Goal: Task Accomplishment & Management: Manage account settings

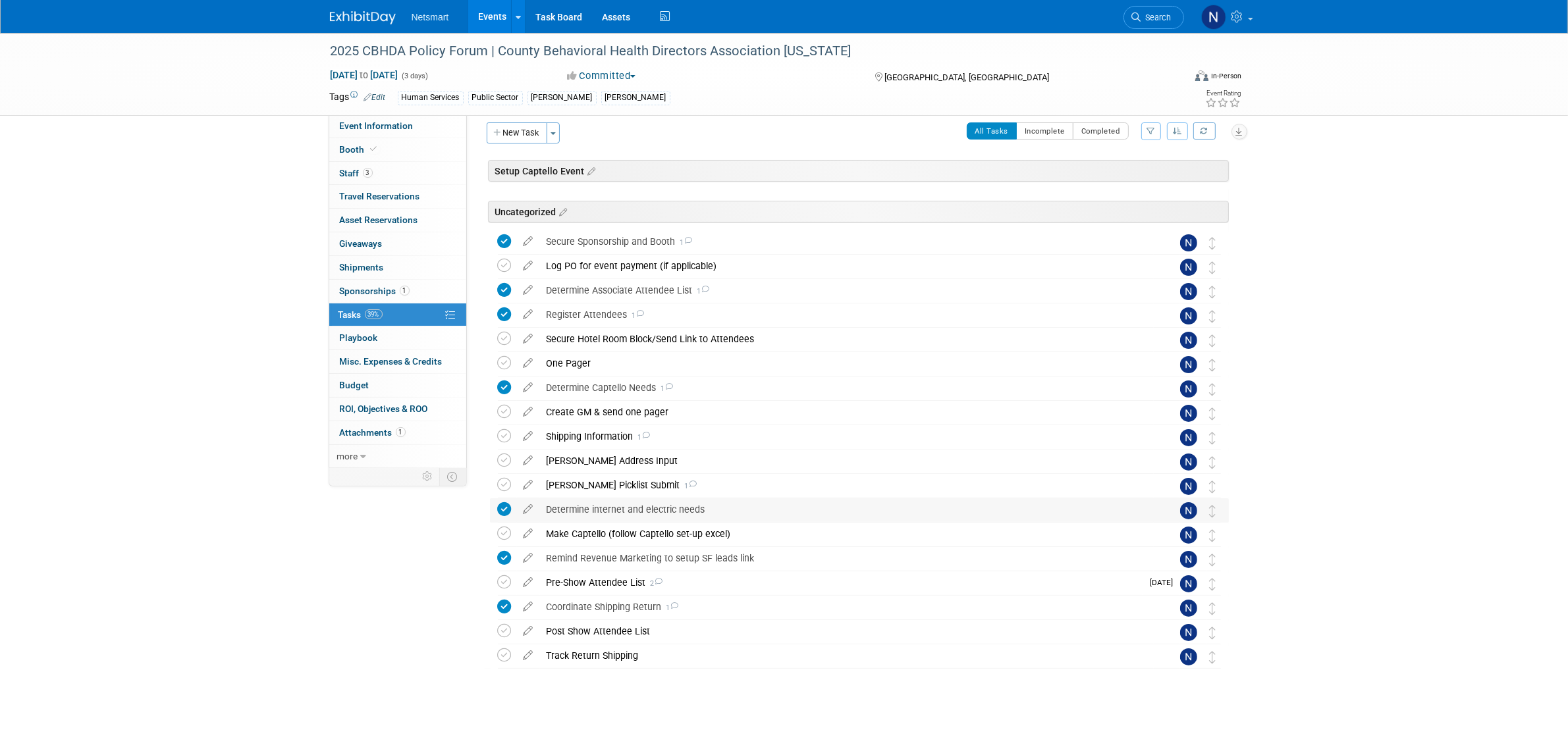
scroll to position [10, 0]
click at [596, 530] on div "Make Captello (follow Captello set-up excel)" at bounding box center [847, 534] width 614 height 23
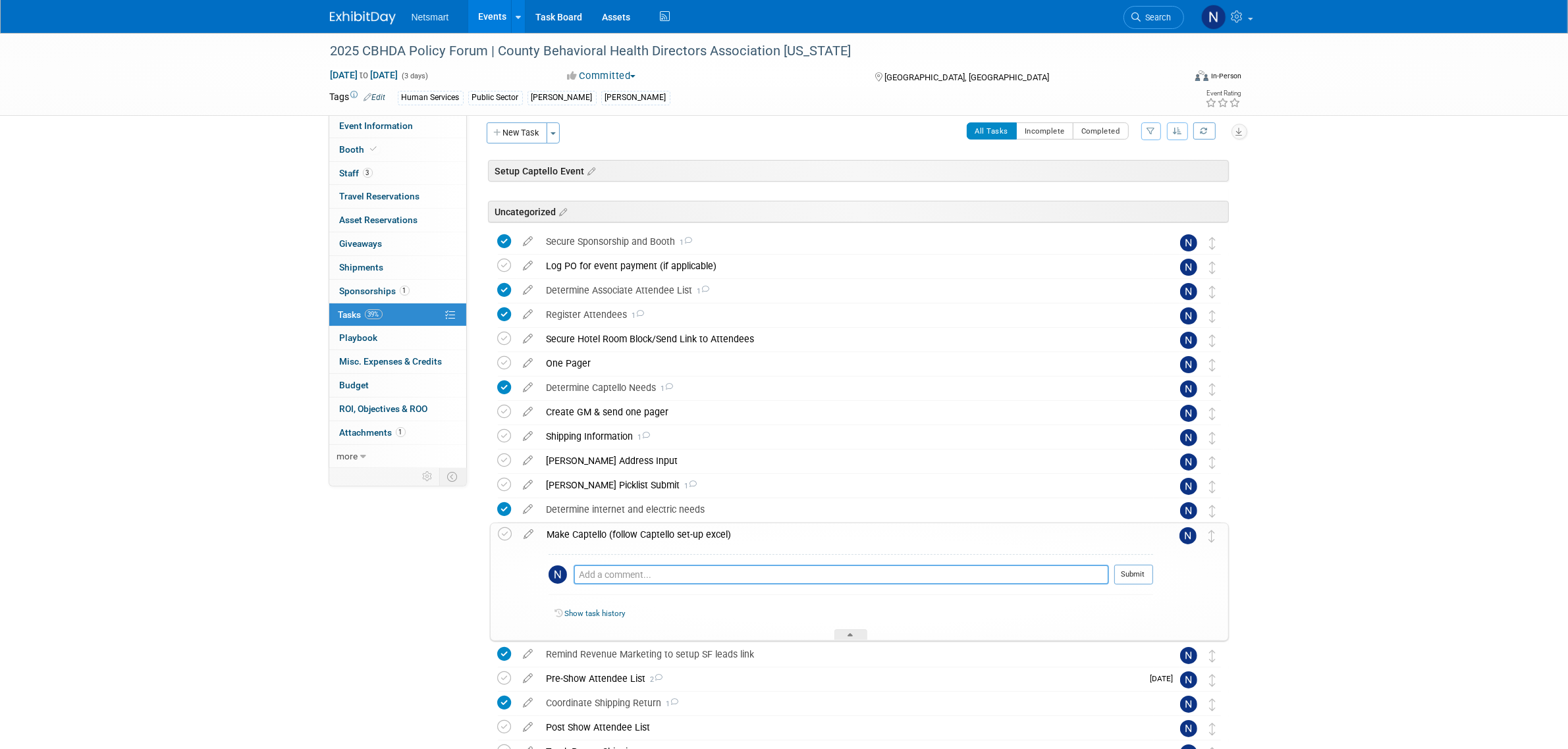
click at [609, 578] on textarea at bounding box center [841, 574] width 535 height 20
type textarea "a"
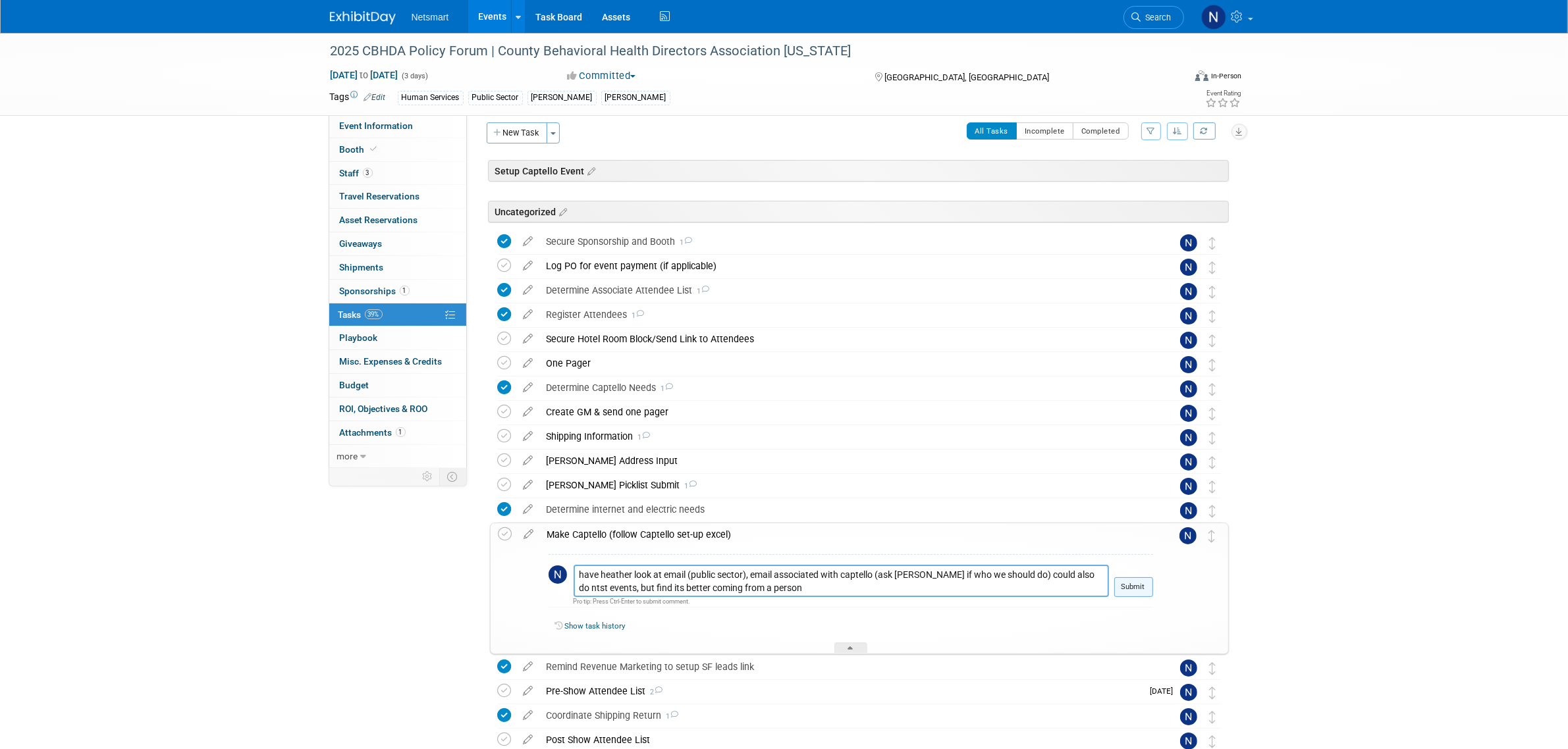
type textarea "have heather look at email (public sector), email associated with captello (ask…"
click at [1133, 594] on button "Submit" at bounding box center [1134, 587] width 39 height 20
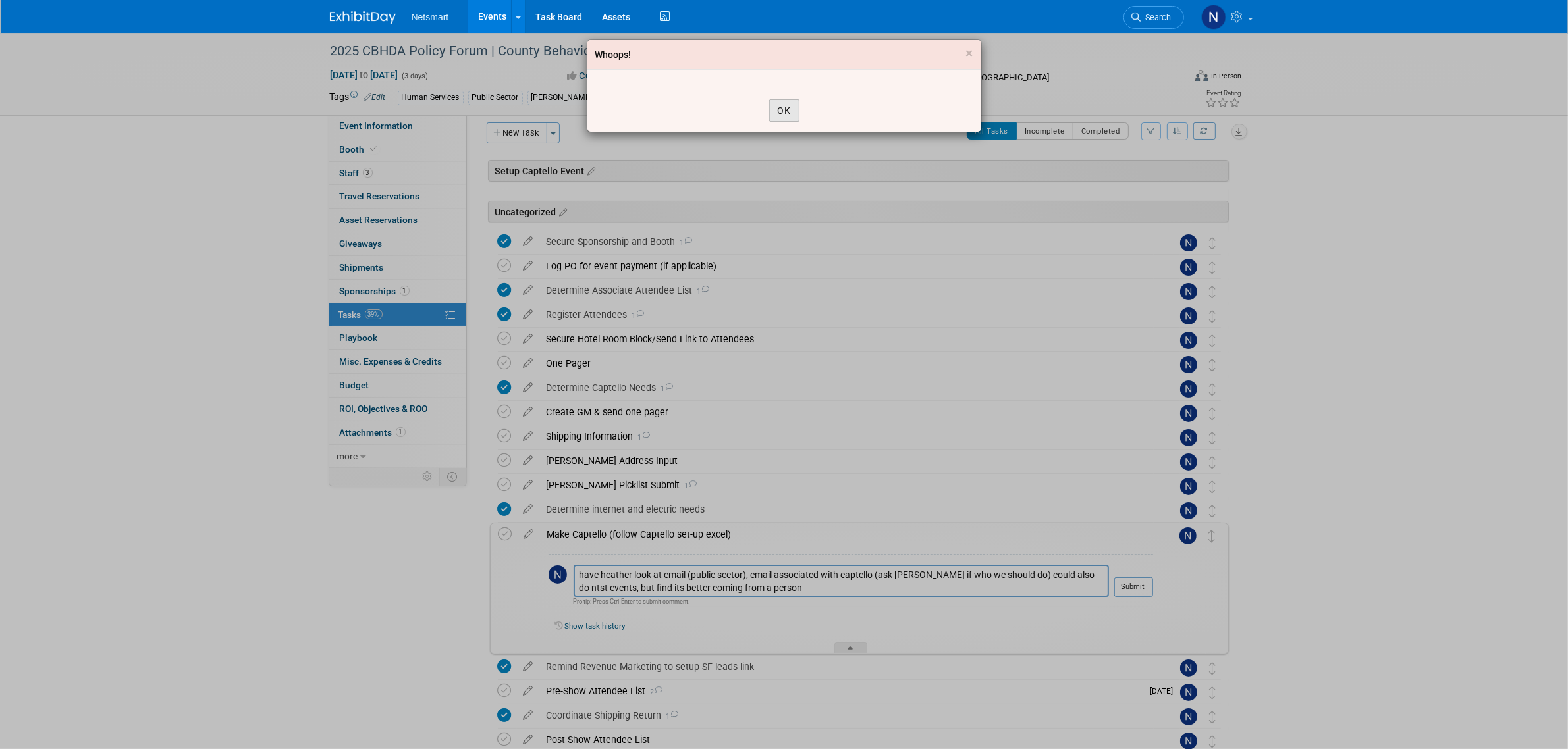
click at [781, 111] on button "OK" at bounding box center [784, 111] width 30 height 23
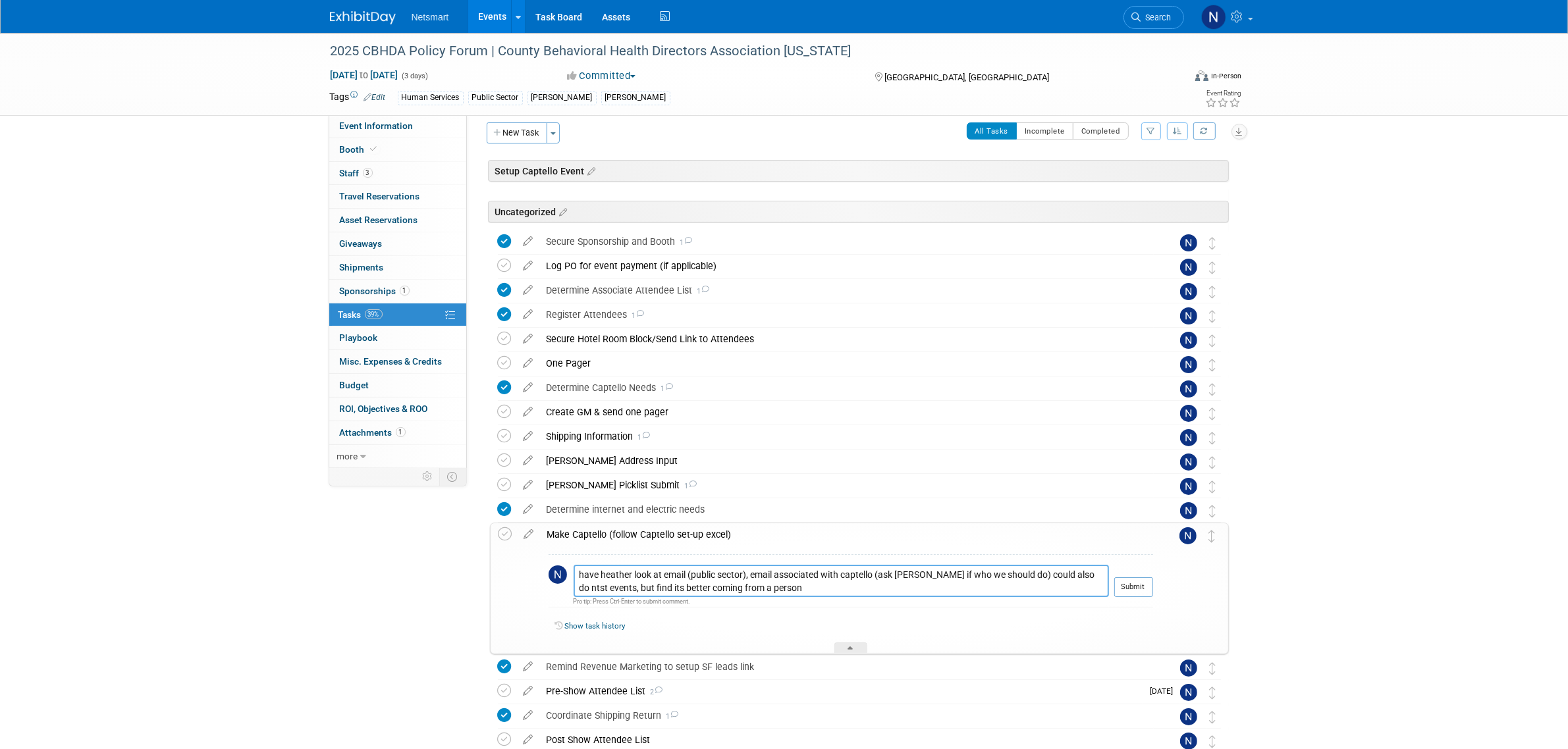
drag, startPoint x: 787, startPoint y: 584, endPoint x: 545, endPoint y: 577, distance: 242.1
click at [545, 577] on div "have heather look at email (public sector), email associated with captello (ask…" at bounding box center [847, 599] width 613 height 107
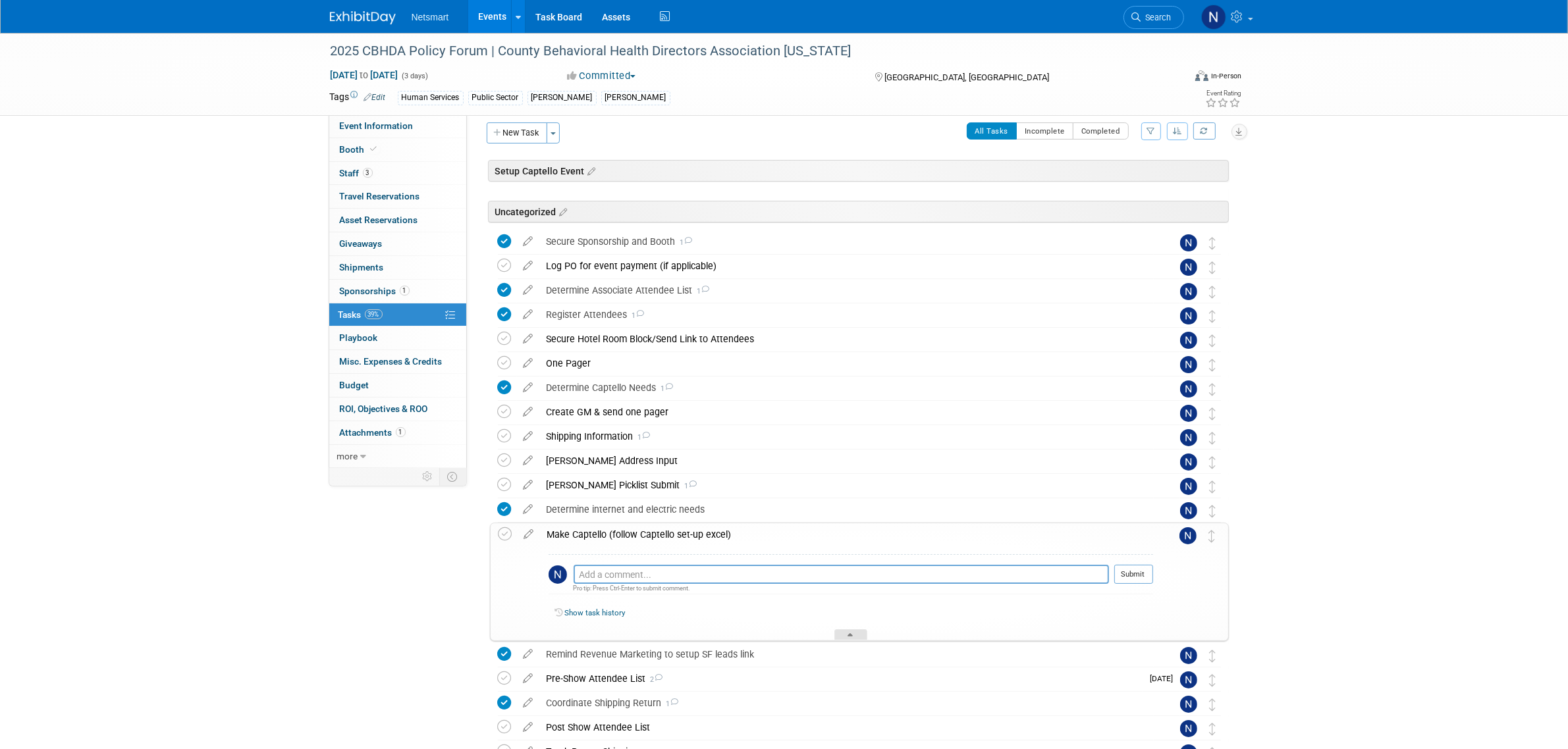
click at [852, 631] on div at bounding box center [851, 635] width 33 height 11
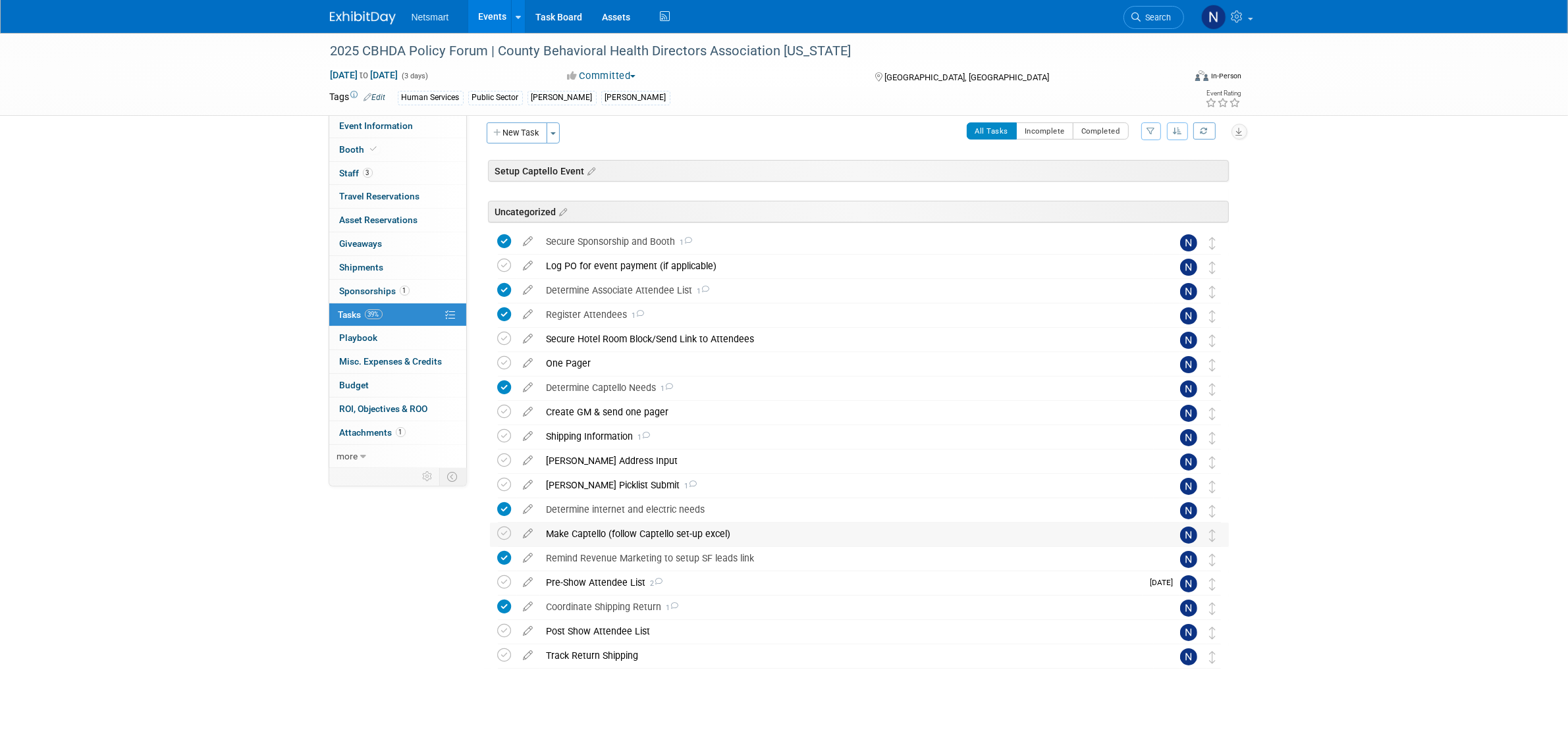
click at [652, 535] on div "Make Captello (follow Captello set-up excel)" at bounding box center [847, 534] width 614 height 23
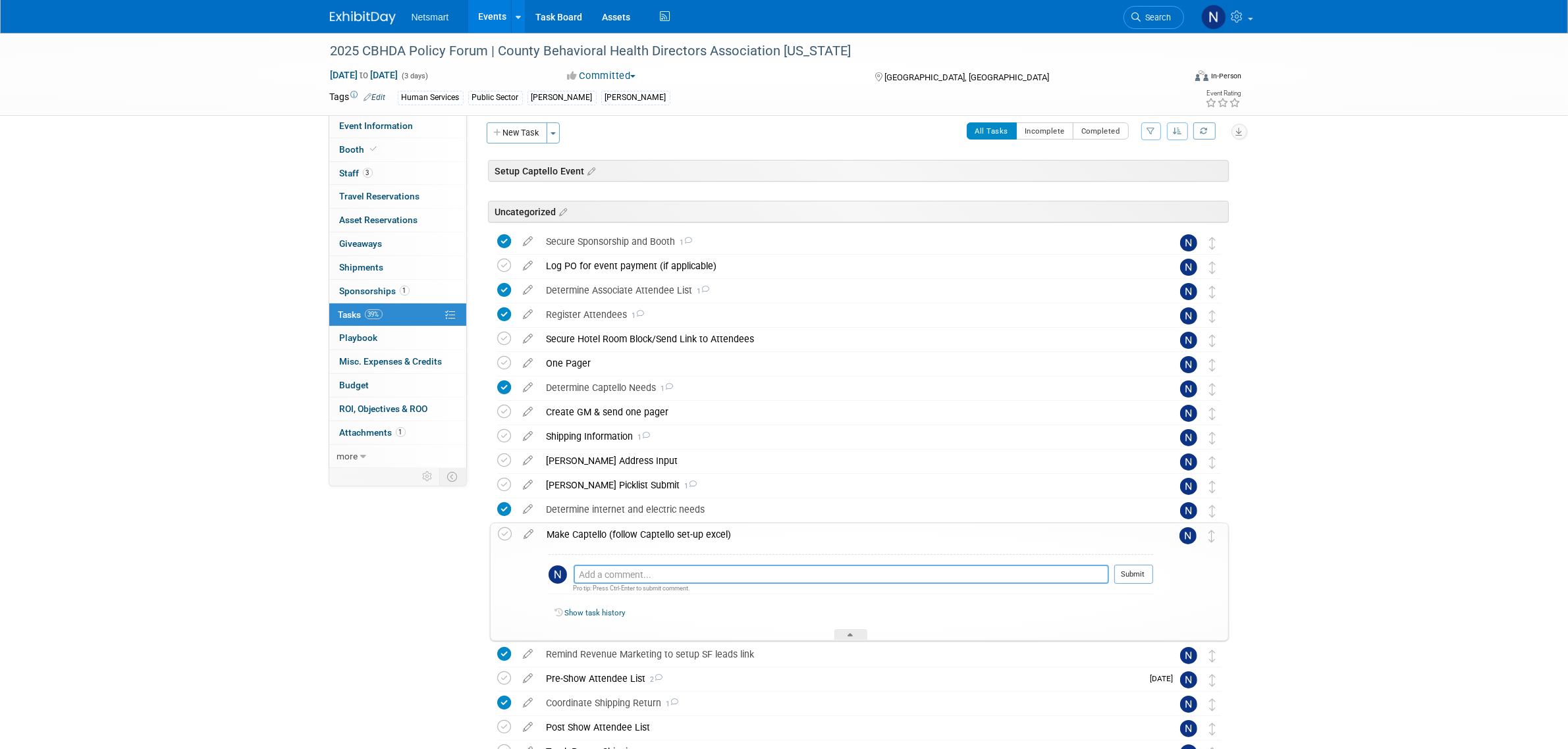
click at [722, 571] on textarea at bounding box center [841, 574] width 535 height 19
paste textarea "have heather look at email (public sector), email associated with captello (ask…"
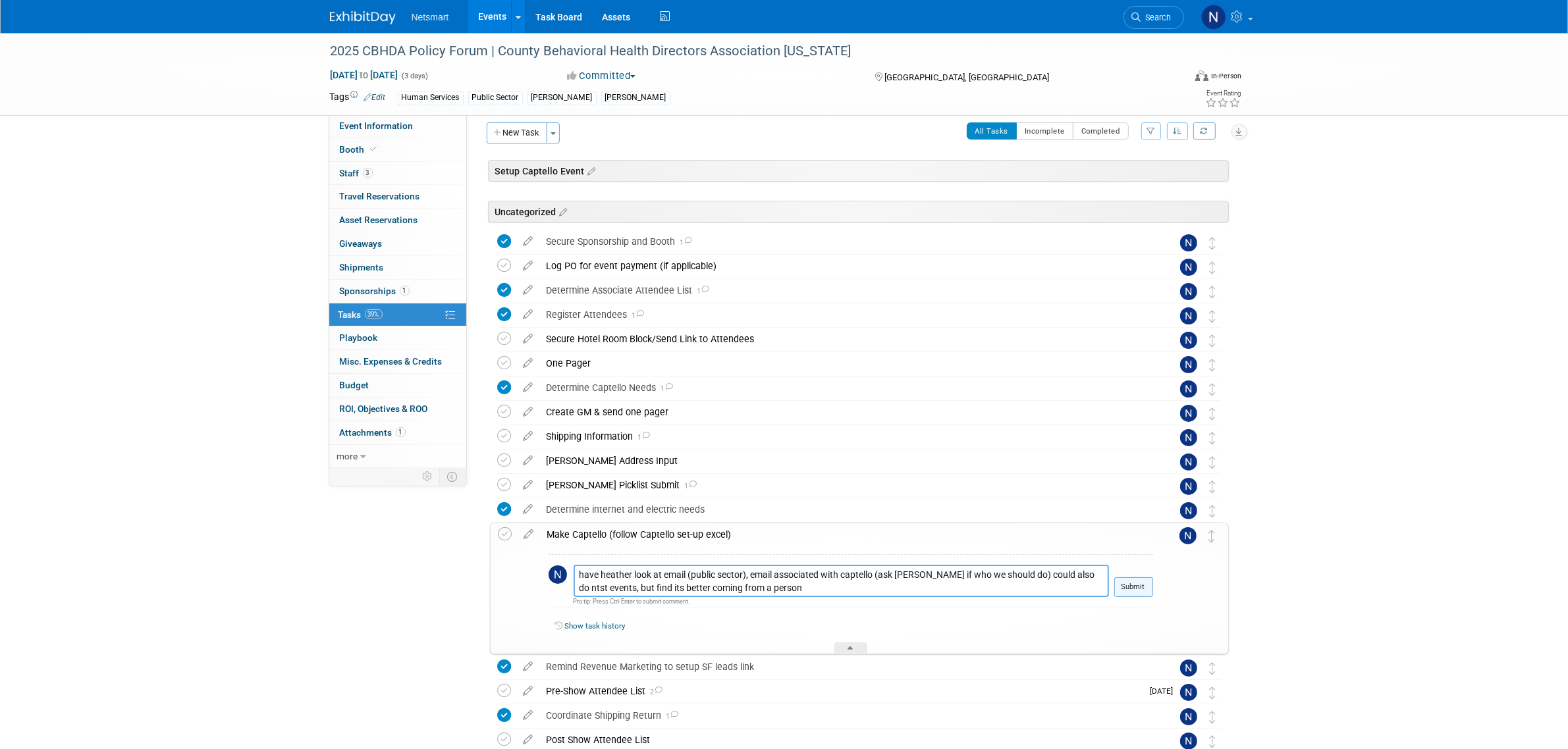
type textarea "have heather look at email (public sector), email associated with captello (ask…"
click at [1123, 587] on button "Submit" at bounding box center [1134, 587] width 39 height 20
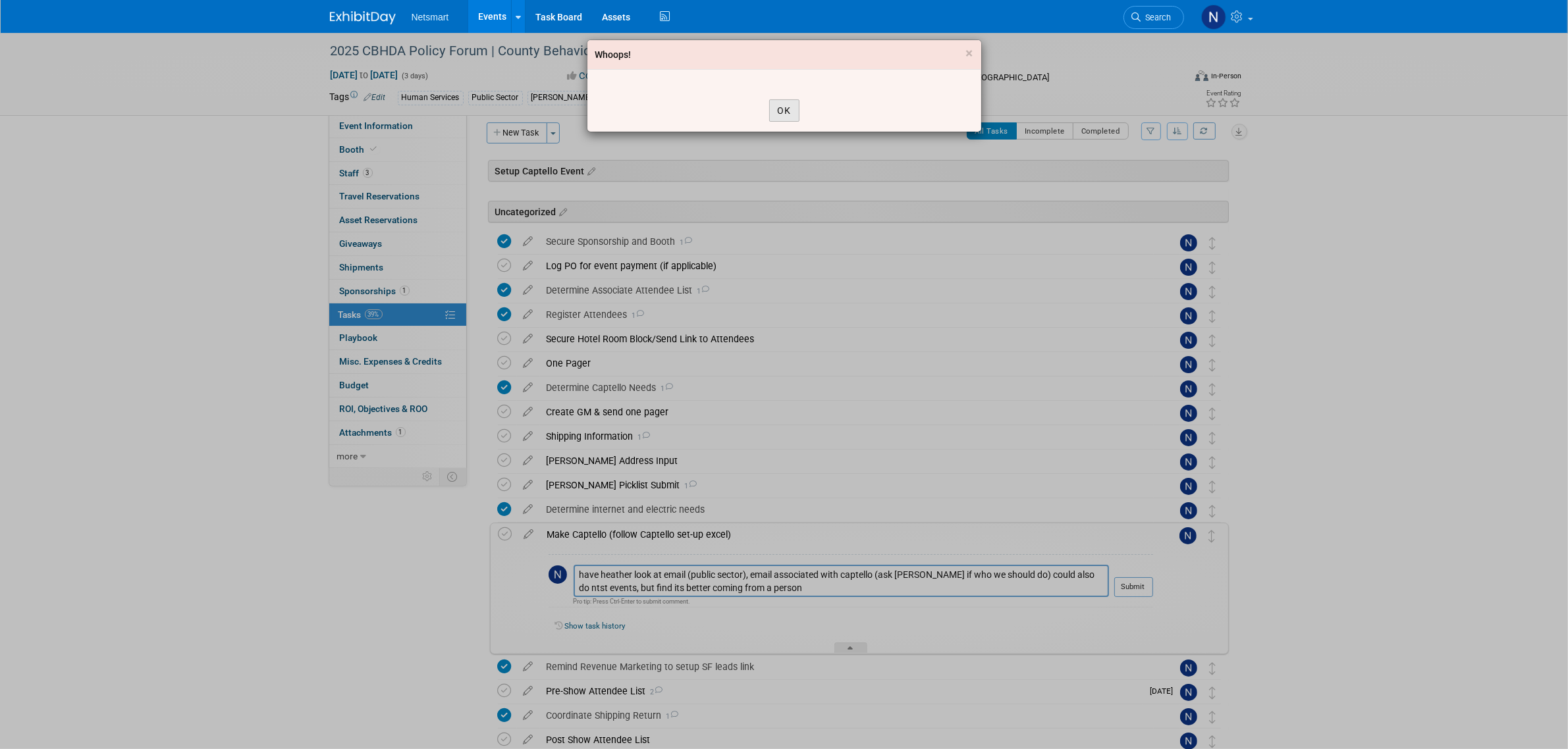
click at [771, 105] on button "OK" at bounding box center [784, 111] width 30 height 23
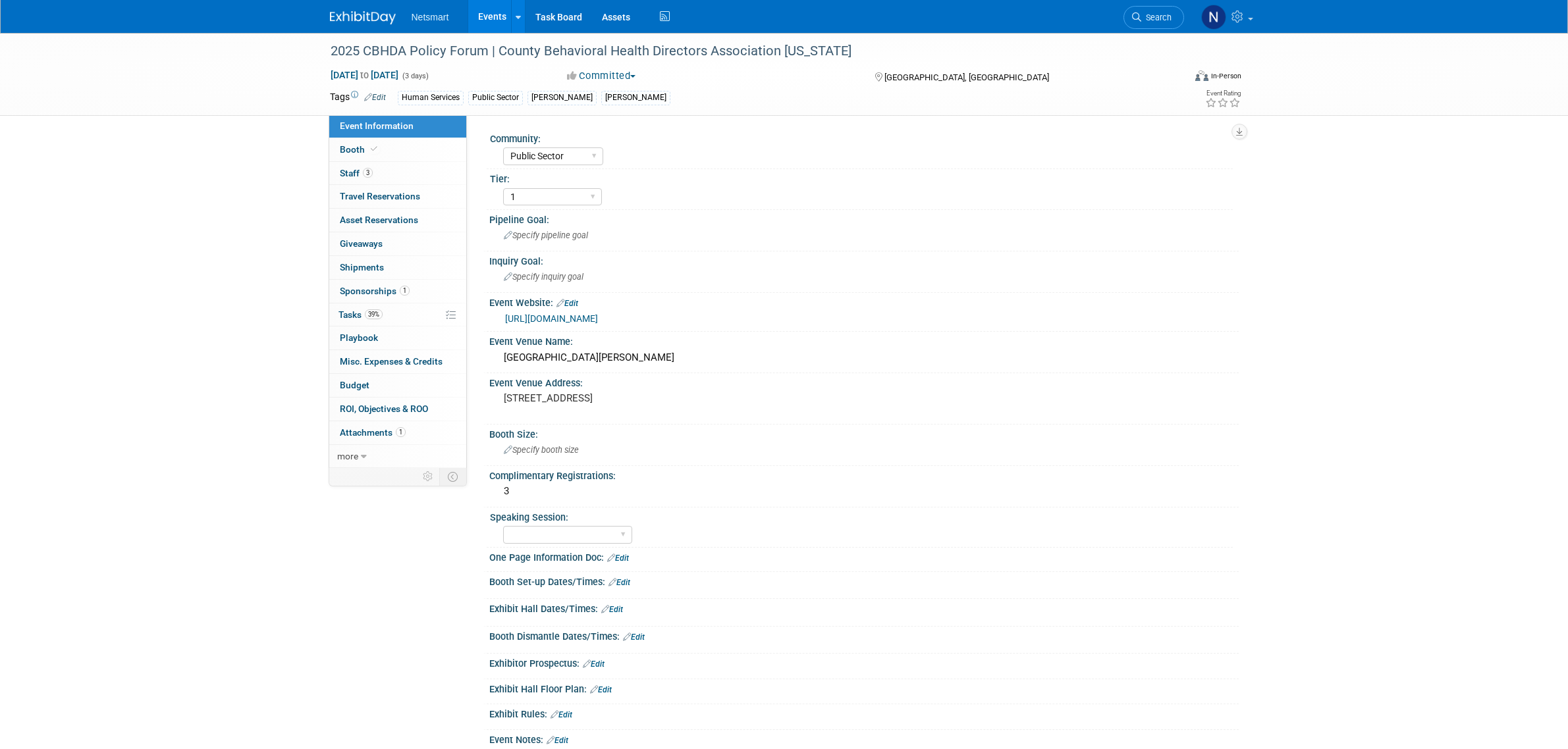
select select "Public Sector"
select select "1"
click at [397, 316] on link "39% Tasks 39%" at bounding box center [397, 315] width 137 height 23
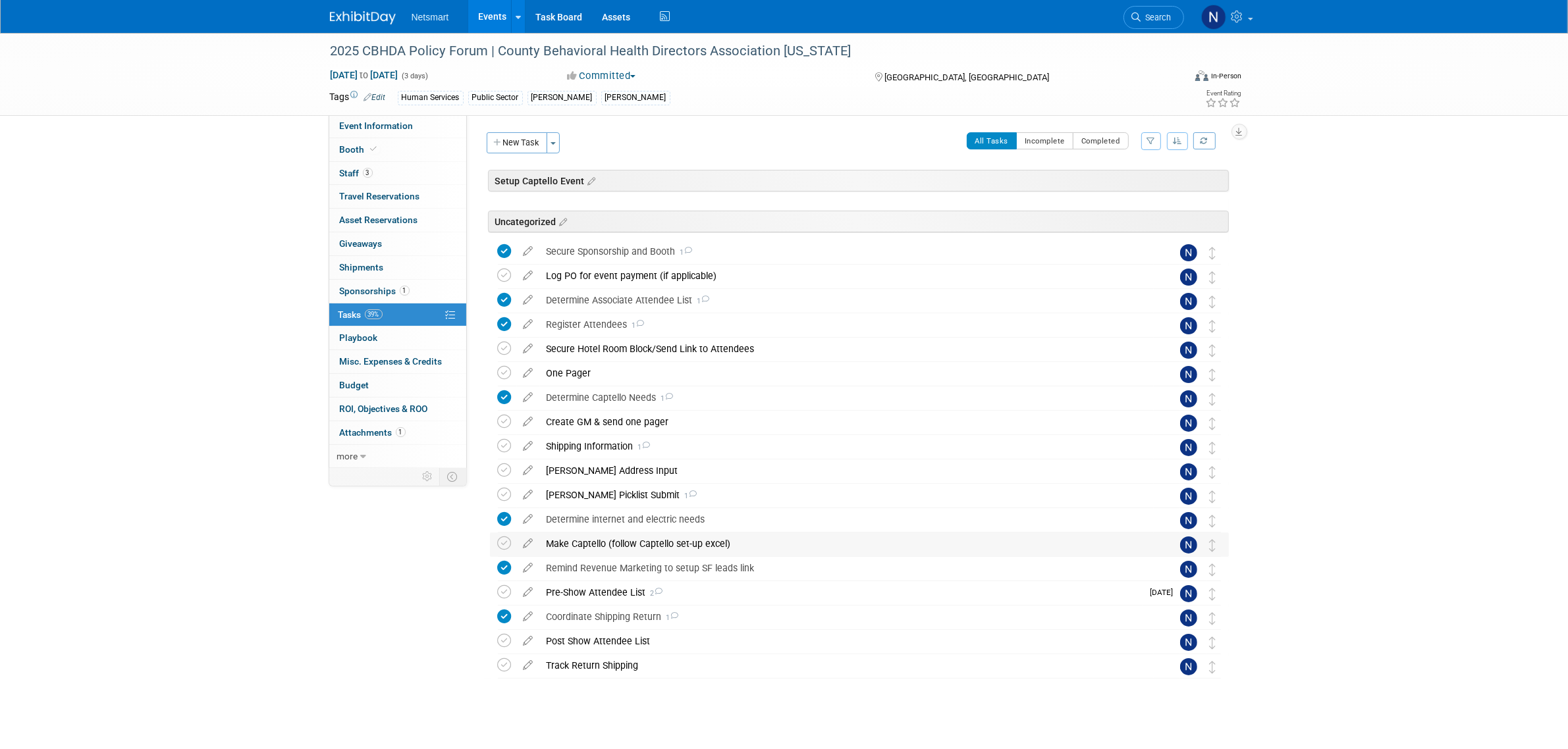
click at [634, 547] on div "Make Captello (follow Captello set-up excel)" at bounding box center [847, 543] width 614 height 23
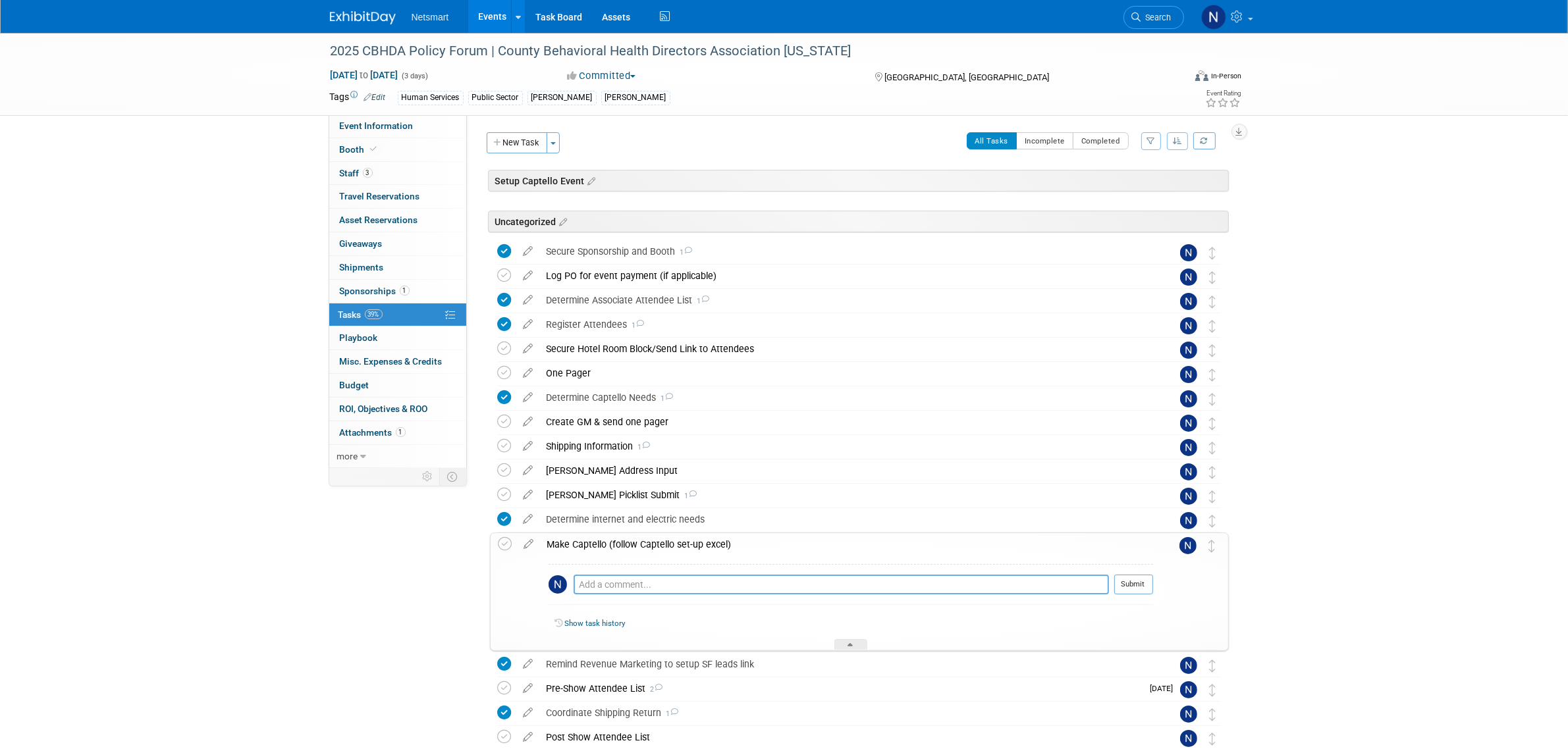
click at [617, 582] on textarea at bounding box center [841, 584] width 535 height 20
paste textarea "have heather look at email (public sector), email associated with captello (ask…"
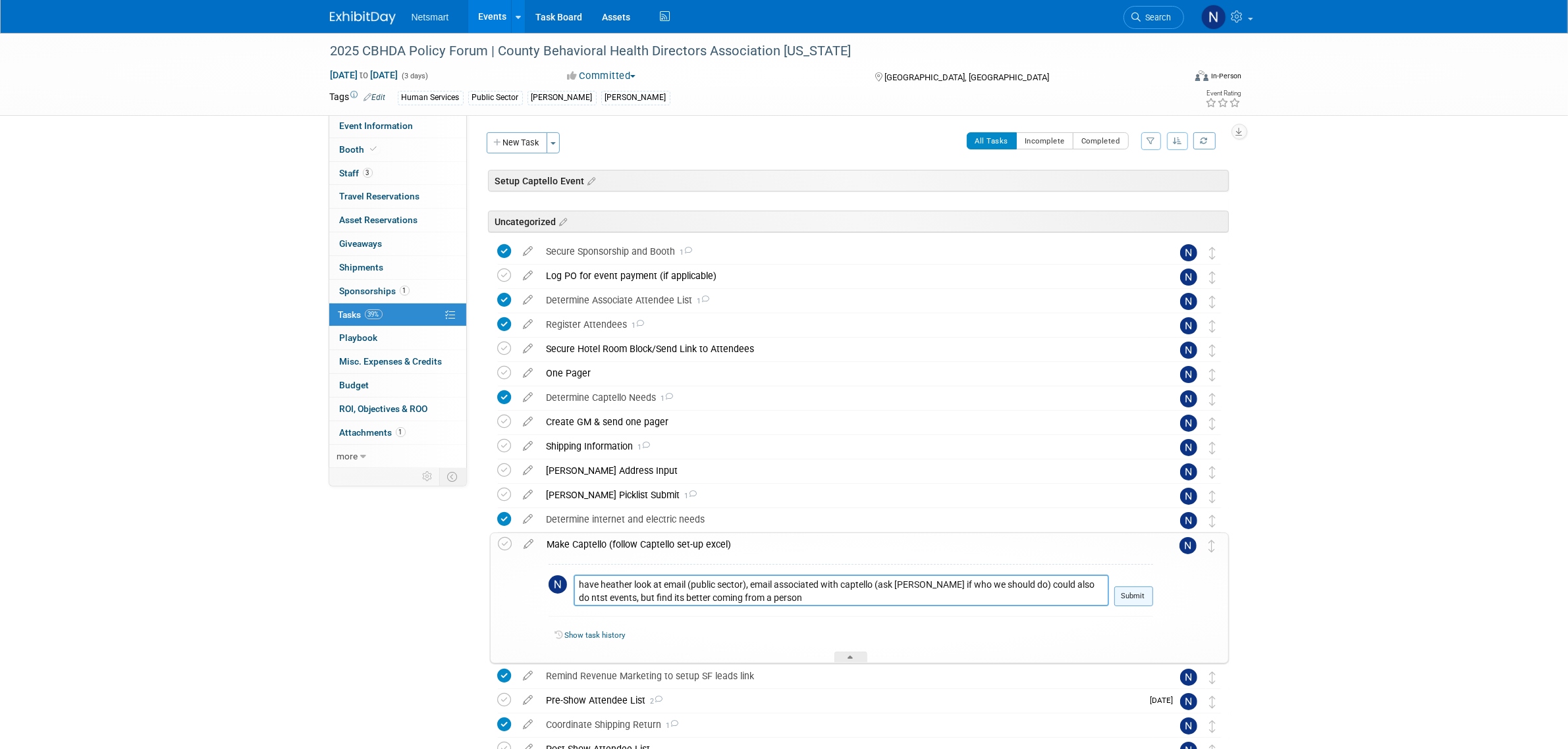
type textarea "have heather look at email (public sector), email associated with captello (ask…"
click at [1136, 595] on button "Submit" at bounding box center [1134, 596] width 39 height 20
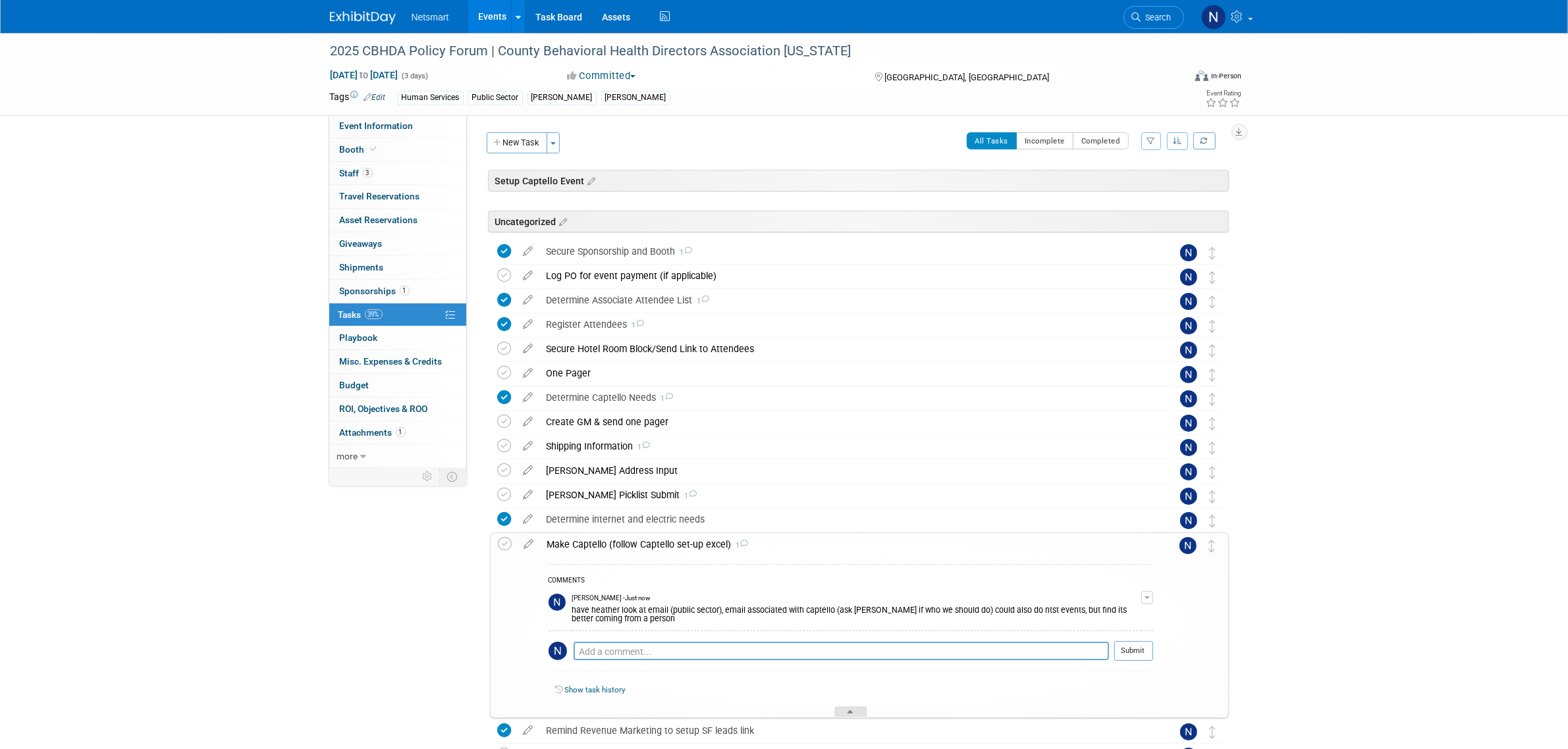
click at [852, 710] on div at bounding box center [851, 712] width 33 height 11
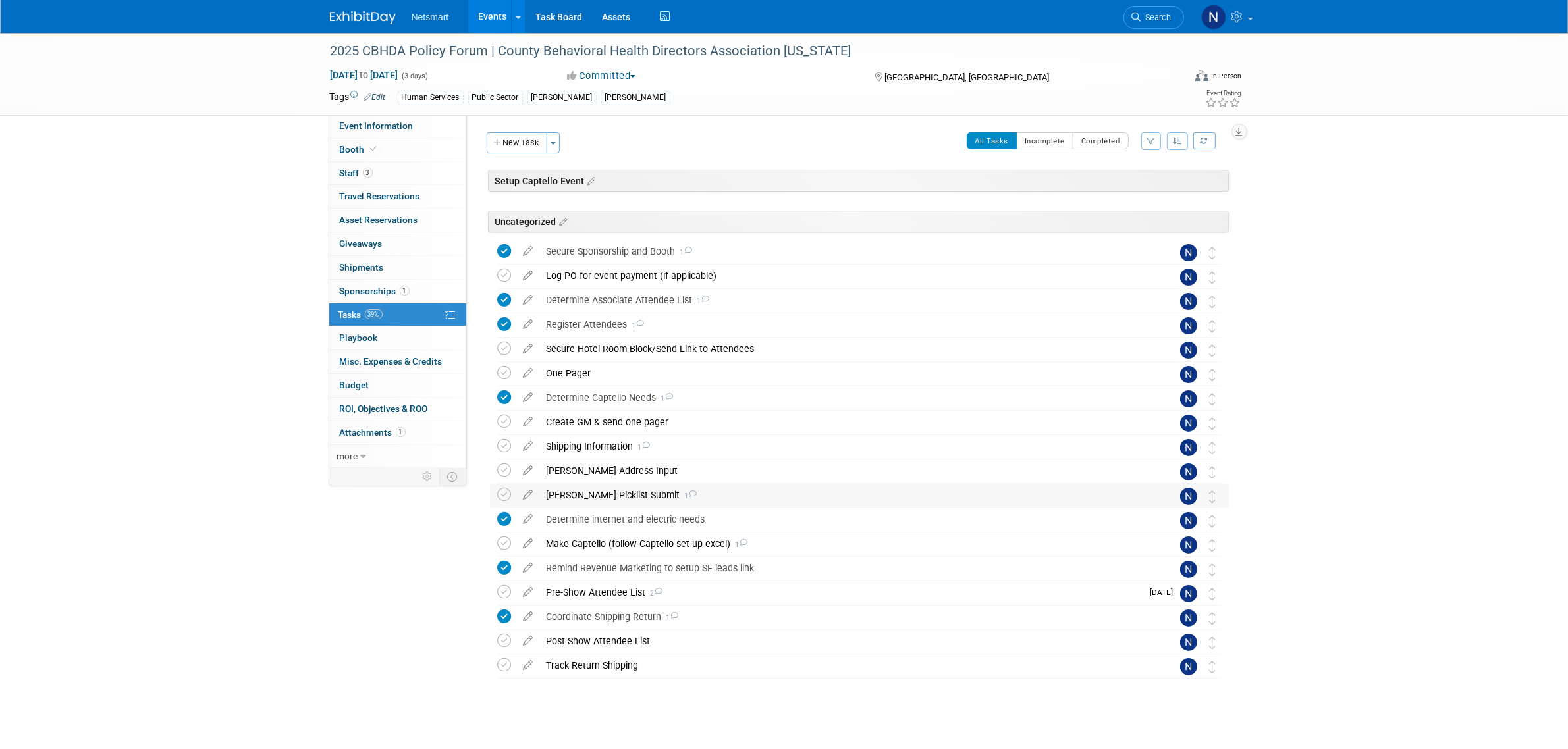
click at [601, 495] on div "Derse Picklist Submit 1" at bounding box center [847, 495] width 614 height 23
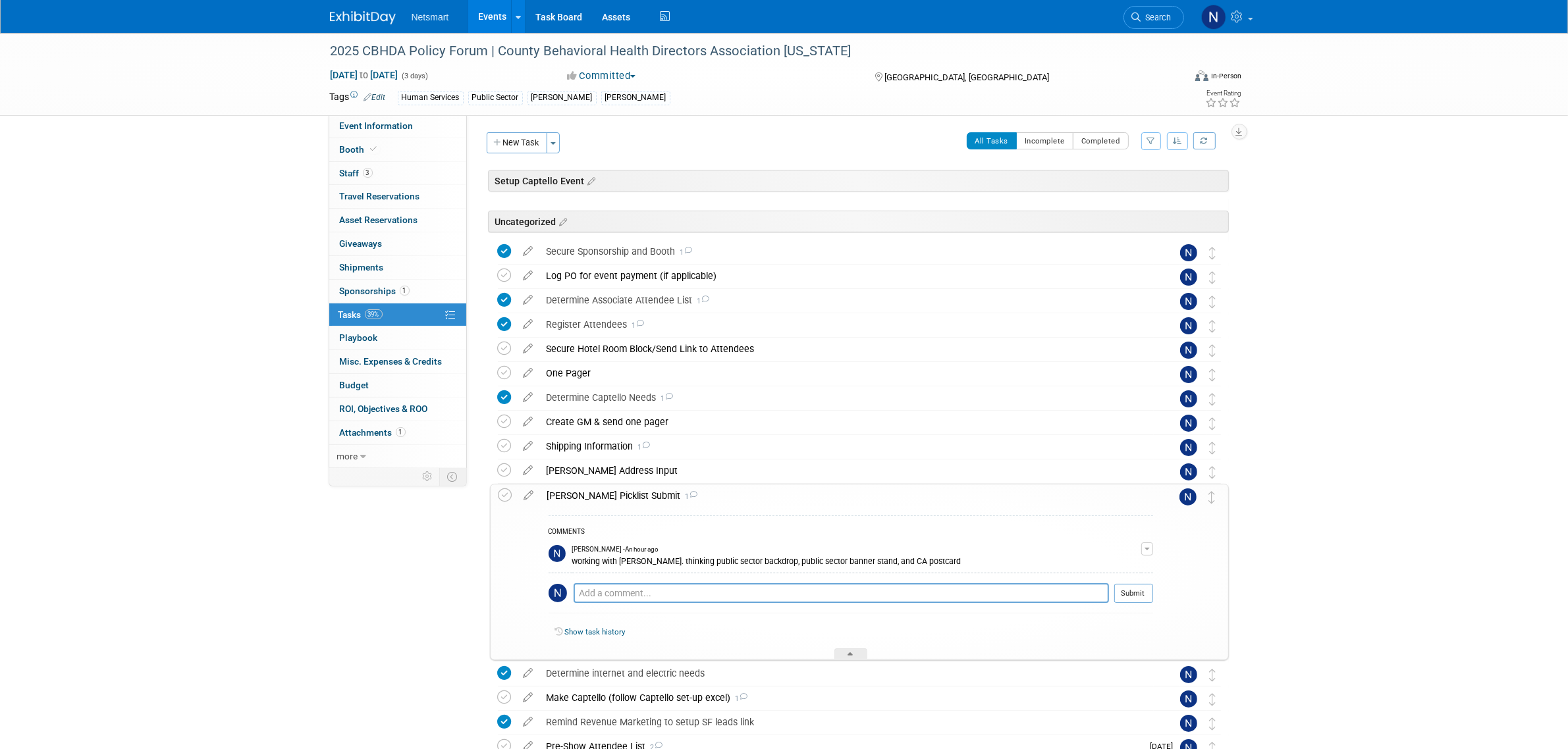
click at [601, 495] on div "Derse Picklist Submit 1" at bounding box center [847, 496] width 613 height 23
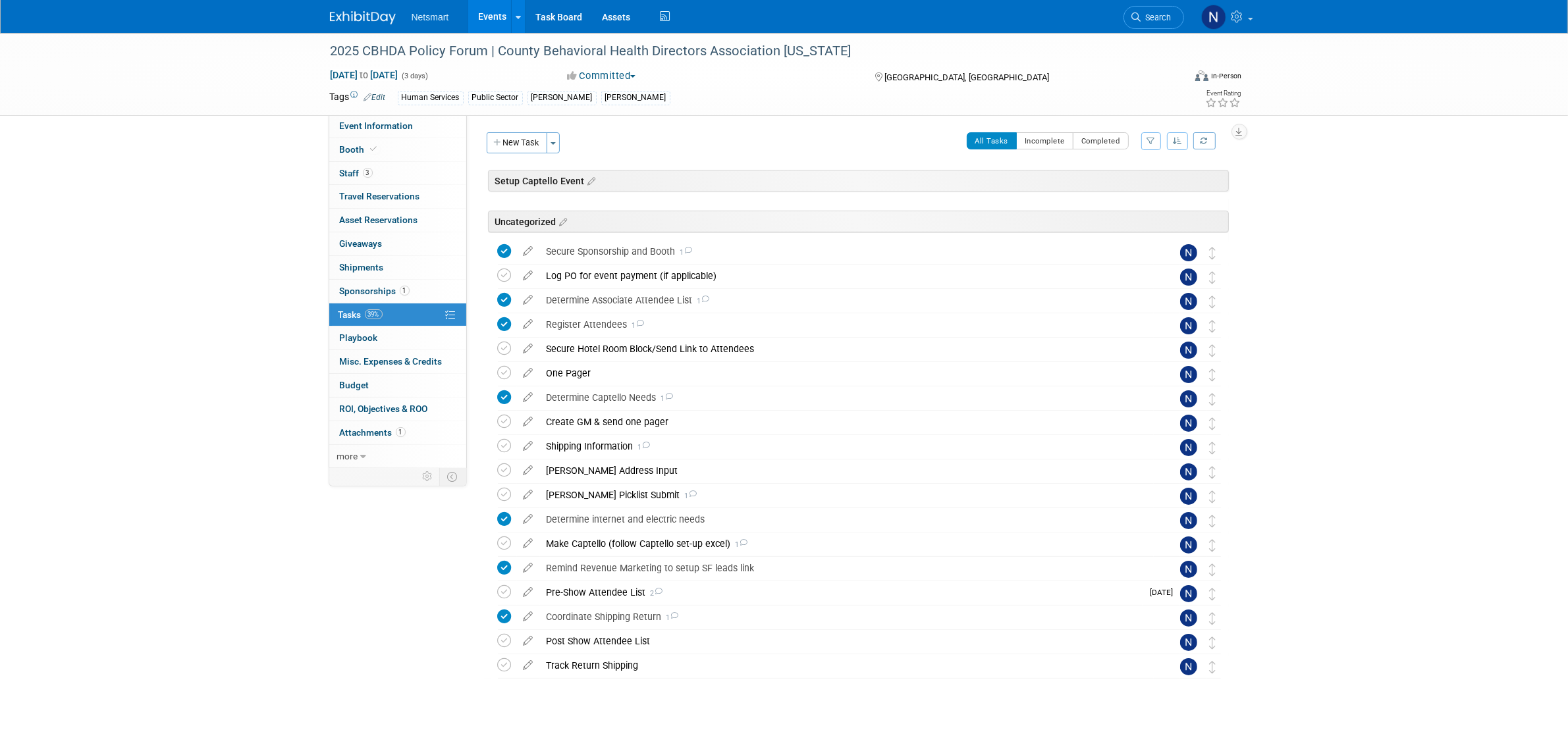
click at [1324, 535] on div "2025 CBHDA Policy Forum | County Behavioral Health Directors Association Califo…" at bounding box center [784, 396] width 1568 height 726
click at [1169, 17] on span "Search" at bounding box center [1156, 17] width 30 height 10
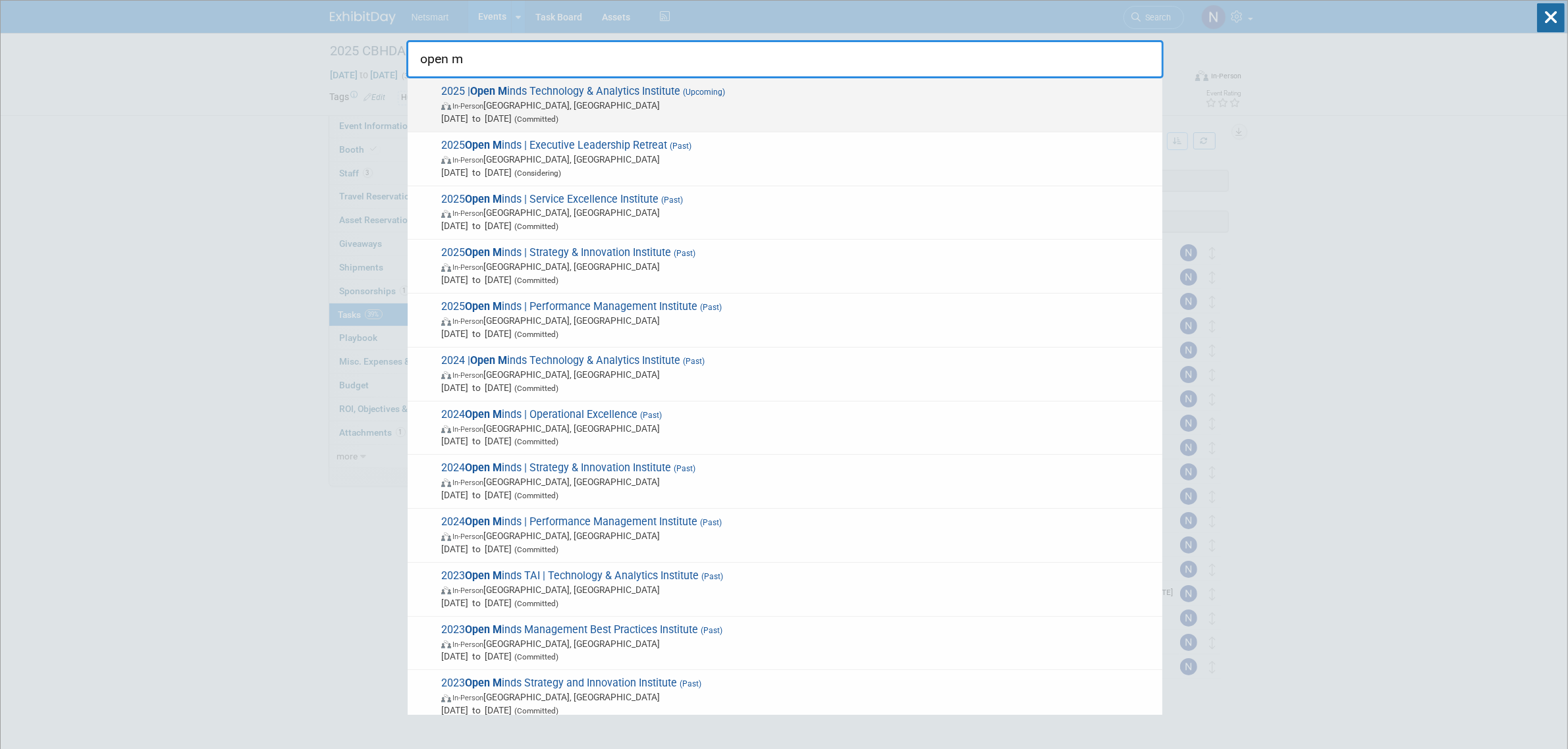
type input "open m"
click at [633, 113] on span "Oct 21, 2025 to Oct 23, 2025 (Committed)" at bounding box center [798, 118] width 714 height 13
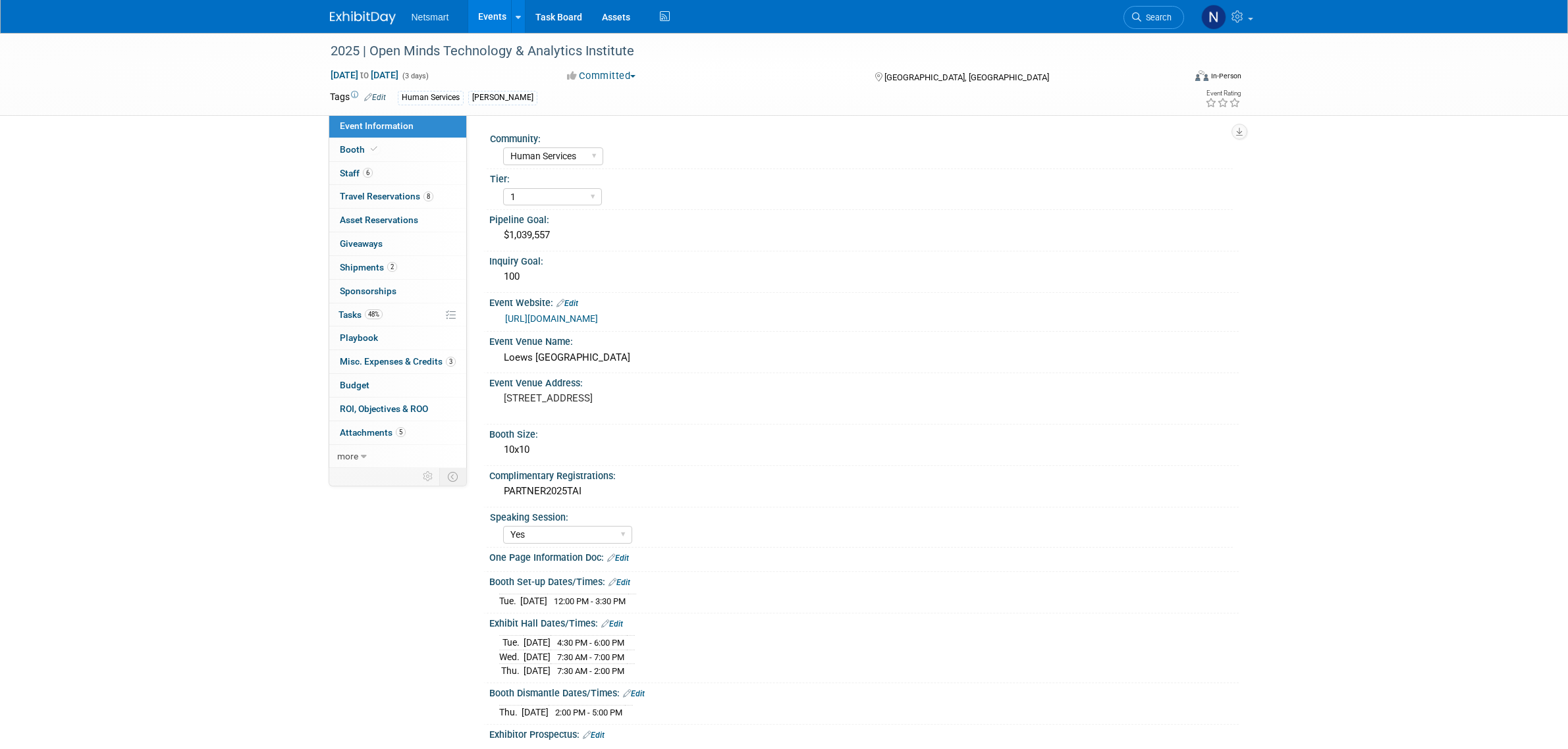
select select "Human Services"
select select "1"
select select "Yes"
click at [402, 317] on link "48% Tasks 48%" at bounding box center [397, 315] width 137 height 23
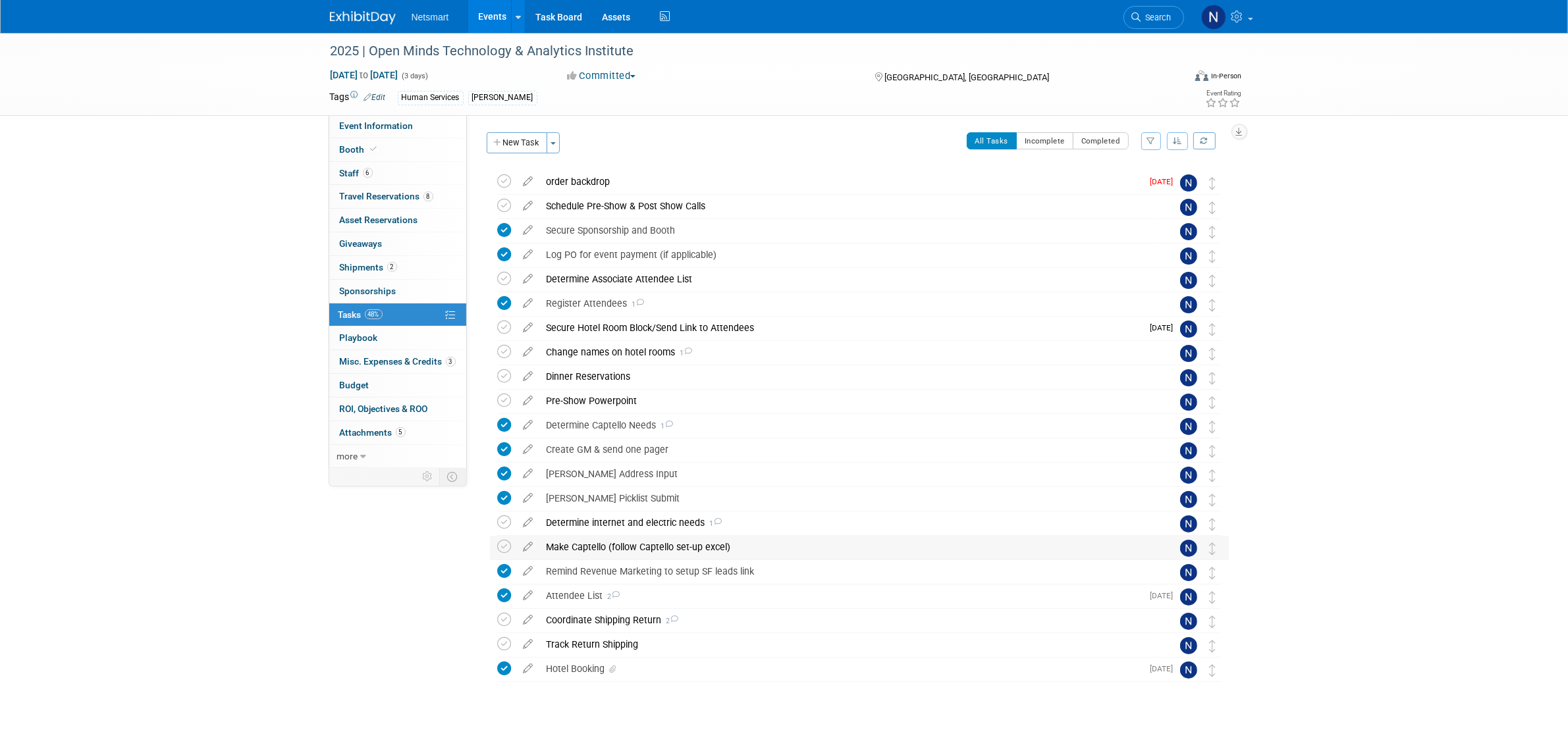
click at [622, 547] on div "Make Captello (follow Captello set-up excel)" at bounding box center [847, 547] width 614 height 23
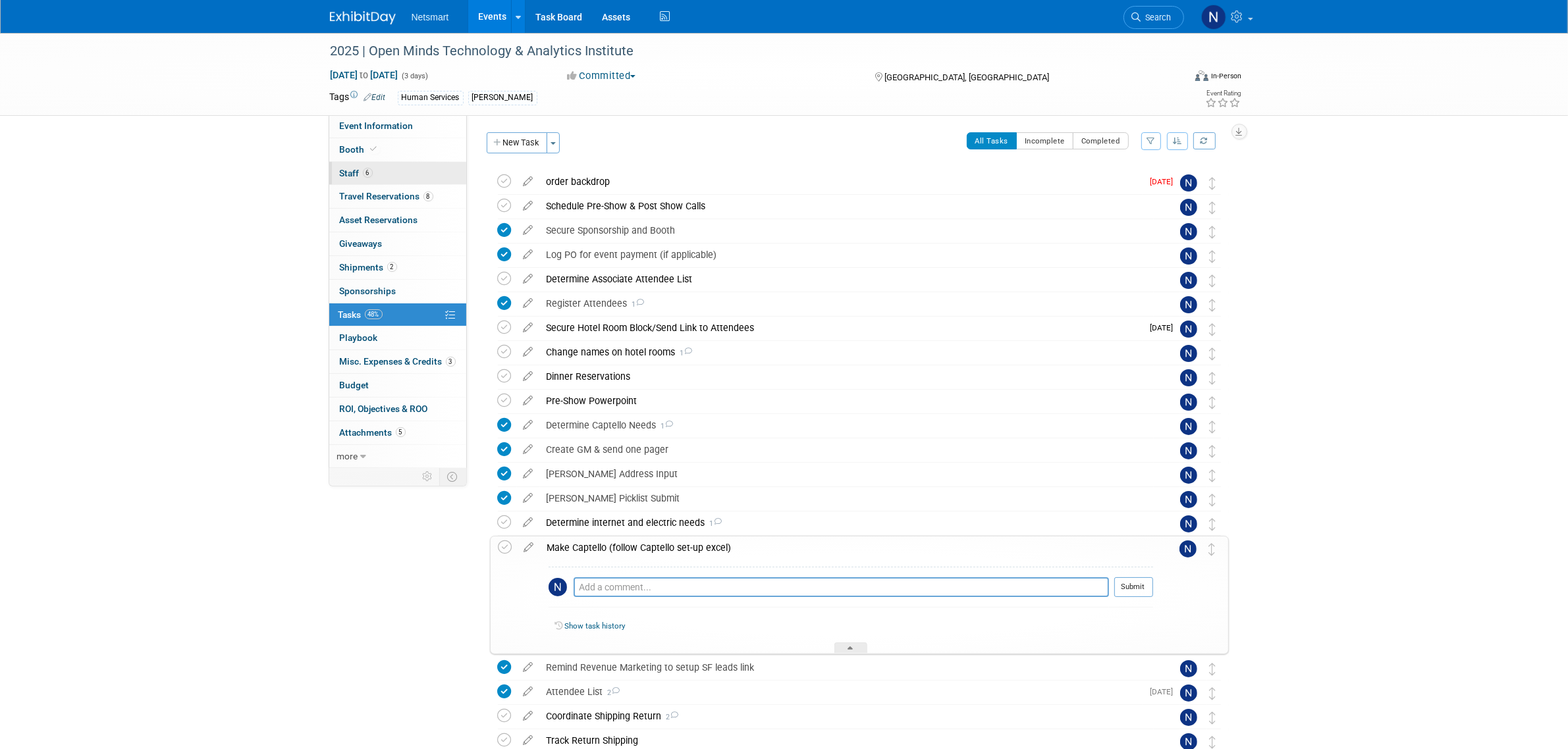
click at [354, 166] on link "6 Staff 6" at bounding box center [397, 173] width 137 height 23
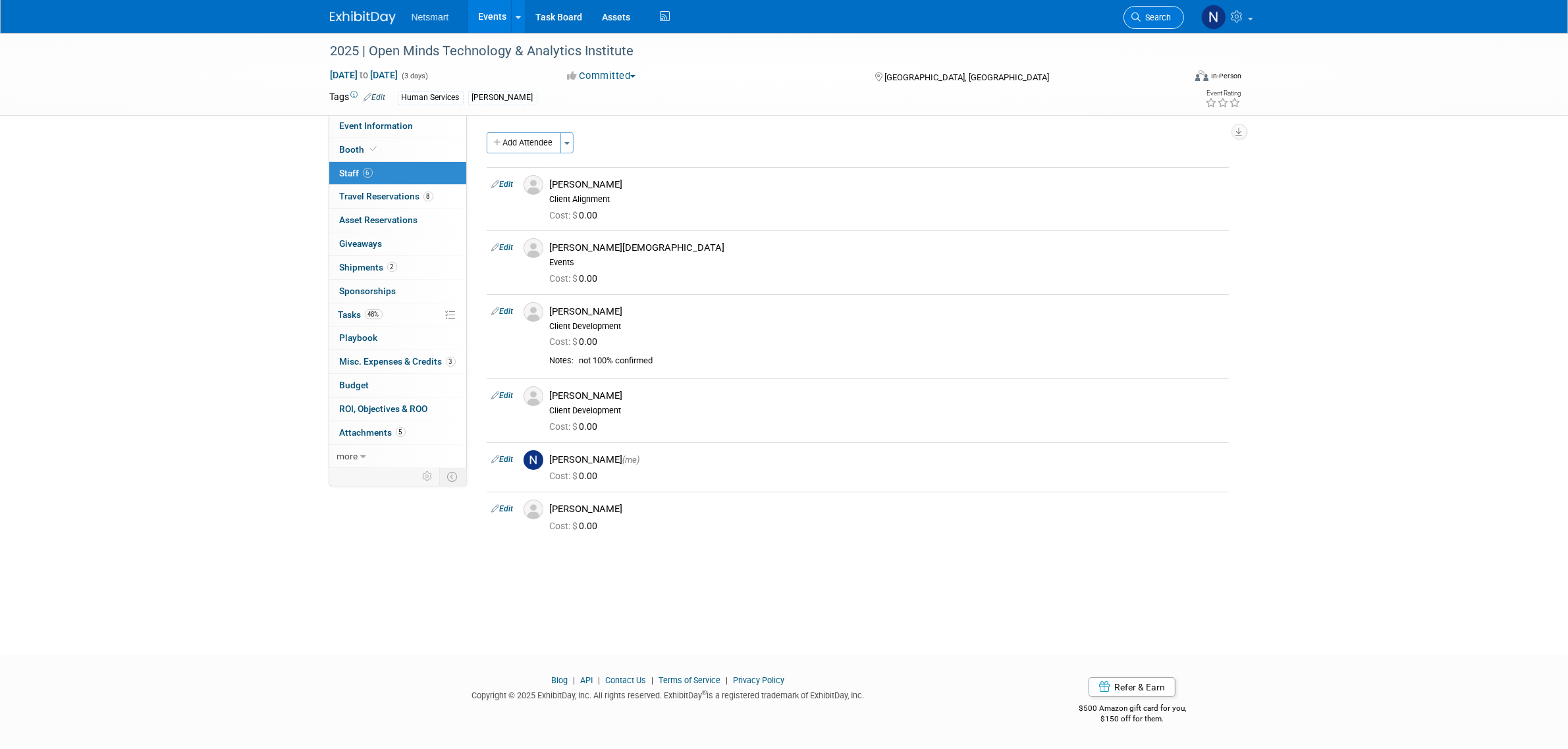
click at [1132, 20] on icon at bounding box center [1137, 17] width 10 height 10
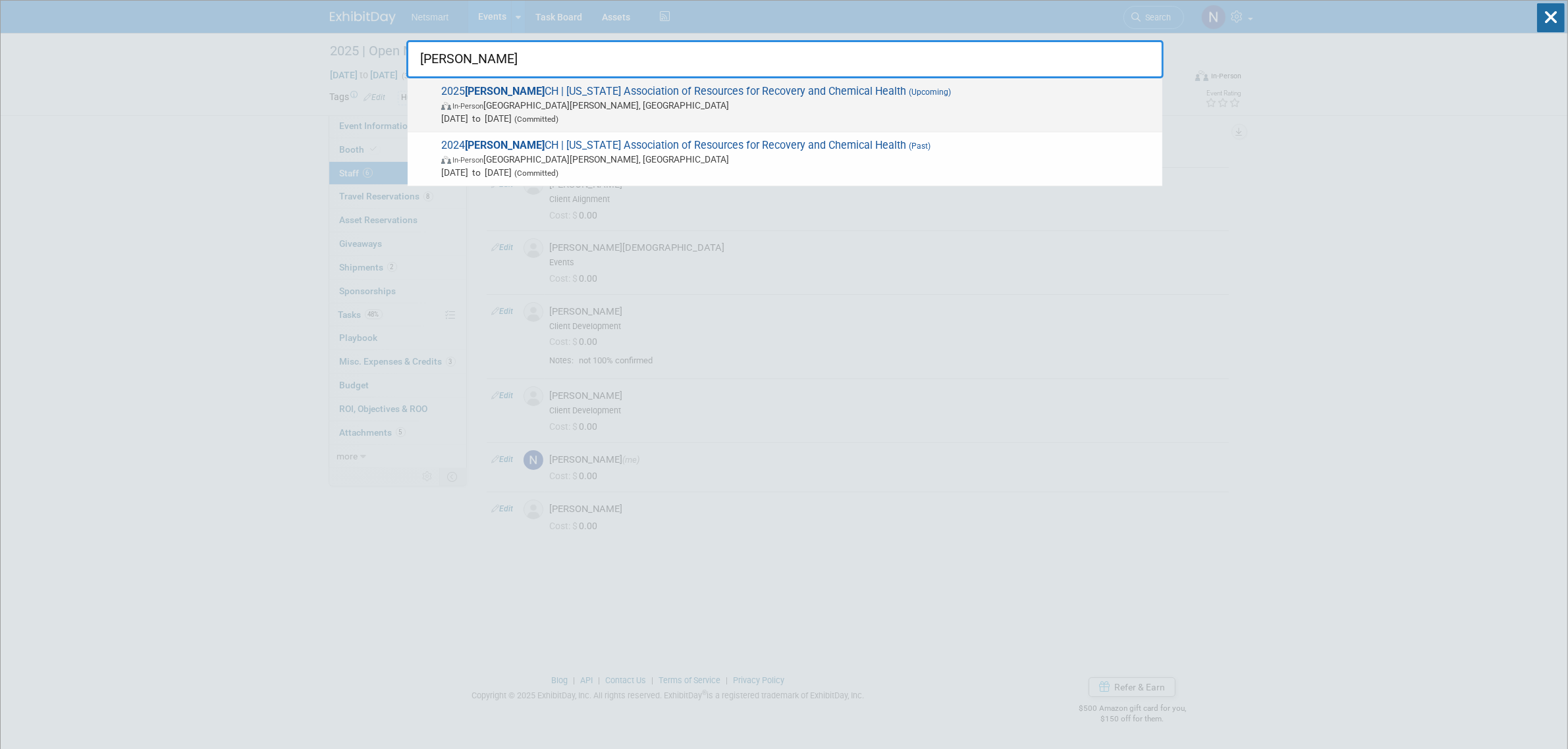
type input "marr"
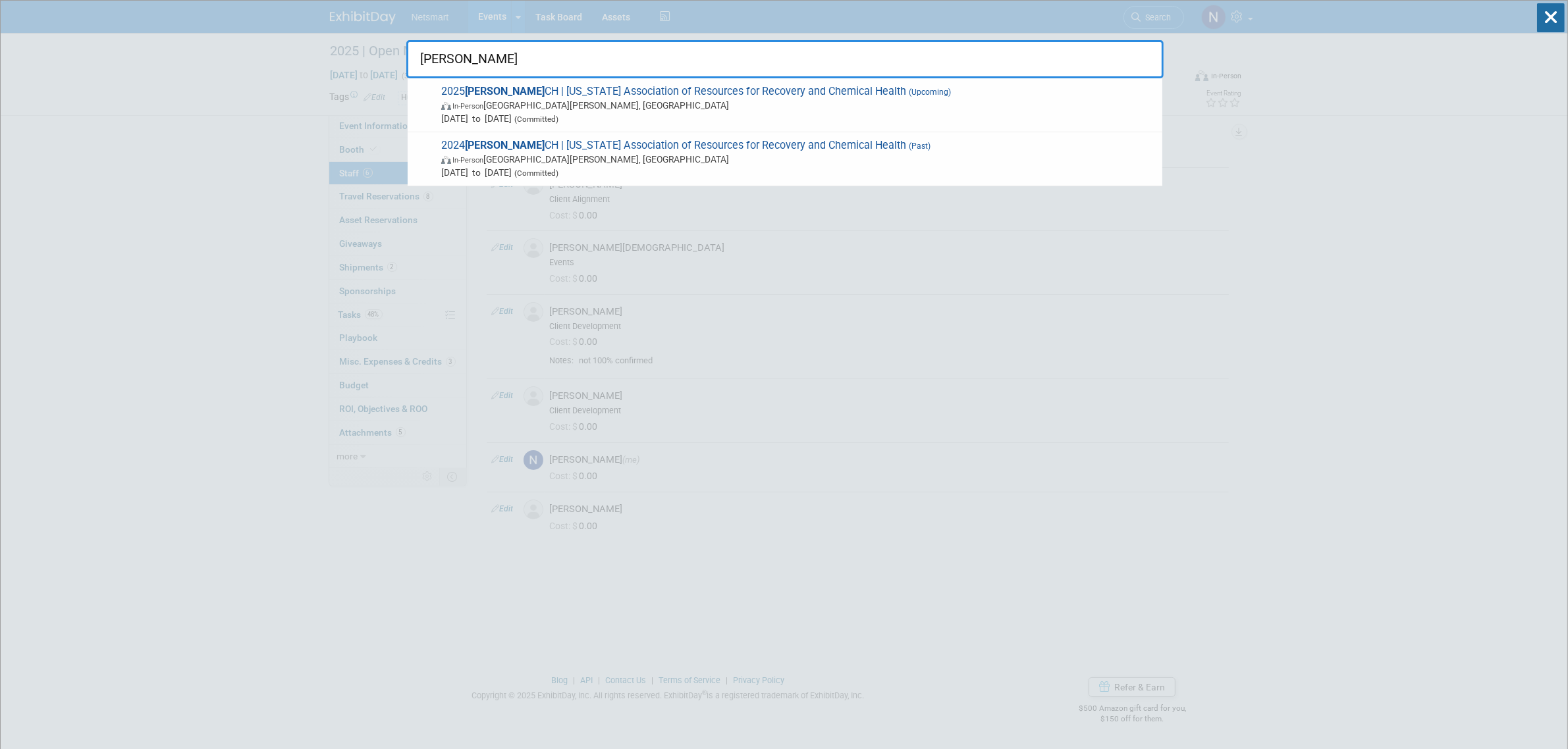
click at [565, 112] on span "Oct 27, 2025 to Oct 29, 2025 (Committed)" at bounding box center [798, 118] width 714 height 13
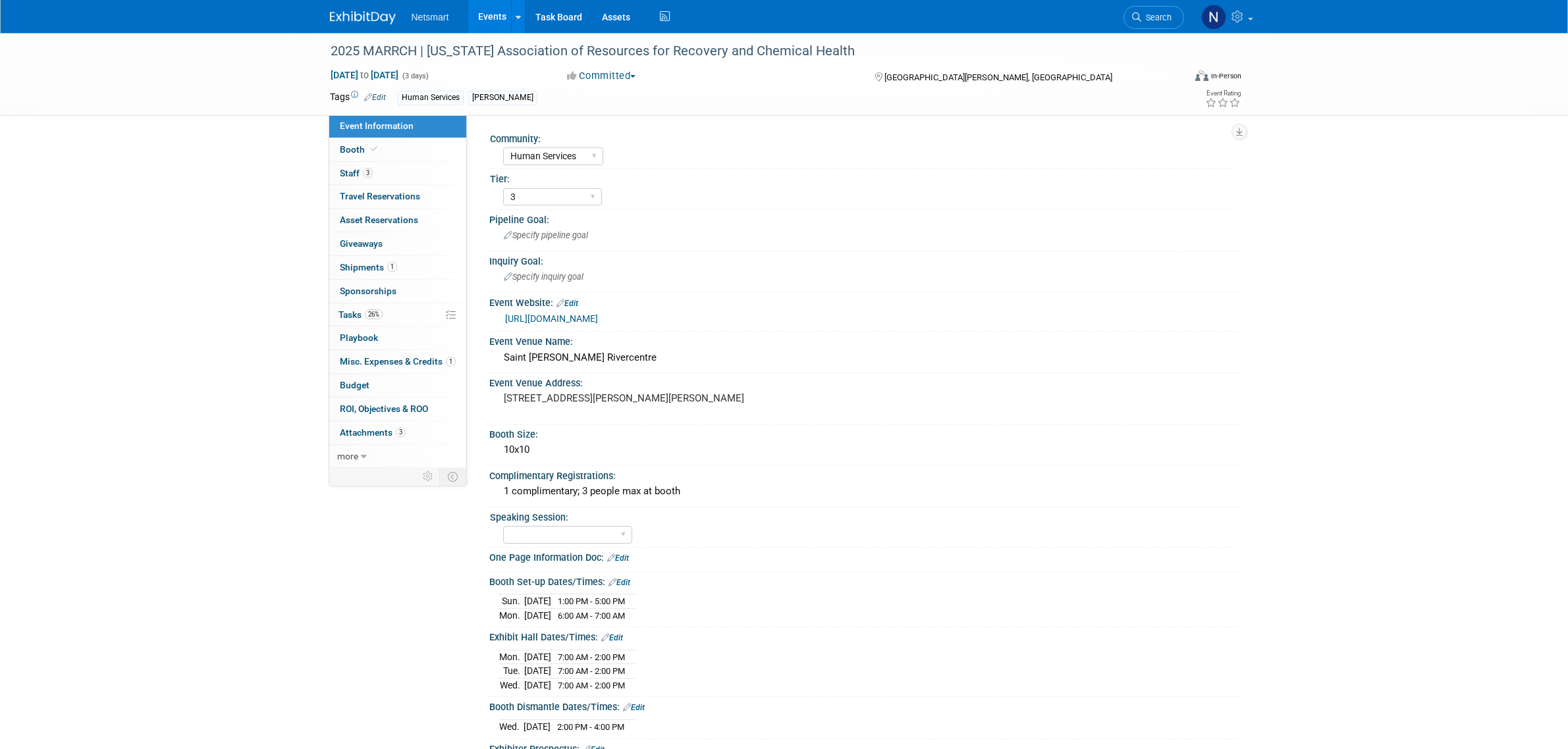
select select "Human Services"
select select "3"
drag, startPoint x: 947, startPoint y: 74, endPoint x: 880, endPoint y: 80, distance: 67.3
click at [880, 80] on div "[GEOGRAPHIC_DATA][PERSON_NAME], [GEOGRAPHIC_DATA]" at bounding box center [980, 76] width 213 height 16
copy div "[GEOGRAPHIC_DATA][PERSON_NAME], [GEOGRAPHIC_DATA]"
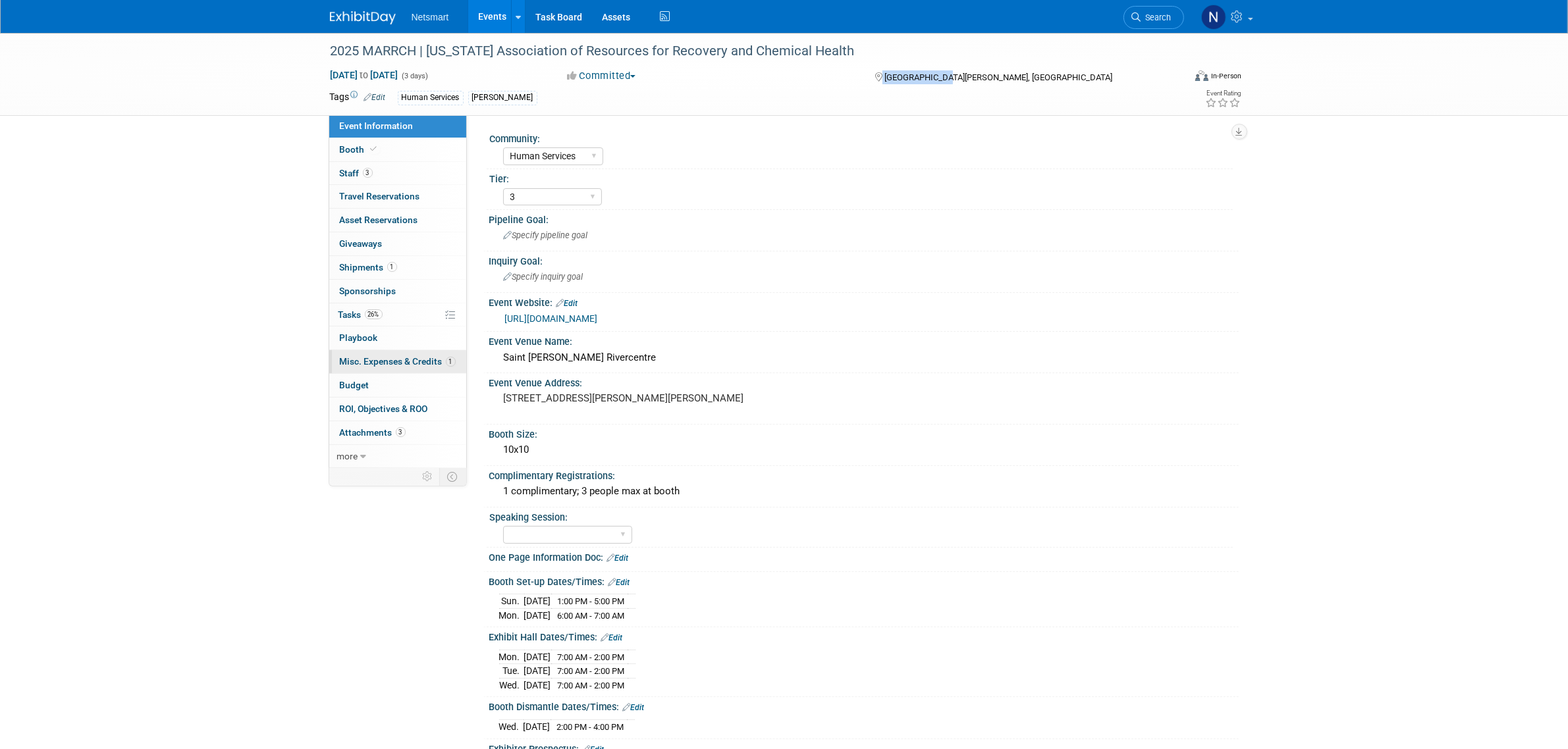
click at [393, 359] on span "Misc. Expenses & Credits 1" at bounding box center [398, 361] width 116 height 10
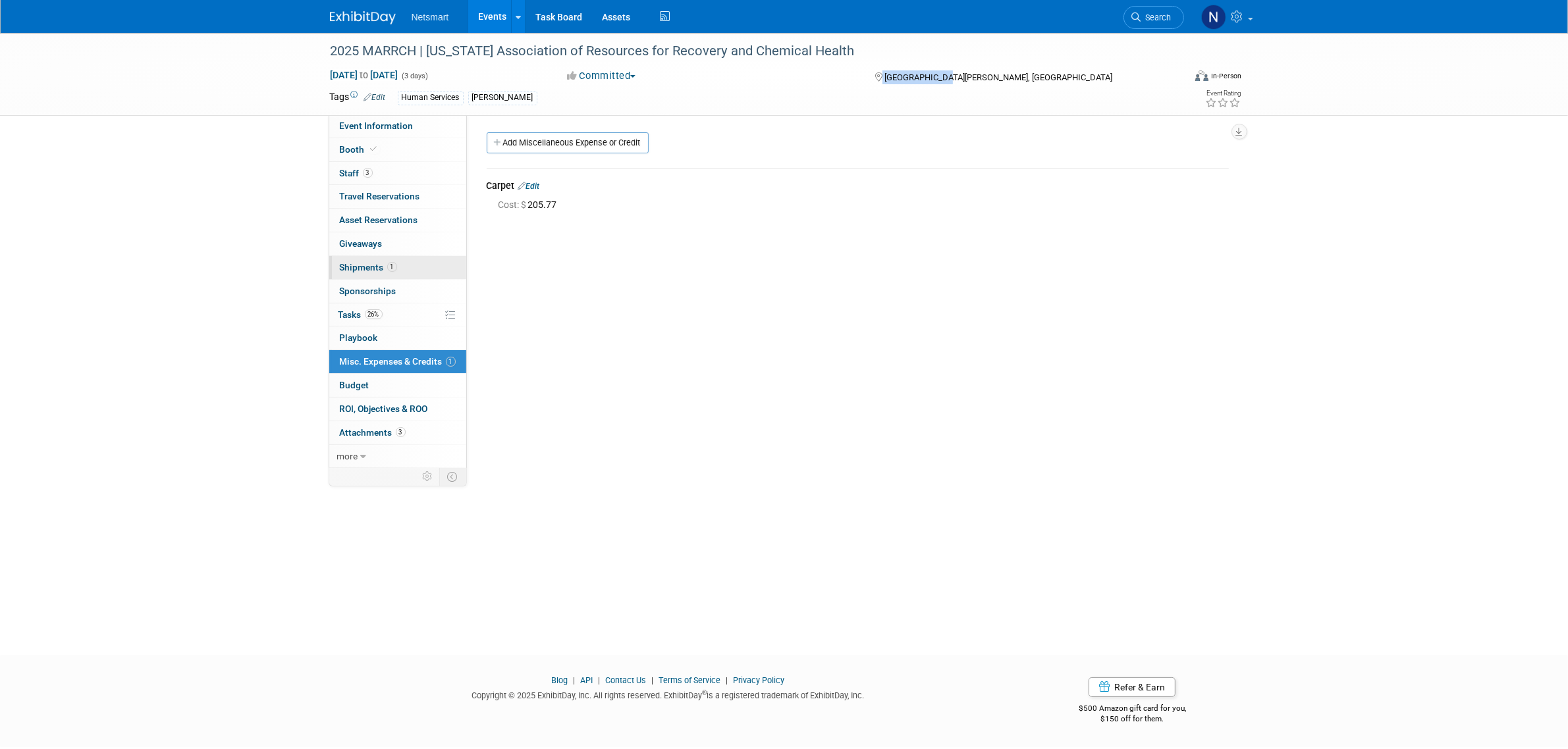
click at [399, 264] on link "1 Shipments 1" at bounding box center [397, 268] width 137 height 23
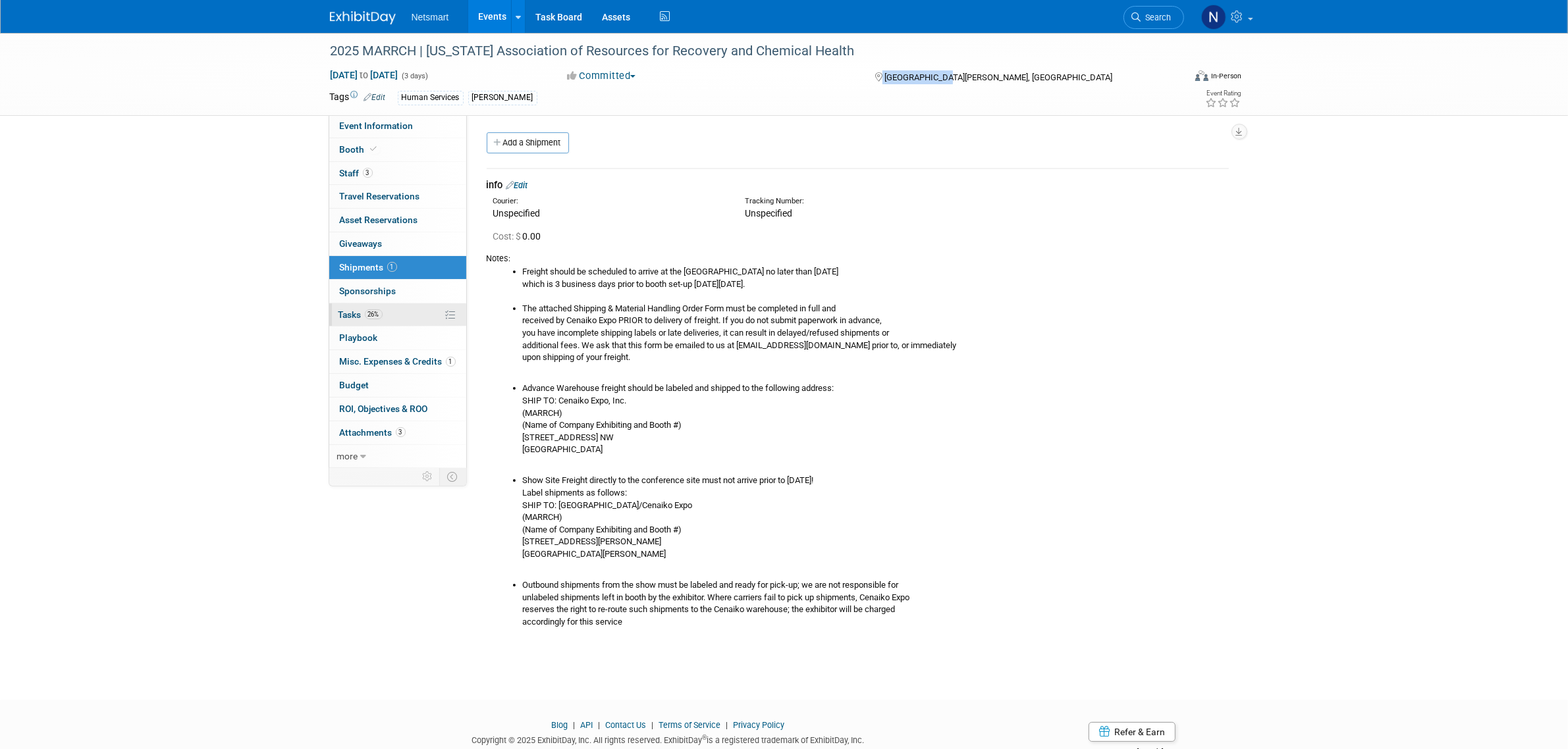
click at [376, 309] on link "26% Tasks 26%" at bounding box center [397, 315] width 137 height 23
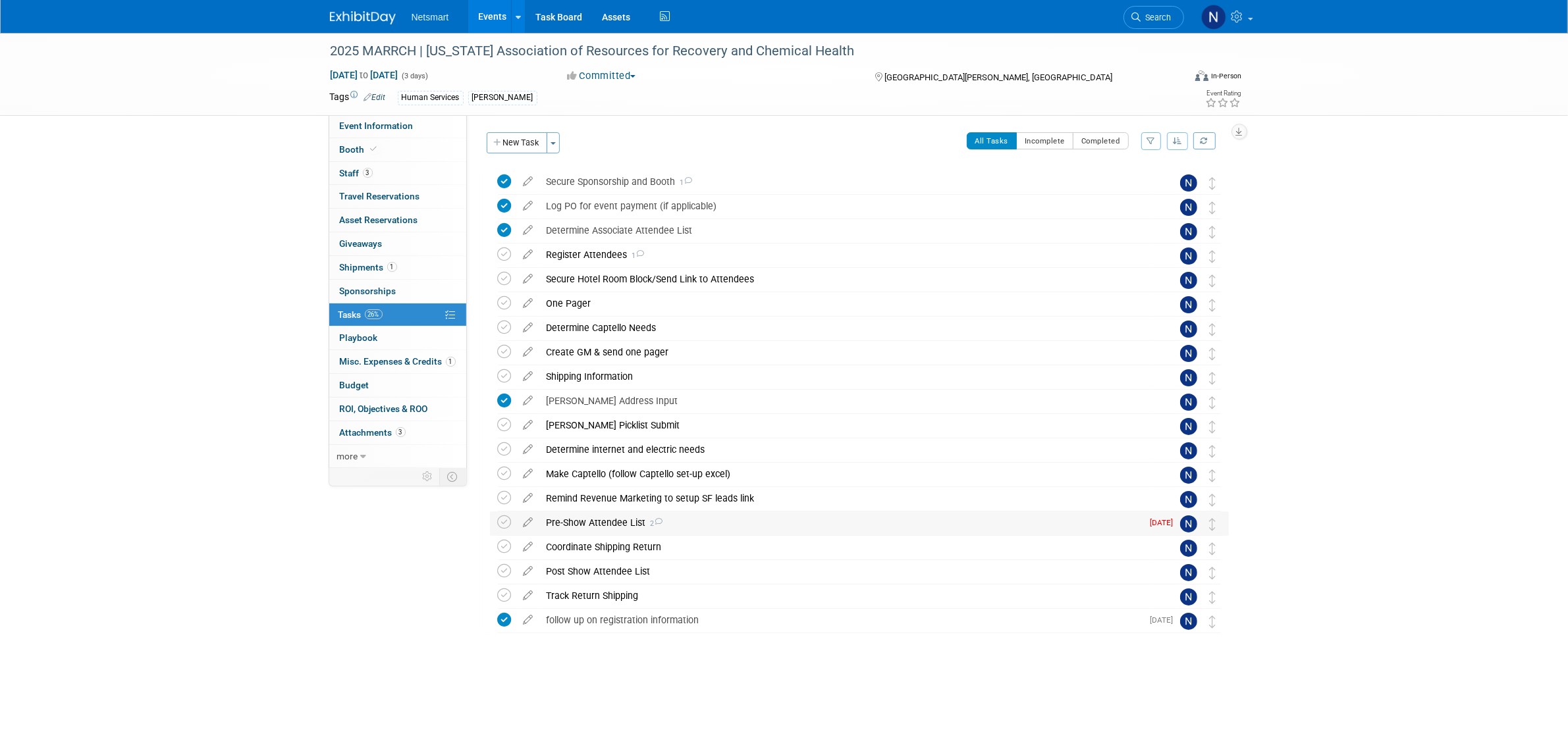
click at [601, 518] on div "Pre-Show Attendee List 2" at bounding box center [841, 522] width 602 height 23
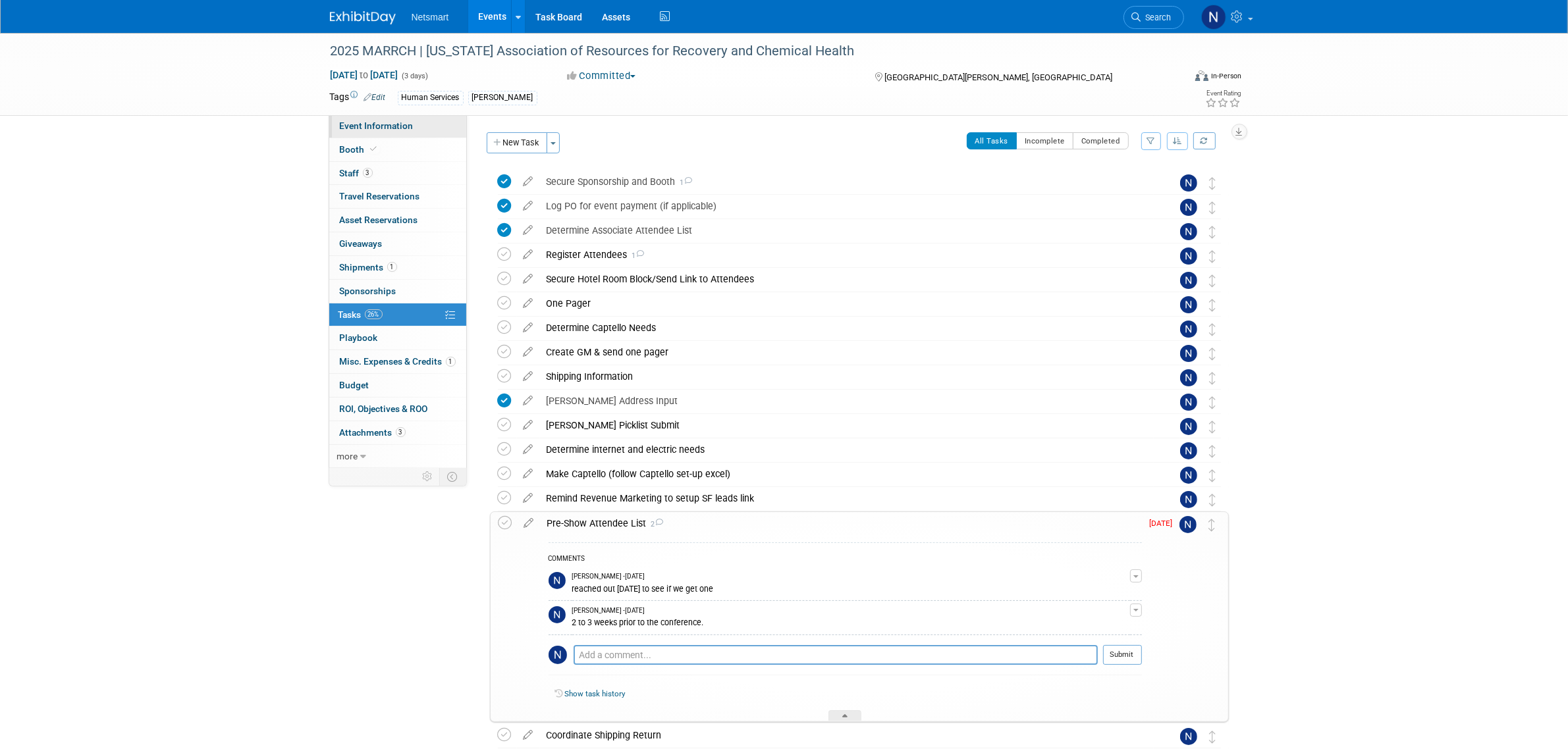
click at [374, 126] on span "Event Information" at bounding box center [377, 125] width 74 height 10
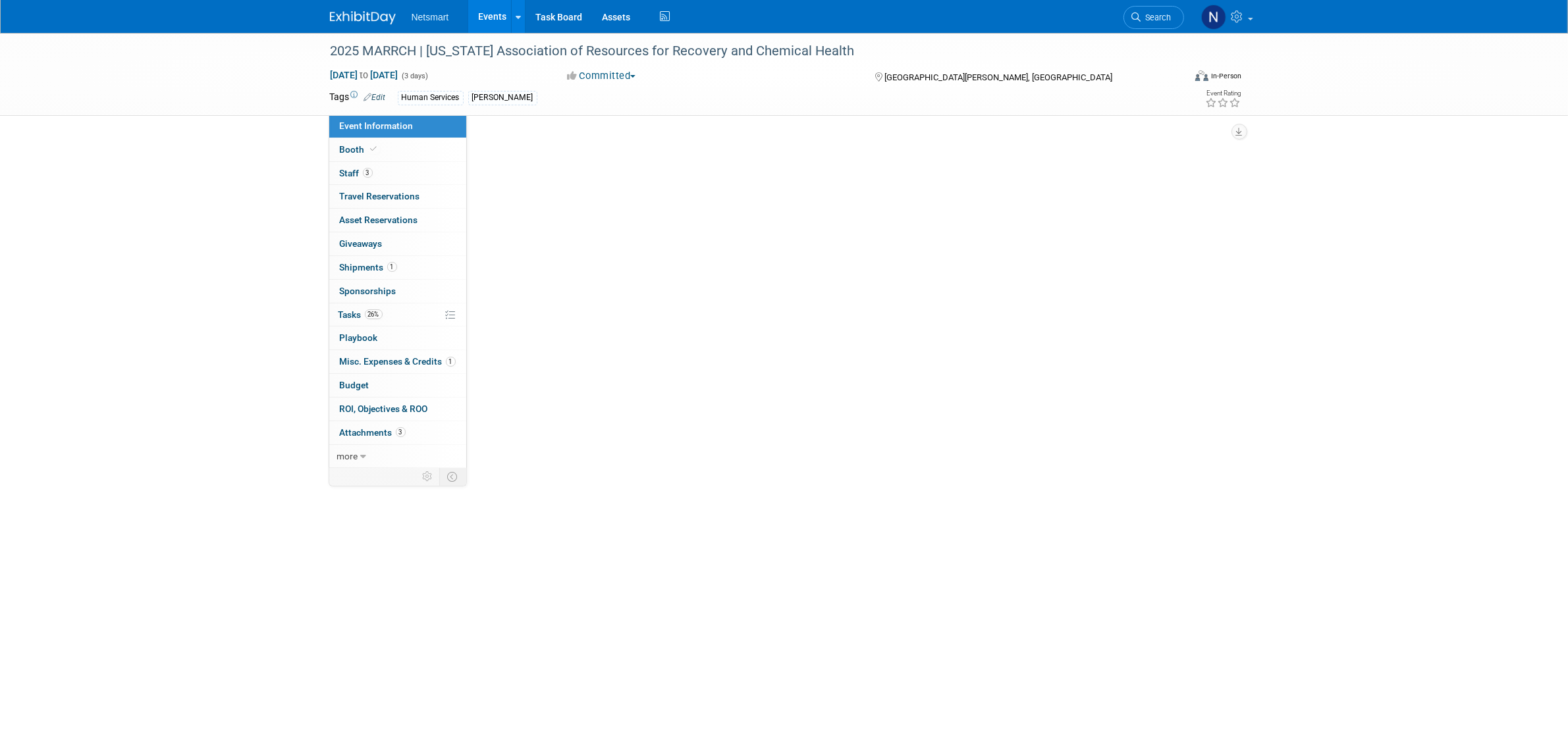
select select "Human Services"
select select "3"
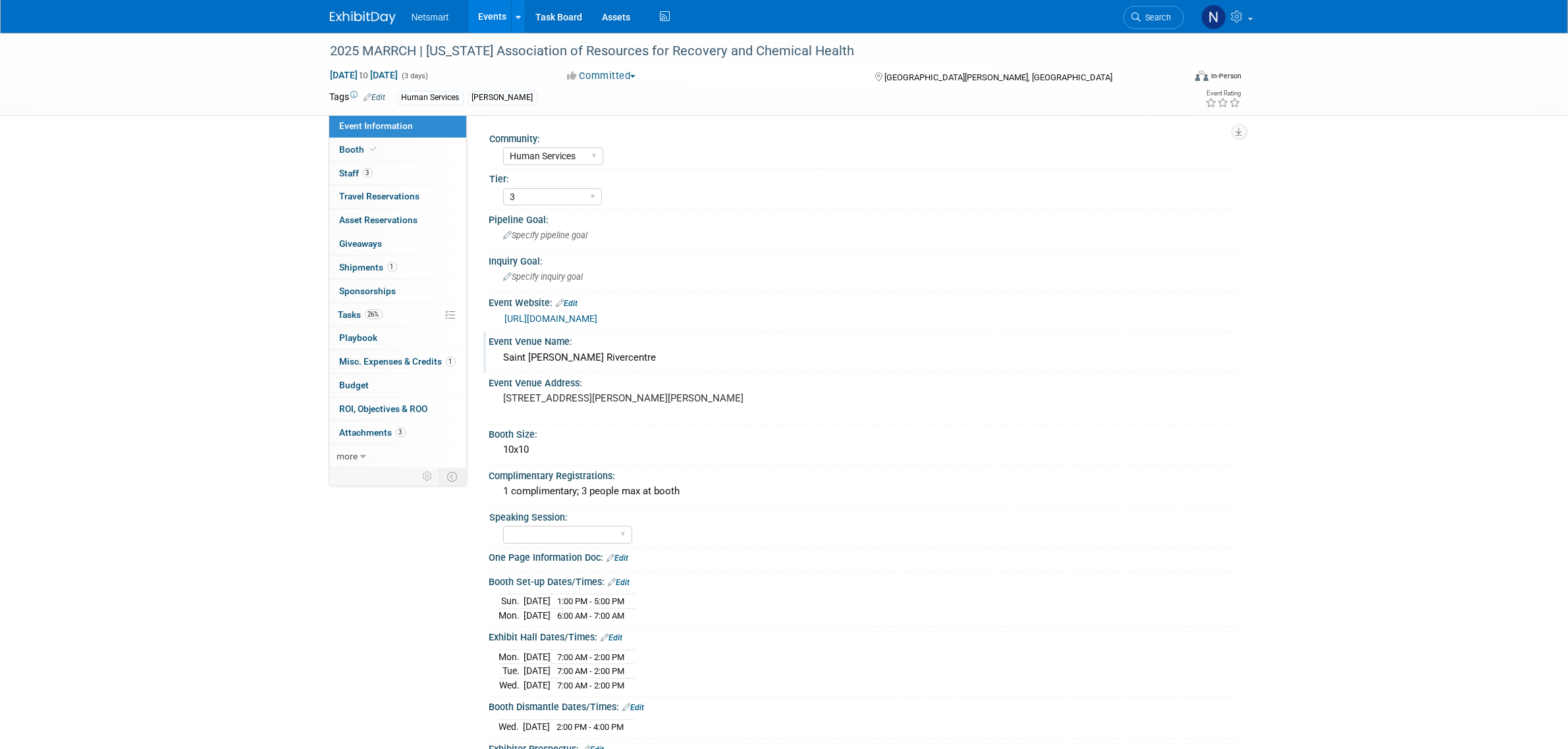
click at [558, 360] on div "Saint Paul Rivercentre" at bounding box center [864, 358] width 730 height 20
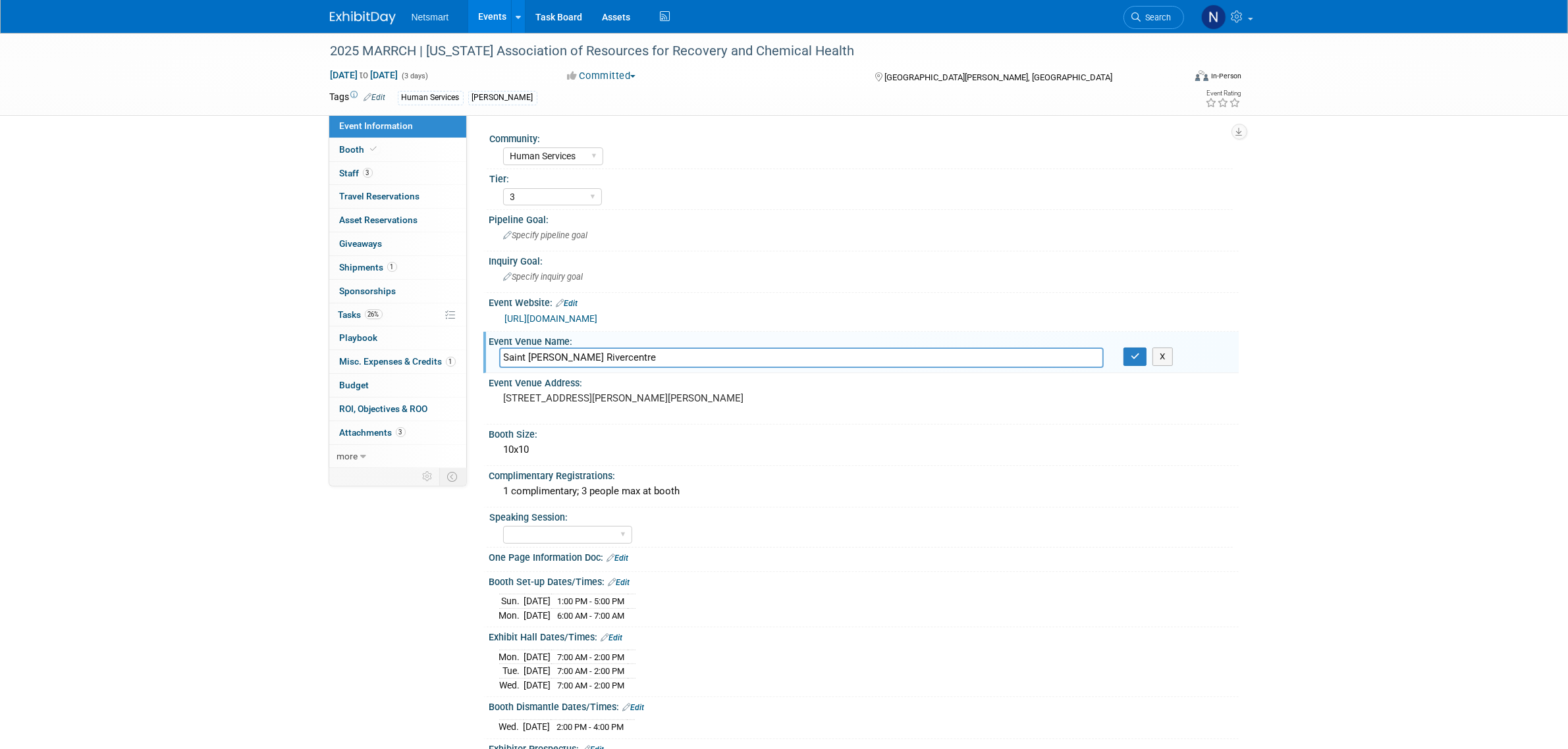
click at [558, 360] on input "Saint Paul Rivercentre" at bounding box center [801, 358] width 604 height 20
click at [604, 352] on input "Saint Paul Rivercentre" at bounding box center [801, 358] width 604 height 20
drag, startPoint x: 595, startPoint y: 356, endPoint x: 488, endPoint y: 354, distance: 107.0
click at [490, 354] on div "Saint Paul Rivercentre" at bounding box center [802, 358] width 624 height 20
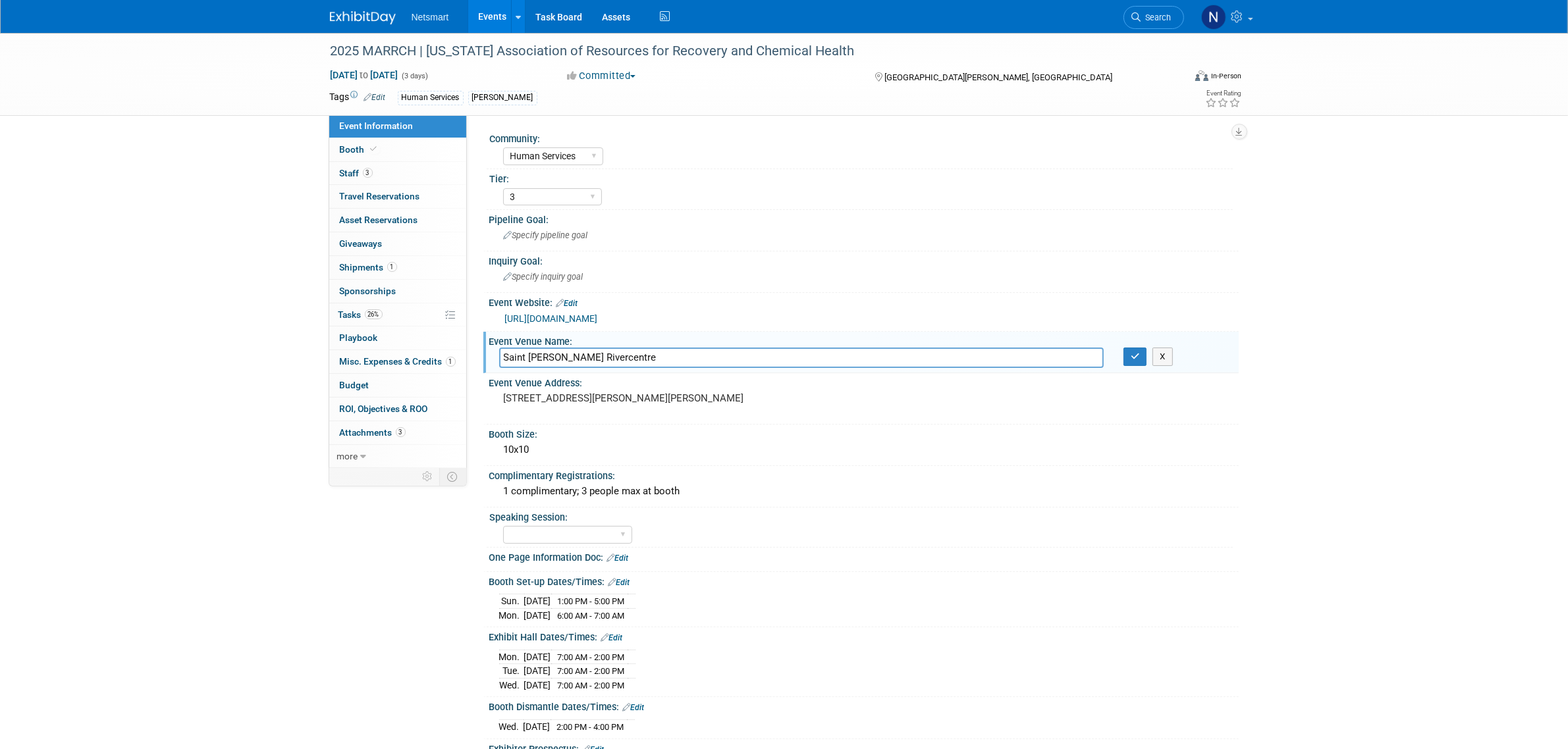
paste input "ee outside Saint Paul RiverC"
type input "See outside Saint Paul RiverCentre"
drag, startPoint x: 601, startPoint y: 361, endPoint x: 364, endPoint y: 362, distance: 237.0
click at [364, 362] on div "Event Information Event Info Booth Booth 3 Staff 3 Staff 0 Travel Reservations …" at bounding box center [785, 442] width 929 height 820
paste input "text"
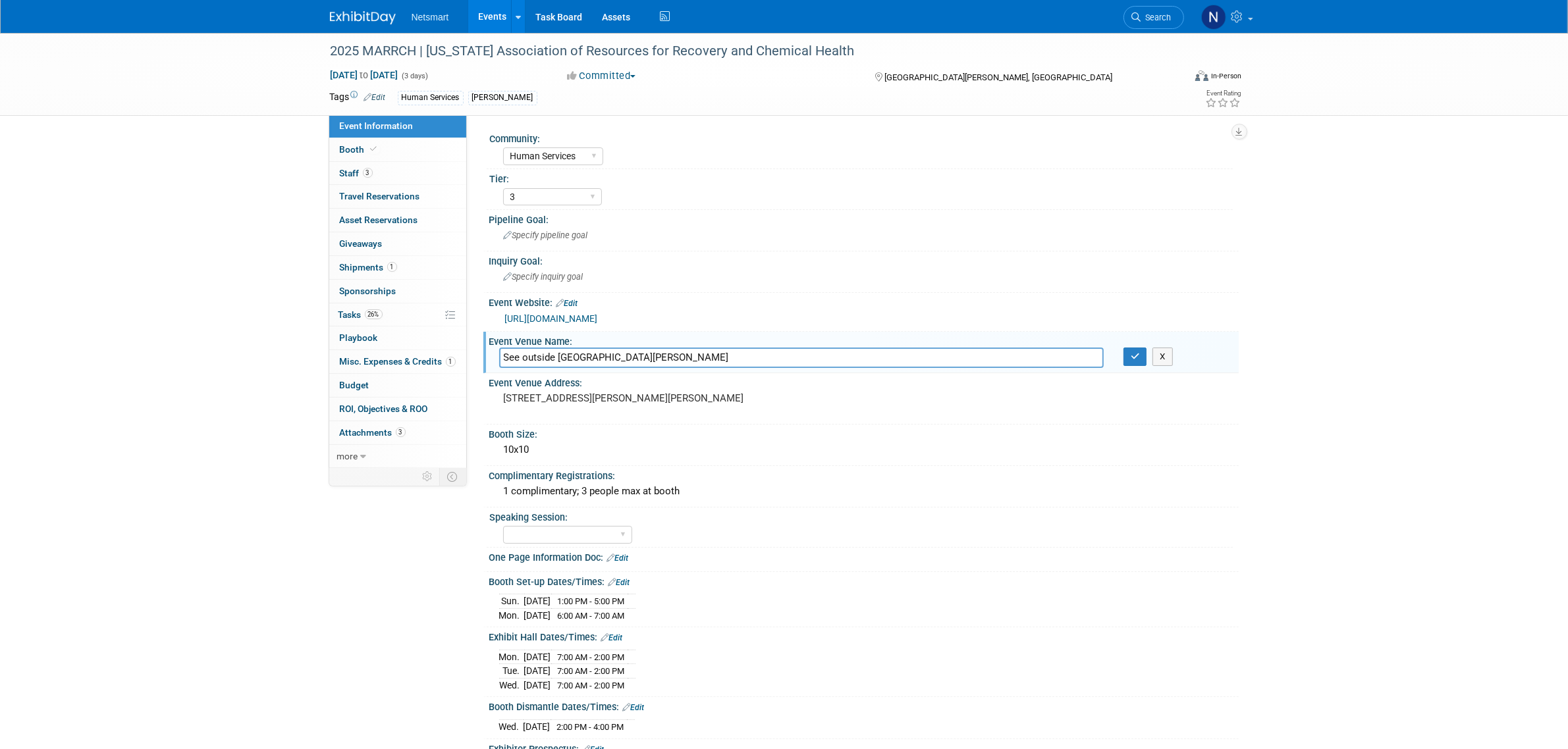
click at [645, 361] on input "See outside Saint Paul RiverCentre" at bounding box center [801, 358] width 604 height 20
drag, startPoint x: 672, startPoint y: 356, endPoint x: 438, endPoint y: 348, distance: 234.1
click at [438, 348] on div "Event Information Event Info Booth Booth 3 Staff 3 Staff 0 Travel Reservations …" at bounding box center [785, 442] width 929 height 820
paste input "See outside Saint Paul RiverCentre"
drag, startPoint x: 555, startPoint y: 352, endPoint x: 471, endPoint y: 354, distance: 84.0
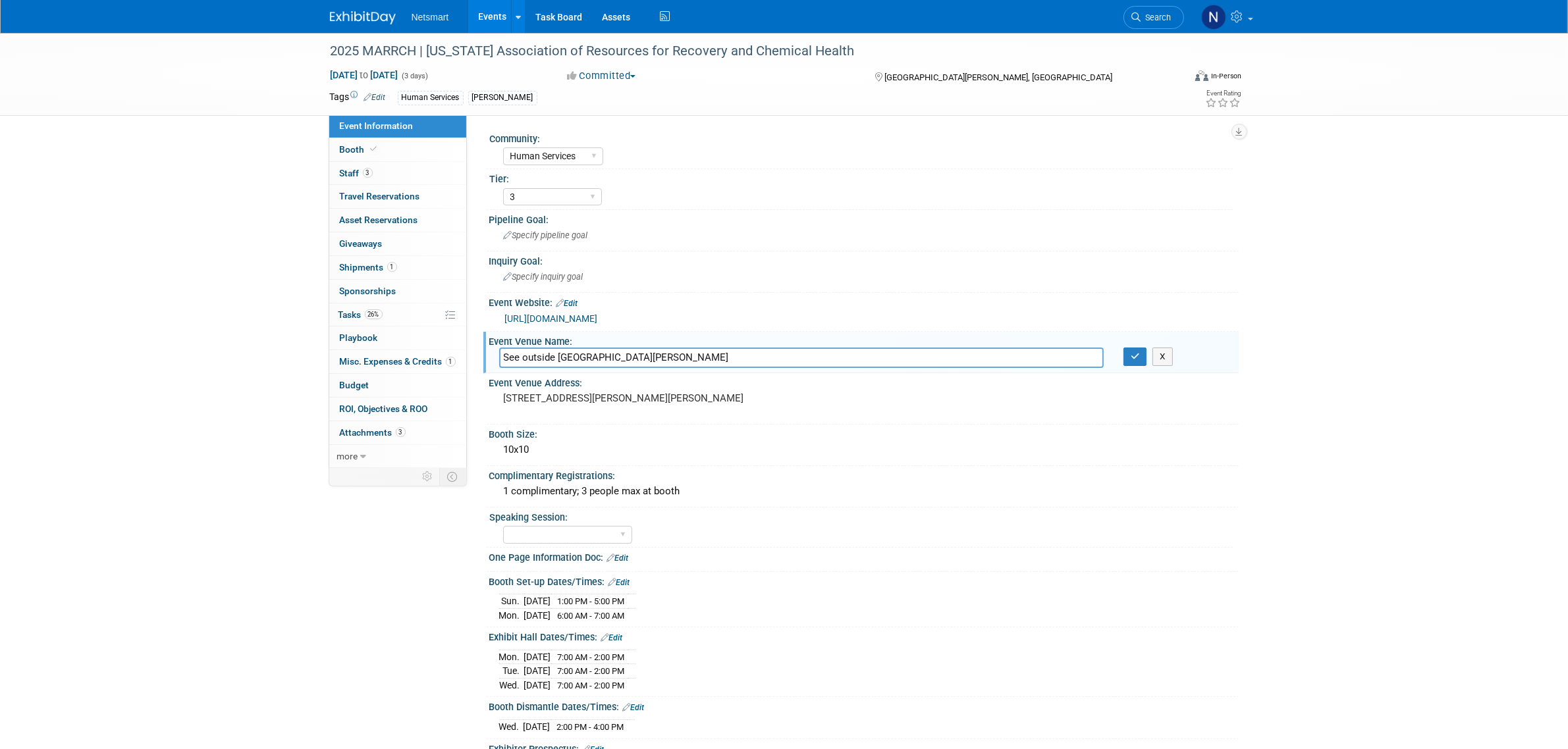
click at [471, 354] on div "Community: Human Services Post Acute Public Sector CareDimensions Specialty Pra…" at bounding box center [853, 293] width 772 height 356
type input "Saint Paul RiverCentre"
click at [1136, 359] on icon "button" at bounding box center [1136, 356] width 10 height 9
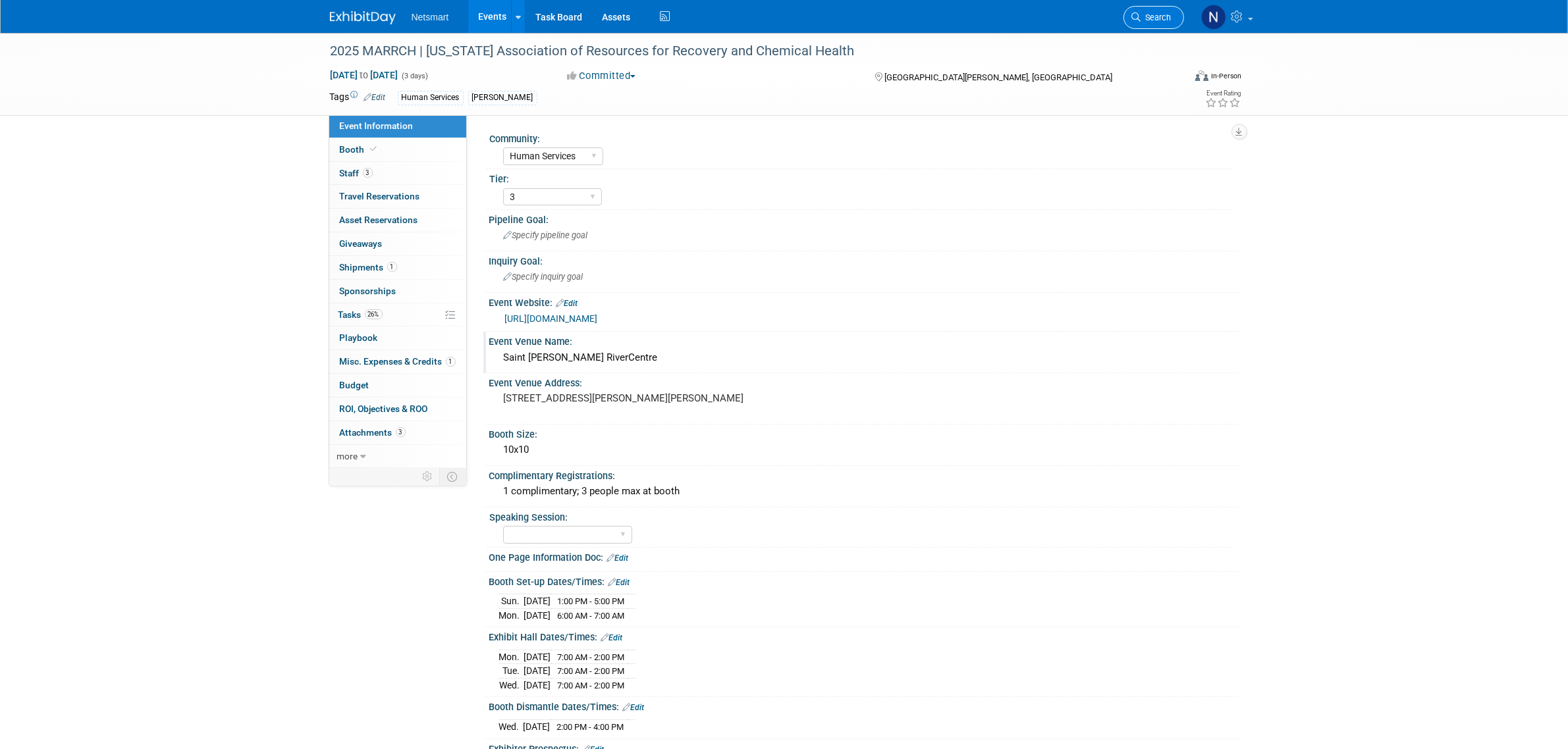
click at [1161, 13] on span "Search" at bounding box center [1156, 17] width 30 height 10
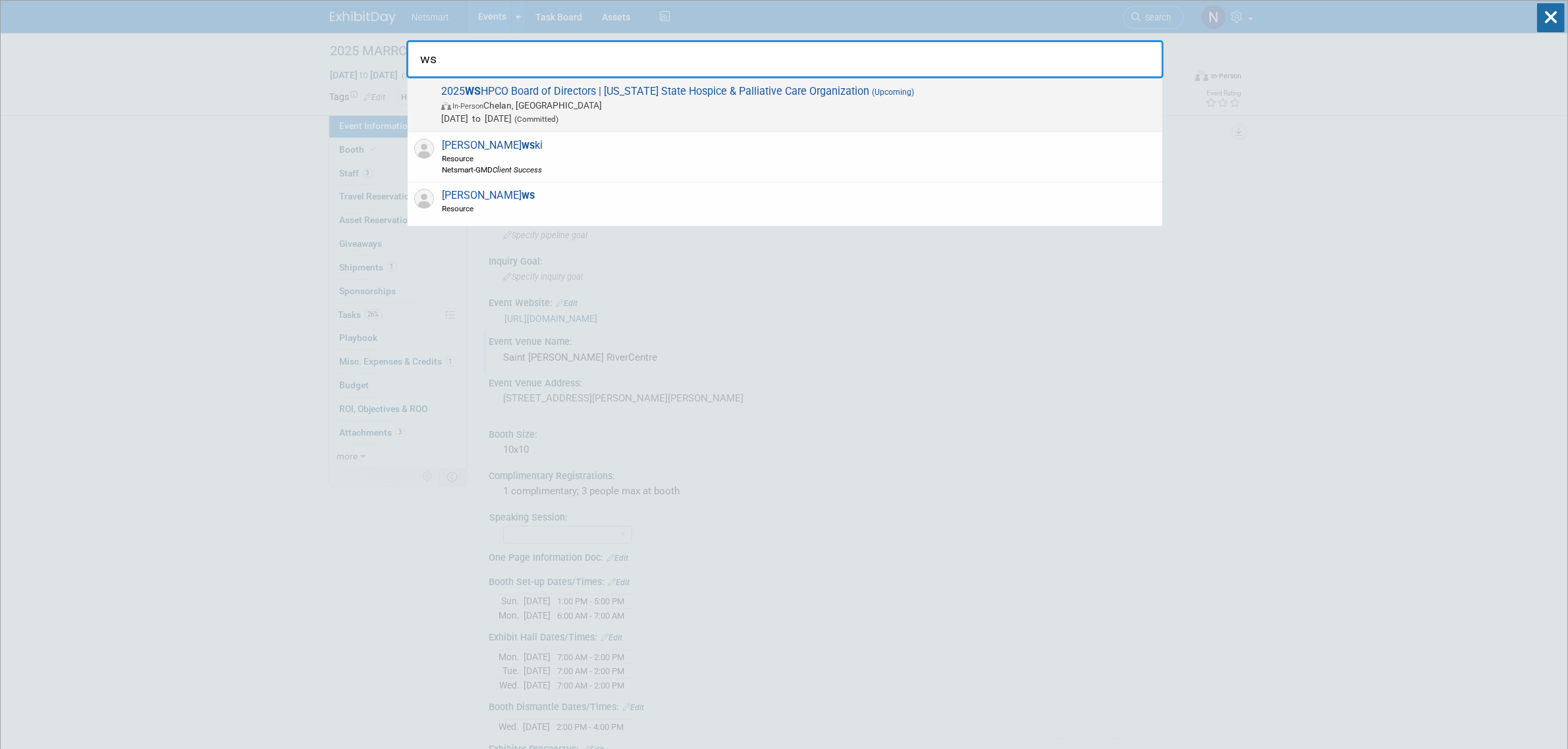
type input "ws"
click at [653, 102] on span "In-Person Chelan, WA" at bounding box center [798, 105] width 714 height 13
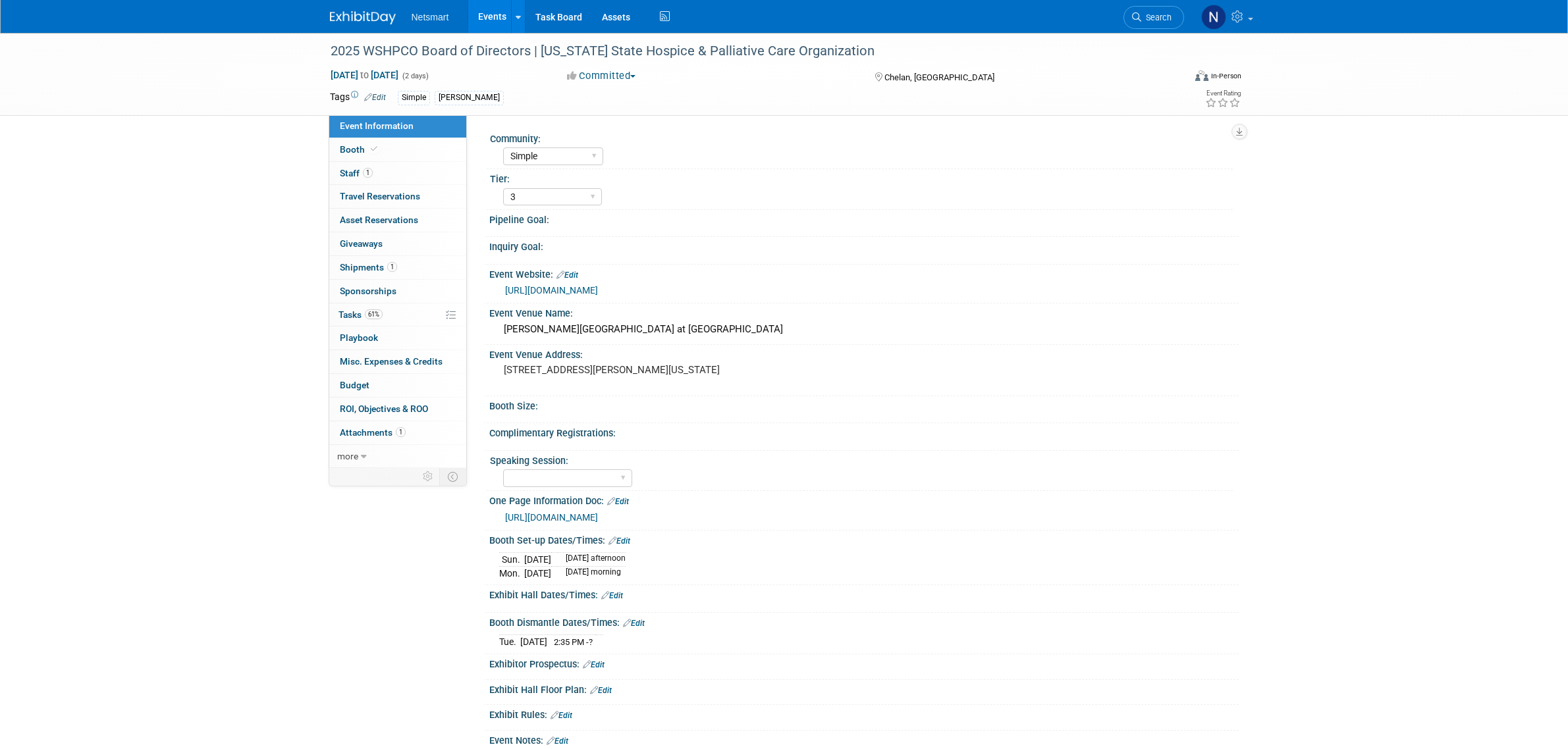
select select "Simple"
select select "3"
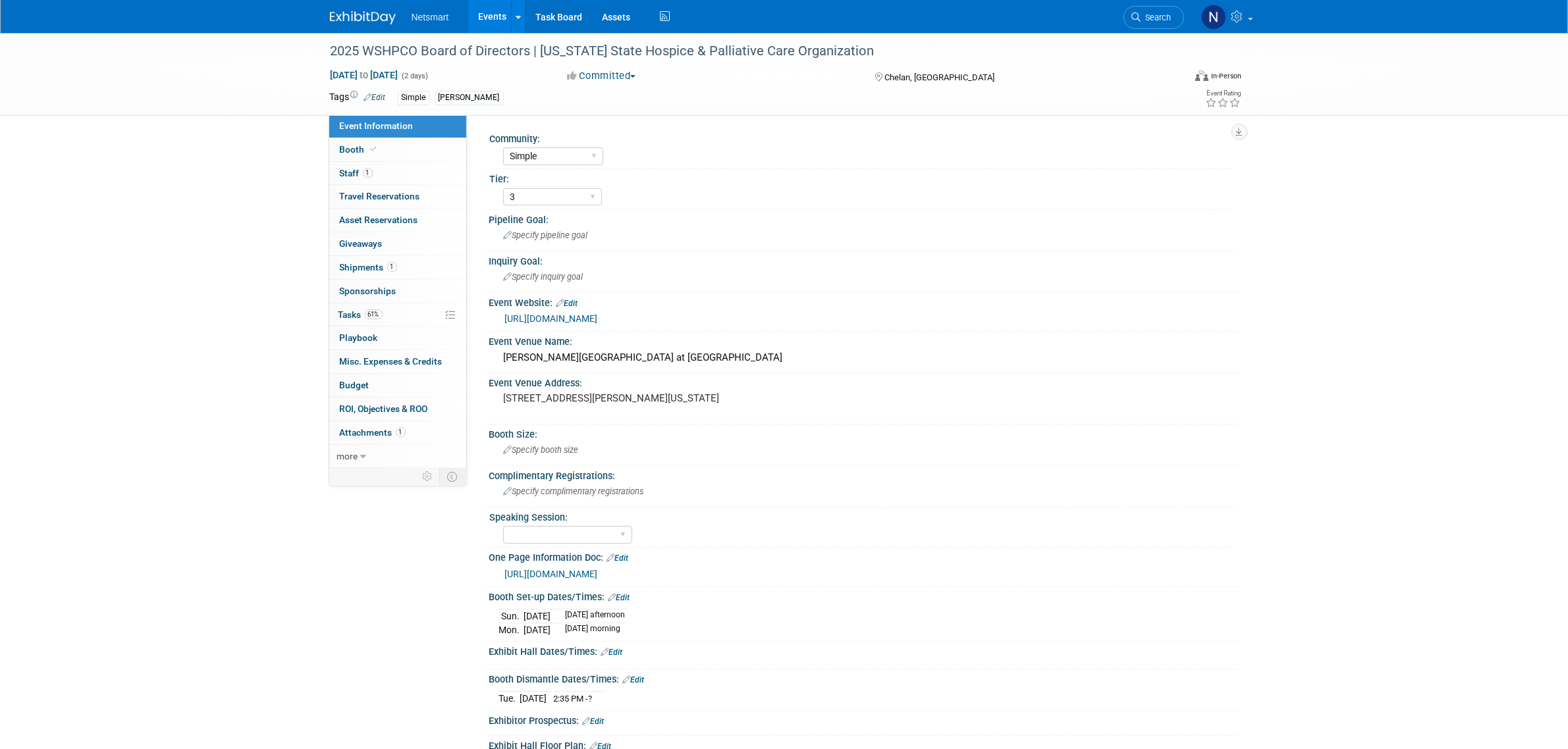
click at [552, 314] on link "[URL][DOMAIN_NAME]" at bounding box center [552, 318] width 93 height 10
click at [395, 148] on link "Booth" at bounding box center [397, 150] width 137 height 23
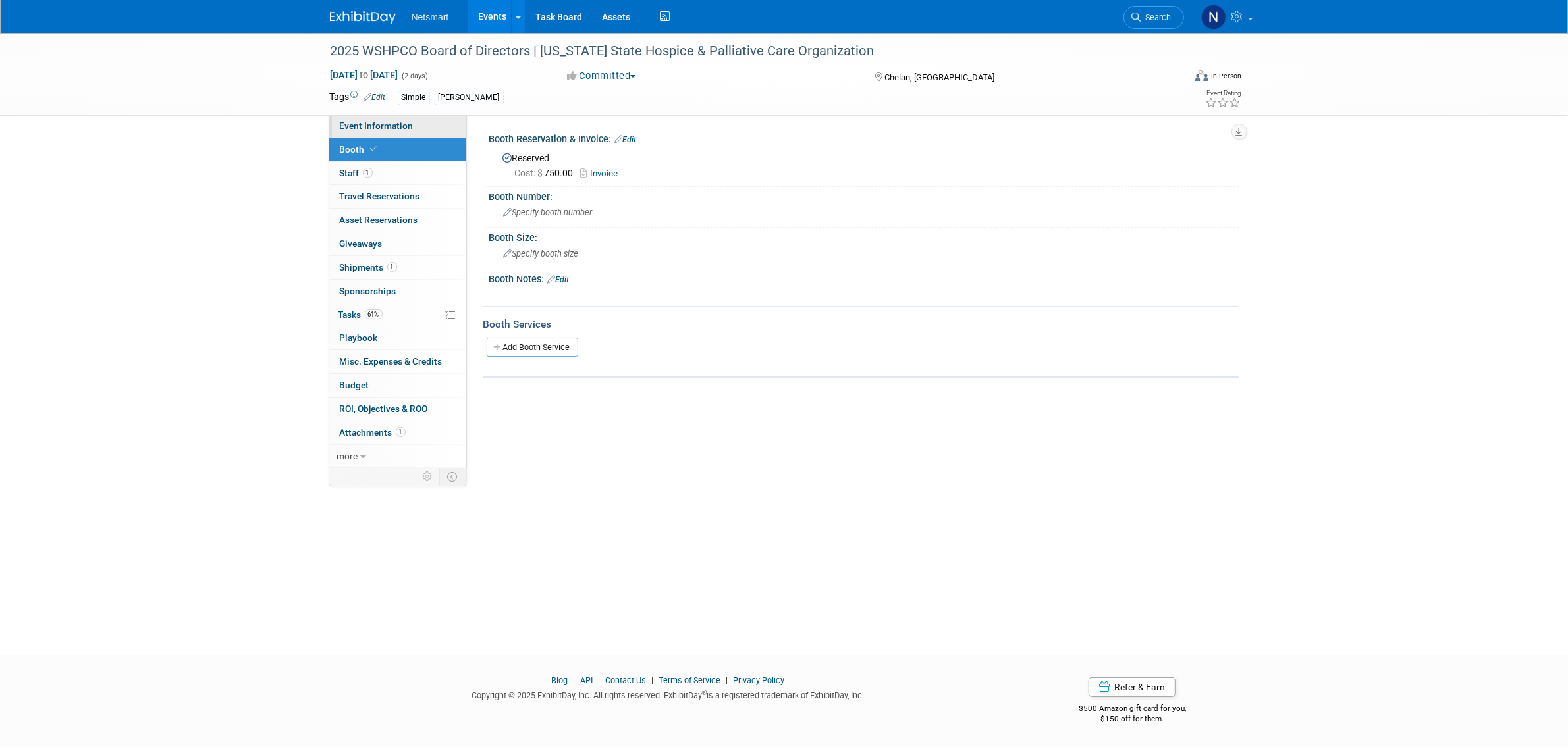
click at [393, 125] on span "Event Information" at bounding box center [377, 125] width 74 height 10
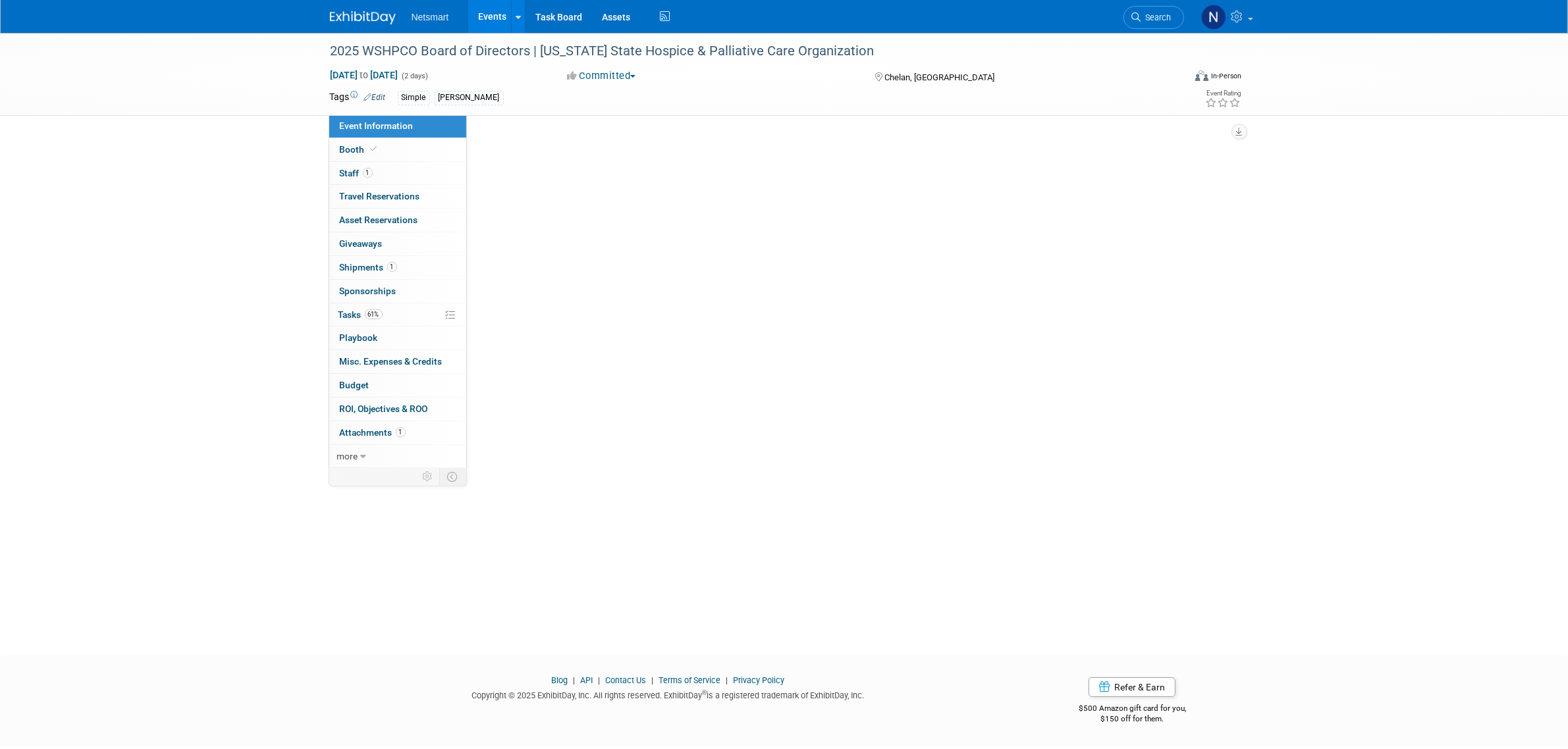
select select "Simple"
select select "3"
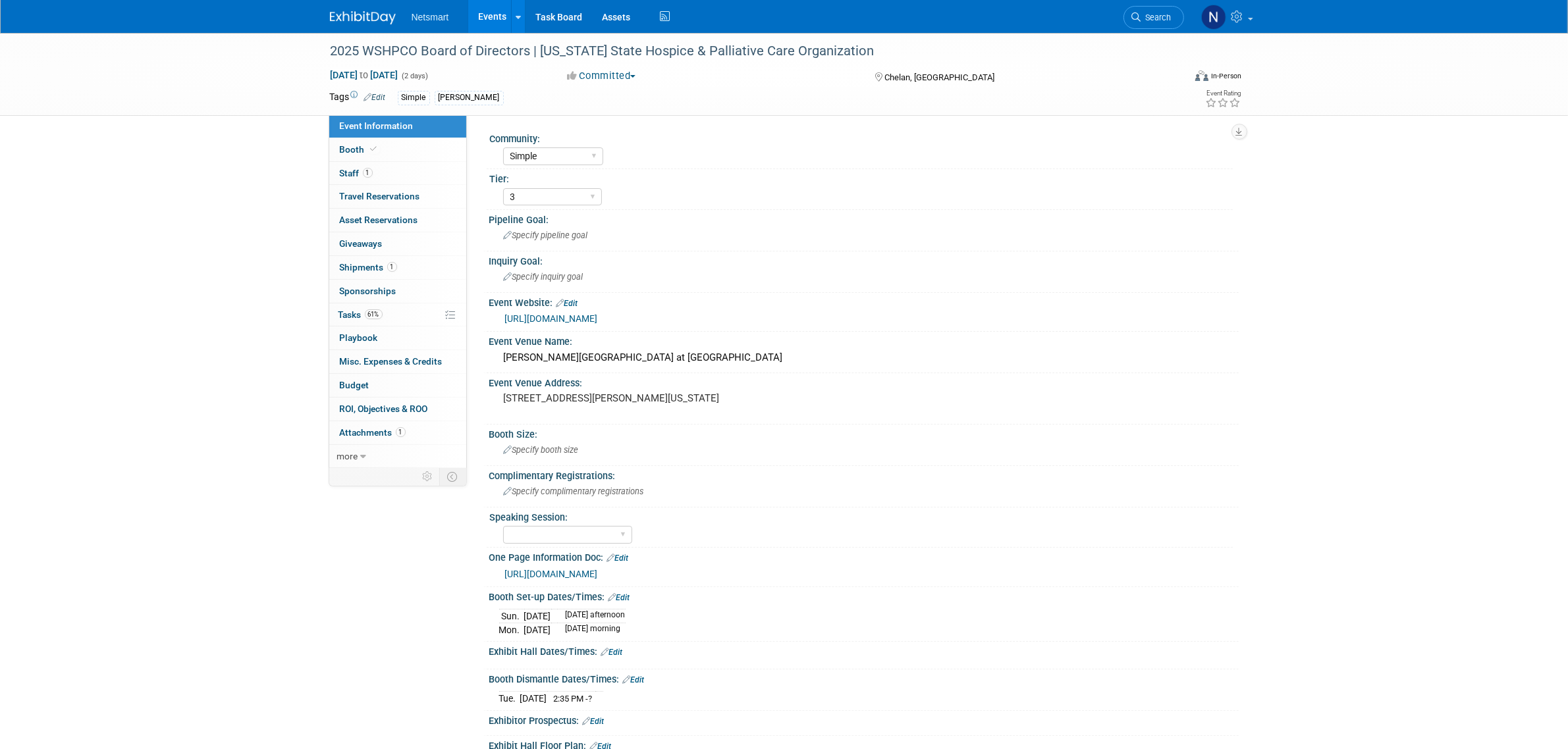
click at [598, 313] on link "[URL][DOMAIN_NAME]" at bounding box center [552, 318] width 93 height 10
click at [393, 307] on link "61% Tasks 61%" at bounding box center [397, 315] width 137 height 23
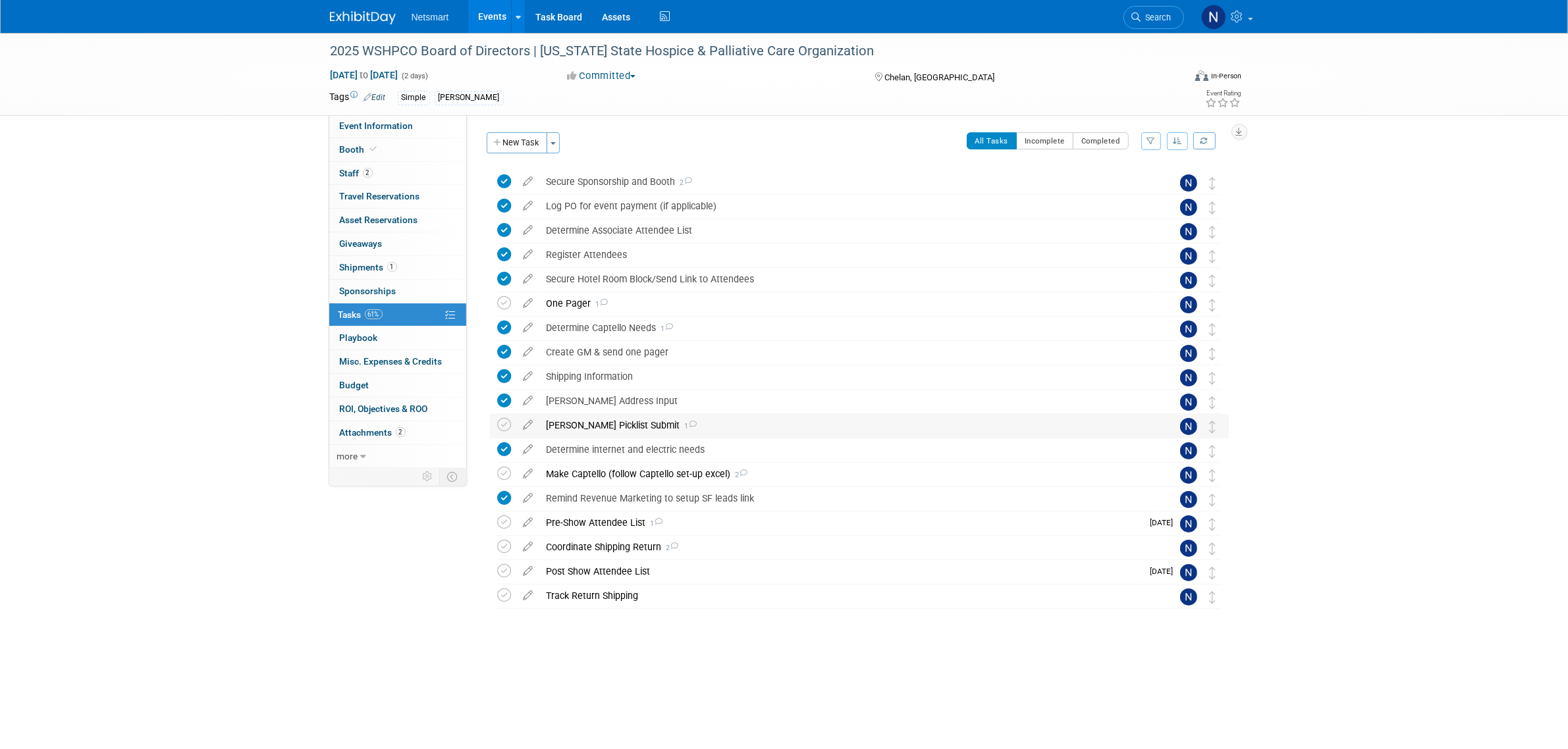
click at [570, 426] on div "[PERSON_NAME] Picklist Submit 1" at bounding box center [847, 425] width 614 height 23
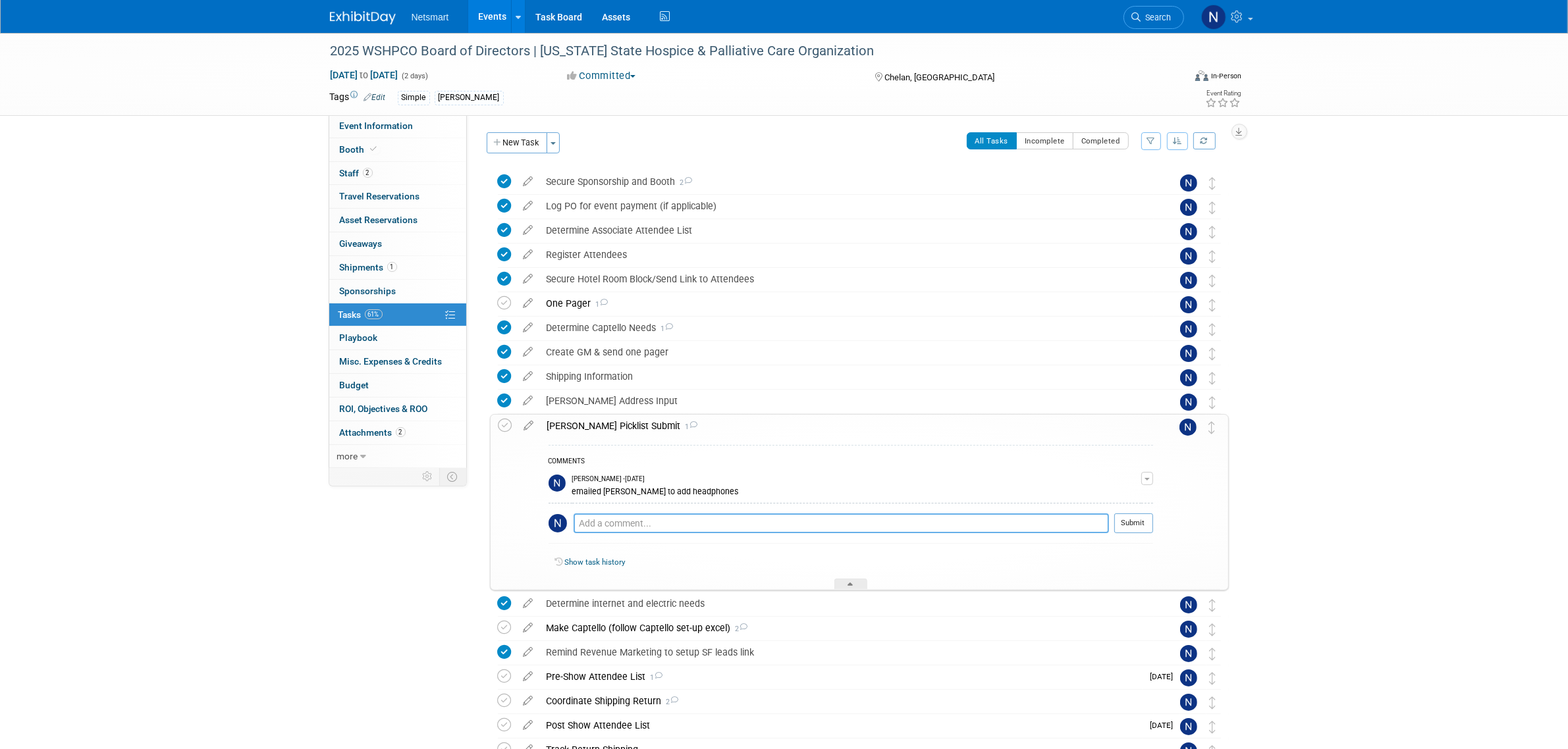
click at [594, 515] on textarea at bounding box center [841, 523] width 535 height 20
type textarea "need to update the picklist to be cobranded. emailed Kim"
click at [1131, 518] on button "Submit" at bounding box center [1134, 523] width 39 height 20
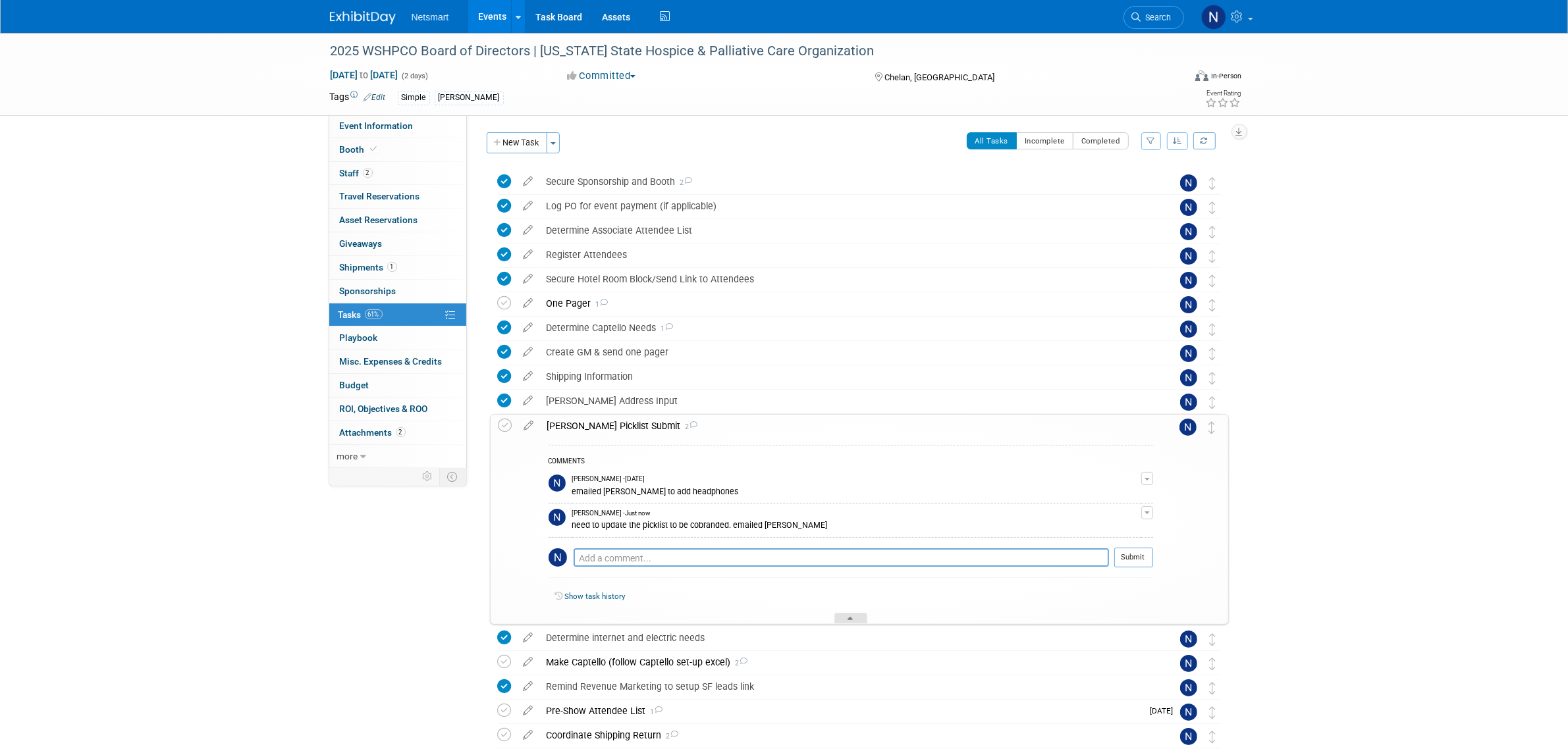
click at [858, 617] on div at bounding box center [851, 619] width 33 height 11
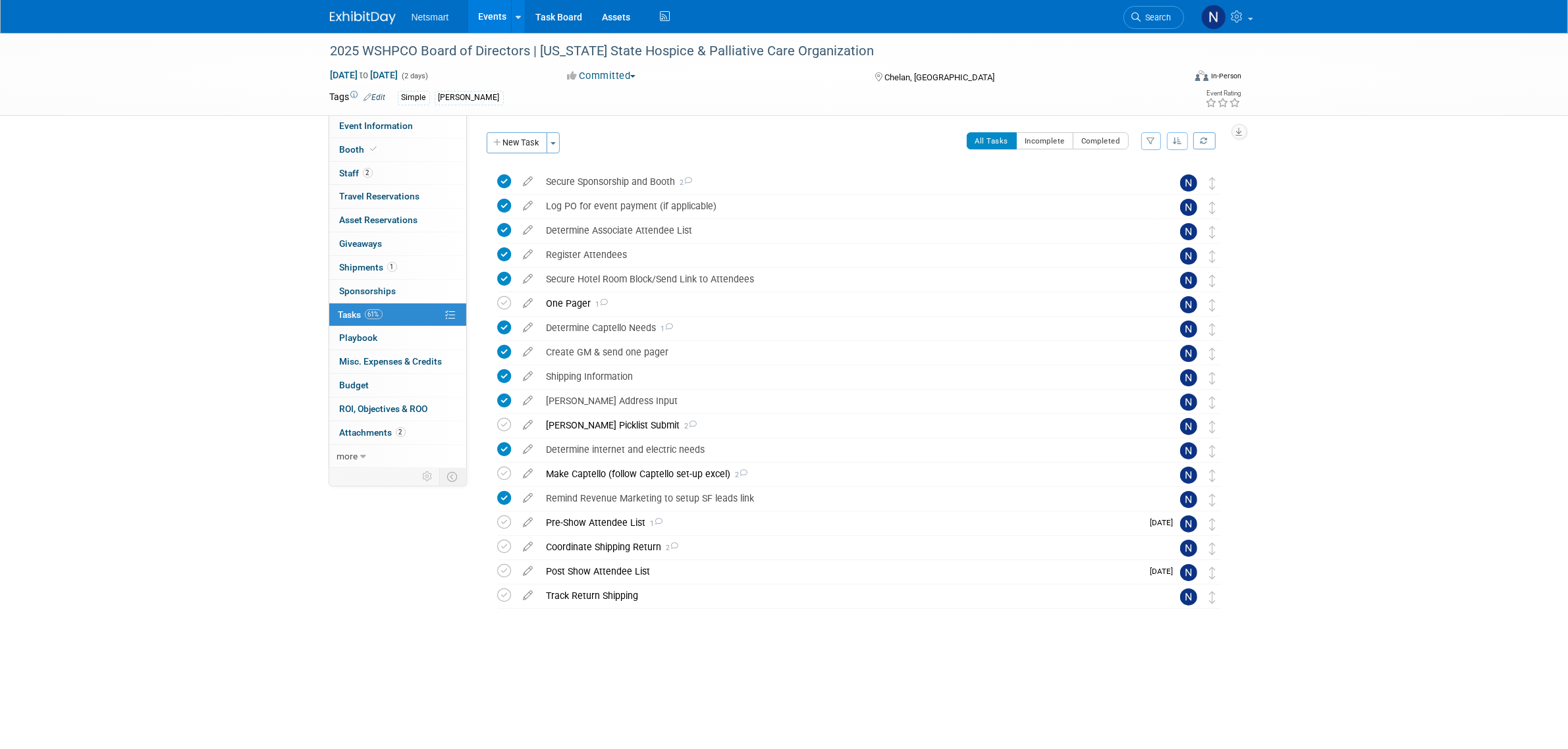
click at [1395, 471] on div "2025 WSHPCO Board of Directors | Washington State Hospice & Palliative Care Org…" at bounding box center [784, 361] width 1568 height 656
click at [509, 429] on icon at bounding box center [505, 425] width 14 height 14
click at [240, 165] on div "2025 WSHPCO Board of Directors | Washington State Hospice & Palliative Care Org…" at bounding box center [784, 361] width 1568 height 656
click at [680, 479] on div "Make Captello (follow Captello set-up excel) 2" at bounding box center [847, 474] width 614 height 23
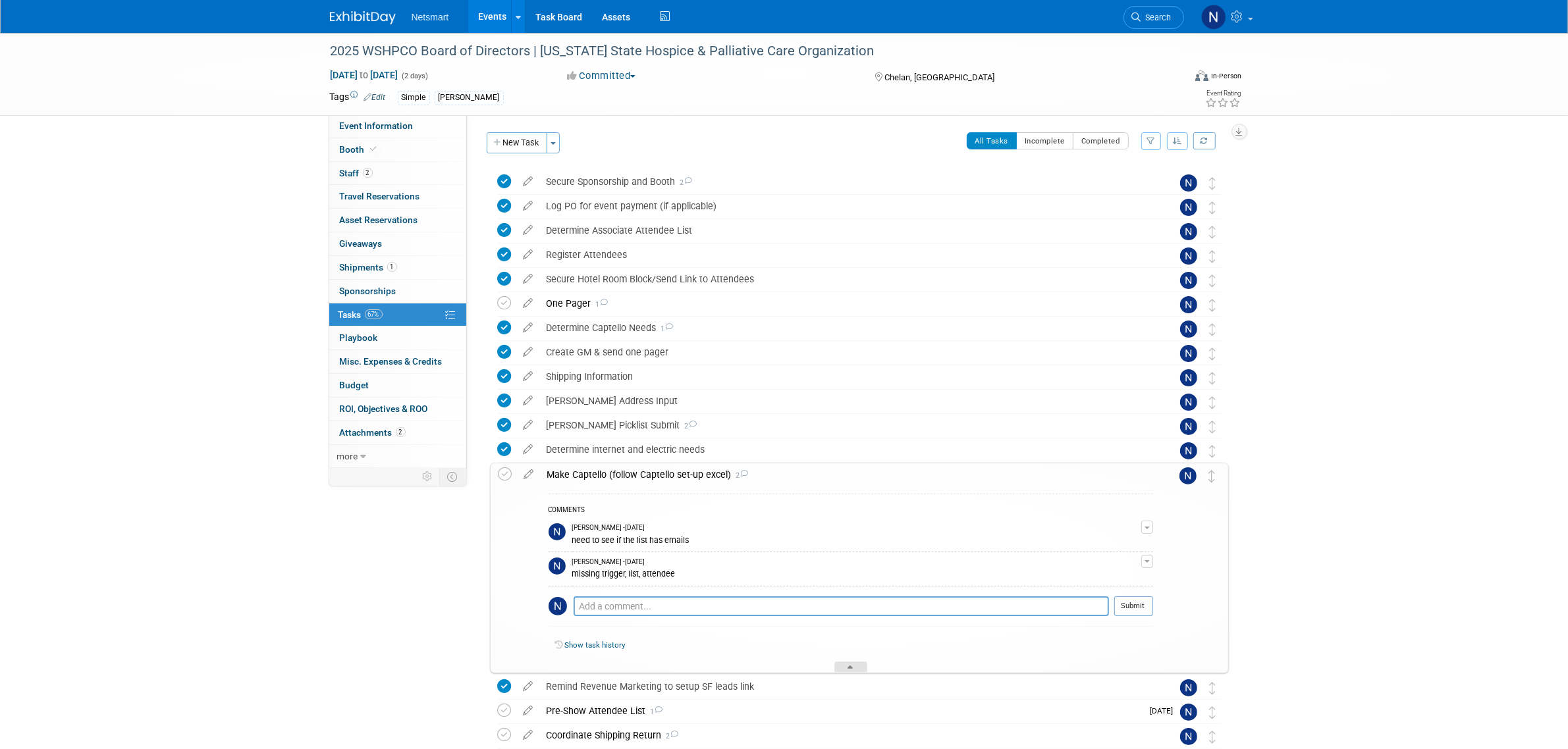
click at [838, 664] on div at bounding box center [851, 667] width 33 height 11
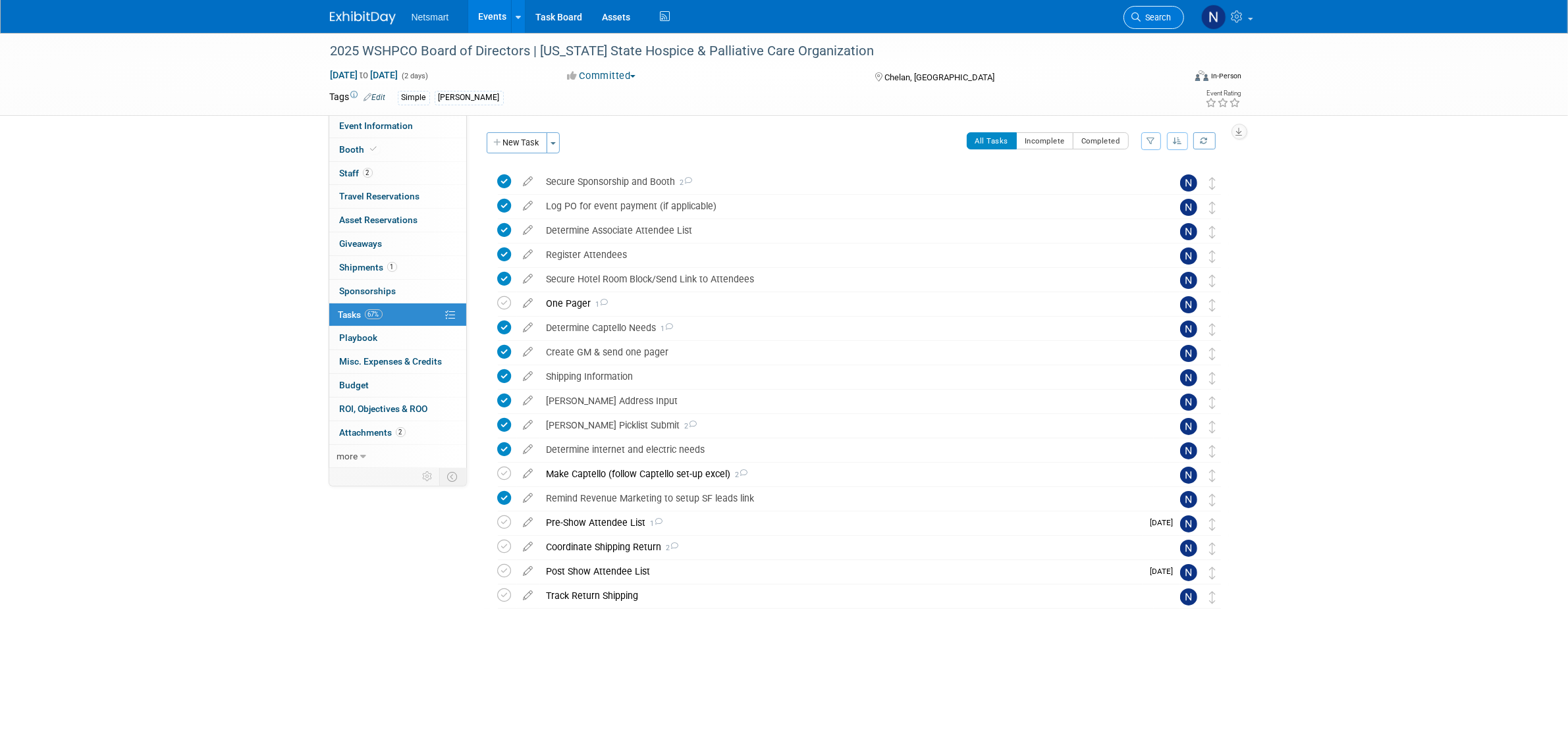
click at [1135, 20] on icon at bounding box center [1137, 17] width 10 height 10
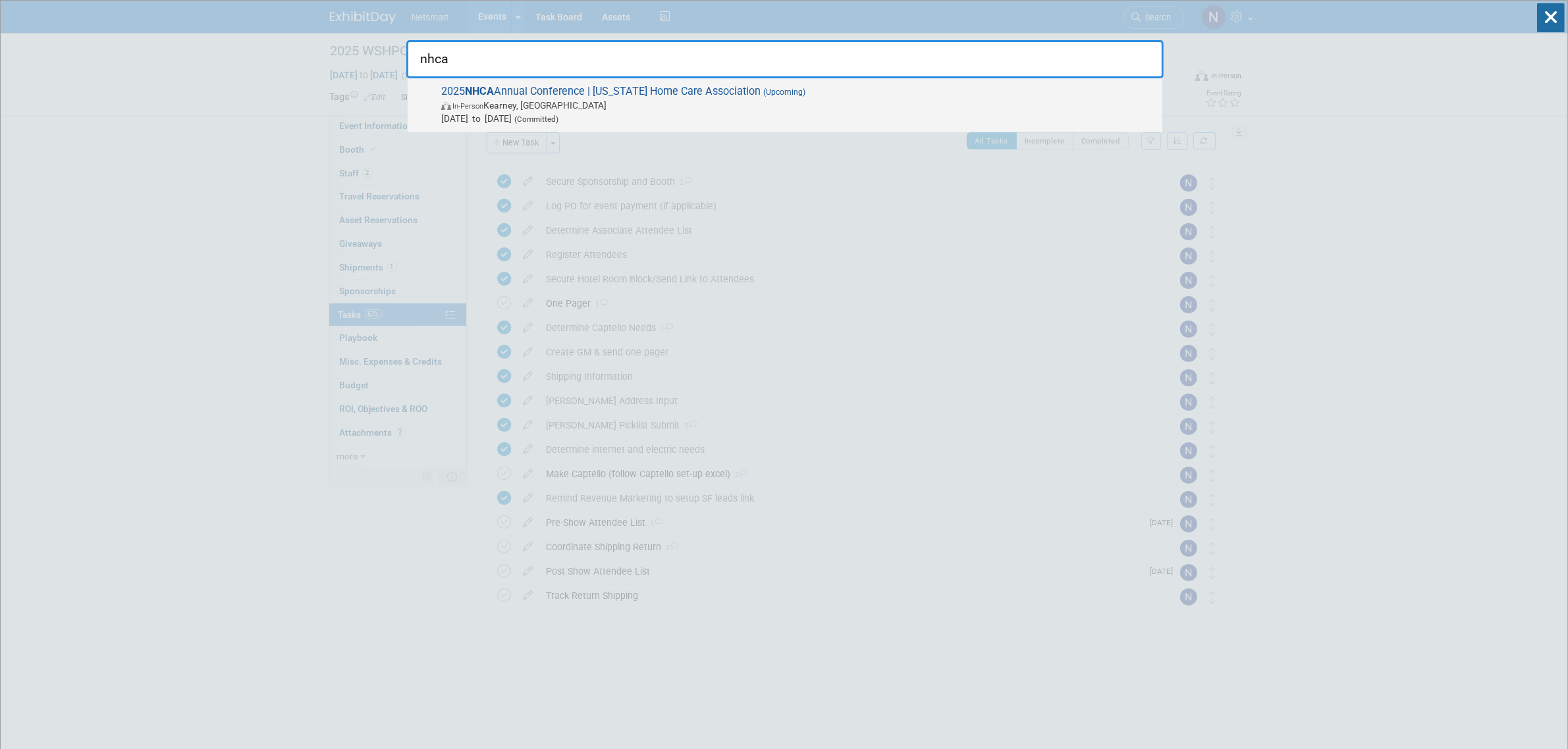
type input "nhca"
click at [559, 115] on span "(Committed)" at bounding box center [535, 119] width 46 height 10
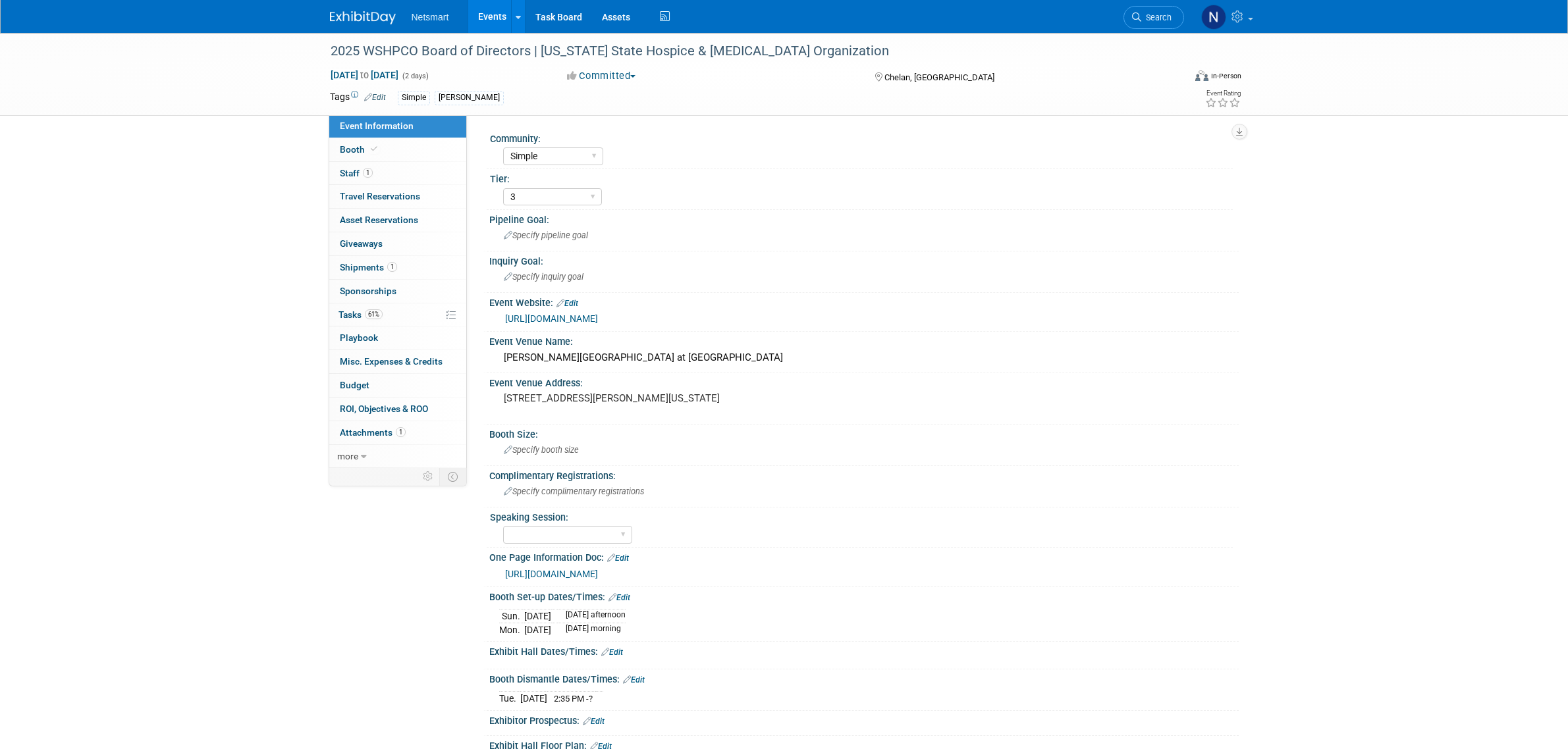
select select "Simple"
select select "3"
click at [1147, 18] on span "Search" at bounding box center [1156, 17] width 30 height 10
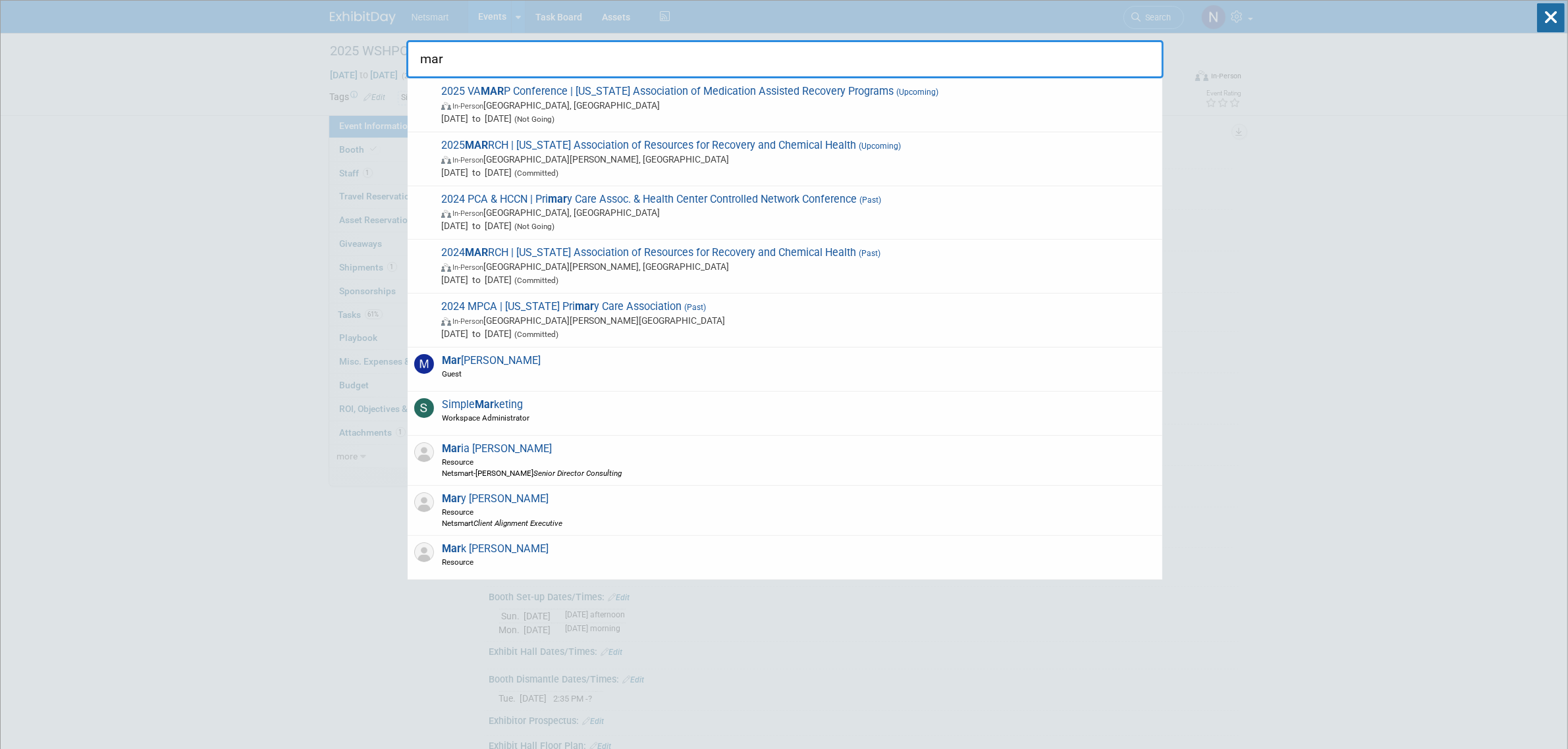
type input "[PERSON_NAME]"
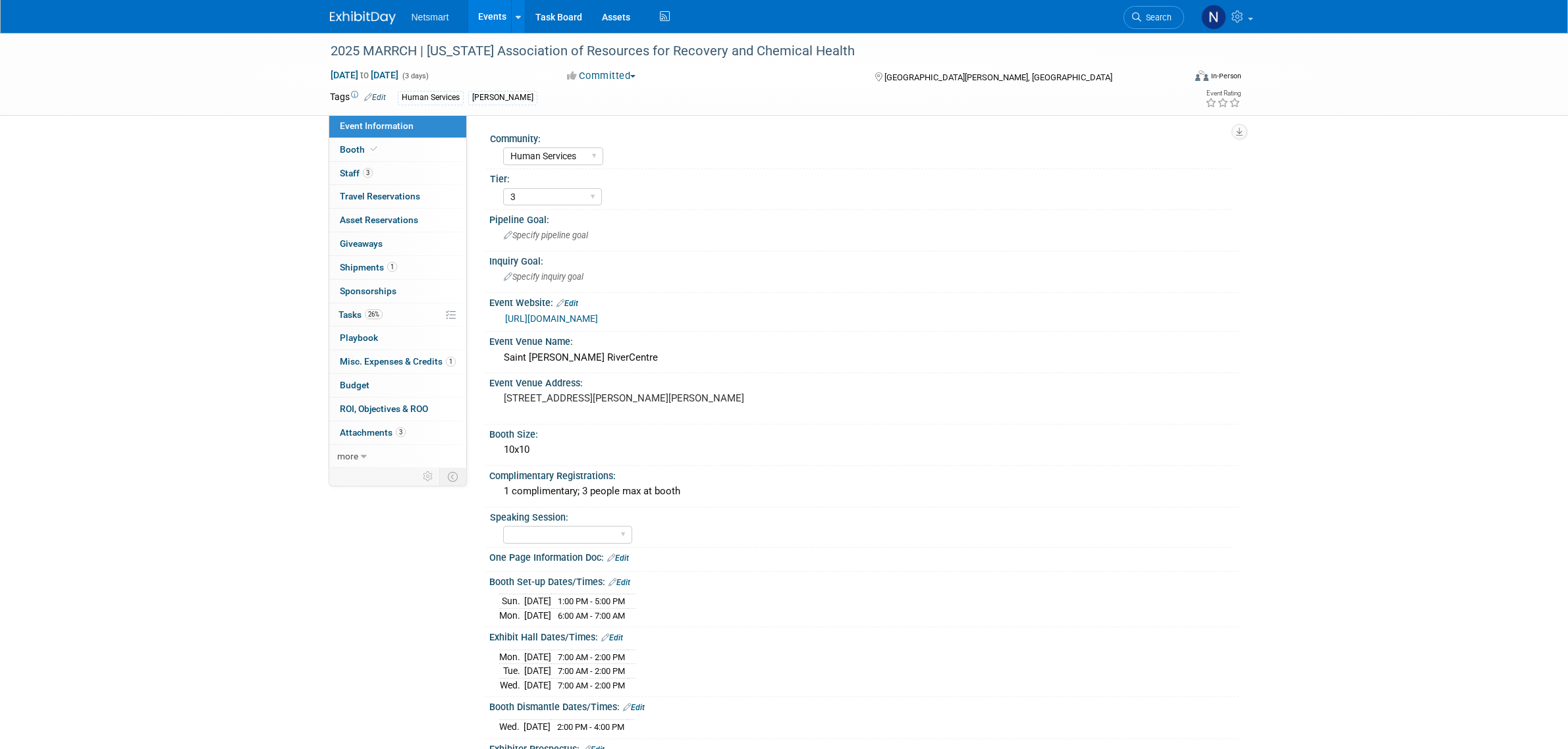
select select "Human Services"
select select "3"
click at [438, 176] on link "3 Staff 3" at bounding box center [397, 173] width 137 height 23
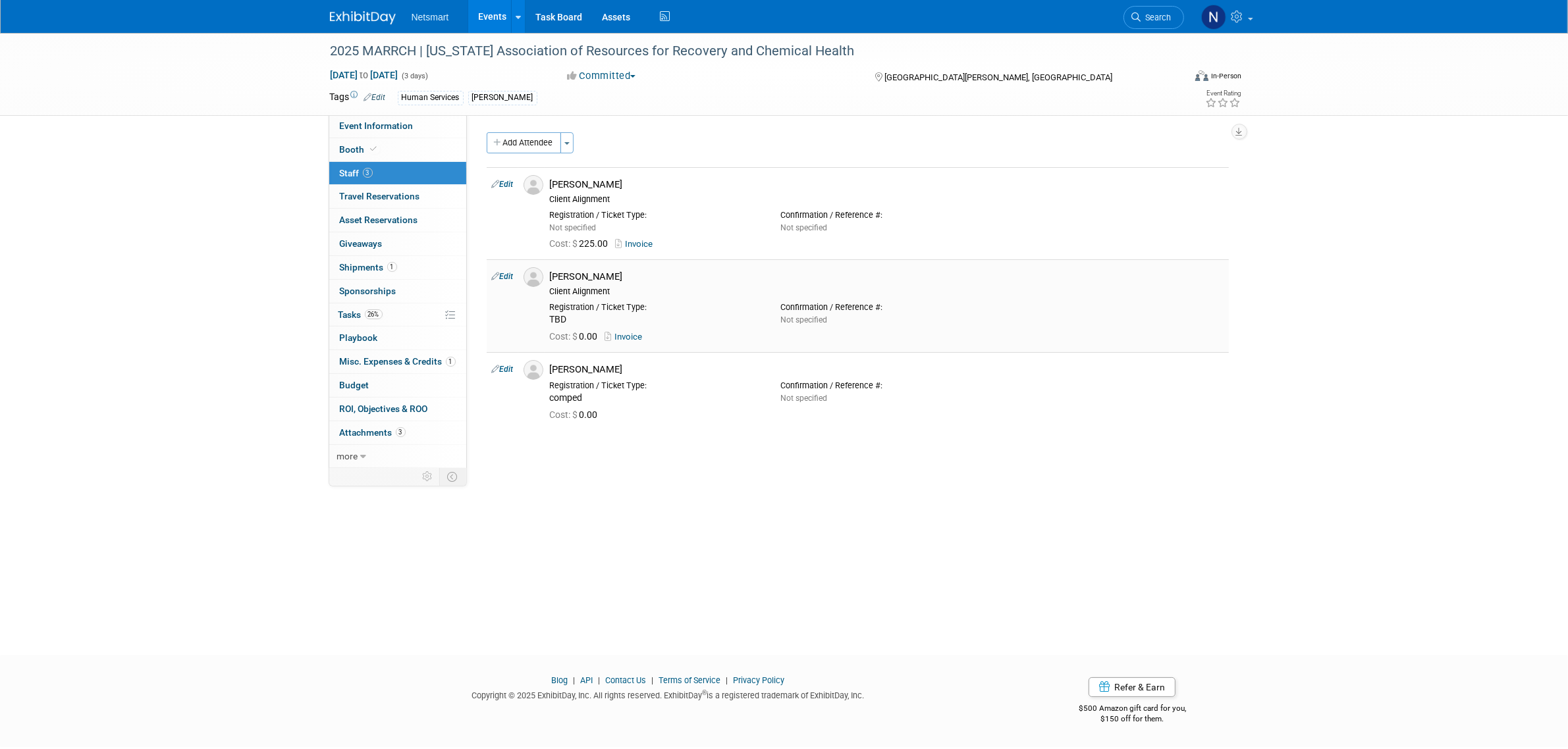
click at [630, 338] on link "Invoice" at bounding box center [626, 337] width 43 height 10
click at [409, 123] on span "Event Information" at bounding box center [377, 125] width 74 height 10
select select "Human Services"
select select "3"
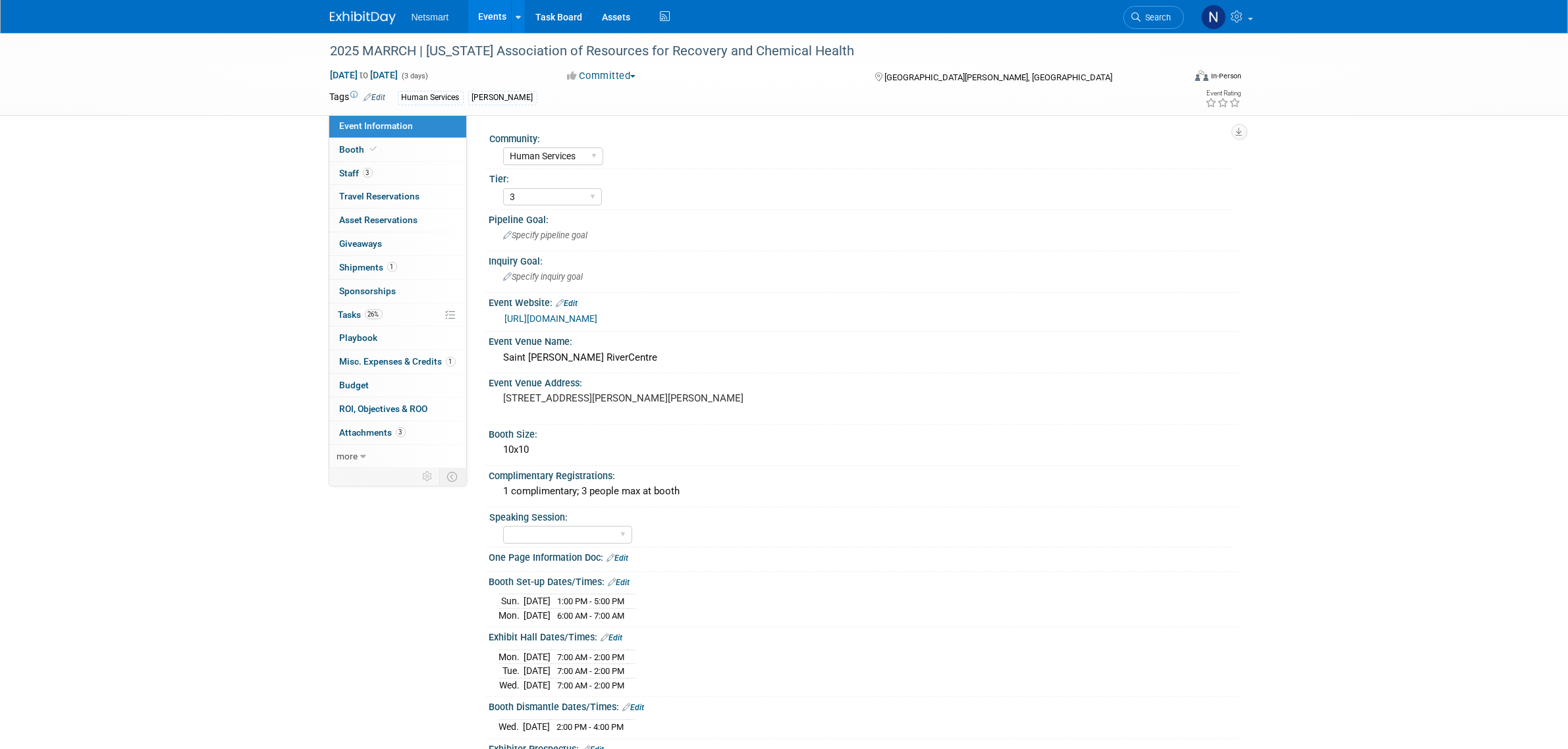
click at [598, 317] on link "https://www.marrch.org/page/ac-sponsorship-2025" at bounding box center [552, 318] width 93 height 10
click at [376, 175] on link "3 Staff 3" at bounding box center [397, 173] width 137 height 23
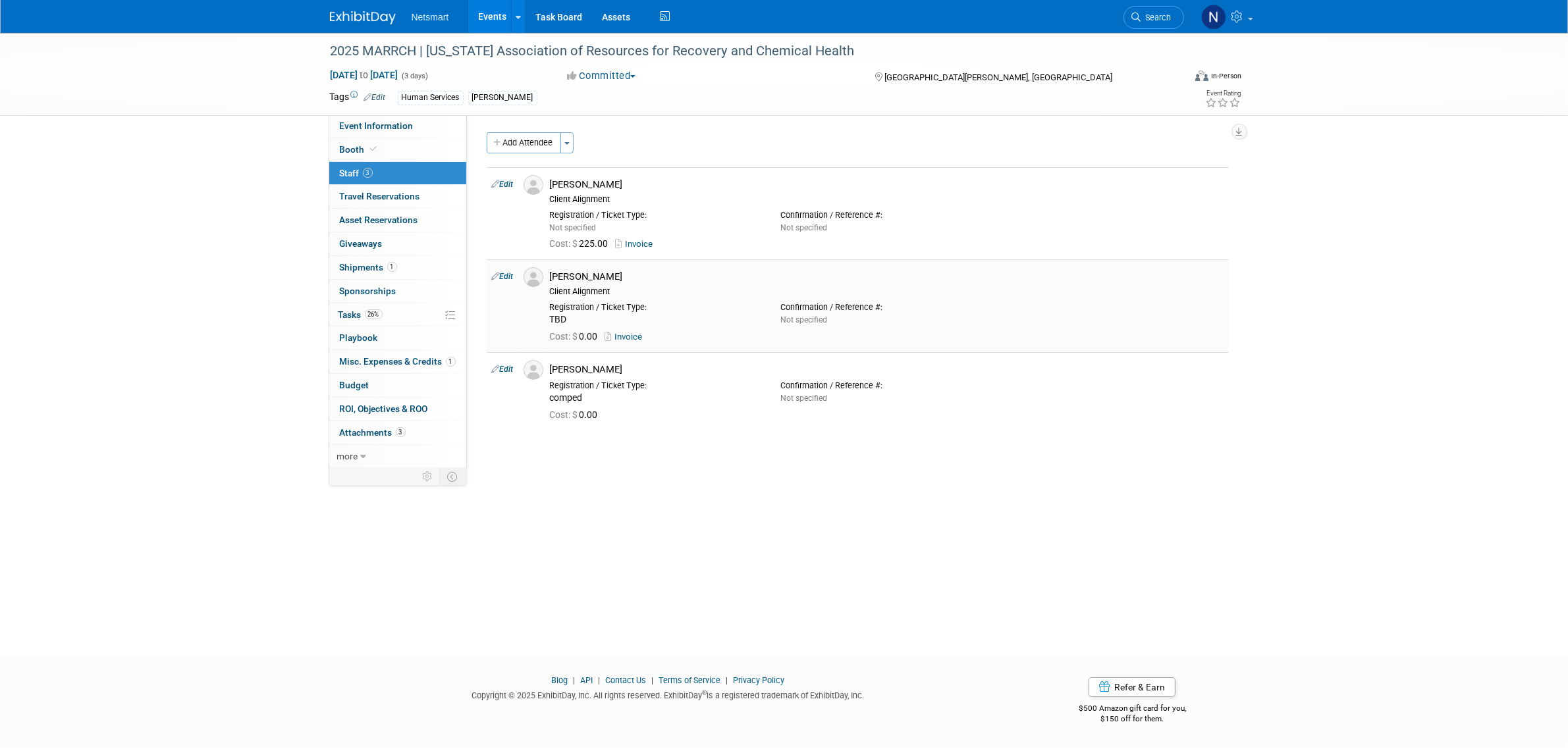
click at [504, 274] on link "Edit" at bounding box center [503, 277] width 22 height 10
select select "fc81300a-38d6-456b-a132-46786e1d6b7e"
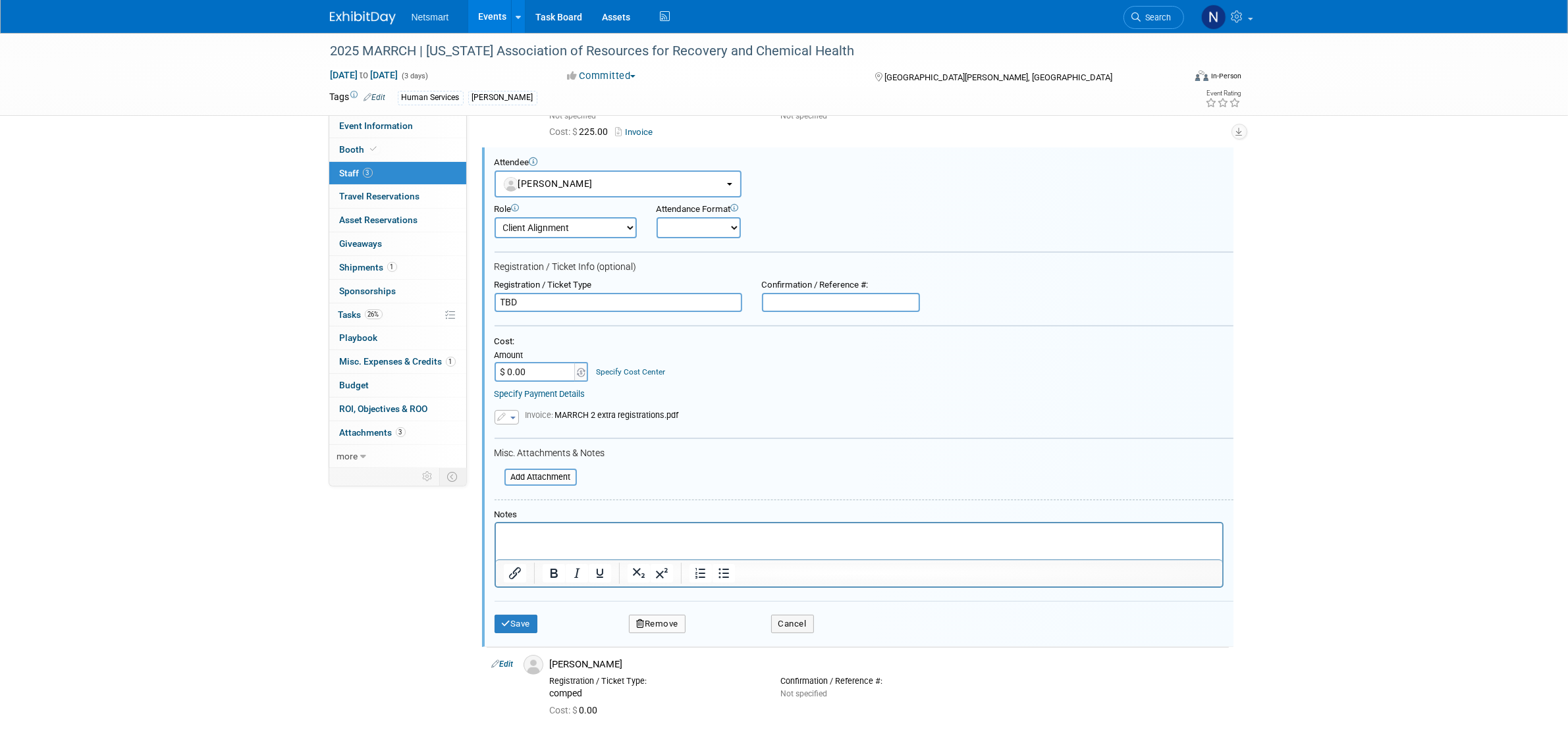
click at [520, 533] on p "Rich Text Area. Press ALT-0 for help." at bounding box center [859, 535] width 712 height 13
click at [520, 619] on button "Save" at bounding box center [516, 624] width 44 height 18
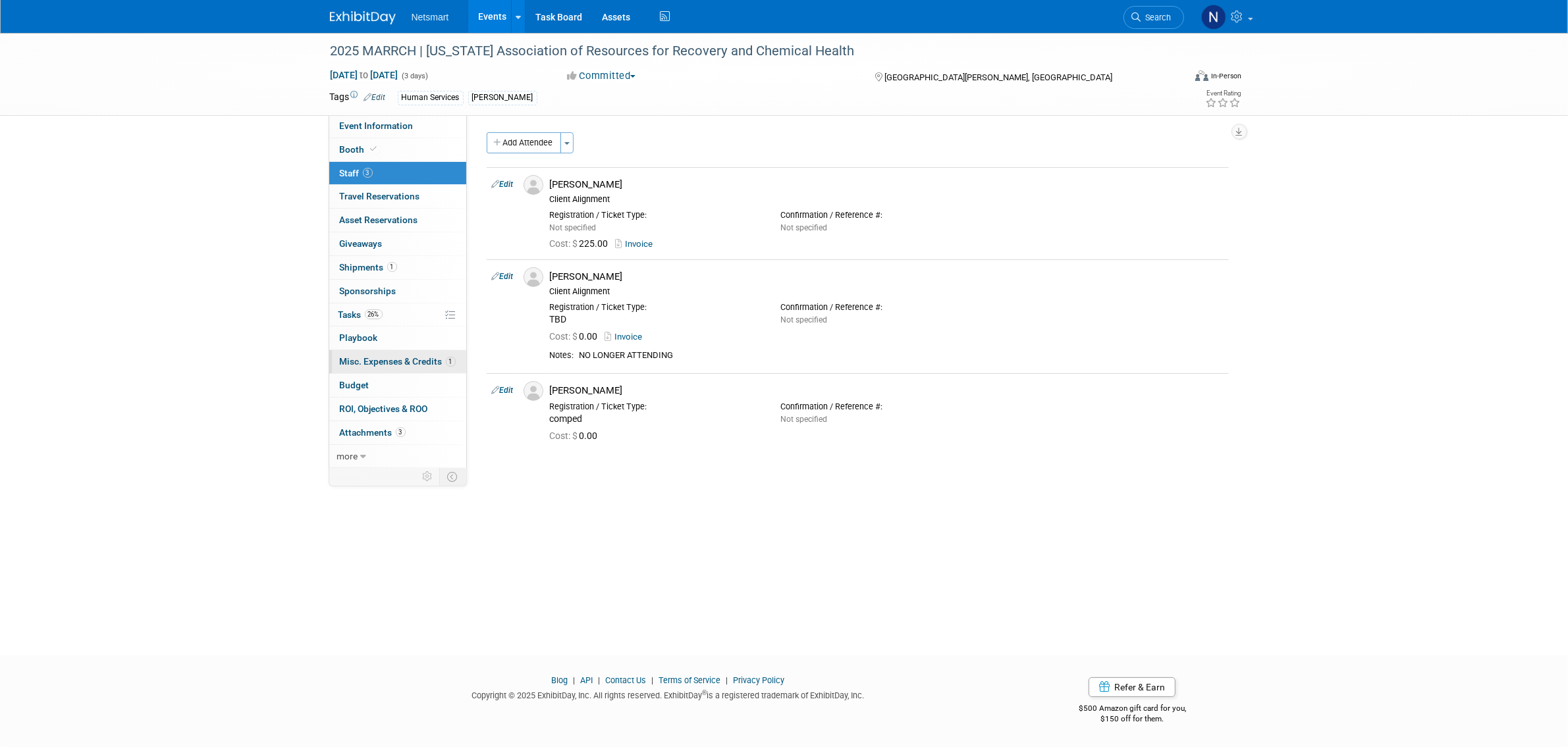
click at [397, 365] on span "Misc. Expenses & Credits 1" at bounding box center [398, 361] width 116 height 10
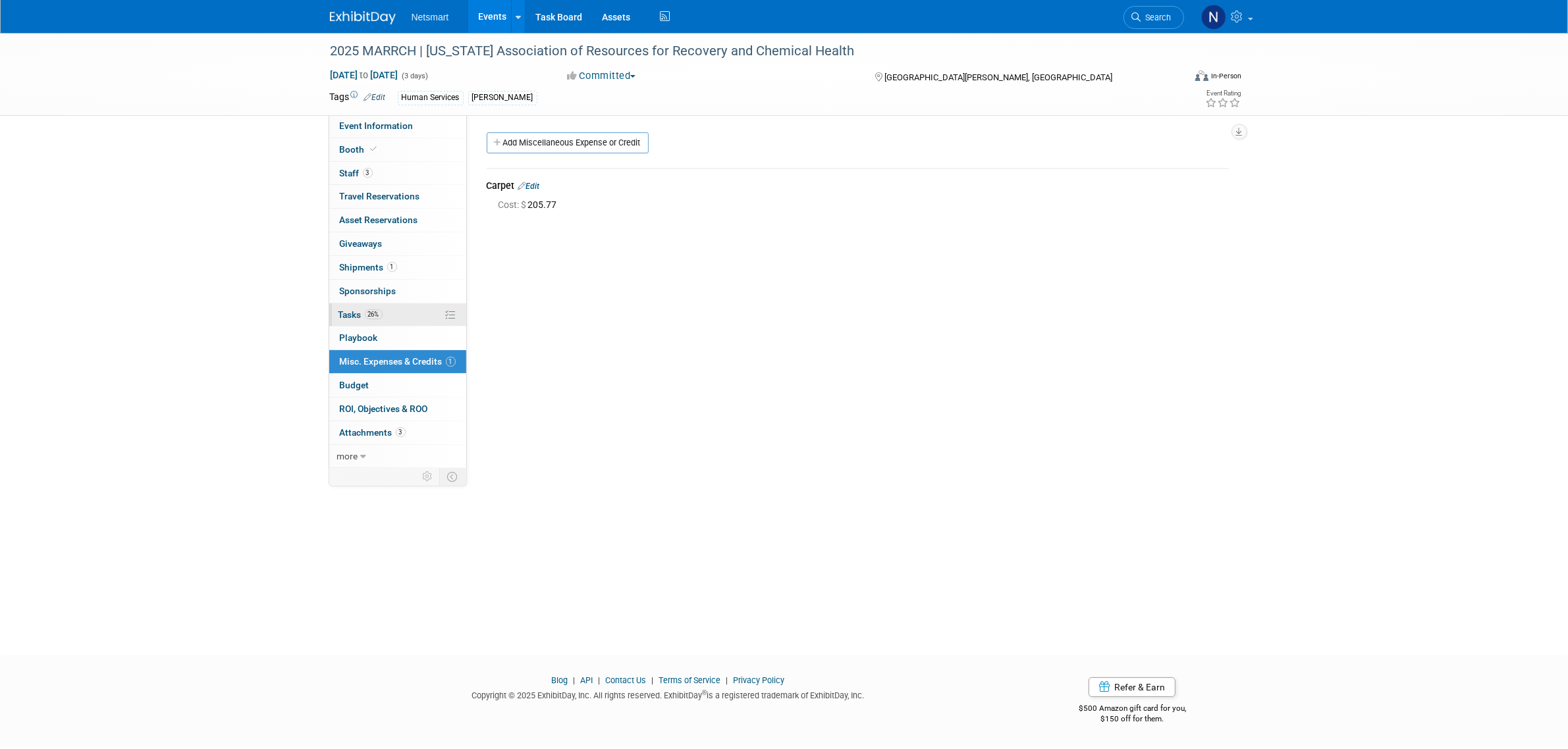
click at [367, 307] on link "26% Tasks 26%" at bounding box center [397, 315] width 137 height 23
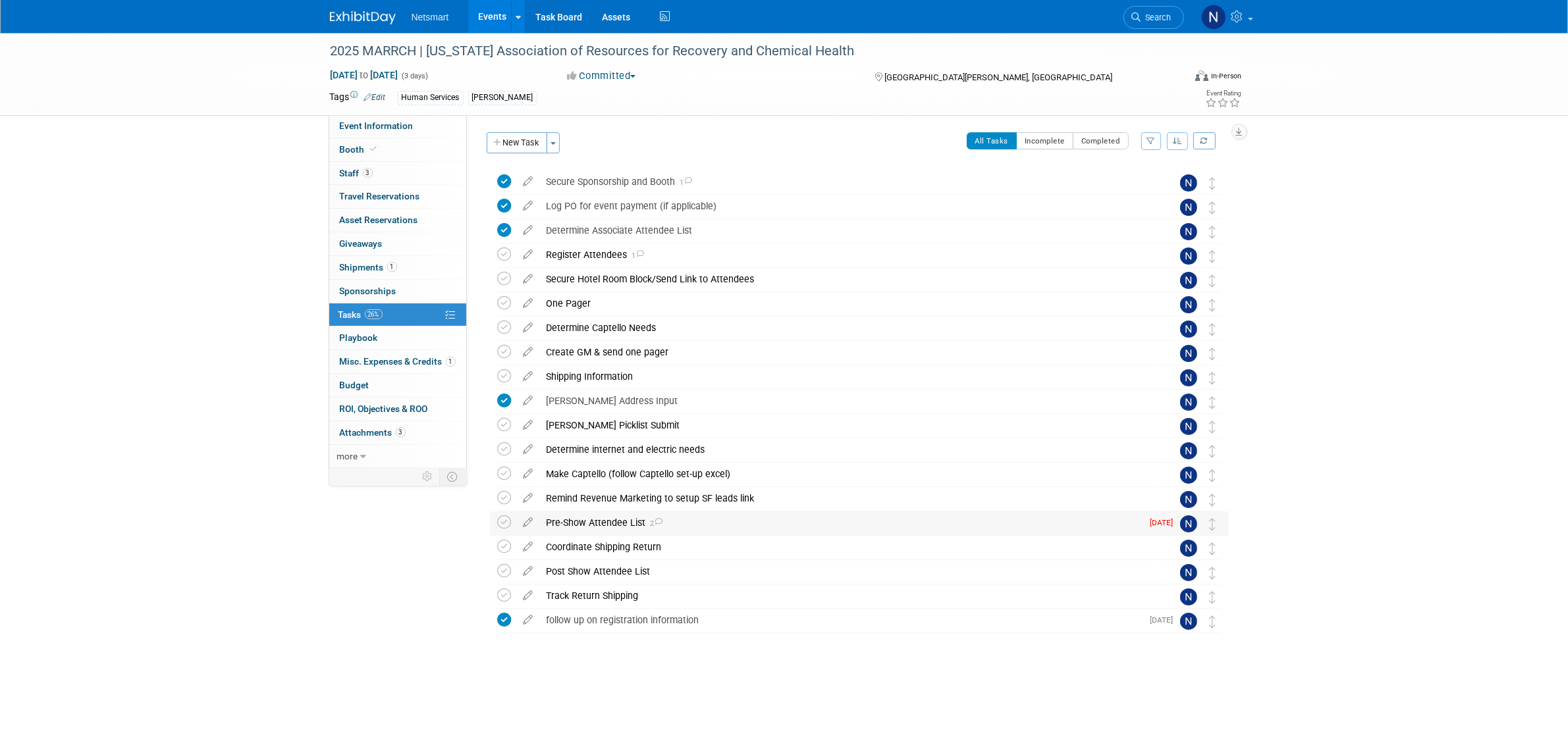
click at [606, 525] on div "Pre-Show Attendee List 2" at bounding box center [841, 522] width 602 height 23
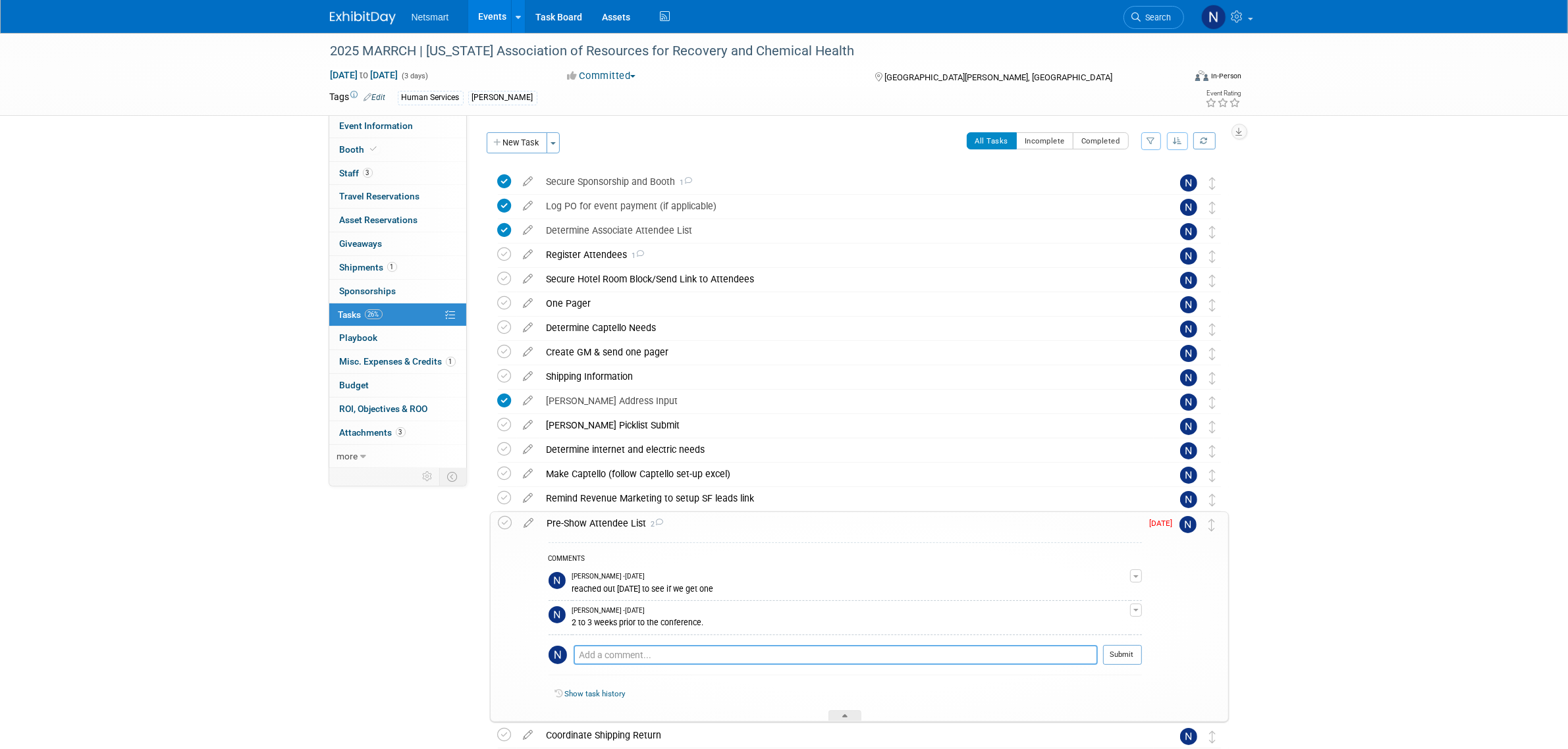
click at [637, 660] on textarea at bounding box center [836, 655] width 524 height 20
type textarea "send to amy to confirm james' attendance"
drag, startPoint x: 1136, startPoint y: 647, endPoint x: 1049, endPoint y: 660, distance: 88.0
click at [1136, 647] on button "Submit" at bounding box center [1122, 655] width 39 height 20
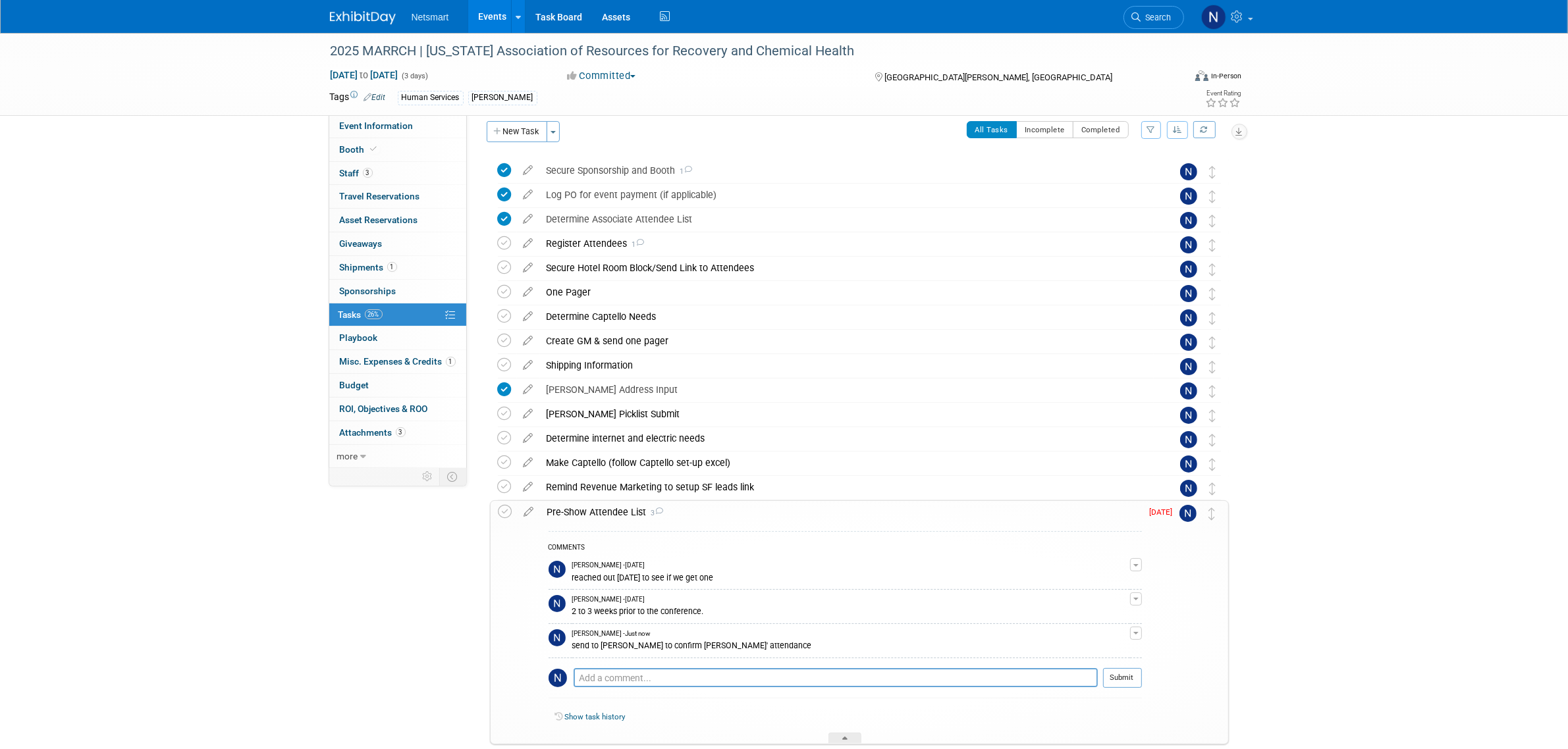
scroll to position [83, 0]
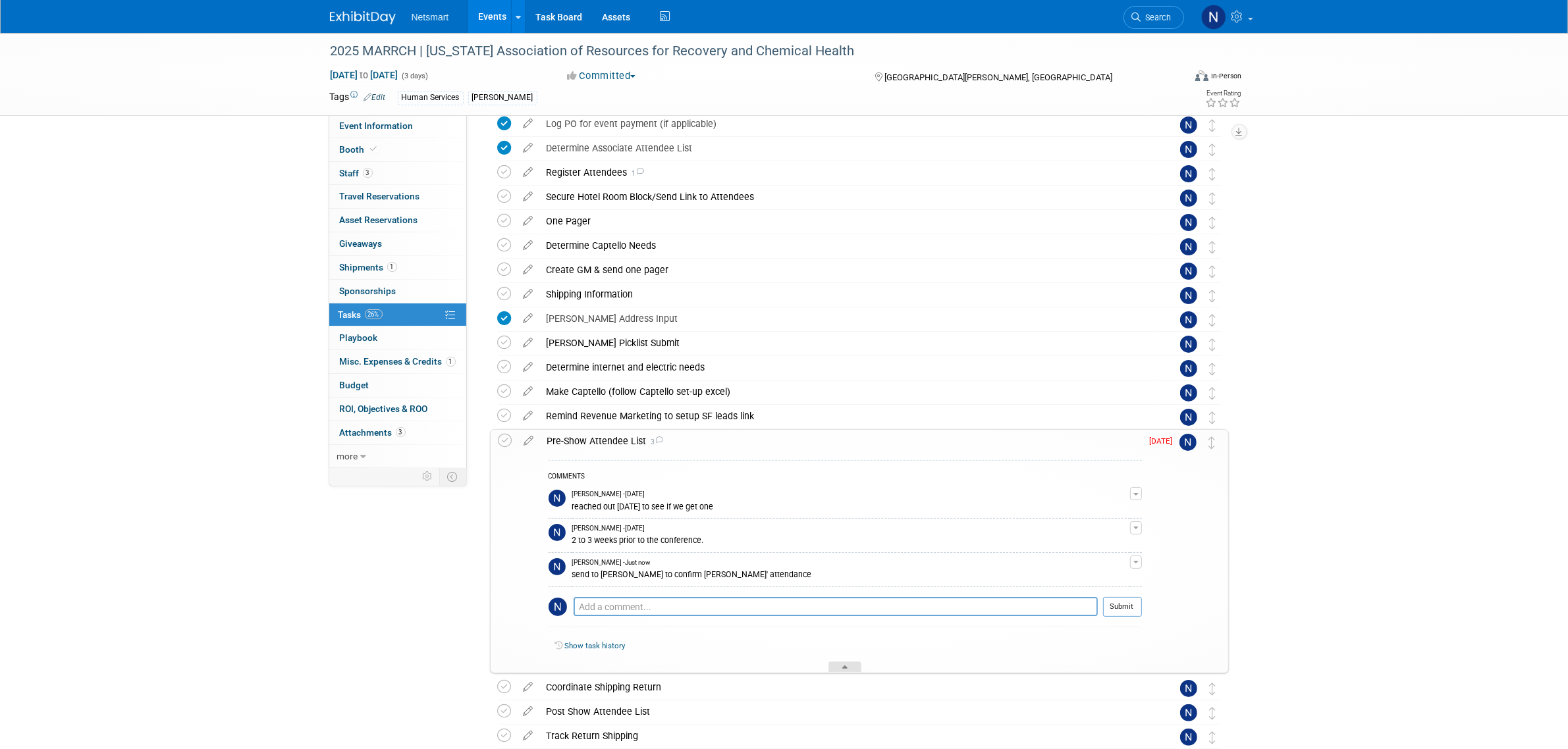
click at [843, 668] on div at bounding box center [845, 667] width 33 height 11
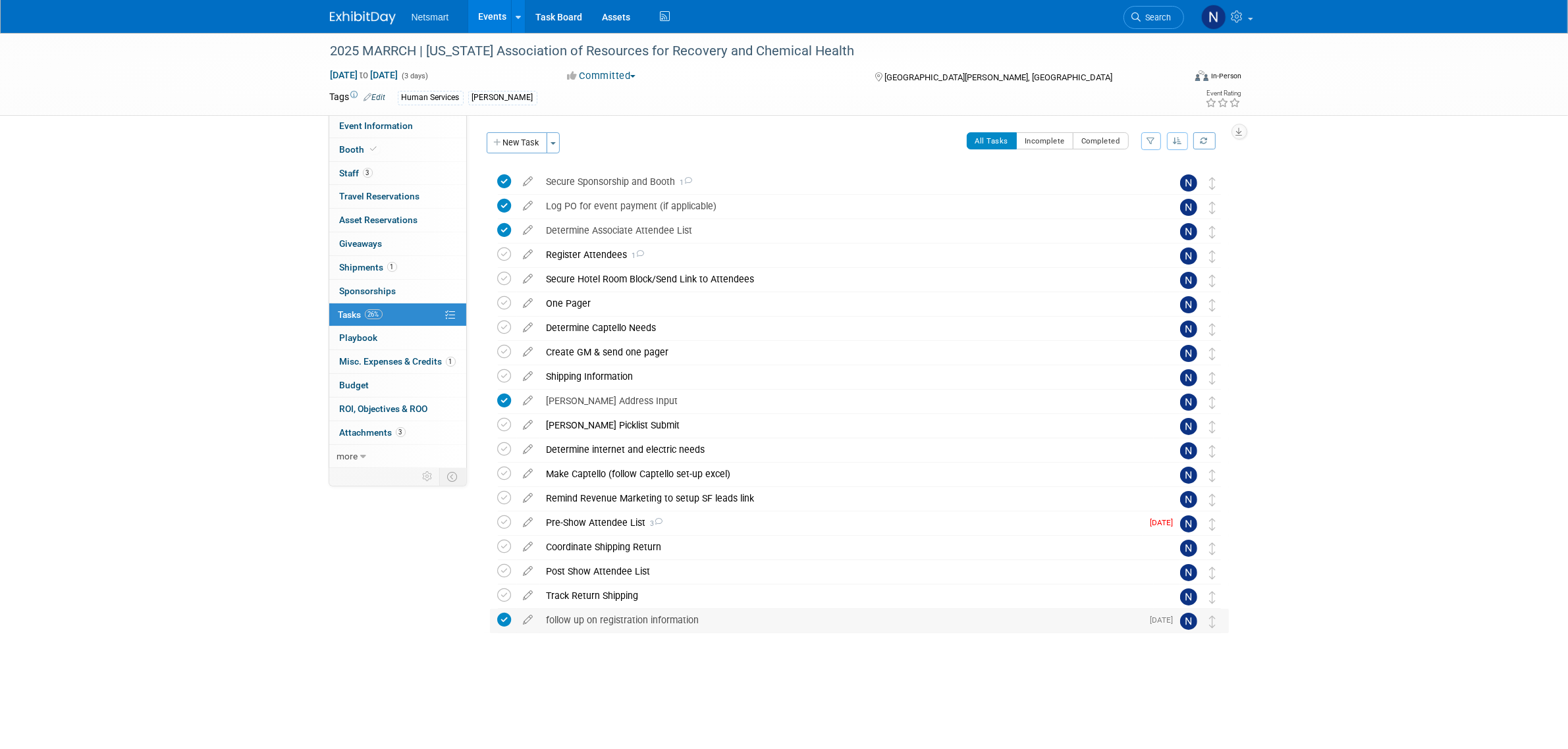
scroll to position [0, 0]
drag, startPoint x: 1393, startPoint y: 421, endPoint x: 1356, endPoint y: 416, distance: 37.3
click at [1392, 420] on div "2025 MARRCH | Minnesota Association of Resources for Recovery and Chemical Heal…" at bounding box center [784, 373] width 1568 height 681
click at [1156, 11] on link "Search" at bounding box center [1153, 18] width 61 height 23
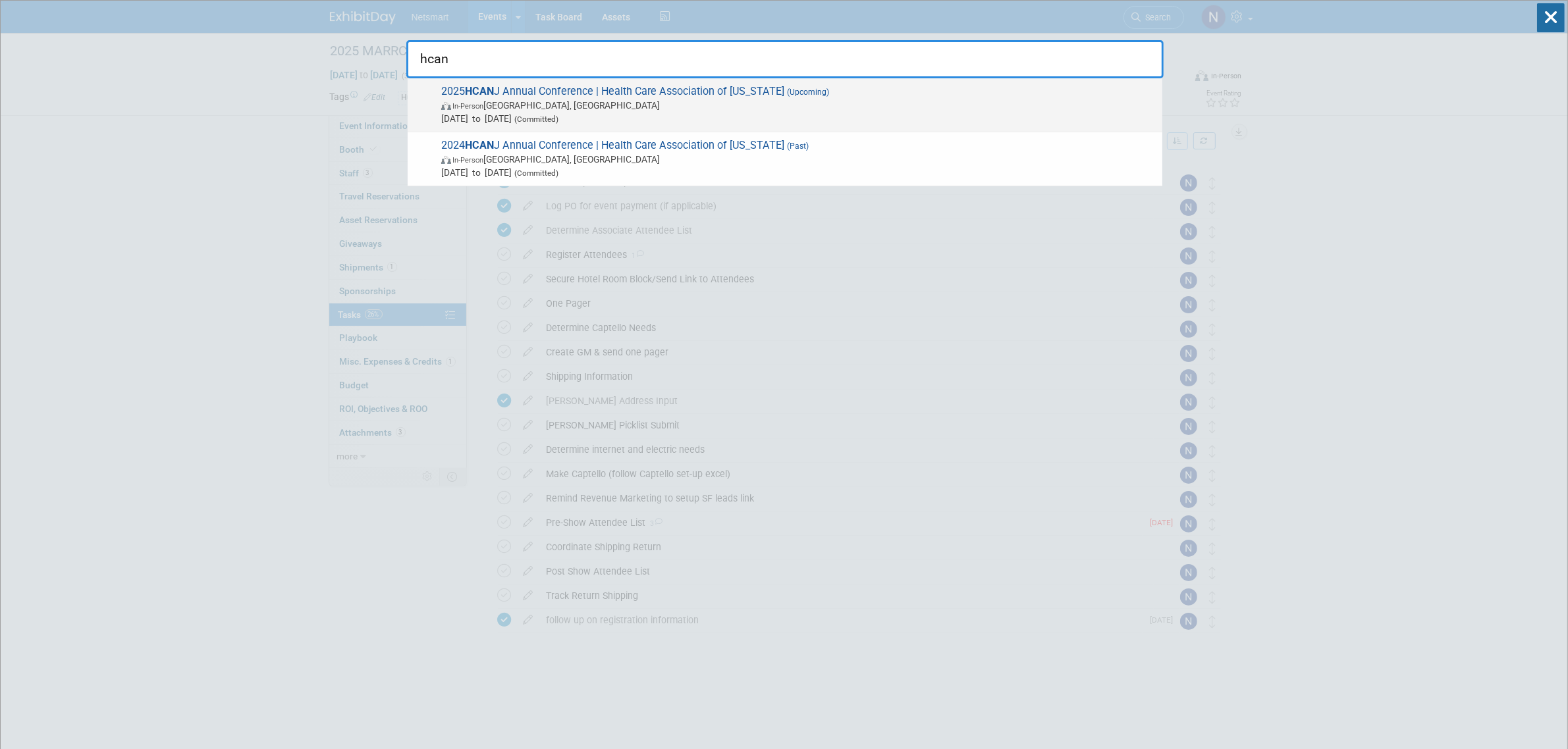
type input "hcan"
click at [571, 103] on span "In-Person Atlantic City, NJ" at bounding box center [798, 105] width 714 height 13
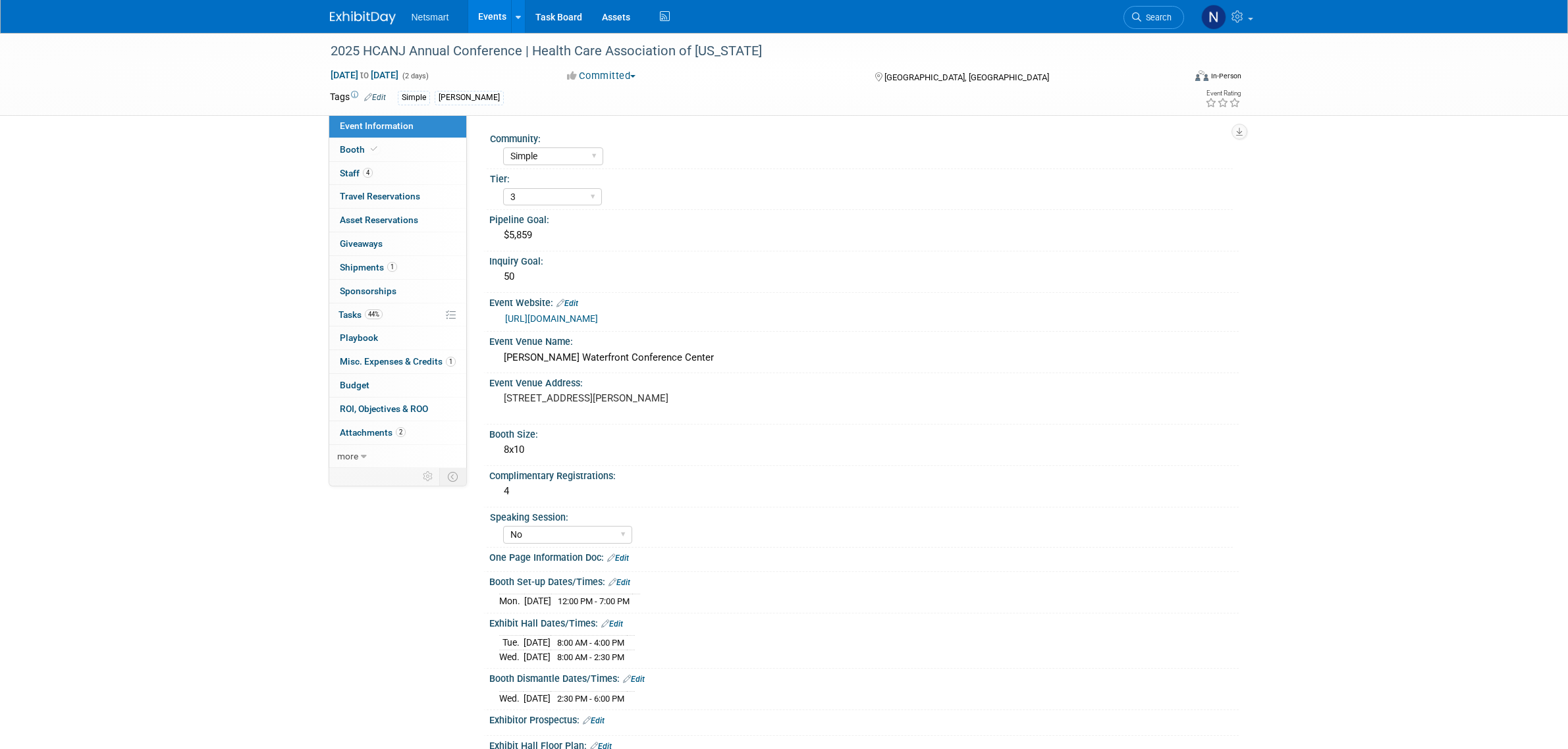
select select "Simple"
select select "3"
select select "No"
click at [405, 166] on link "4 Staff 4" at bounding box center [397, 173] width 137 height 23
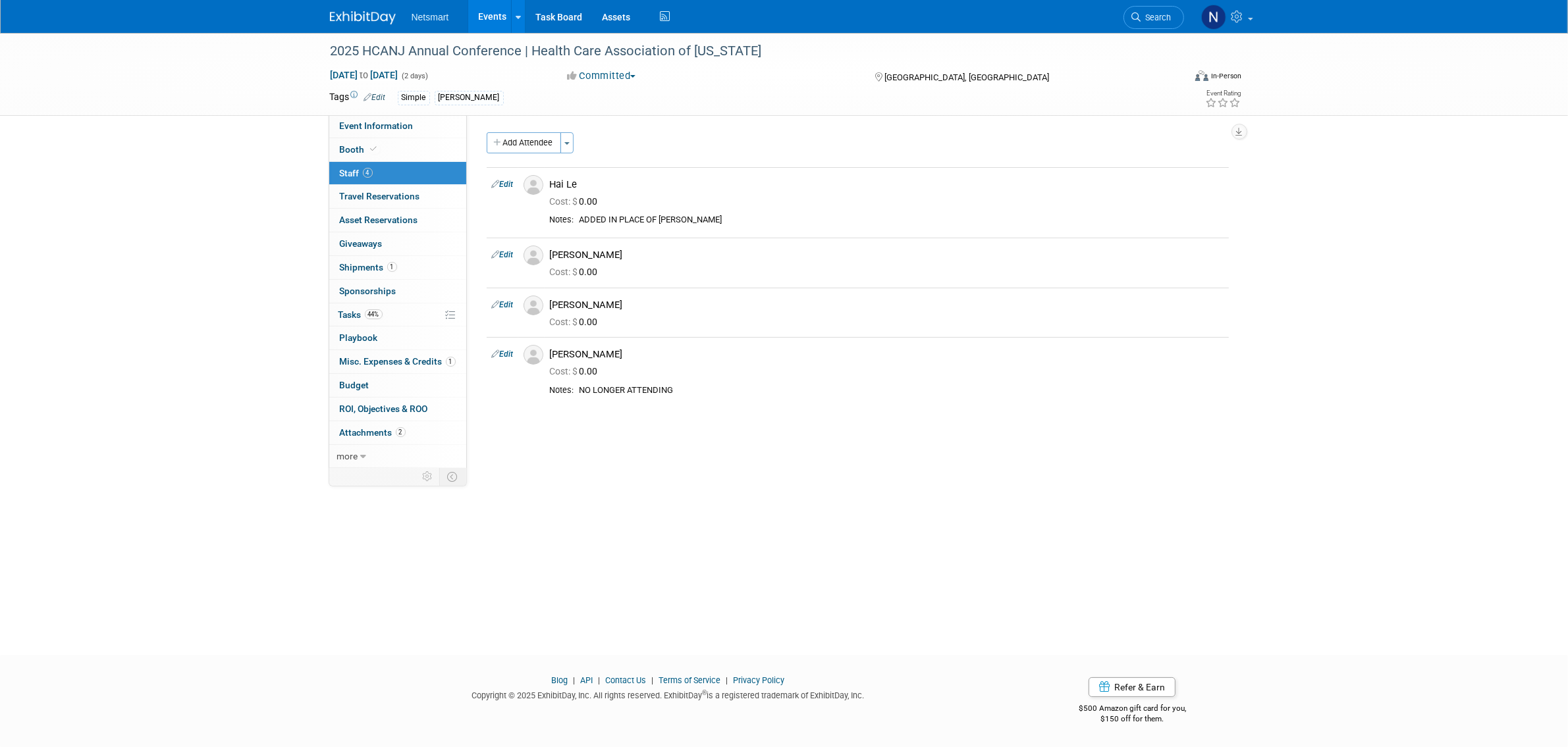
click at [1151, 13] on span "Search" at bounding box center [1156, 17] width 30 height 10
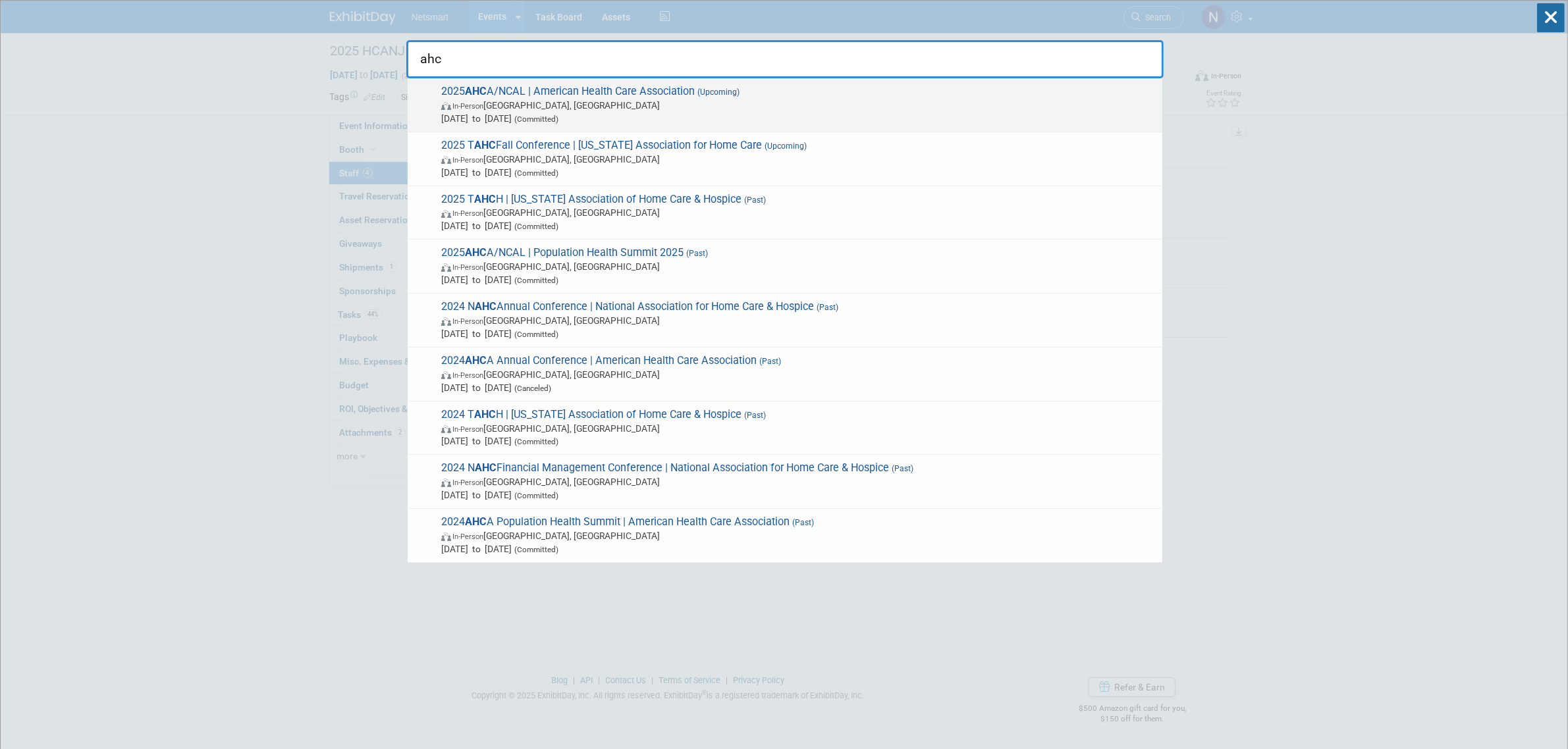
type input "ahc"
click at [530, 106] on span "In-Person [GEOGRAPHIC_DATA], [GEOGRAPHIC_DATA]" at bounding box center [798, 105] width 714 height 13
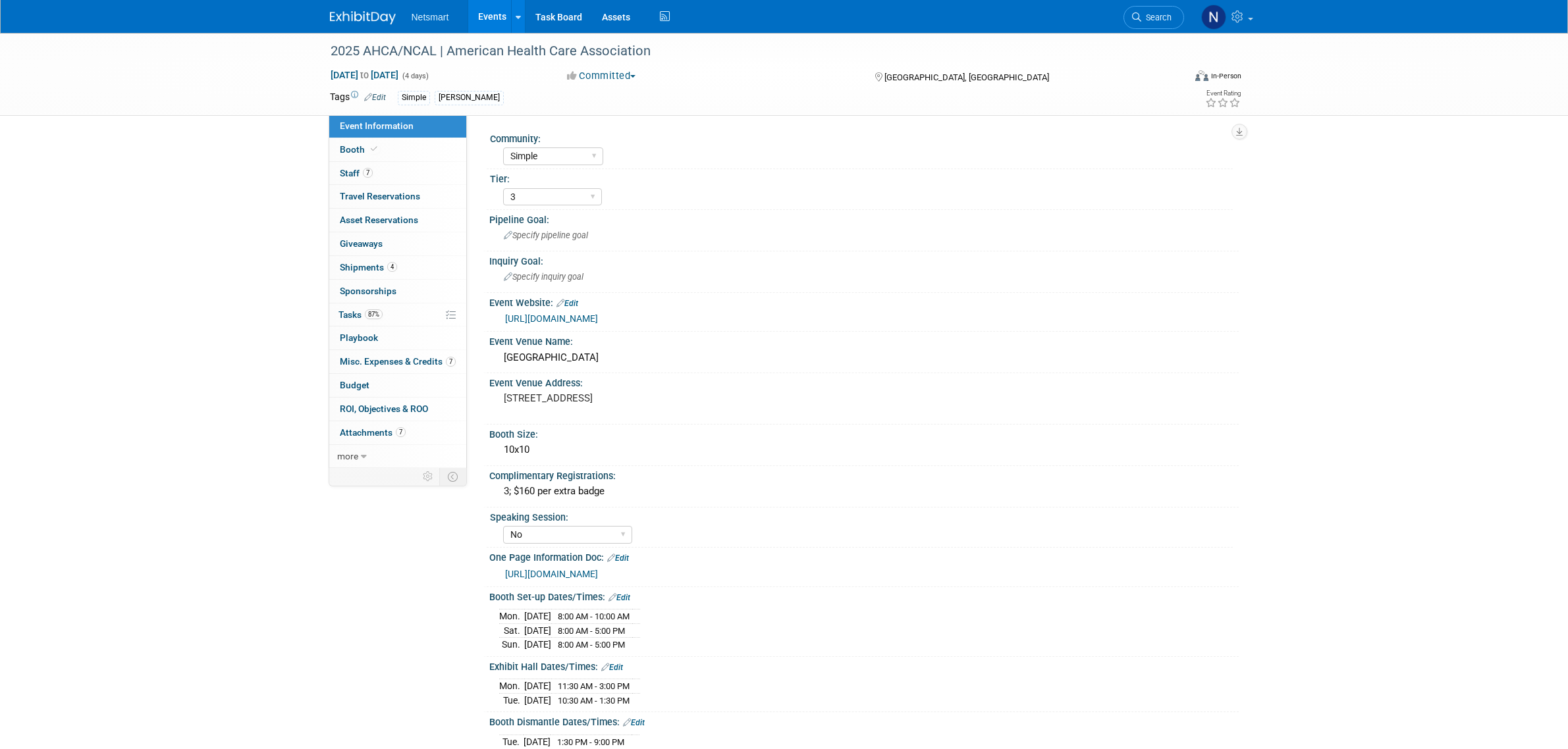
select select "Simple"
select select "3"
select select "No"
click at [389, 268] on span "4" at bounding box center [392, 267] width 10 height 10
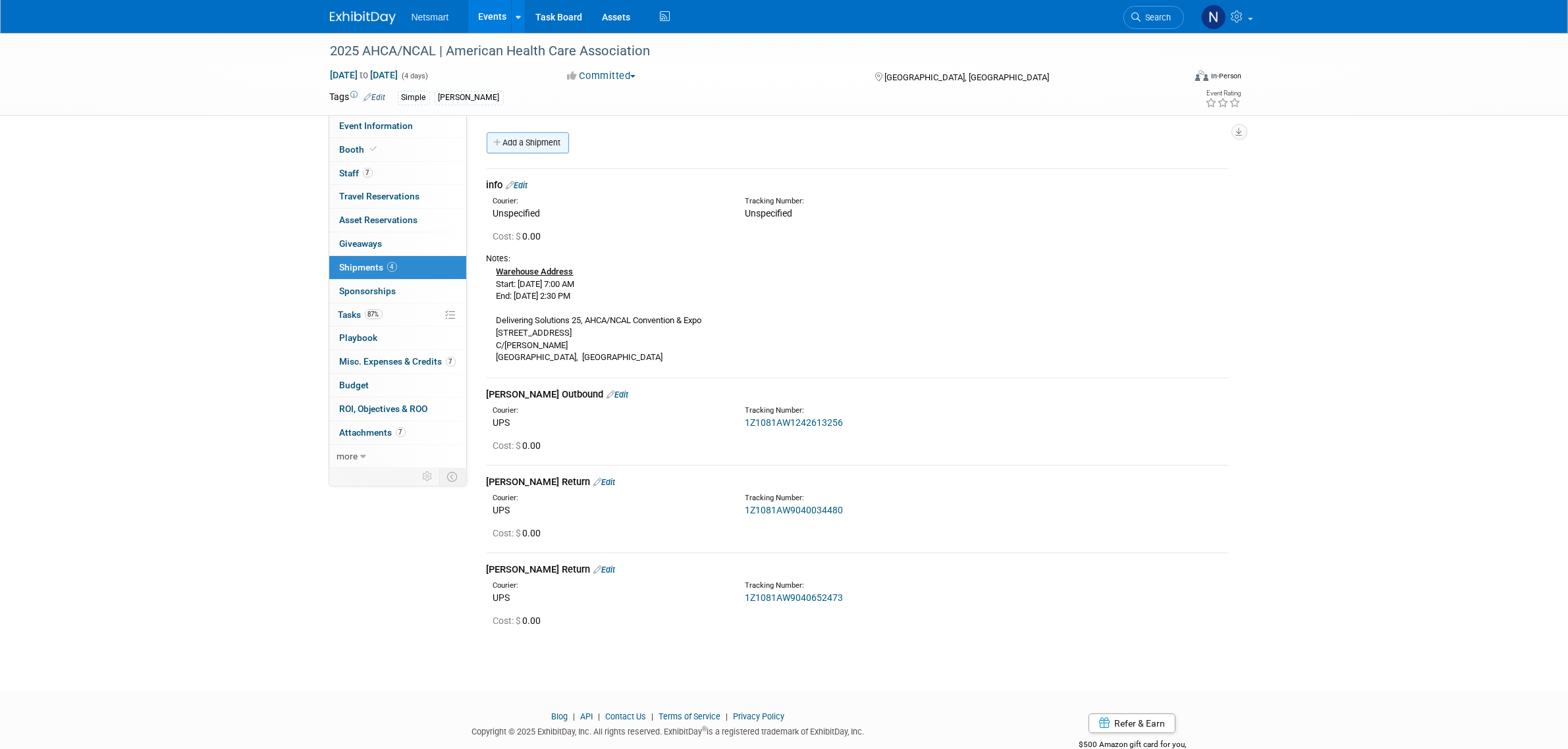
click at [520, 146] on link "Add a Shipment" at bounding box center [528, 143] width 83 height 21
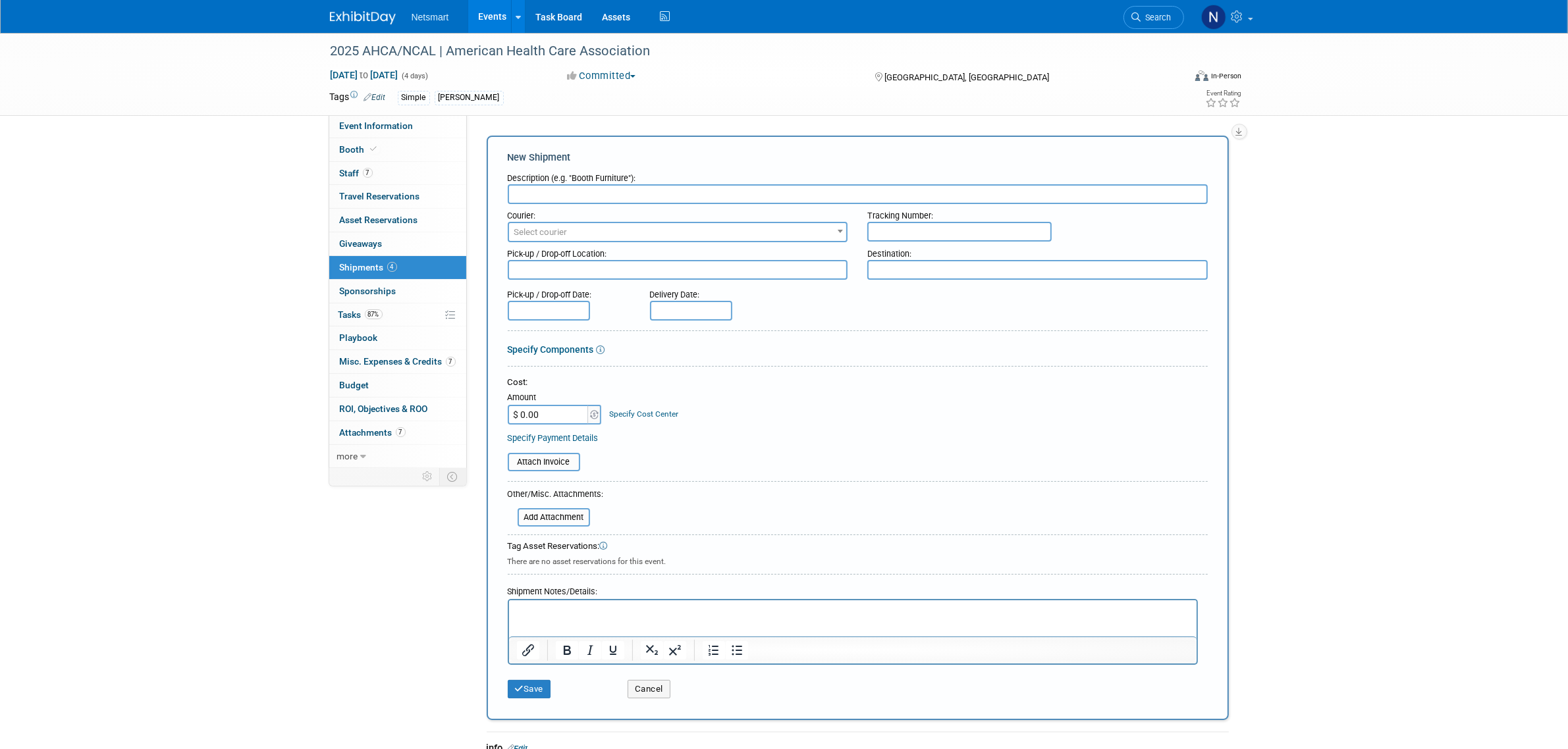
click at [548, 193] on input "text" at bounding box center [858, 194] width 700 height 20
type input "[PERSON_NAME] Return"
click at [882, 226] on input "text" at bounding box center [960, 231] width 184 height 20
paste input "1Z1081AW9042582116"
type input "1Z1081AW9042582116"
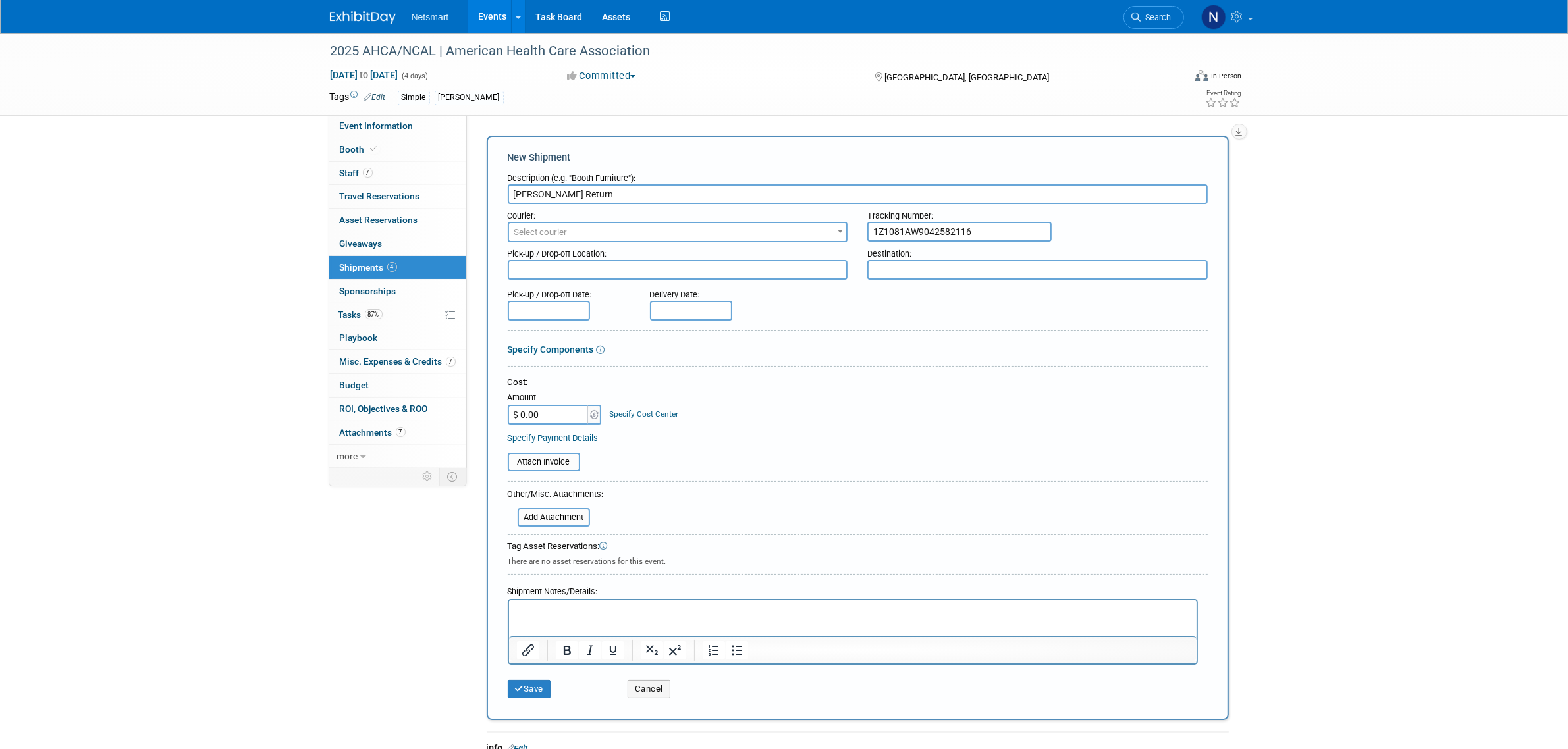
click at [769, 226] on span "Select courier" at bounding box center [677, 232] width 338 height 18
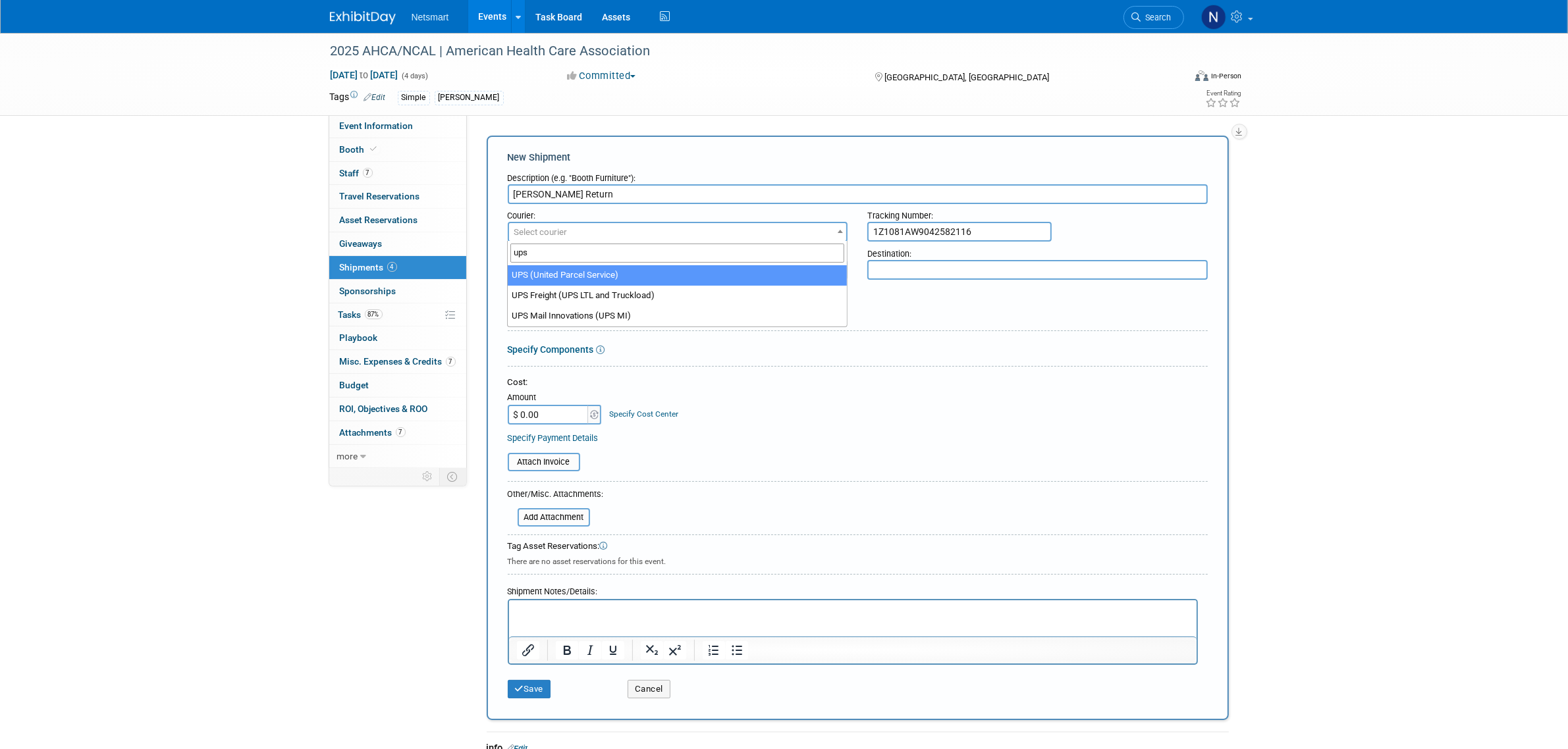
type input "ups"
select select "508"
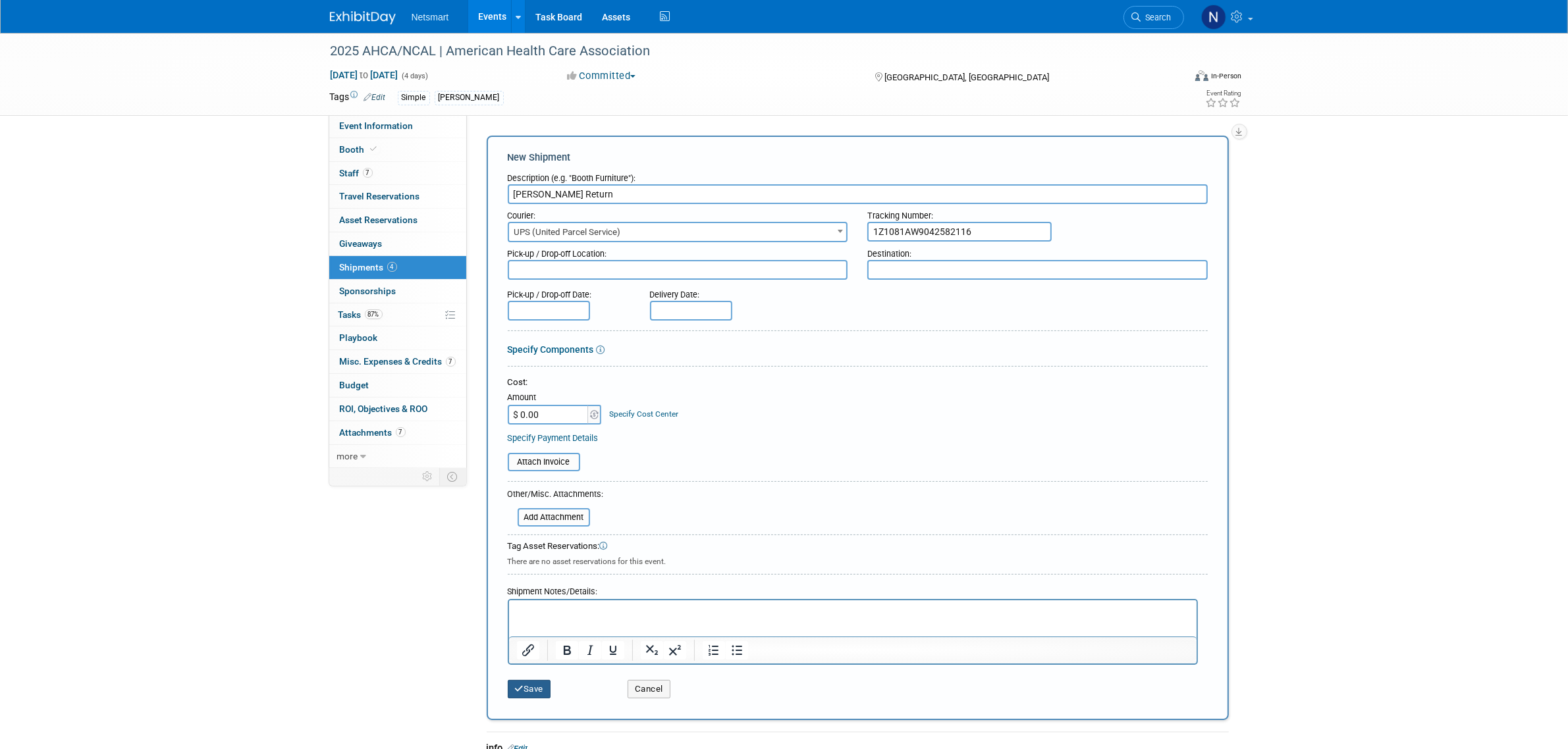
click at [521, 685] on icon "submit" at bounding box center [520, 689] width 10 height 9
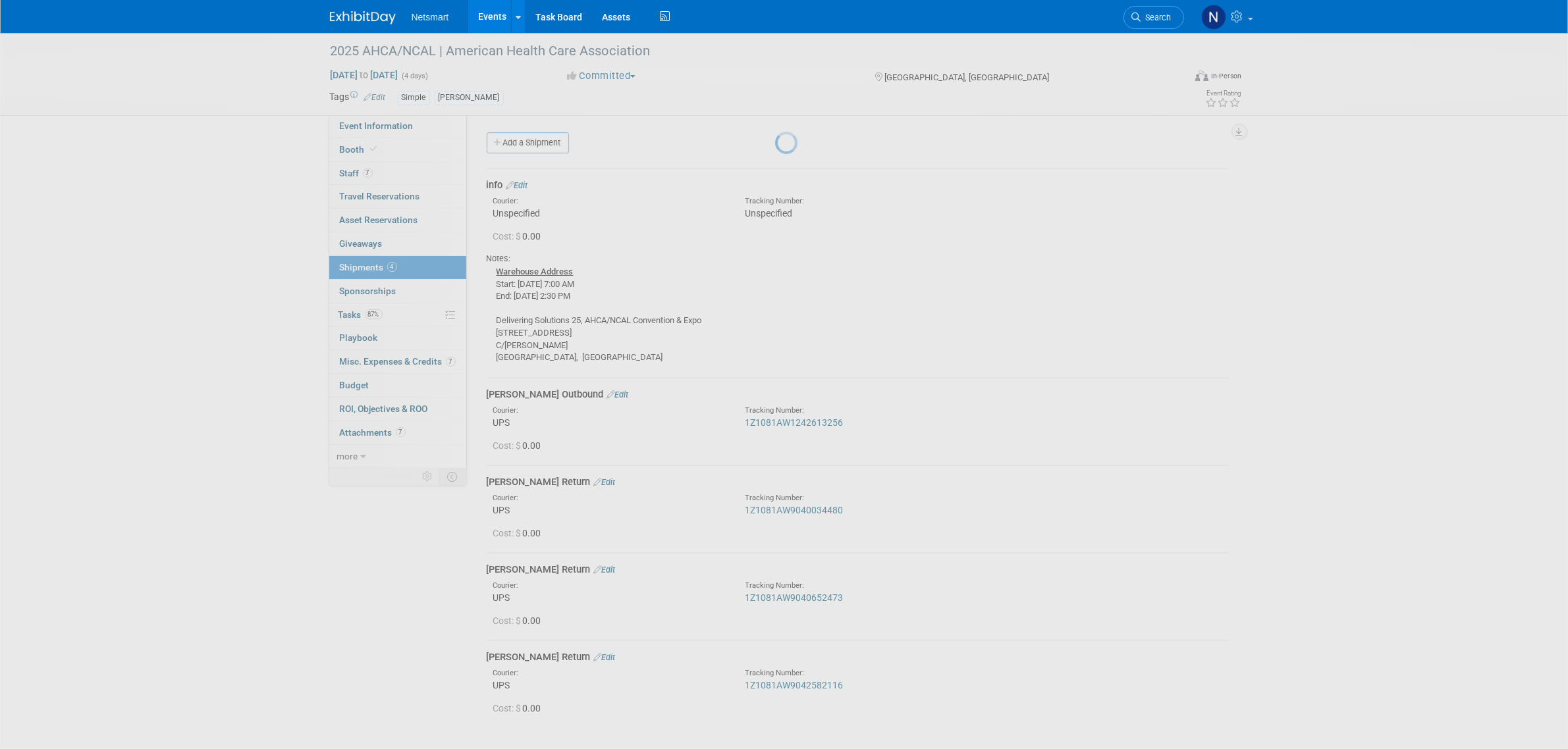
scroll to position [119, 0]
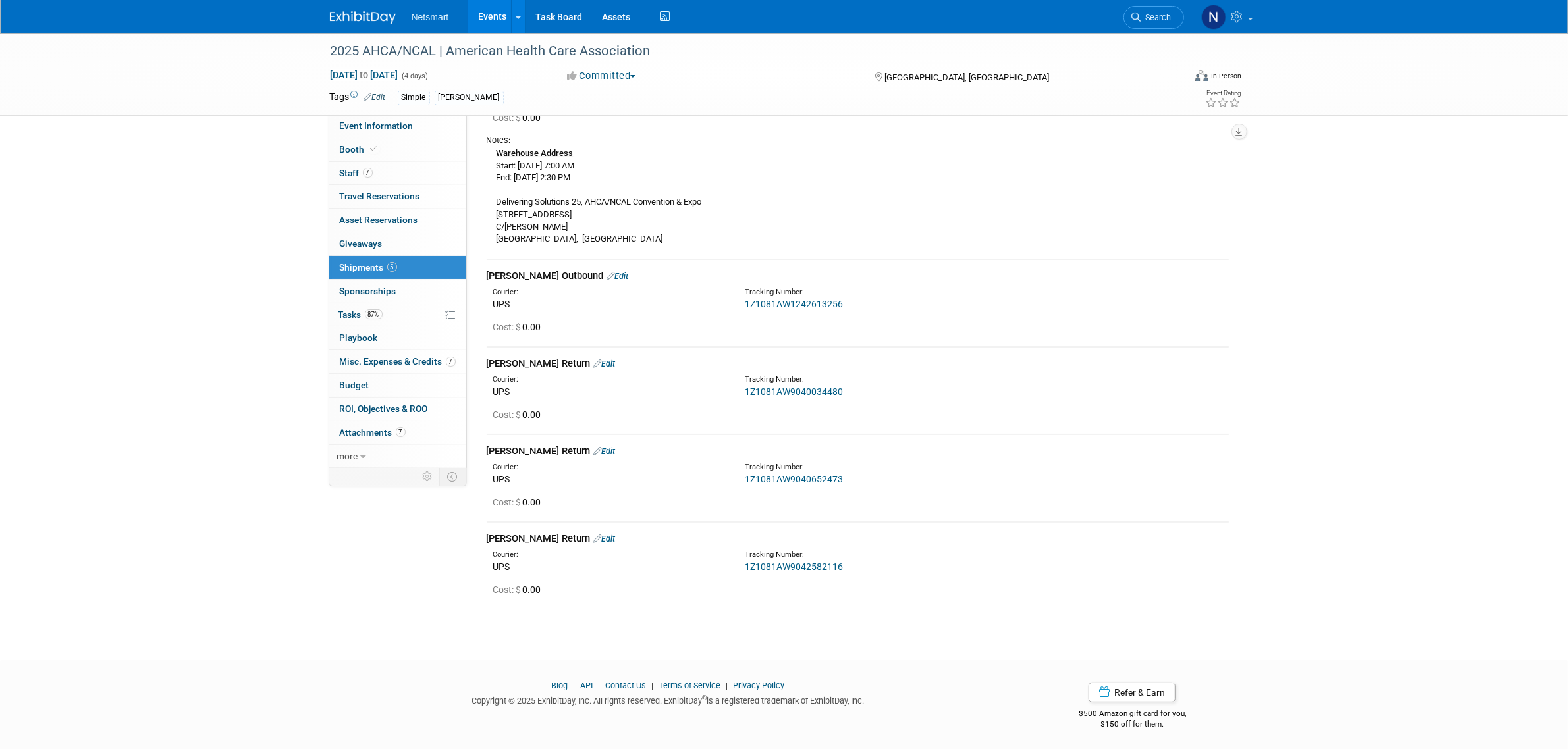
click at [1135, 10] on link "Search" at bounding box center [1153, 18] width 61 height 23
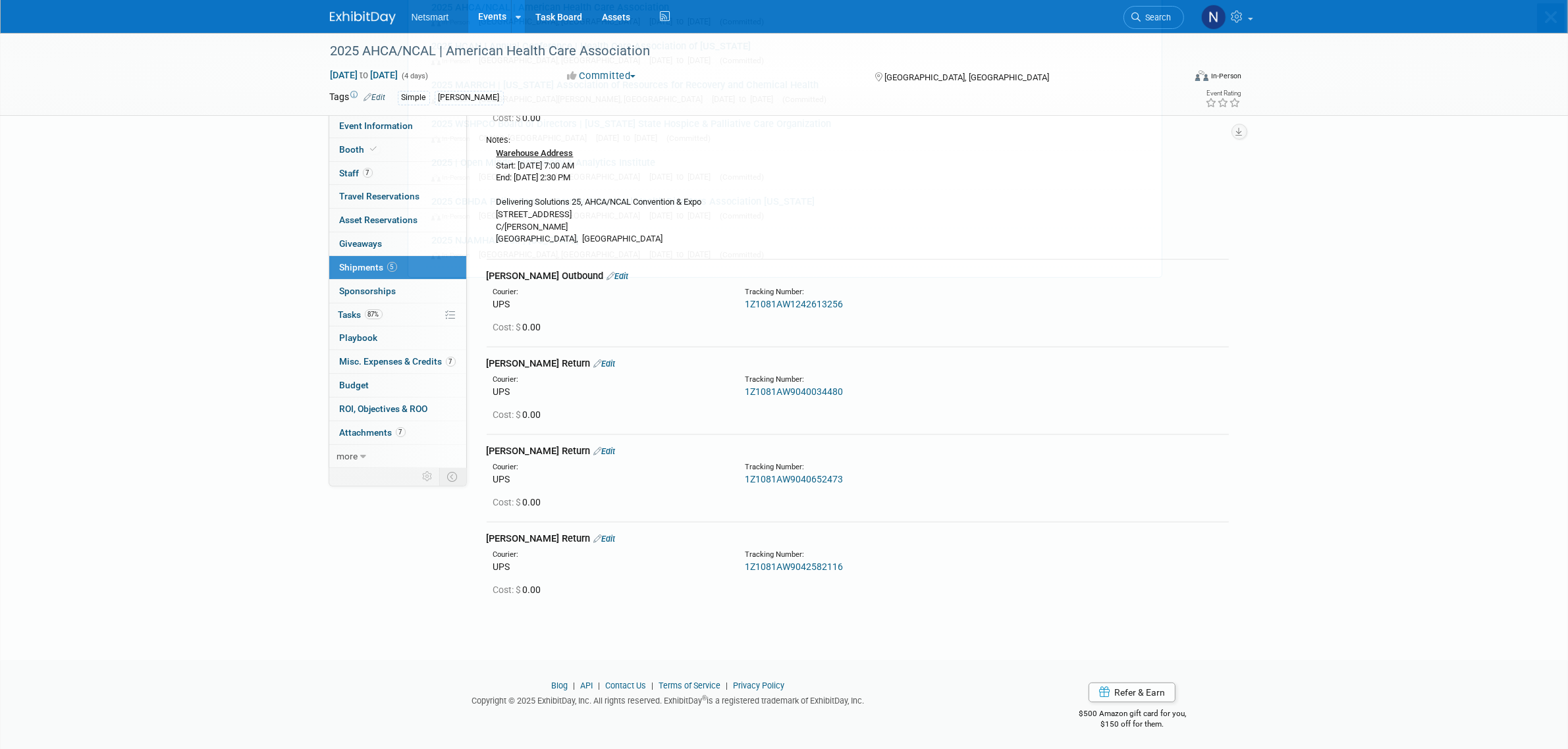
scroll to position [0, 0]
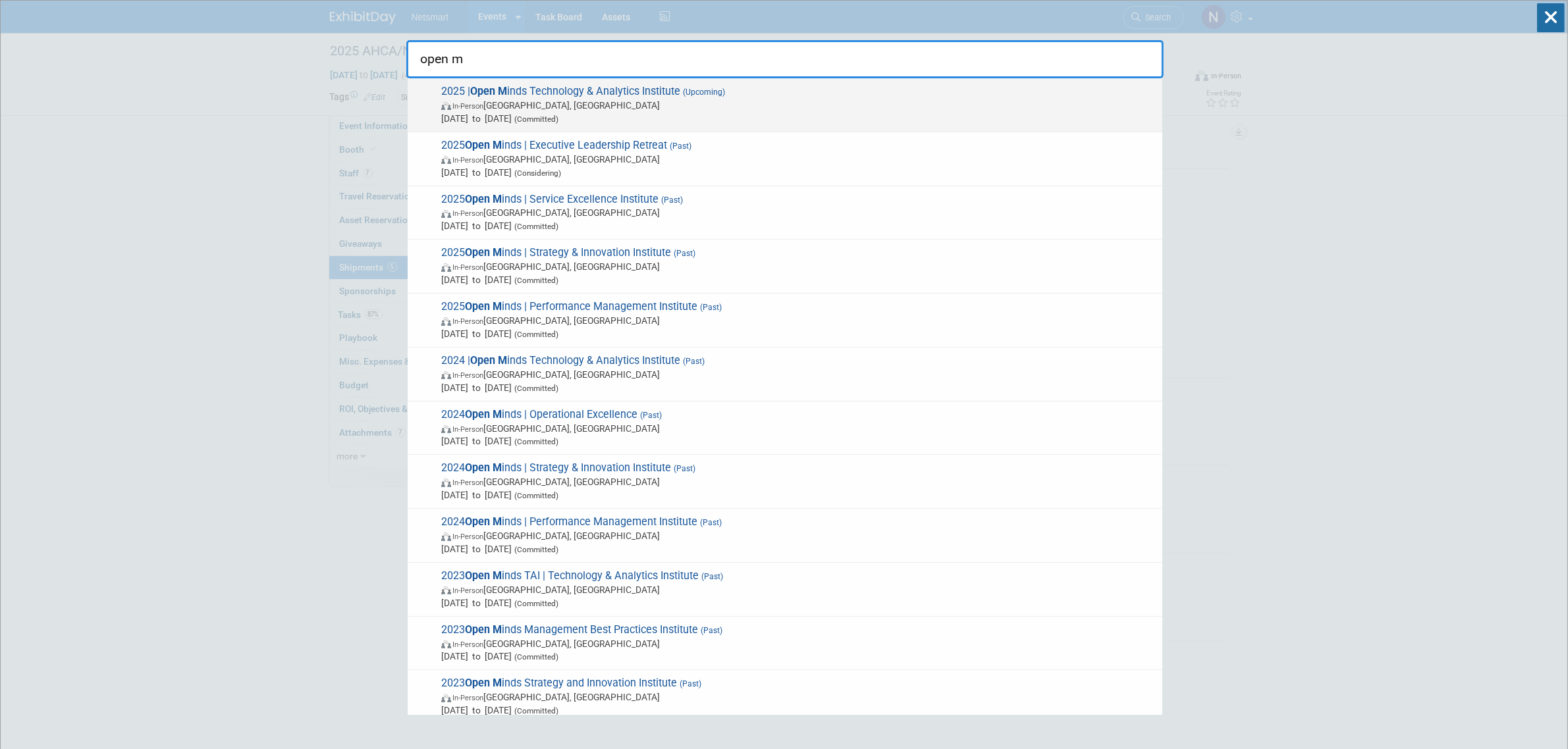
type input "open m"
click at [585, 86] on span "2025 | Open M inds Technology & Analytics Institute (Upcoming) In-Person [GEOGR…" at bounding box center [796, 104] width 718 height 40
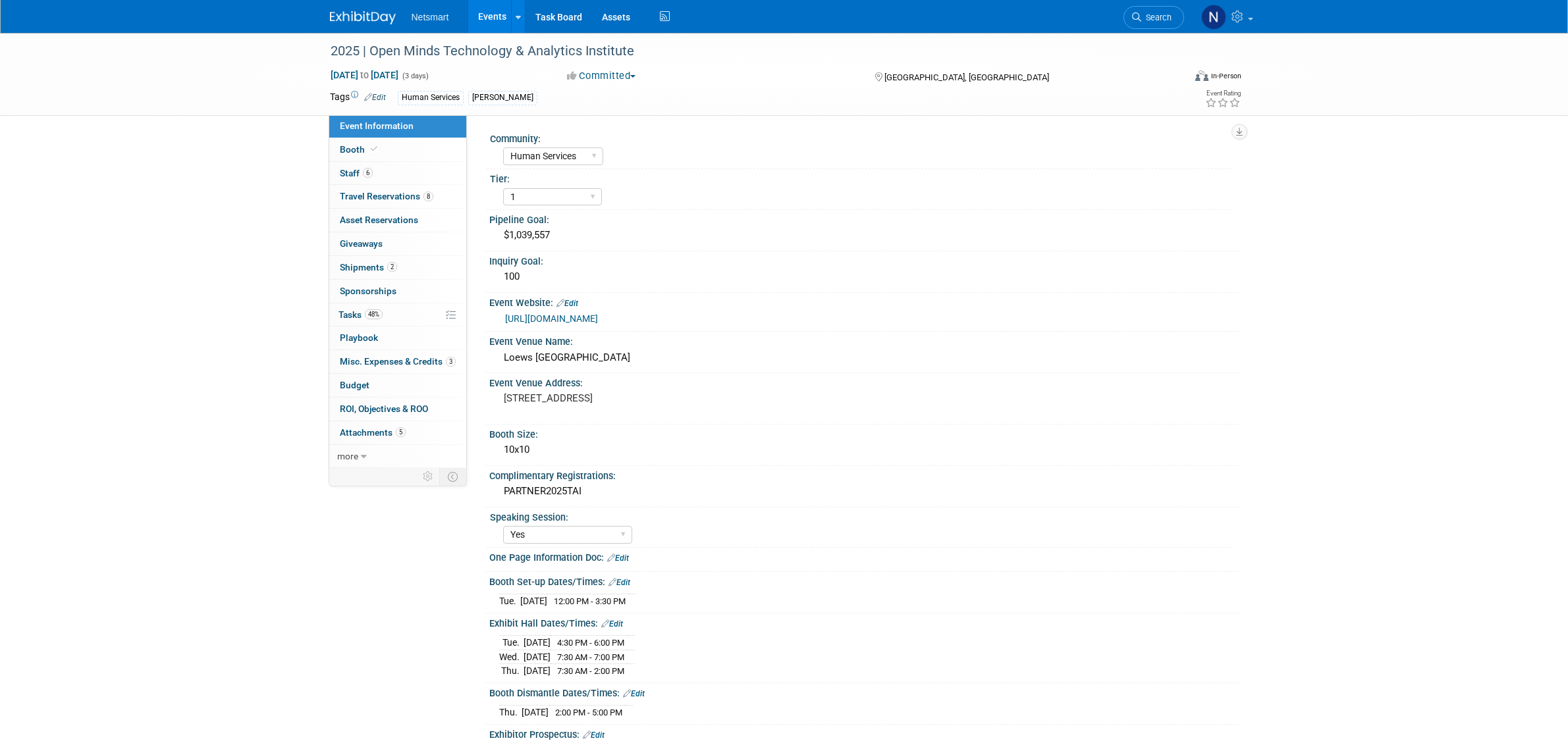
select select "Human Services"
select select "1"
select select "Yes"
click at [398, 267] on link "2 Shipments 2" at bounding box center [397, 268] width 137 height 23
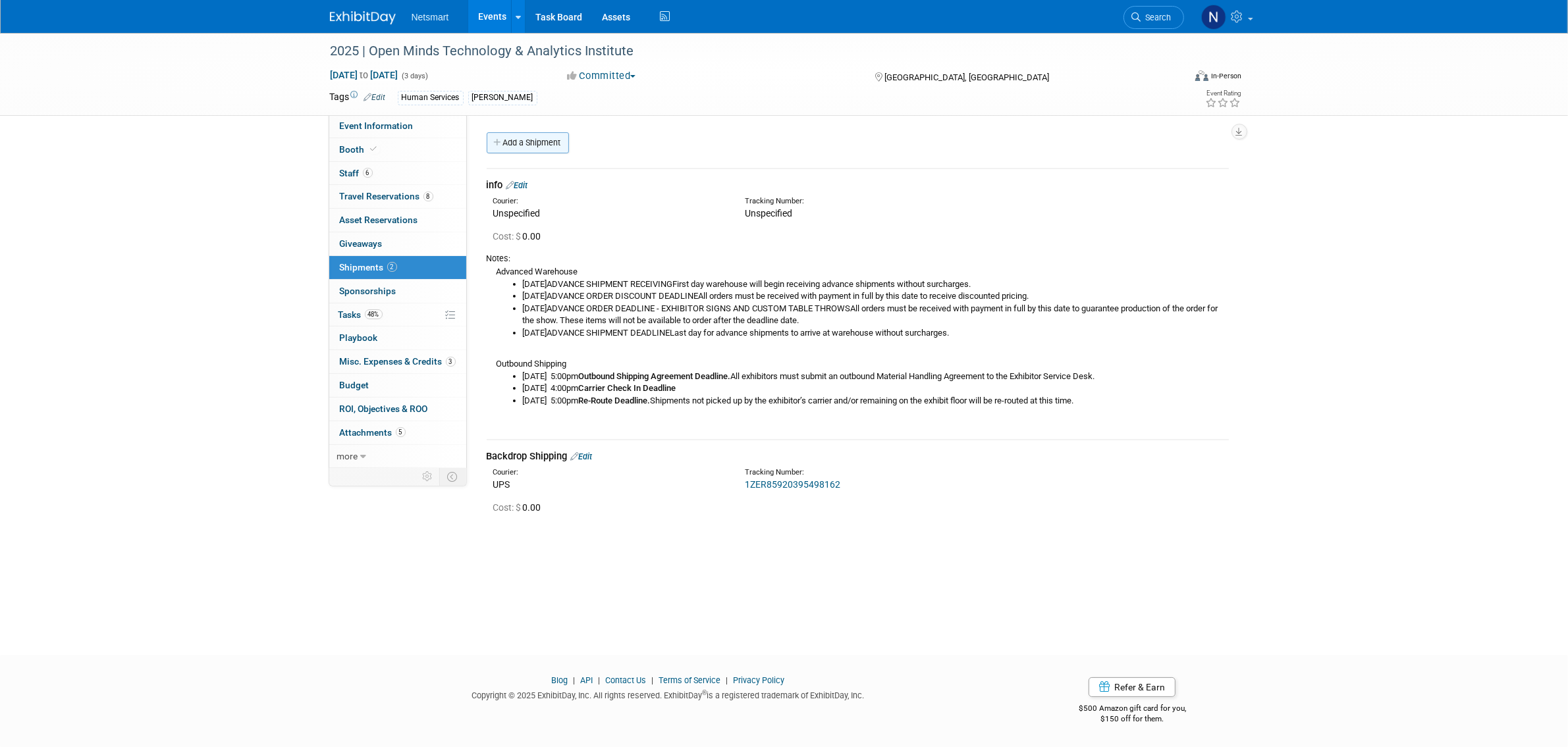
click at [519, 148] on link "Add a Shipment" at bounding box center [528, 143] width 83 height 21
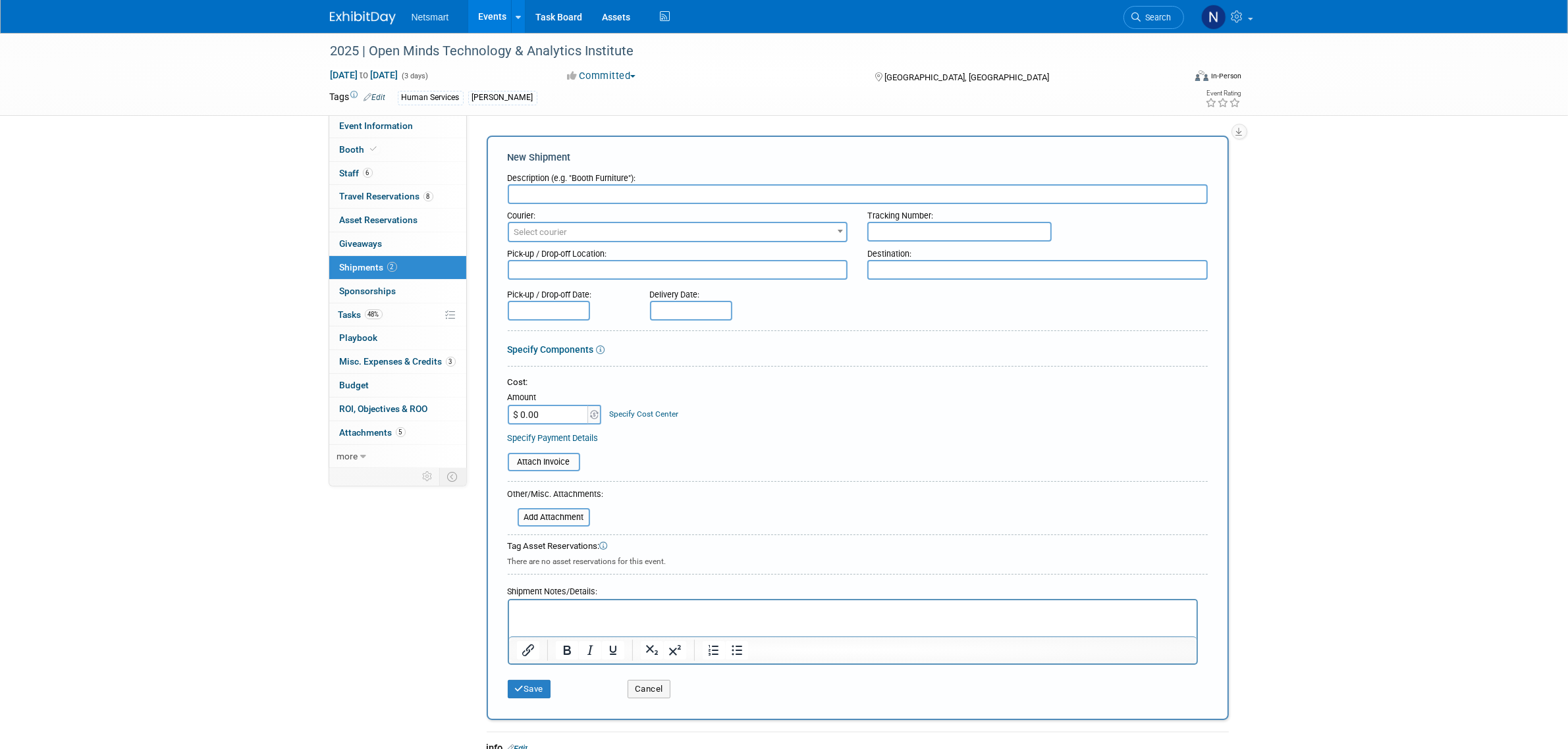
drag, startPoint x: 564, startPoint y: 193, endPoint x: 570, endPoint y: 188, distance: 7.8
click at [568, 193] on input "text" at bounding box center [858, 194] width 700 height 20
type input "[PERSON_NAME] Return"
click at [897, 225] on input "text" at bounding box center [960, 231] width 184 height 20
paste input "1Z1081AW9040260164"
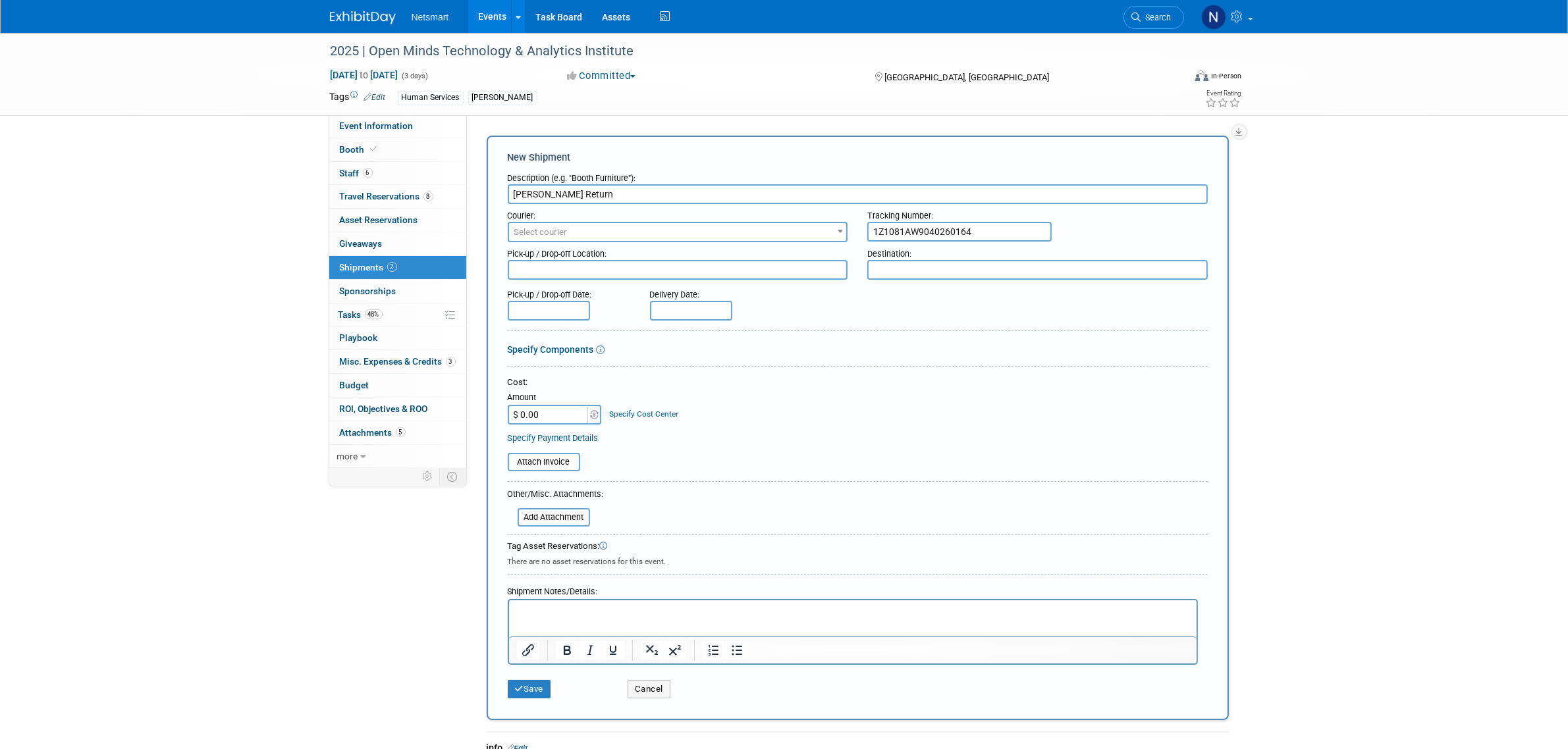
type input "1Z1081AW9040260164"
click at [742, 231] on span "Select courier" at bounding box center [677, 232] width 338 height 18
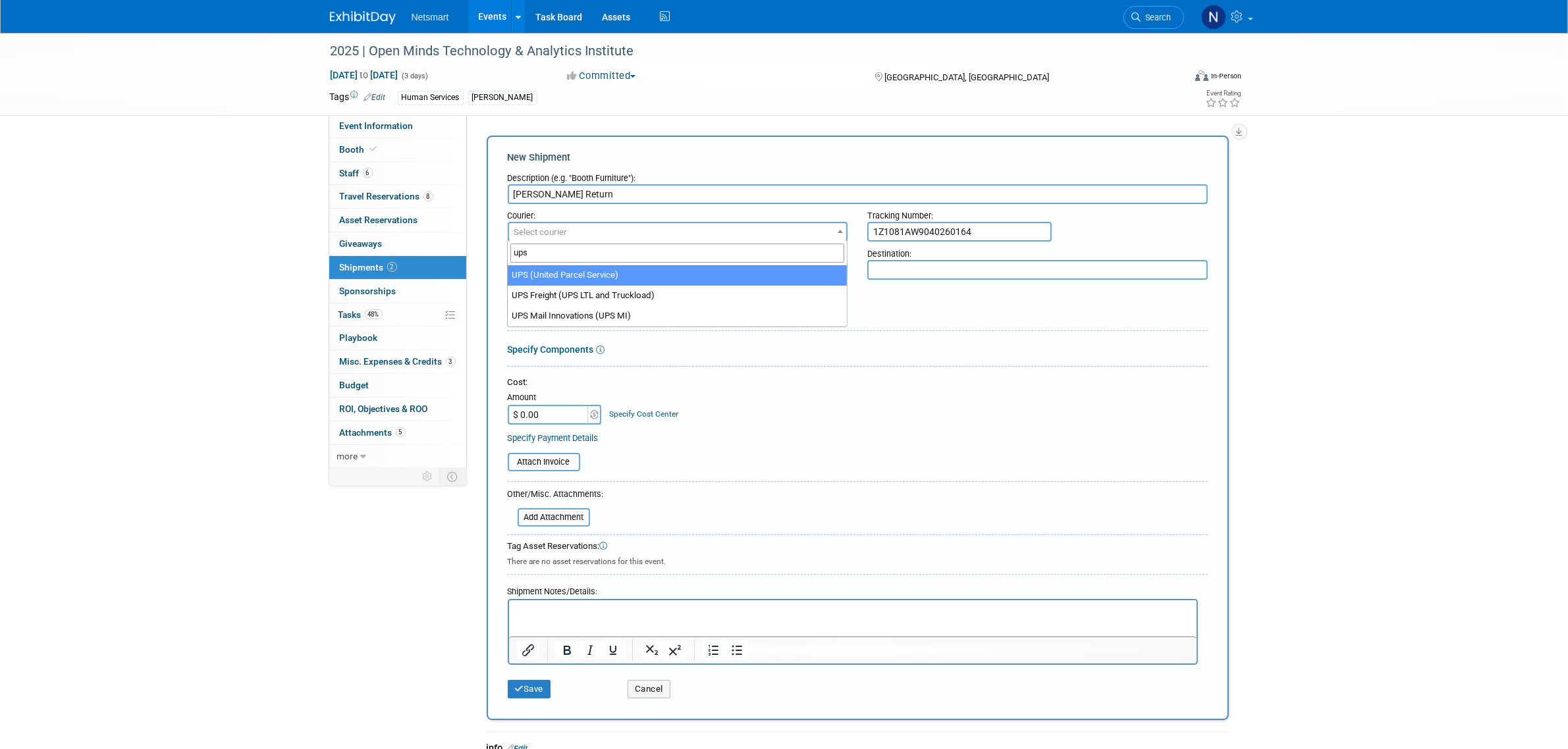
type input "ups"
select select "508"
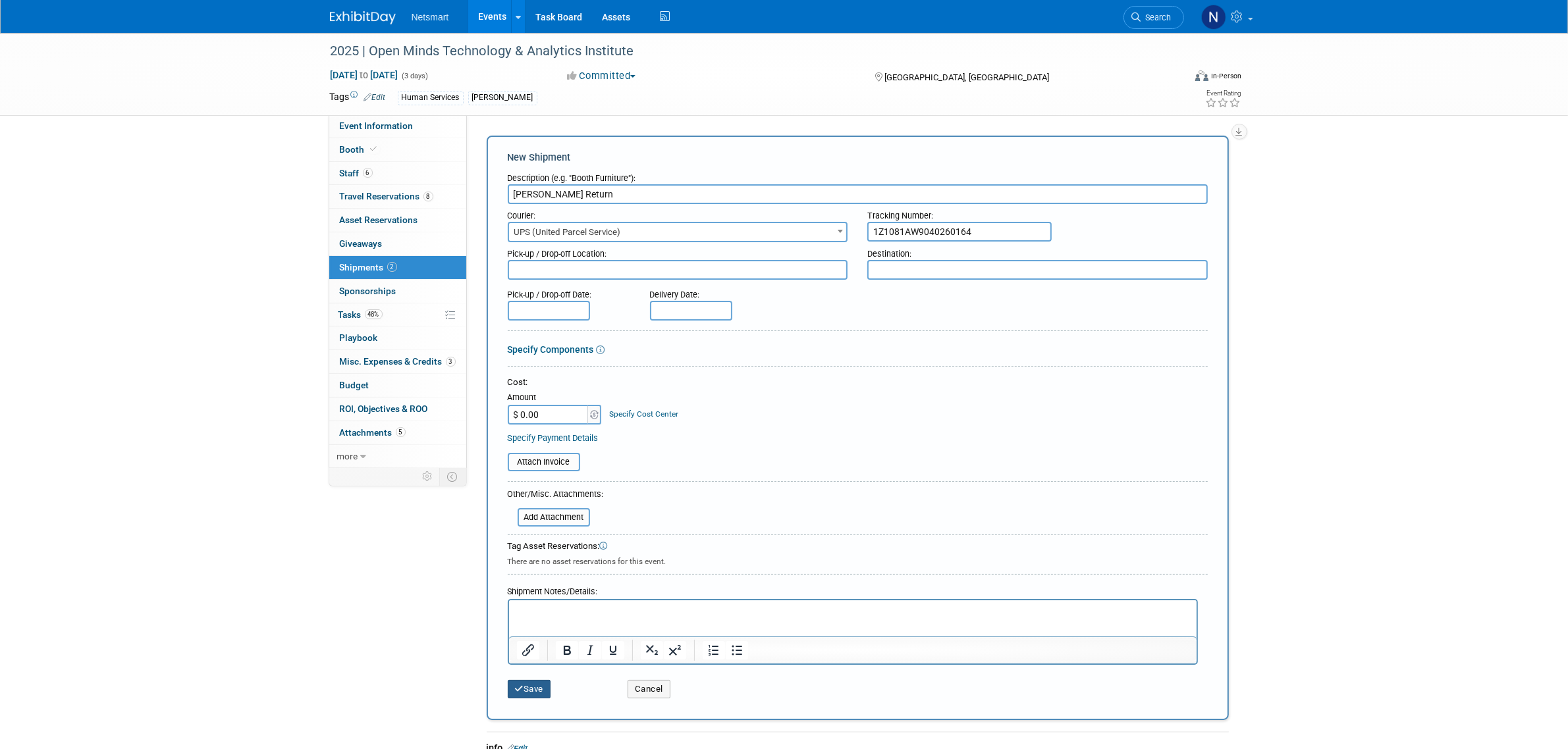
click at [531, 681] on button "Save" at bounding box center [530, 689] width 44 height 18
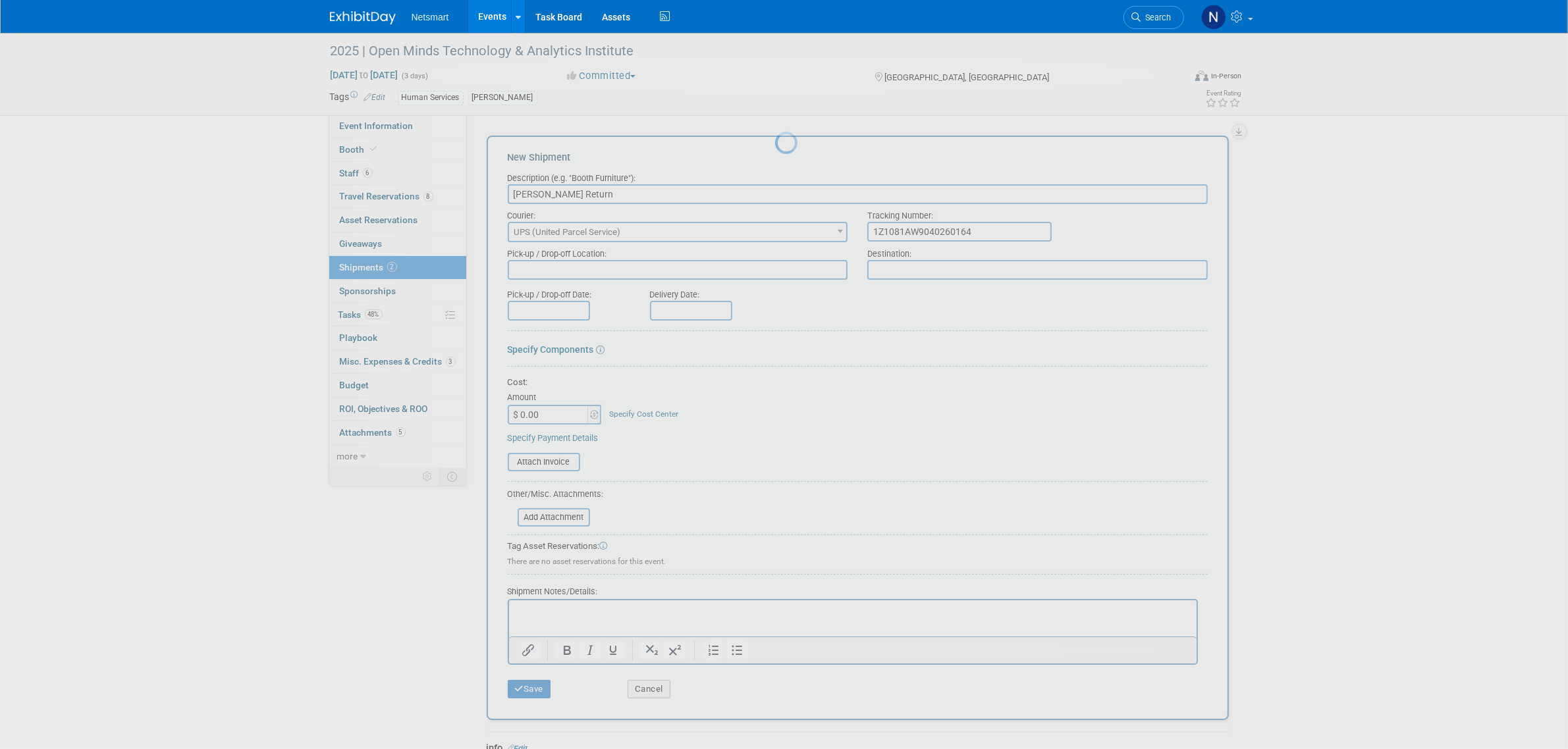
scroll to position [7, 0]
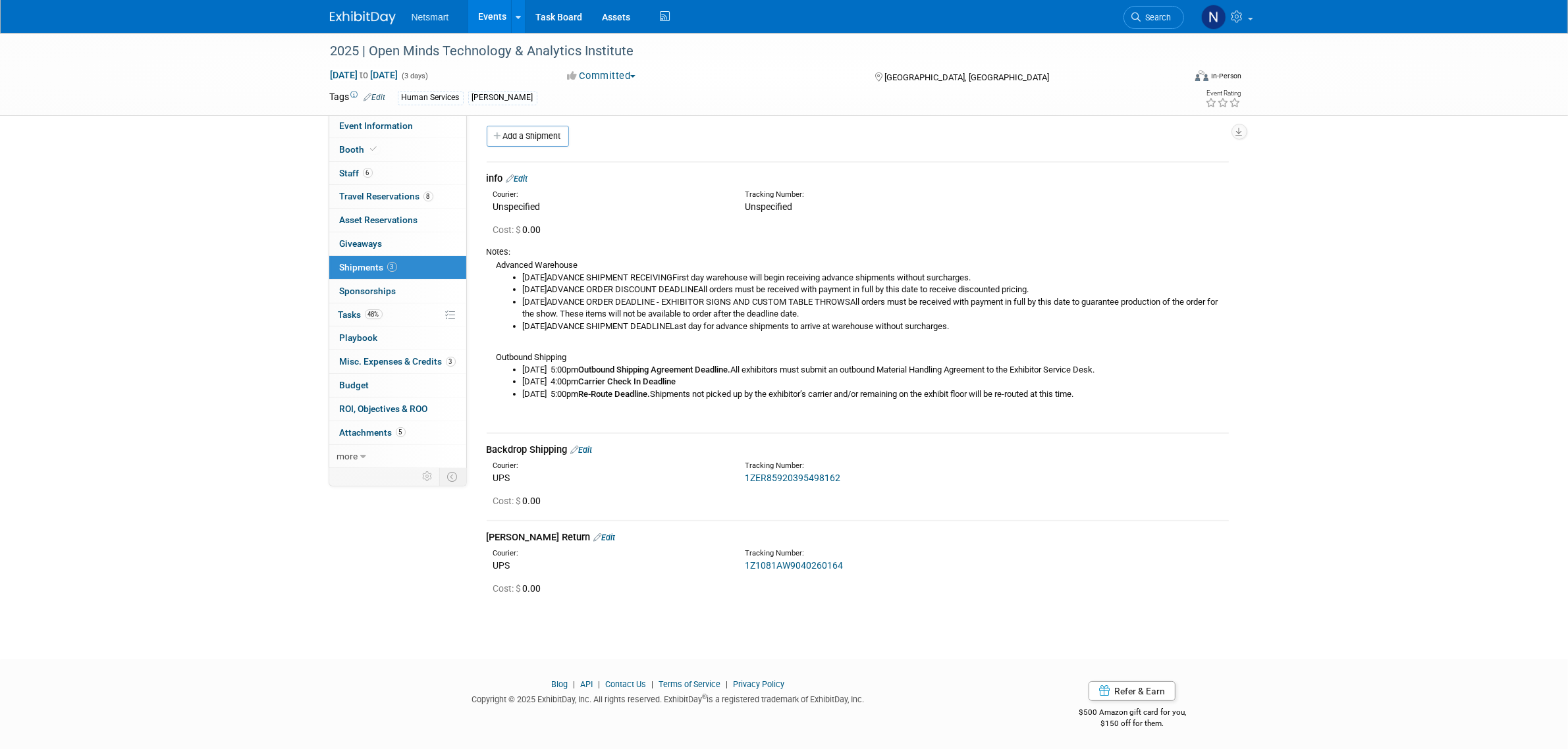
click at [528, 148] on div "Add a Shipment" at bounding box center [861, 138] width 755 height 25
click at [529, 139] on link "Add a Shipment" at bounding box center [528, 136] width 83 height 21
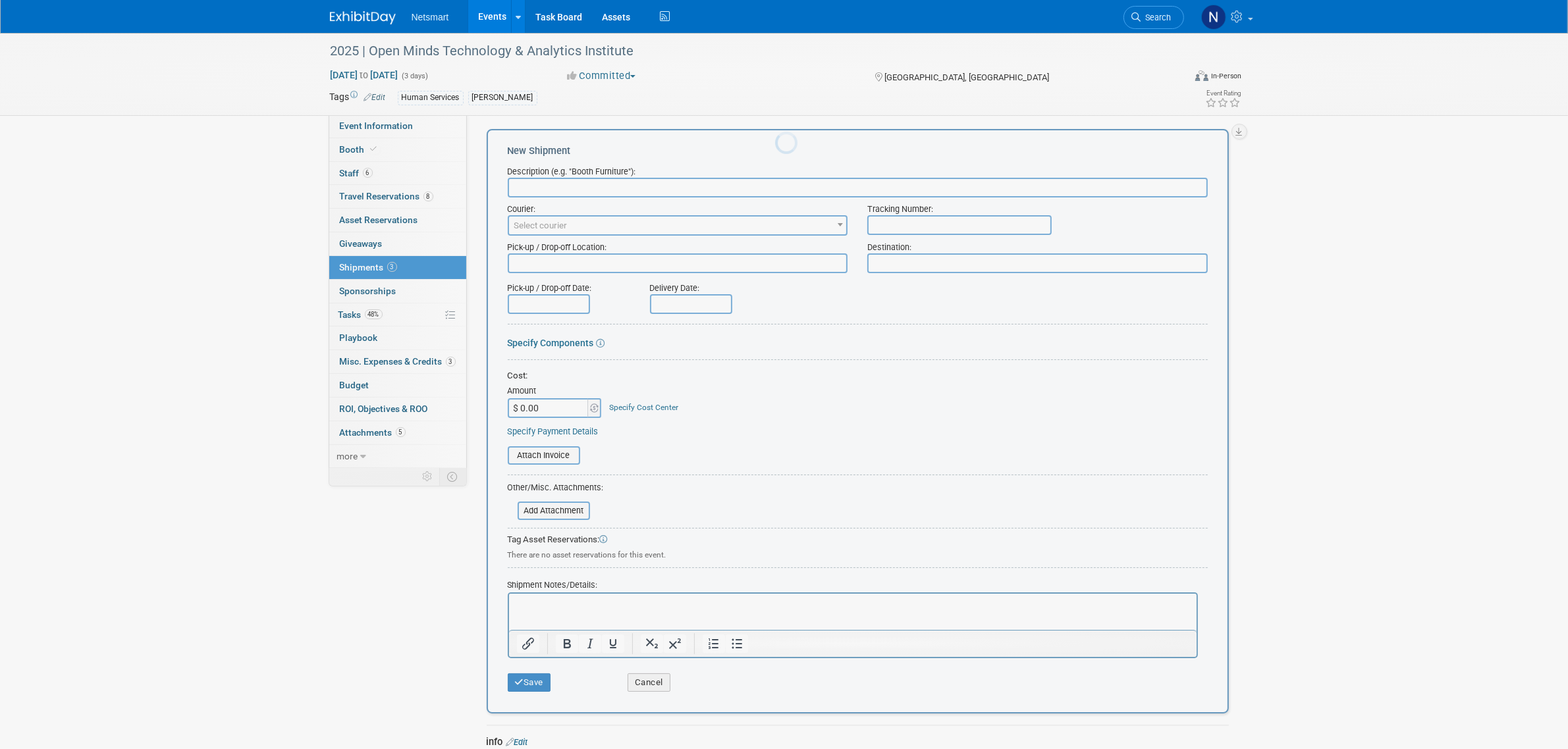
scroll to position [0, 0]
click at [553, 188] on input "text" at bounding box center [858, 187] width 700 height 20
type input "[PERSON_NAME] Return"
click at [919, 228] on input "text" at bounding box center [960, 225] width 184 height 20
paste input "1Z1081AW9041024579"
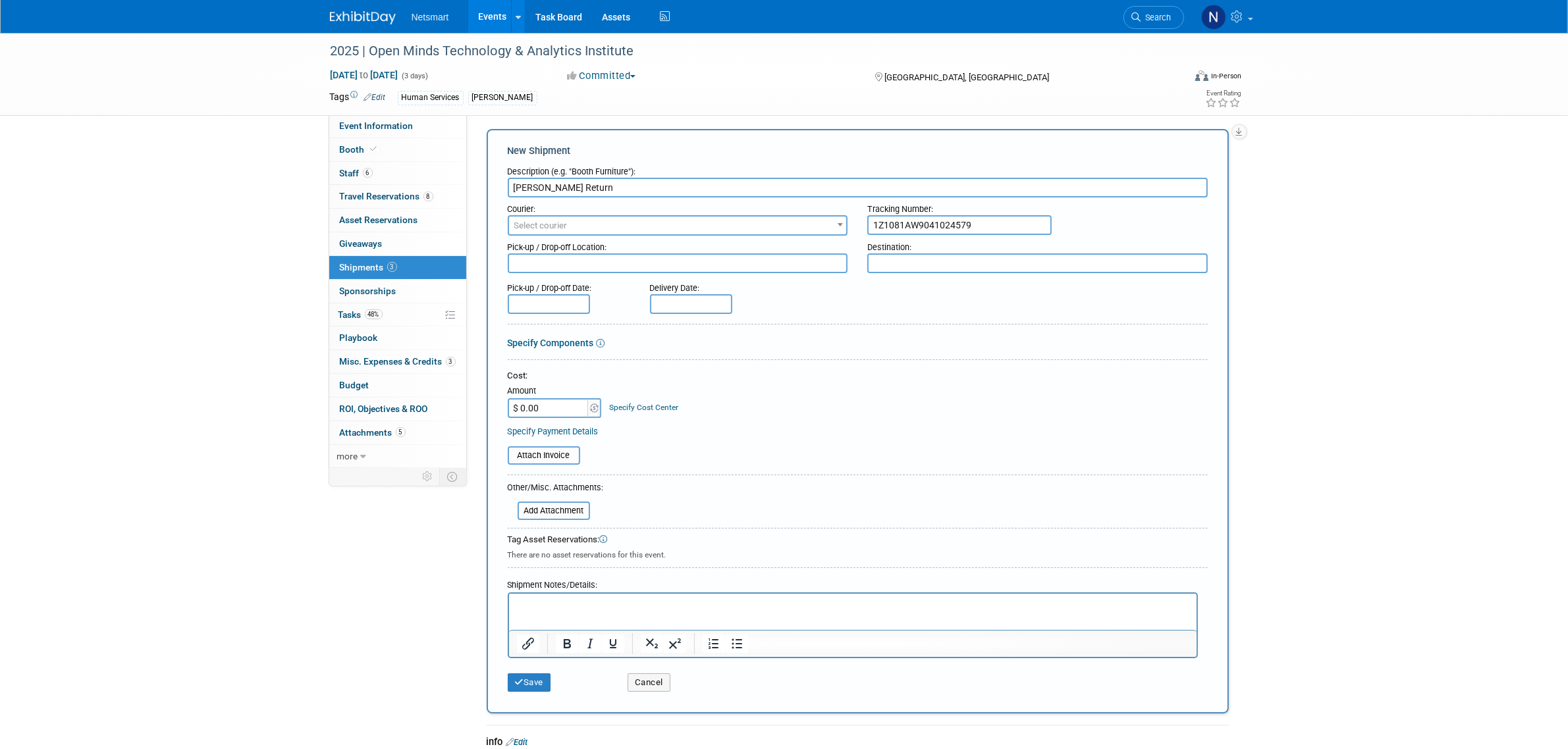
type input "1Z1081AW9041024579"
click at [818, 221] on span "Select courier" at bounding box center [677, 225] width 338 height 18
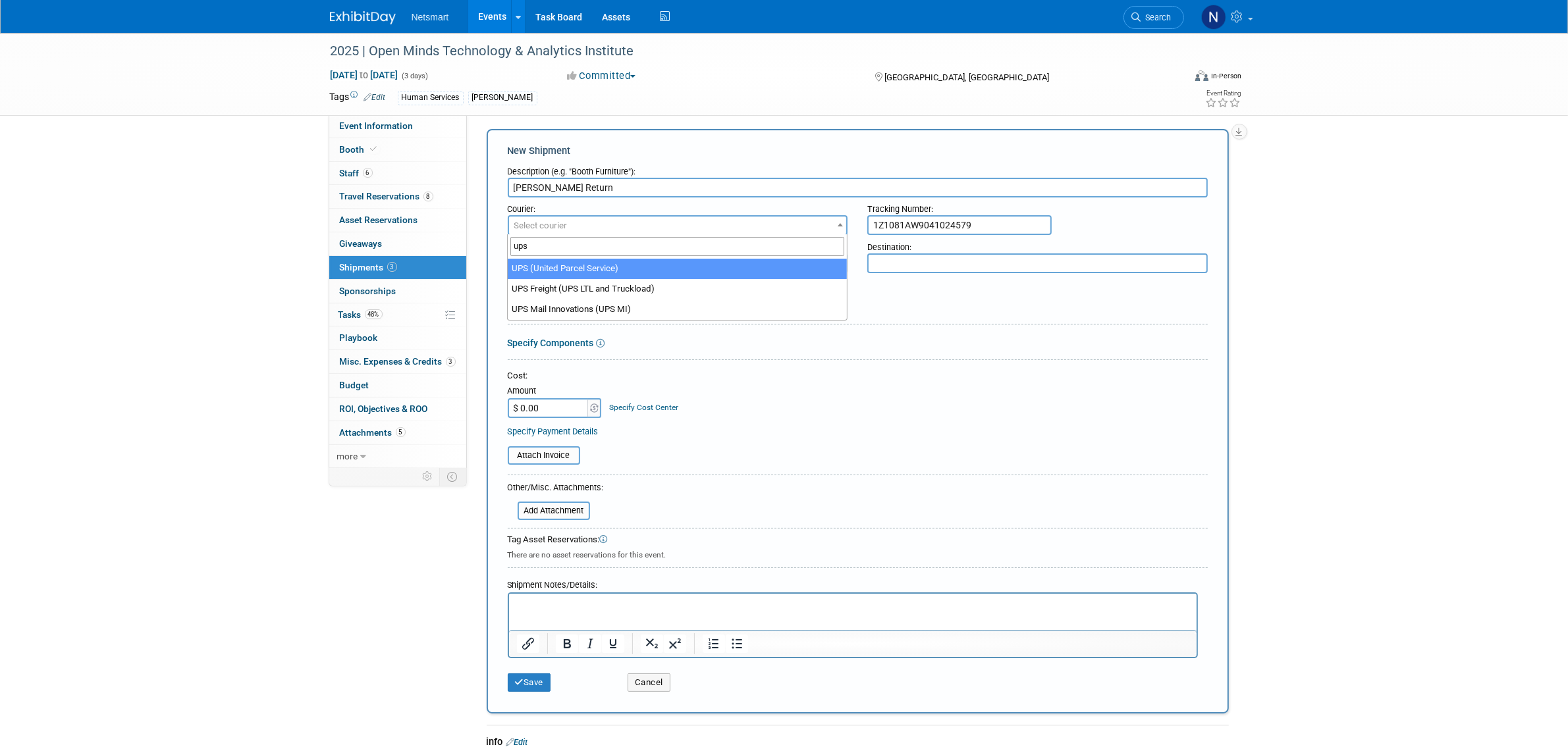
type input "ups"
drag, startPoint x: 644, startPoint y: 267, endPoint x: 643, endPoint y: 302, distance: 35.0
select select "508"
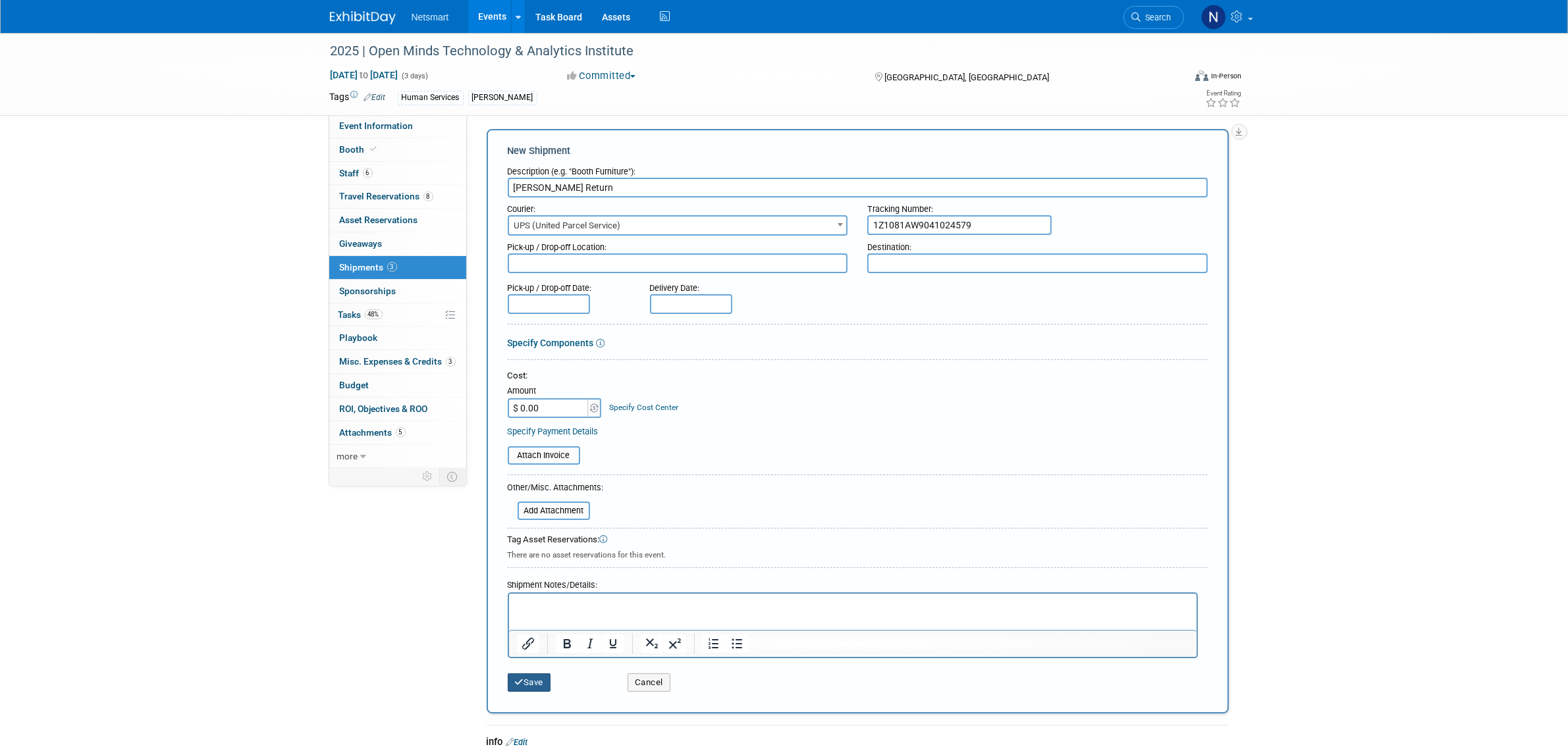
click at [525, 677] on button "Save" at bounding box center [530, 683] width 44 height 18
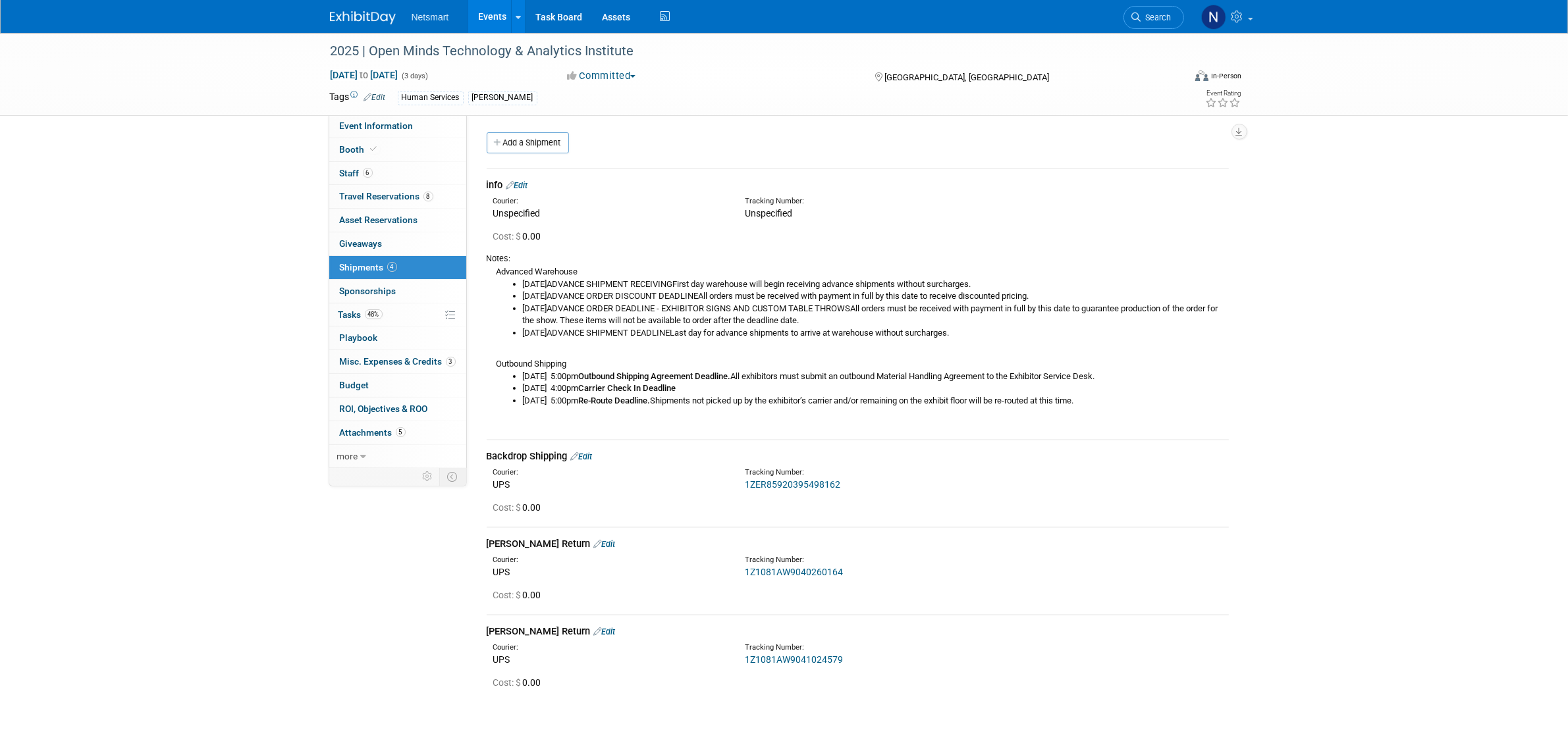
drag, startPoint x: 509, startPoint y: 140, endPoint x: 527, endPoint y: 175, distance: 39.4
click at [511, 142] on link "Add a Shipment" at bounding box center [528, 143] width 83 height 21
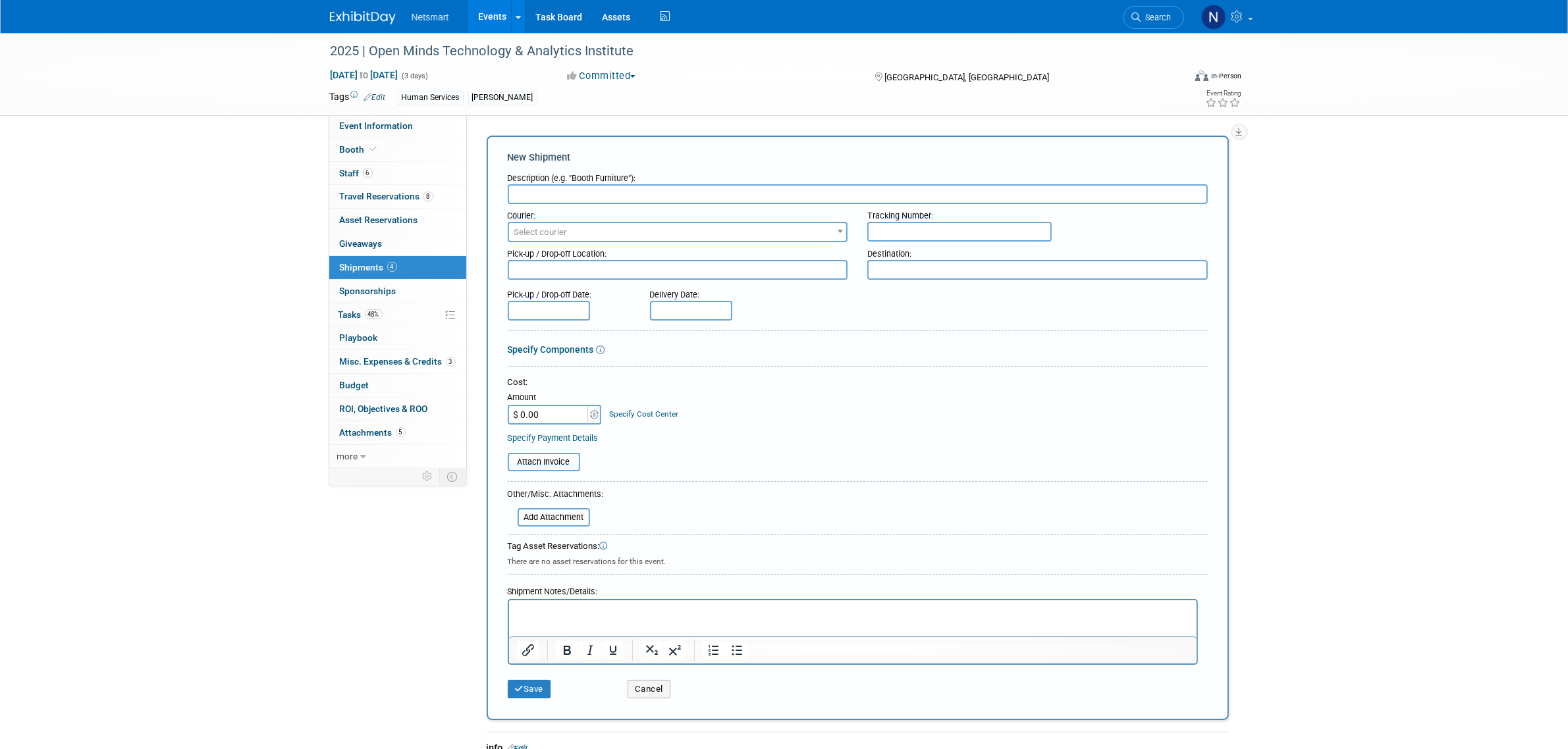
click at [529, 192] on input "text" at bounding box center [858, 194] width 700 height 20
type input "[PERSON_NAME] Outbound"
click at [923, 229] on input "text" at bounding box center [960, 231] width 184 height 20
paste input "1Z1081AW0242408149"
type input "1Z1081AW0242408149"
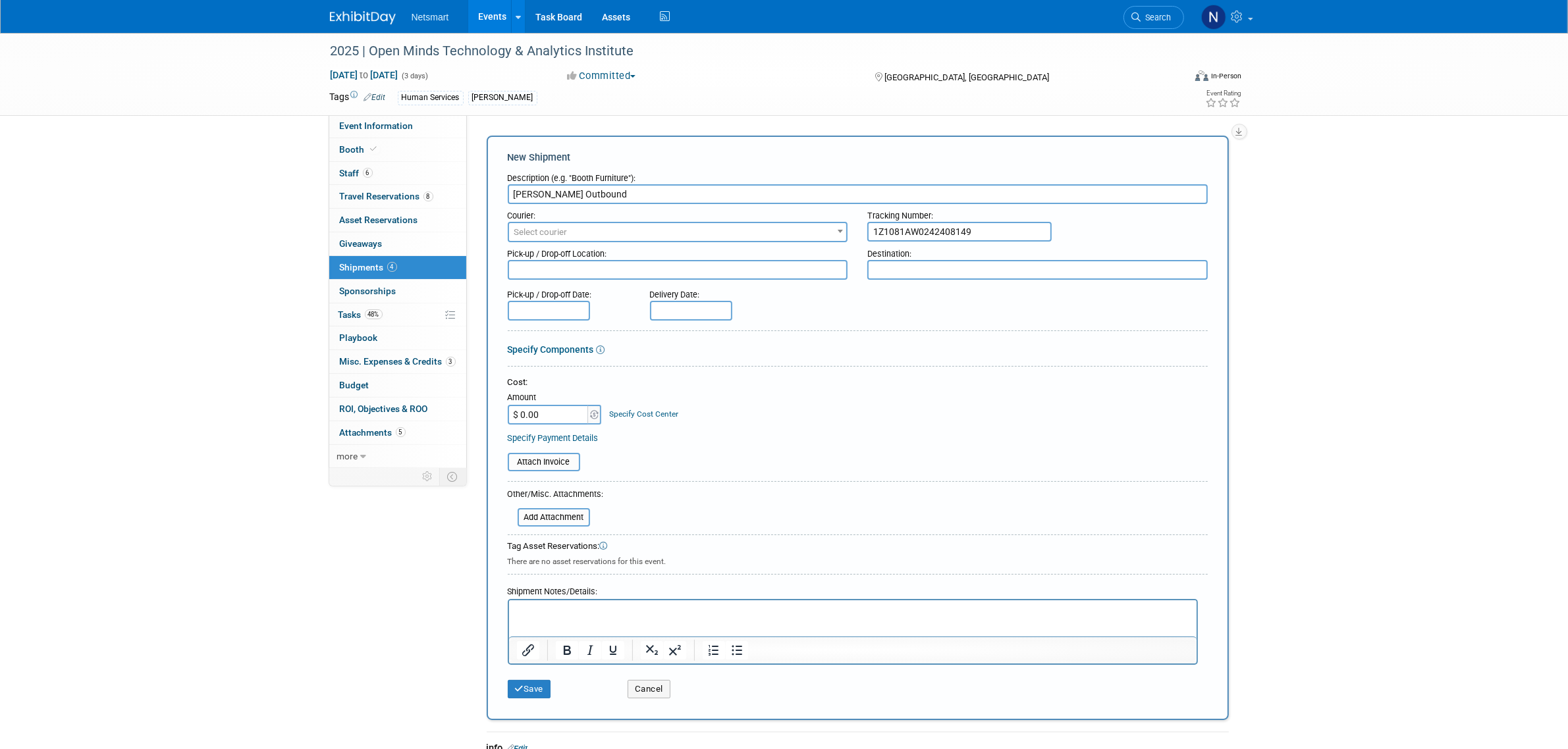
click at [783, 225] on span "Select courier" at bounding box center [677, 232] width 338 height 18
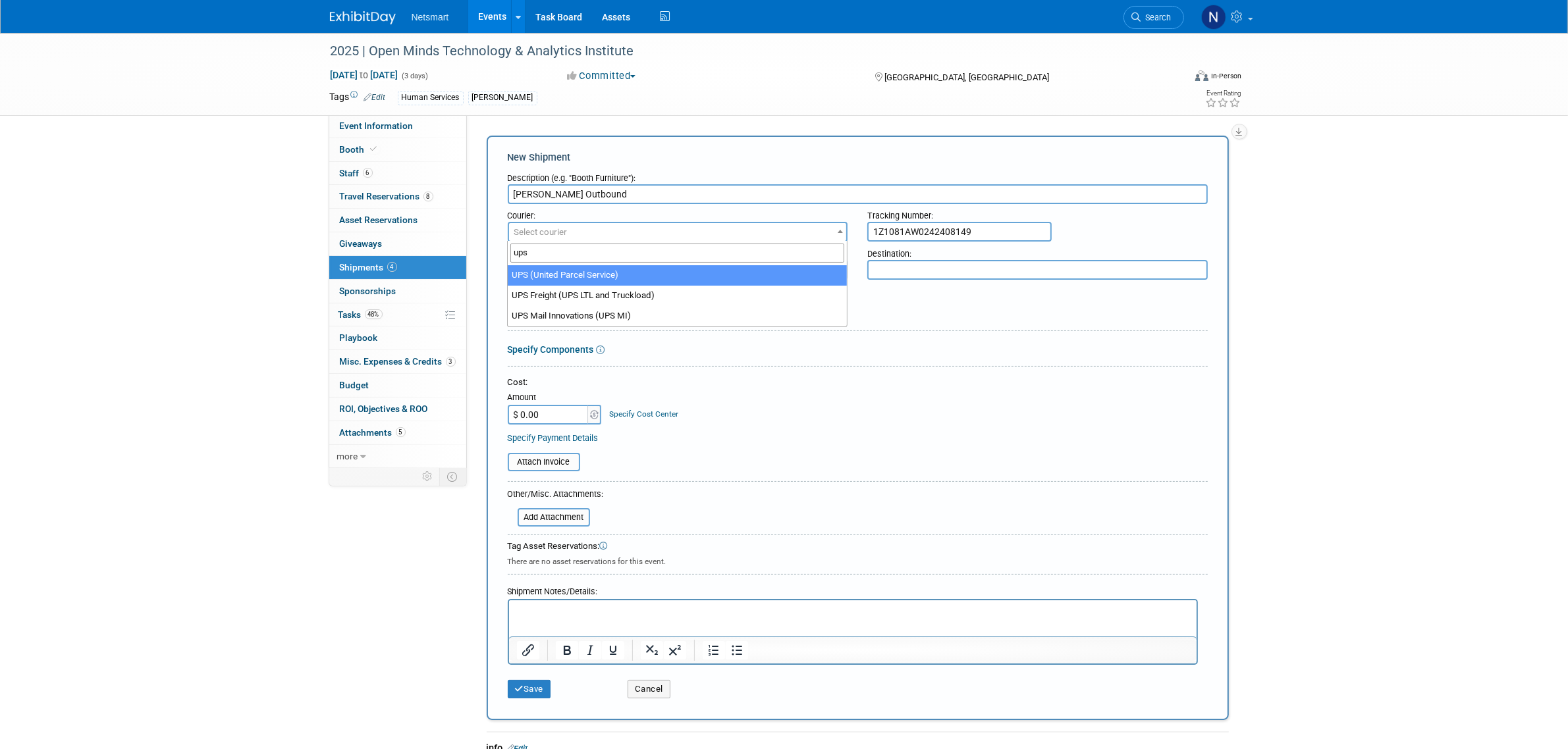
type input "ups"
select select "508"
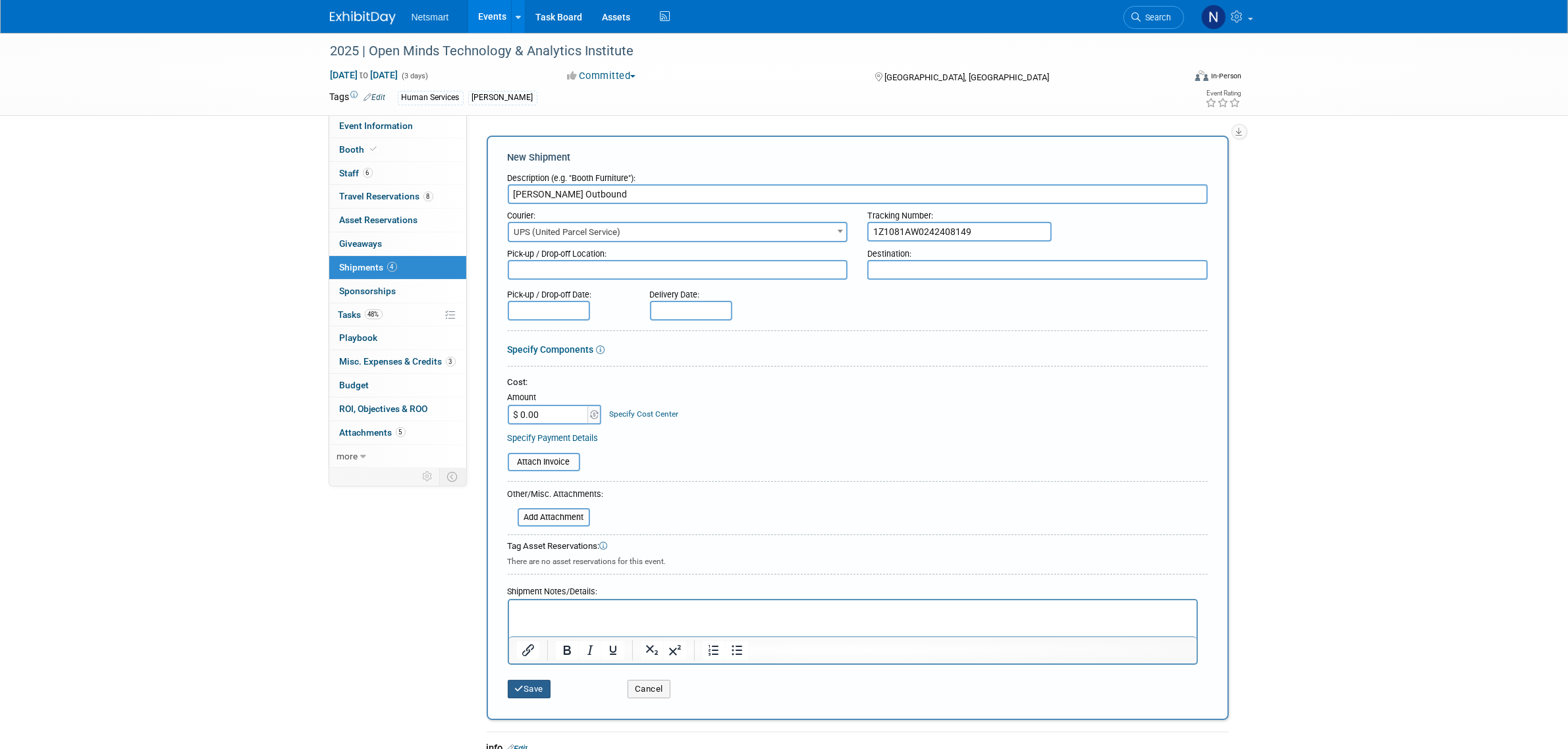
click at [528, 683] on button "Save" at bounding box center [530, 689] width 44 height 18
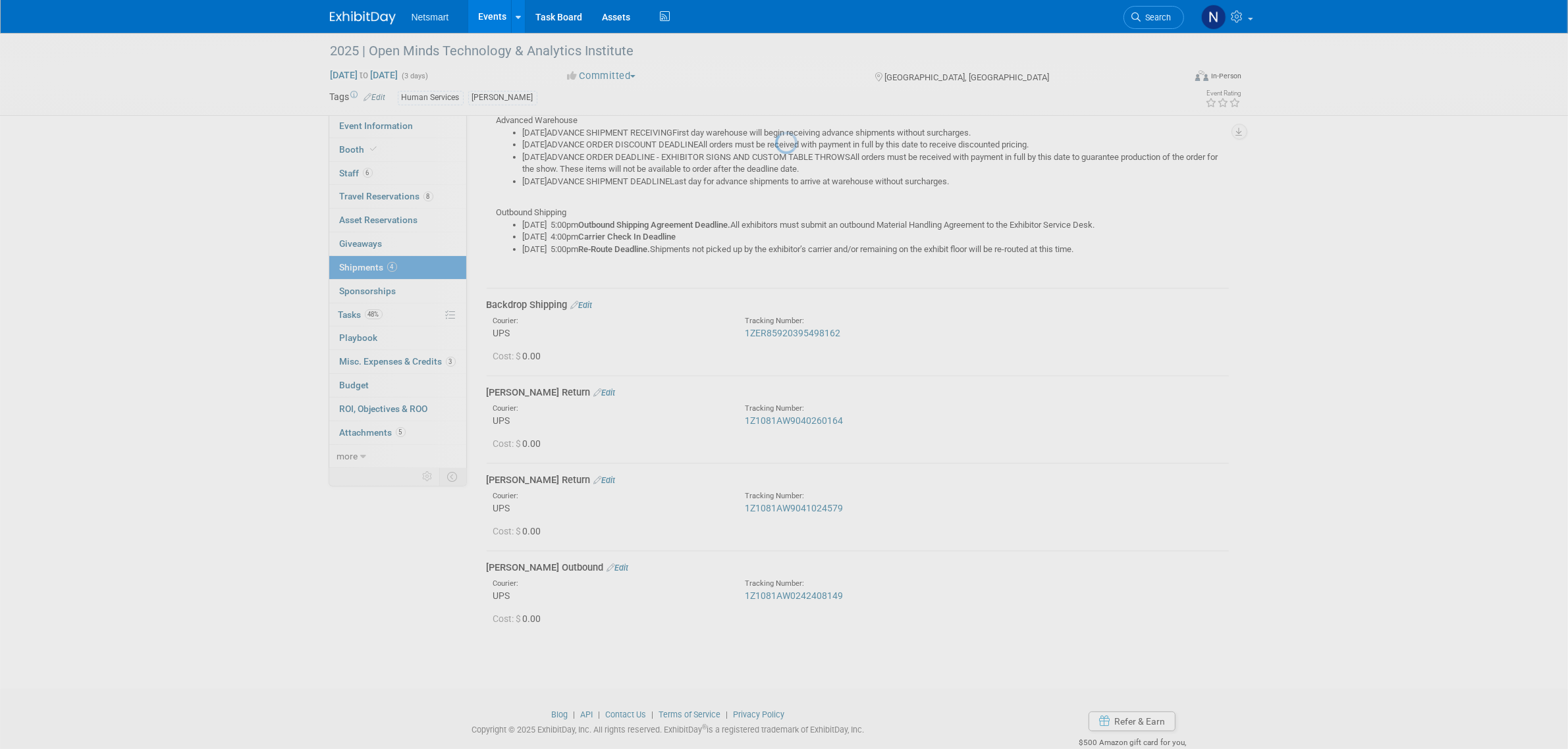
scroll to position [181, 0]
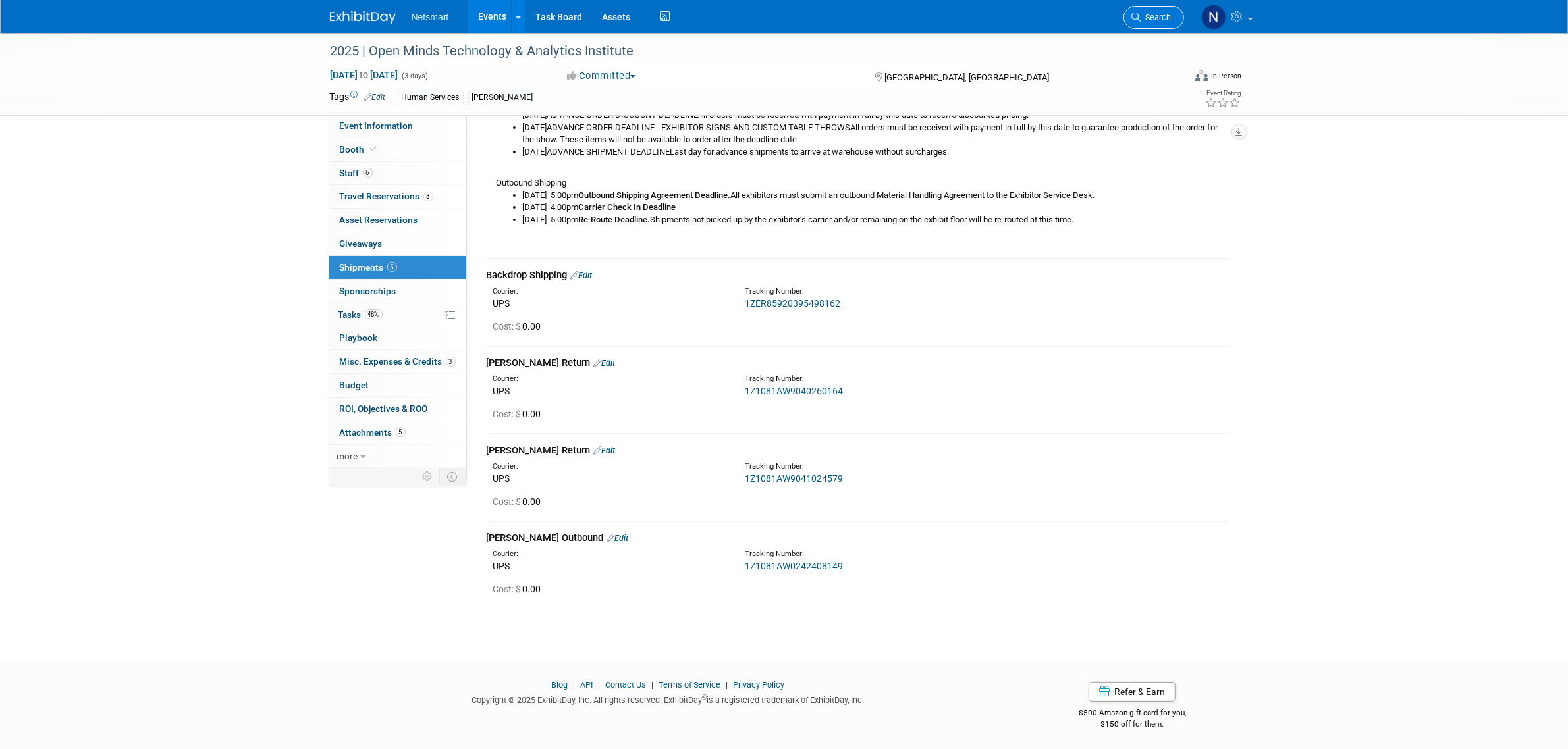
click at [1154, 16] on span "Search" at bounding box center [1156, 17] width 30 height 10
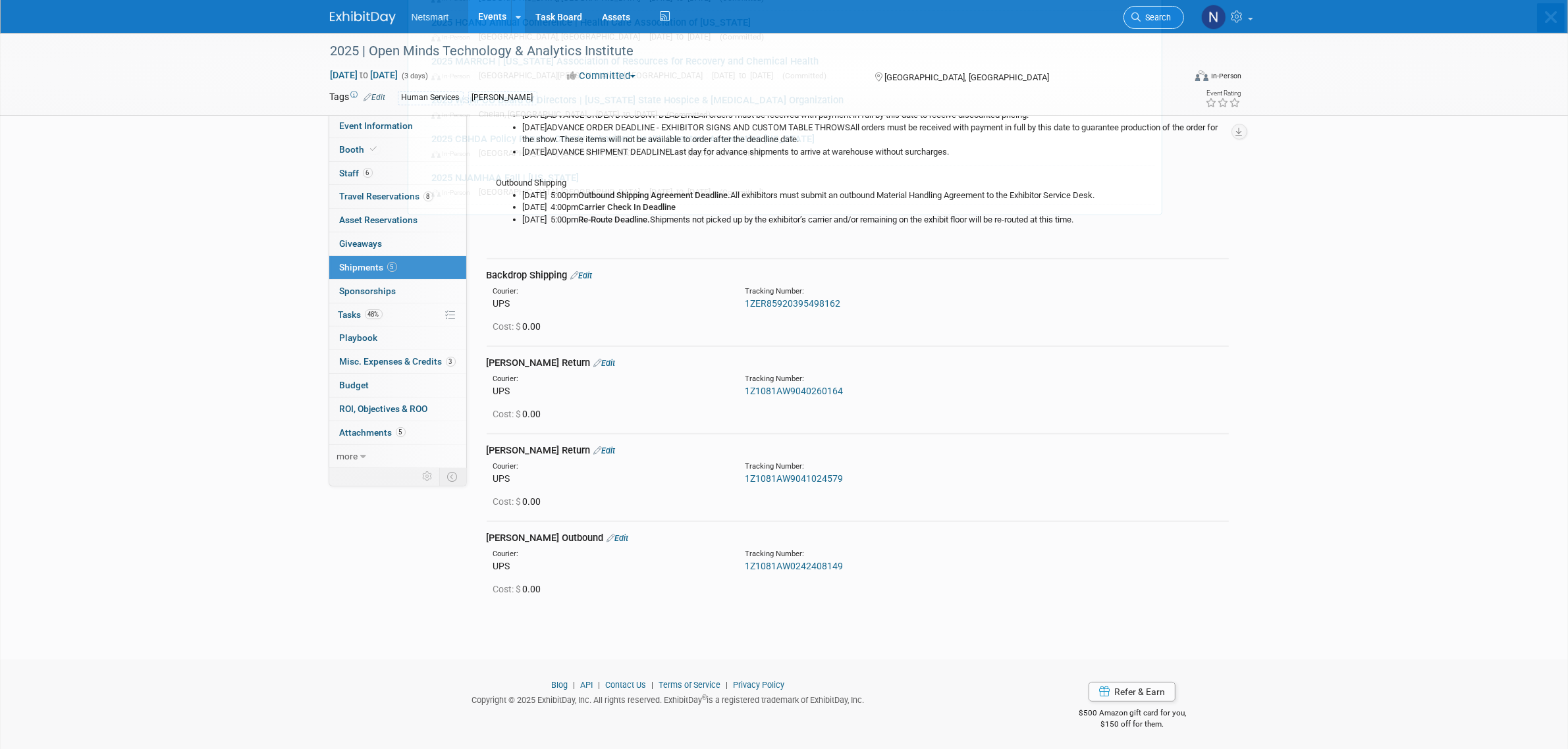
scroll to position [0, 0]
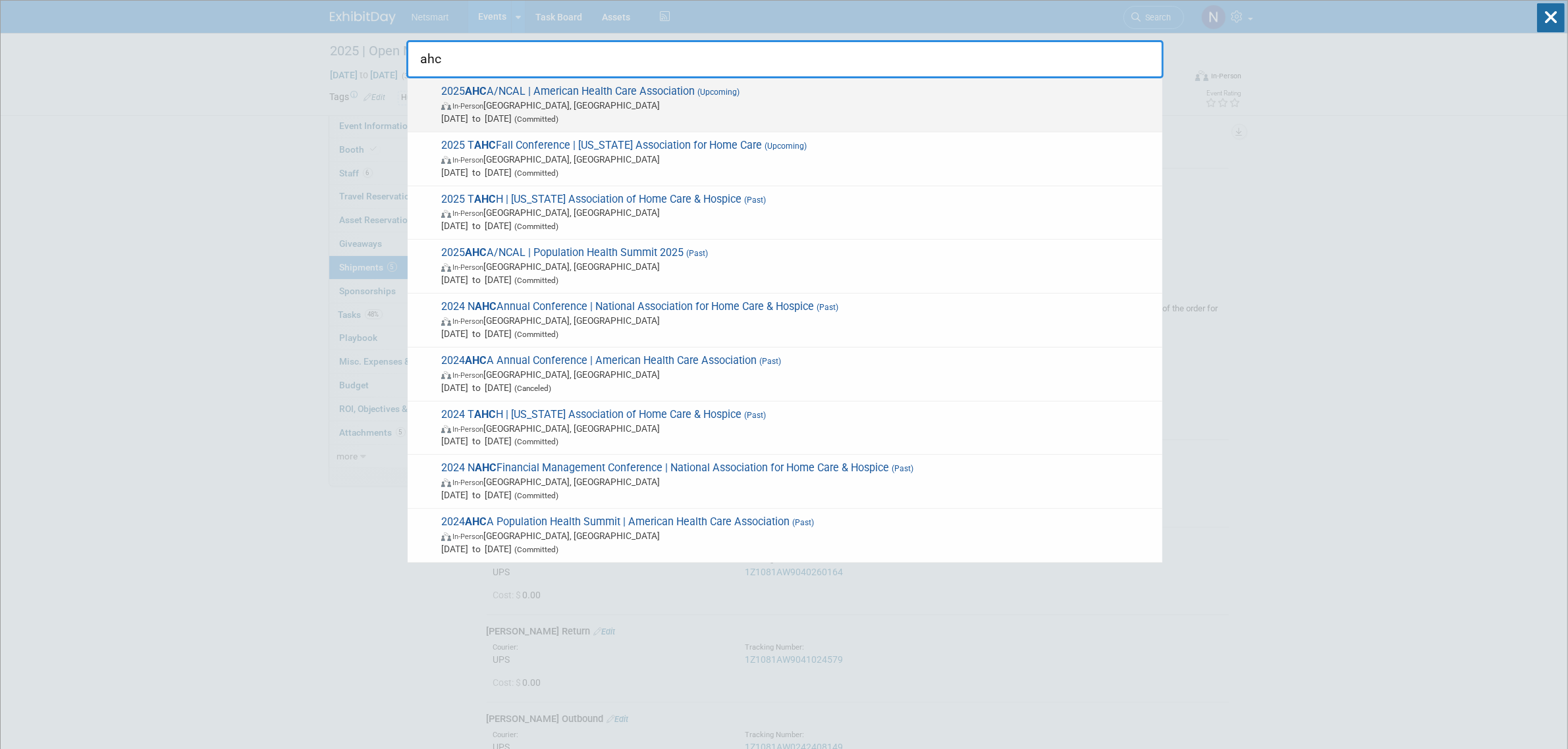
type input "ahc"
click at [532, 100] on span "In-Person [GEOGRAPHIC_DATA], [GEOGRAPHIC_DATA]" at bounding box center [798, 105] width 714 height 13
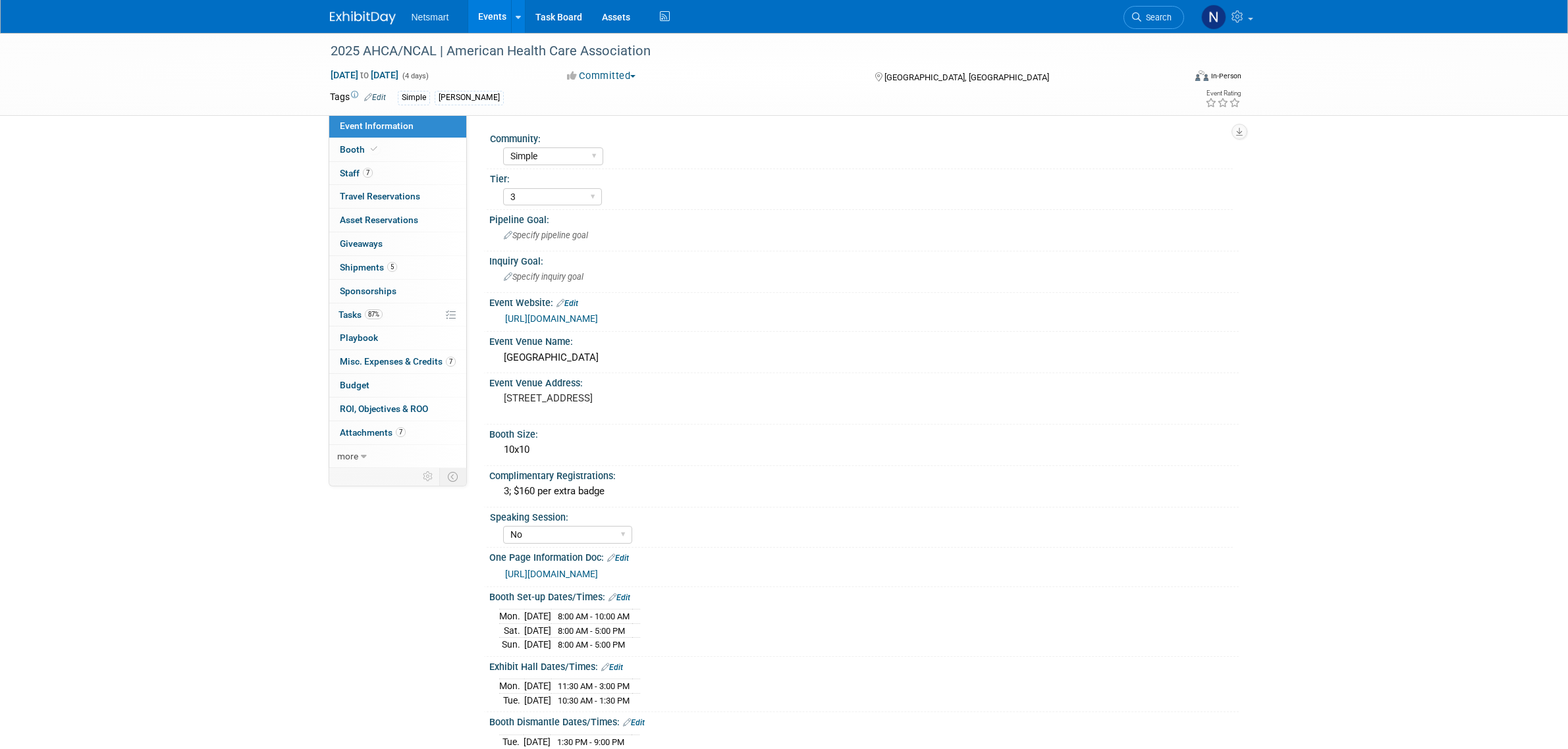
select select "Simple"
select select "3"
select select "No"
click at [402, 262] on link "5 Shipments 5" at bounding box center [397, 268] width 137 height 23
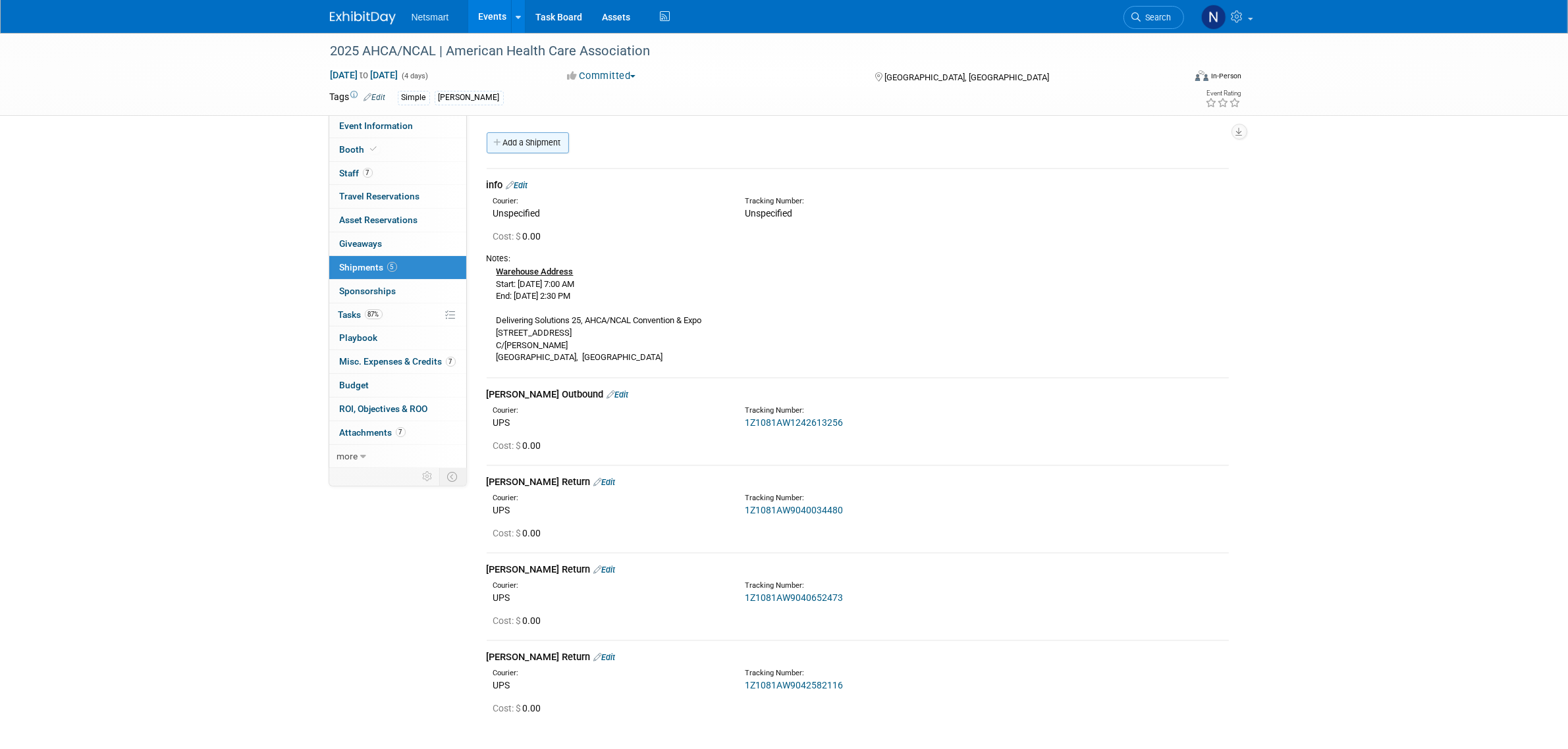
click at [532, 141] on link "Add a Shipment" at bounding box center [528, 143] width 83 height 21
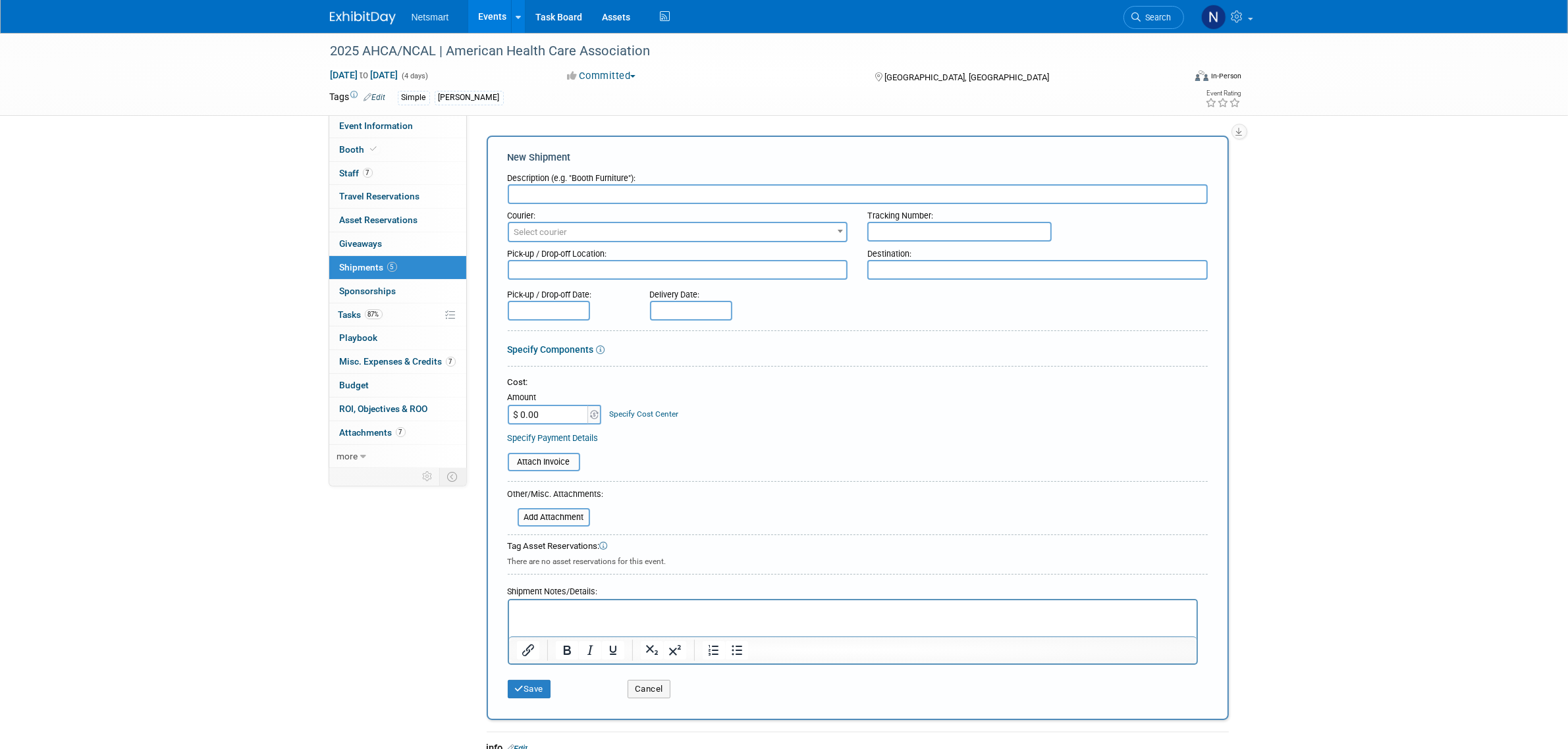
click at [553, 188] on input "text" at bounding box center [858, 194] width 700 height 20
type input "[PERSON_NAME] Outbound"
click at [899, 222] on input "text" at bounding box center [960, 231] width 184 height 20
paste input "1Z1081AW0242403304"
type input "1Z1081AW0242403304"
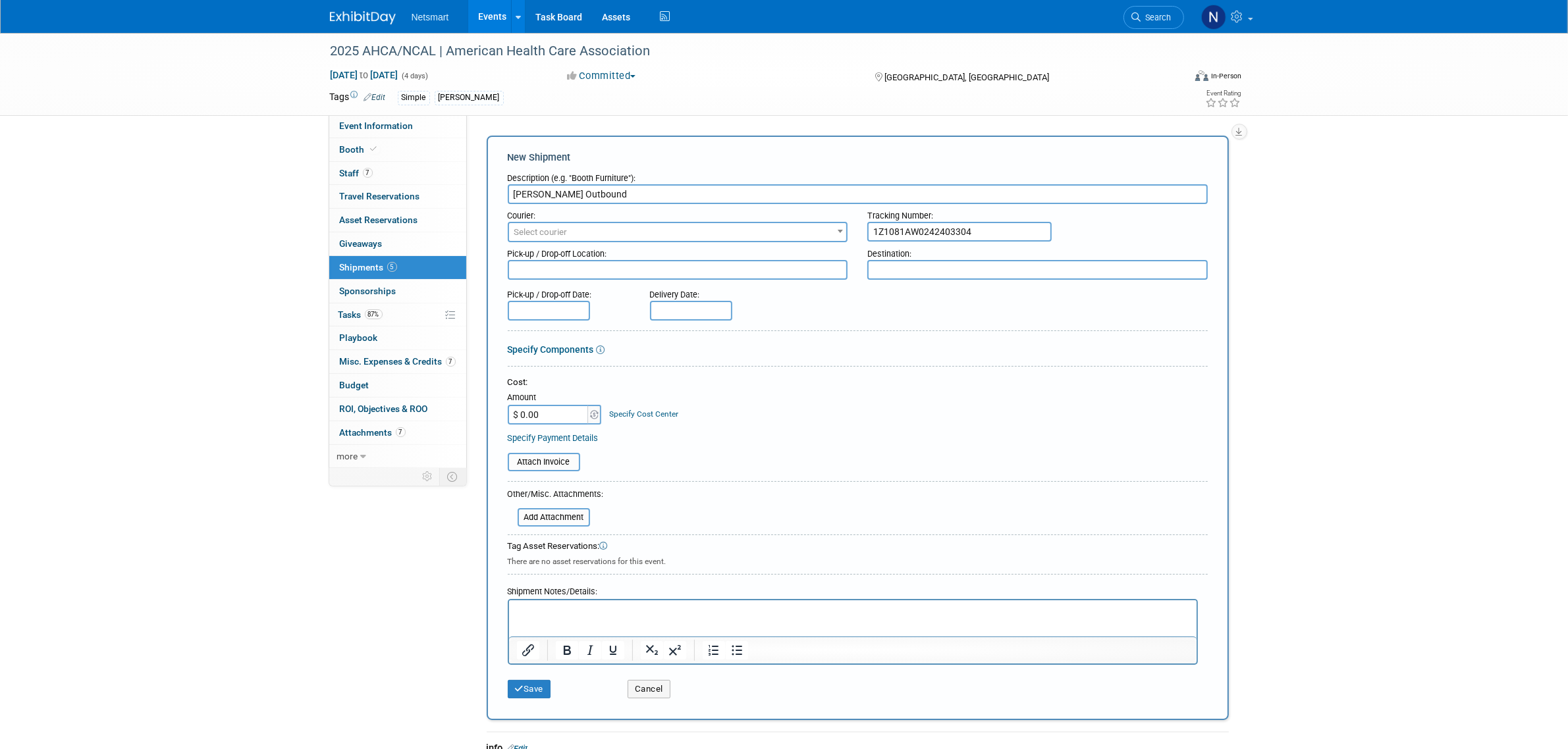
click at [756, 229] on span "Select courier" at bounding box center [677, 232] width 338 height 18
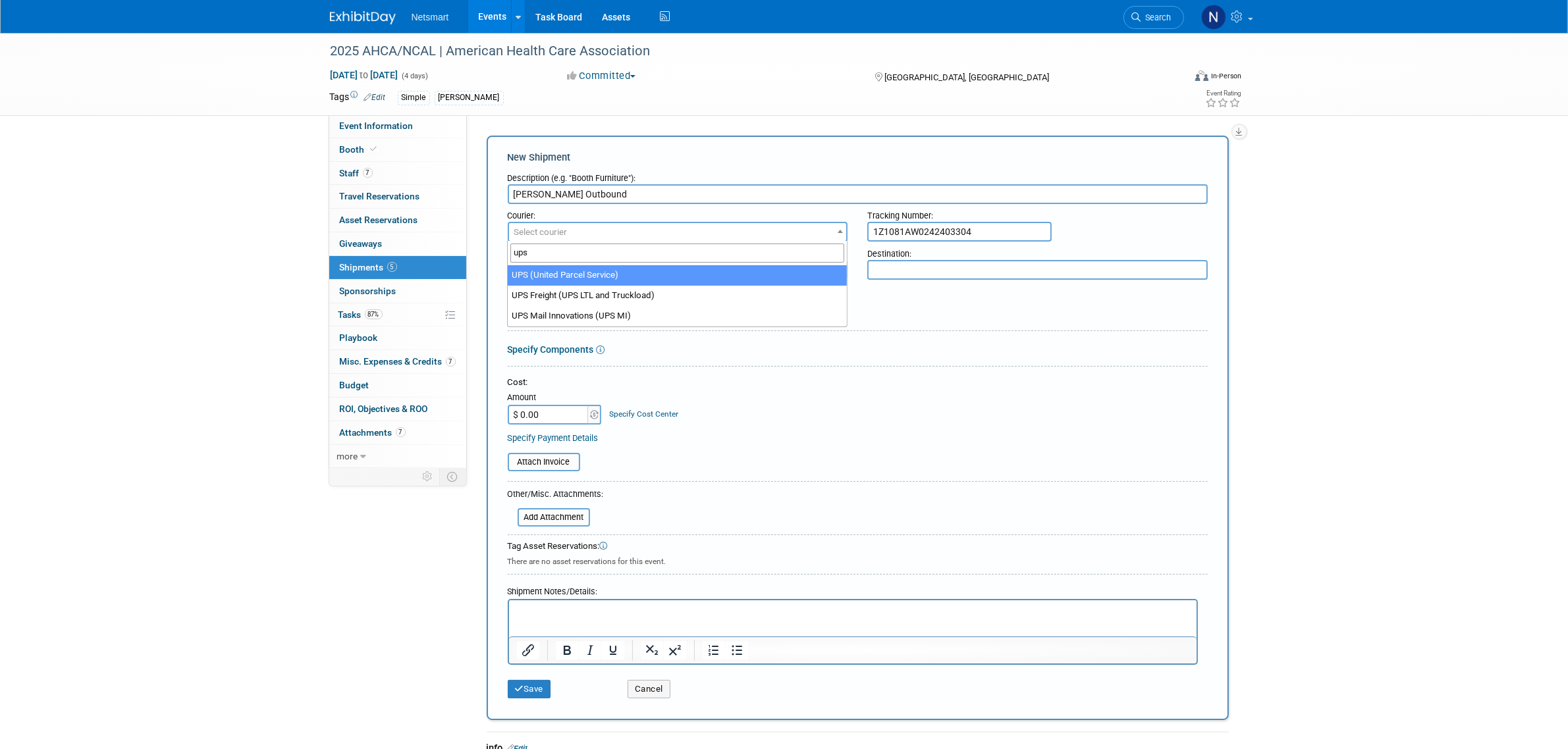
type input "ups"
select select "508"
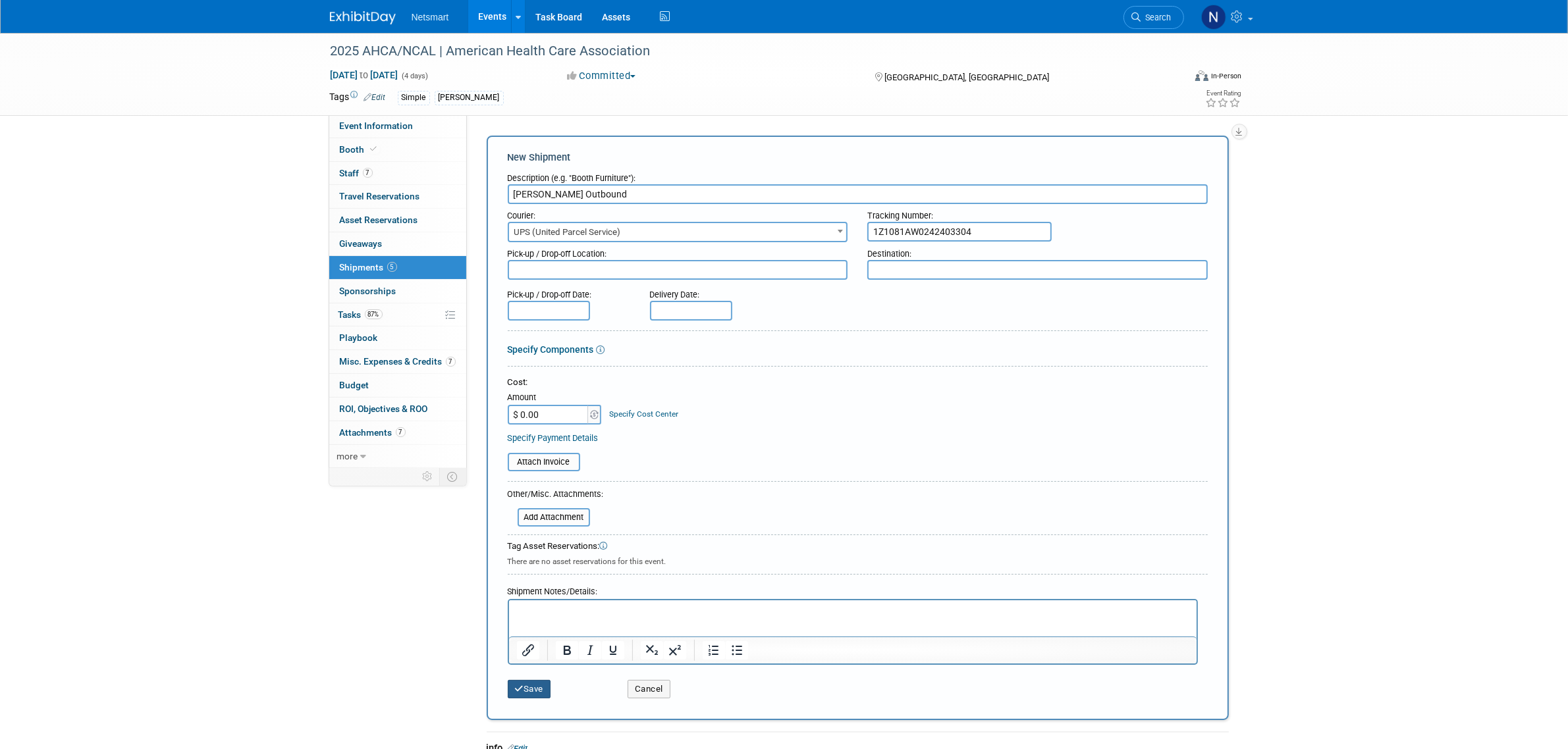
click at [518, 680] on button "Save" at bounding box center [530, 689] width 44 height 18
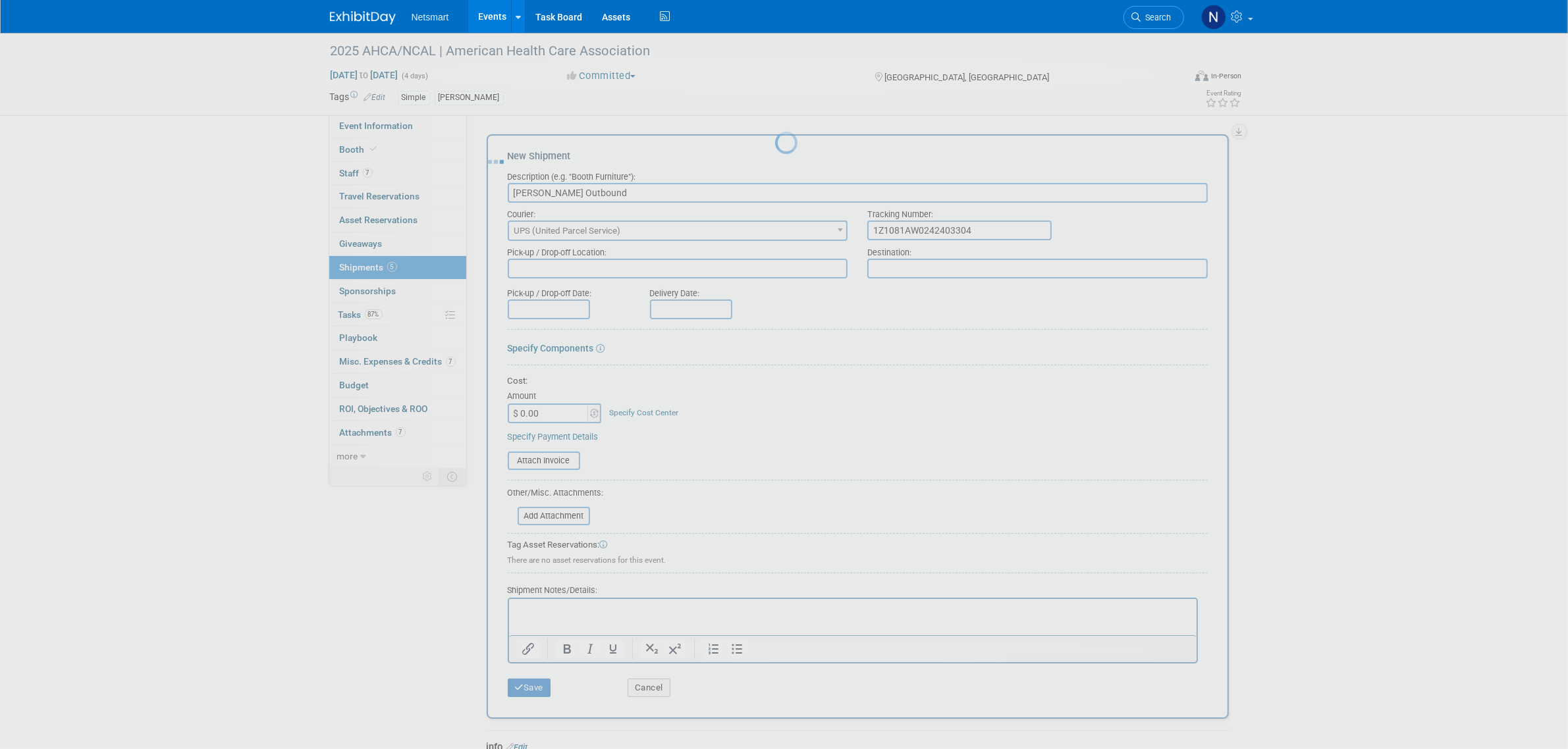
scroll to position [206, 0]
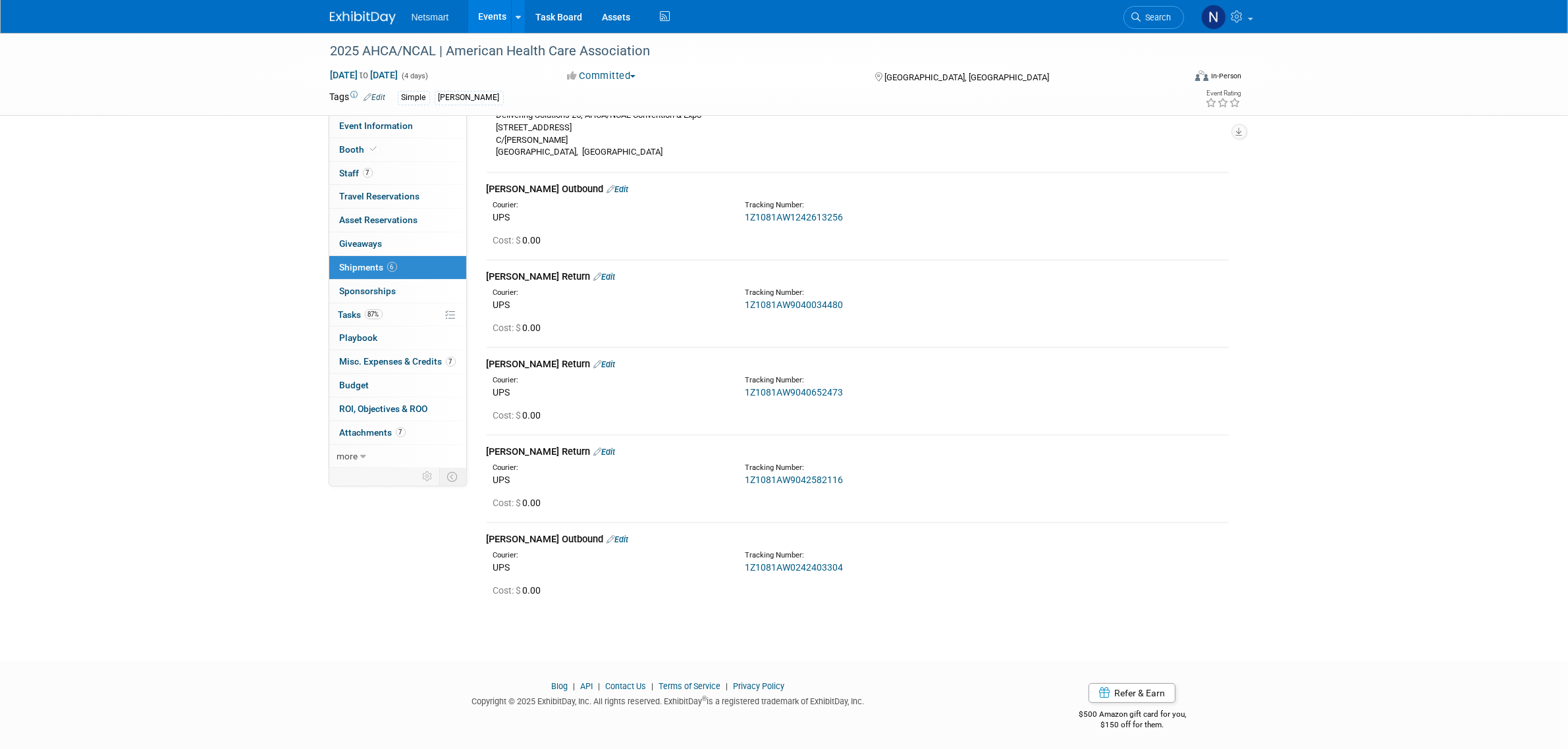
click at [822, 626] on div "2025 AHCA/NCAL | American Health Care Association Oct 19, 2025 to Oct 22, 2025 …" at bounding box center [784, 232] width 1568 height 810
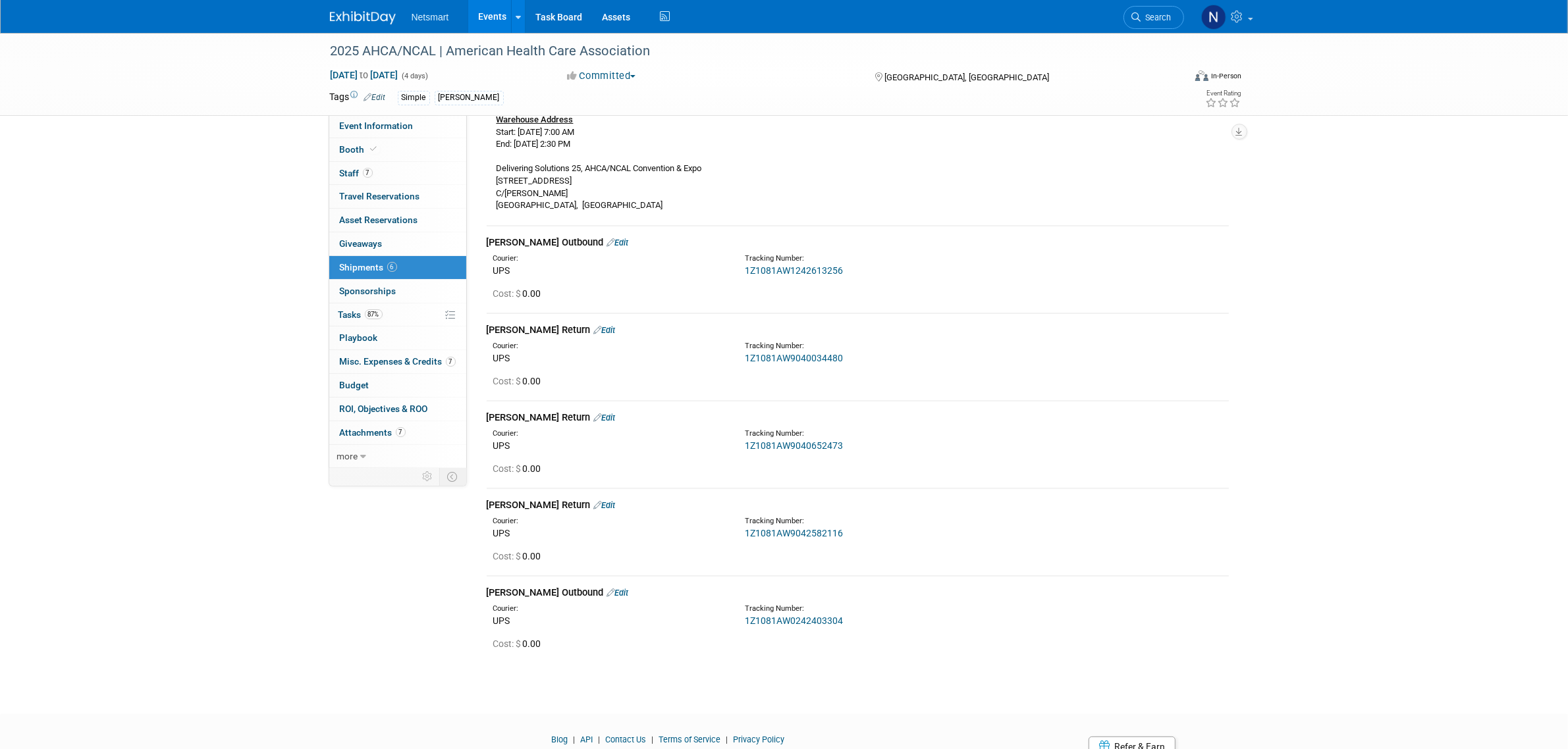
scroll to position [123, 0]
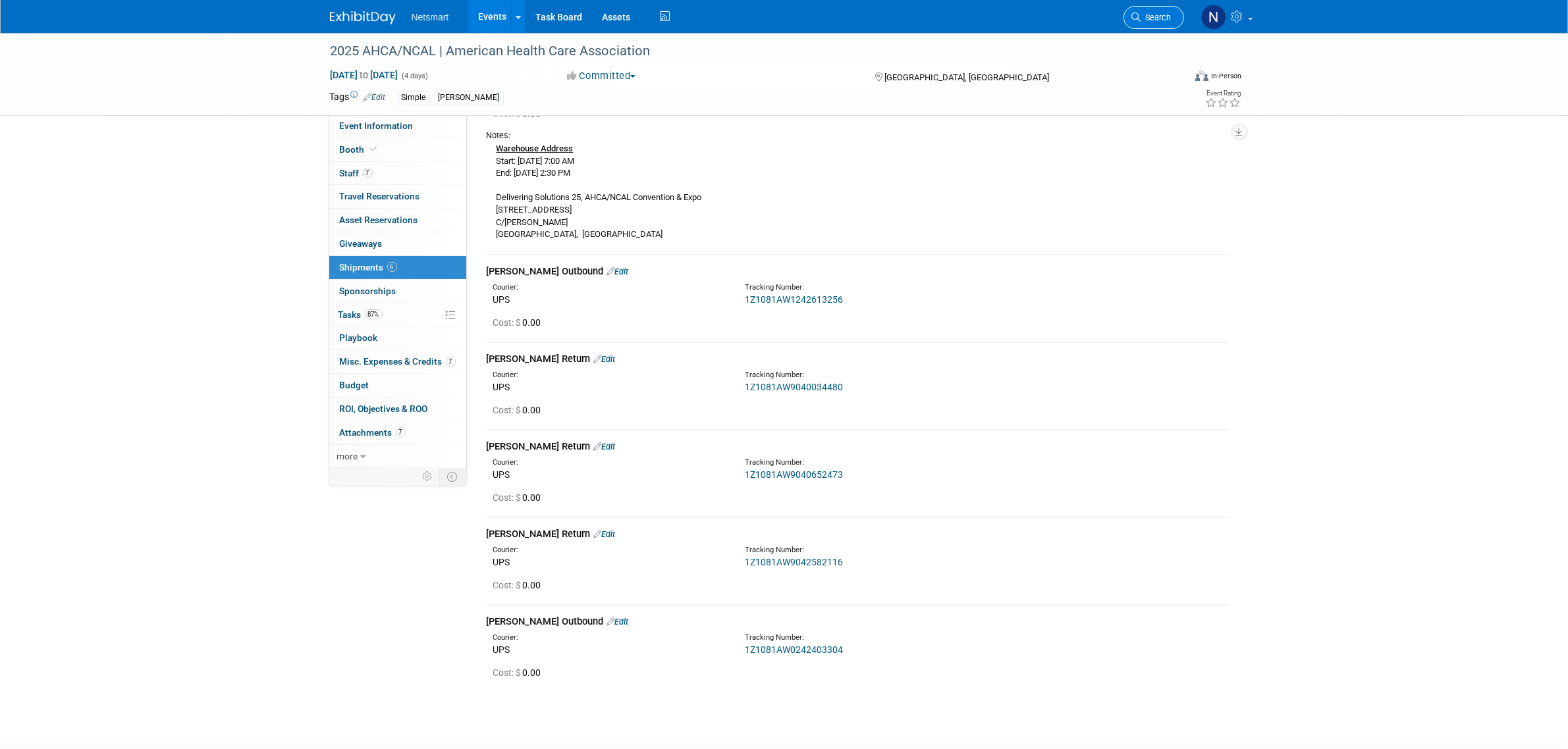
click at [1140, 18] on icon at bounding box center [1137, 17] width 10 height 10
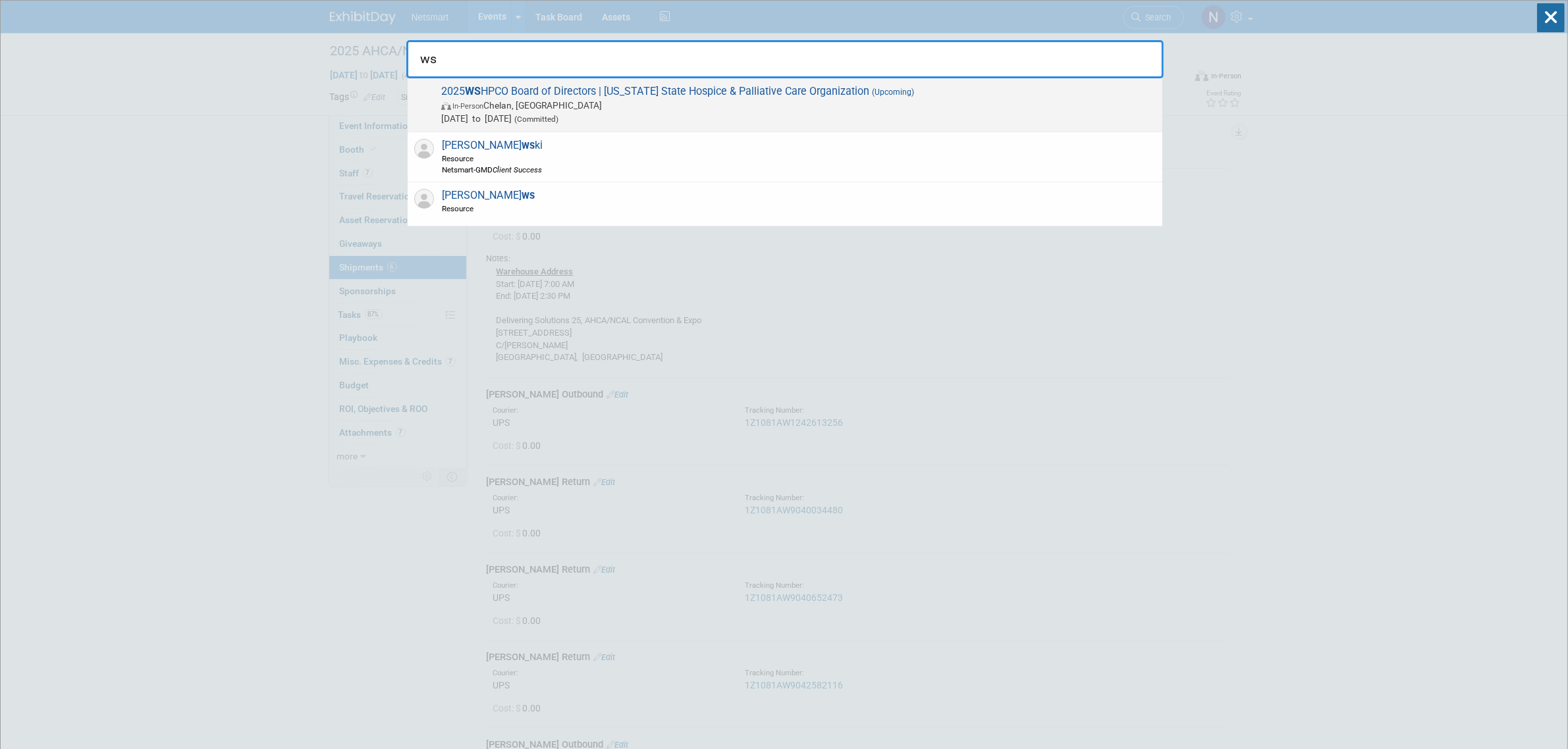
type input "ws"
click at [492, 104] on span "In-Person Chelan, WA" at bounding box center [798, 105] width 714 height 13
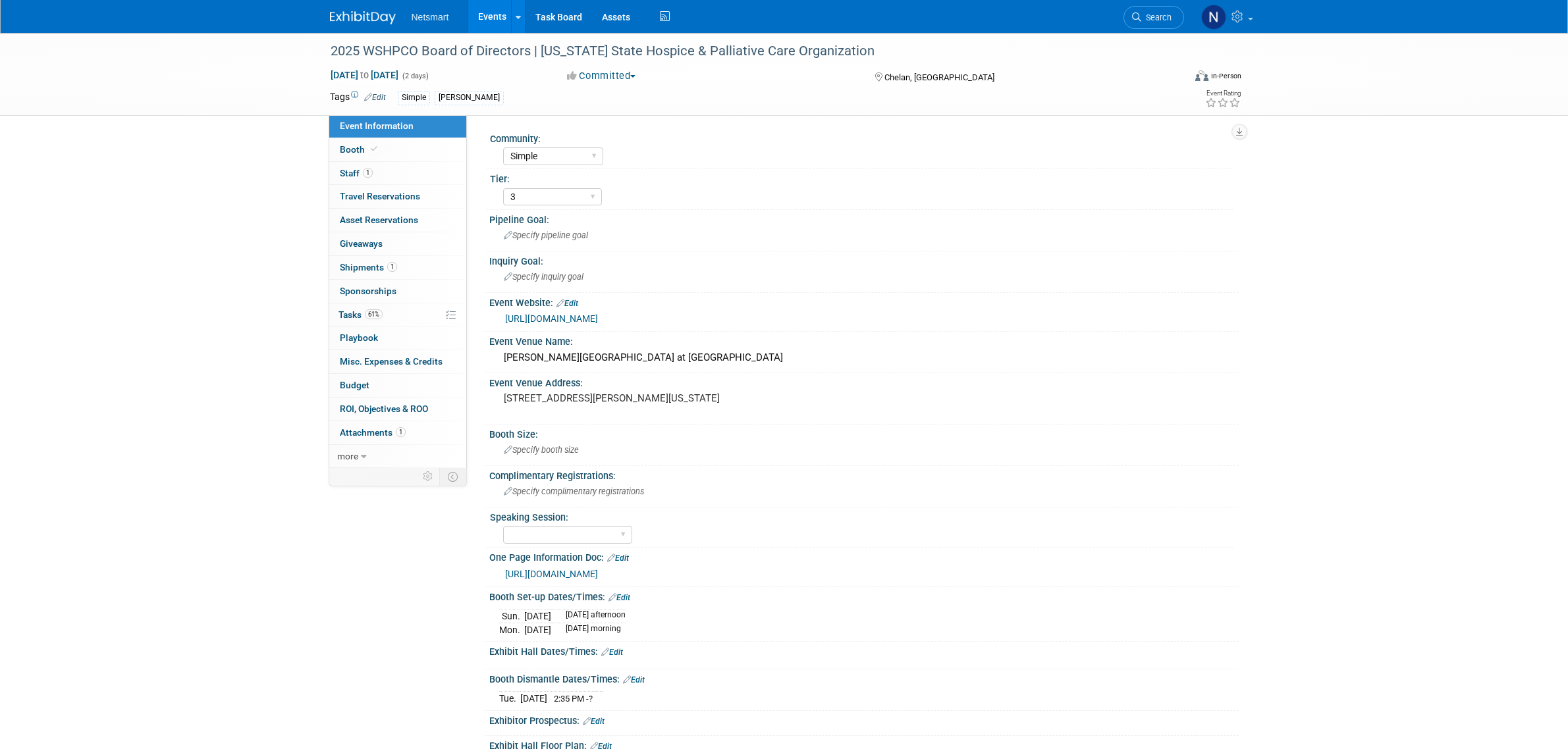
select select "Simple"
select select "3"
click at [417, 152] on link "Booth" at bounding box center [397, 150] width 137 height 23
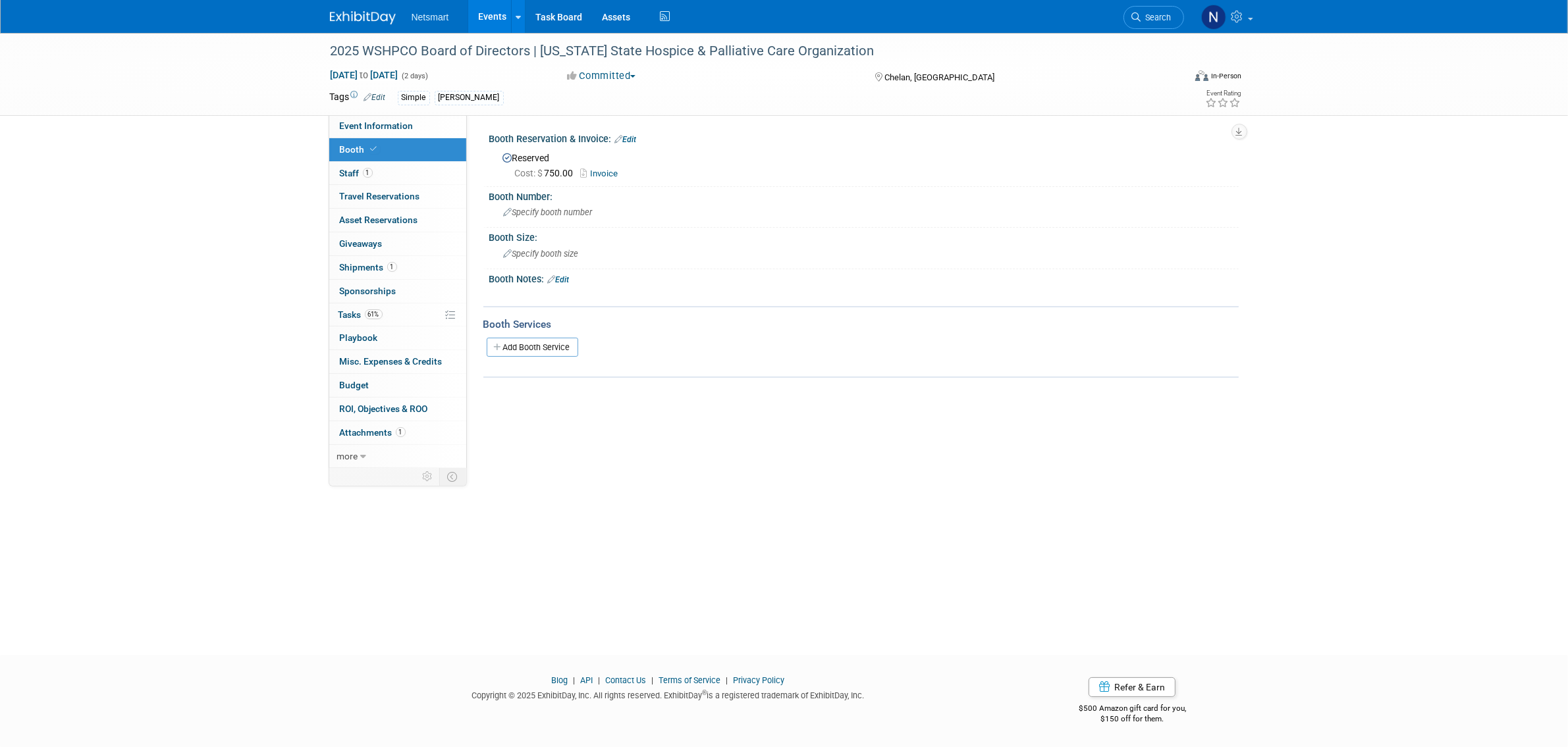
click at [603, 173] on link "Invoice" at bounding box center [603, 173] width 44 height 10
click at [406, 176] on link "1 Staff 1" at bounding box center [397, 173] width 137 height 23
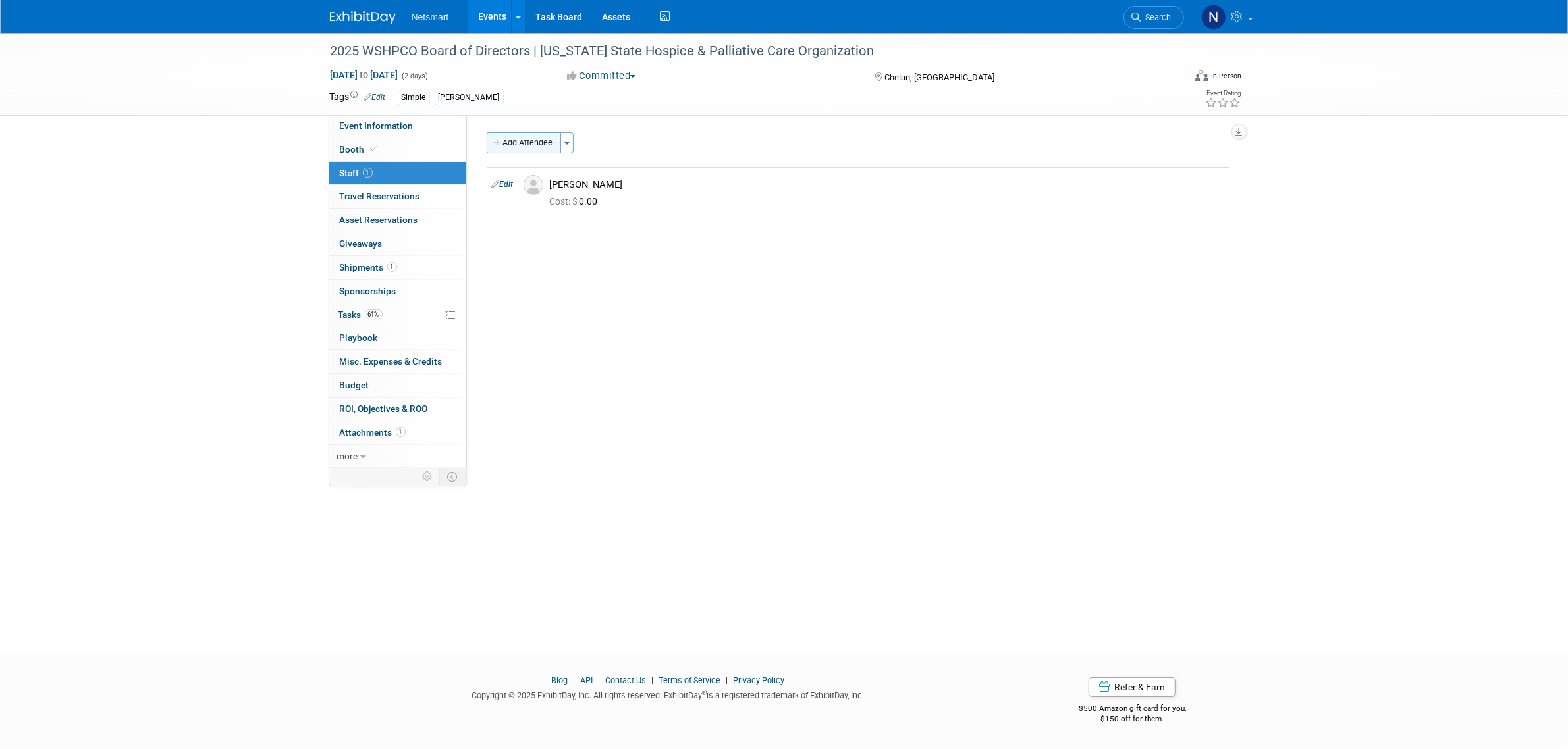
click at [532, 145] on button "Add Attendee" at bounding box center [524, 143] width 74 height 21
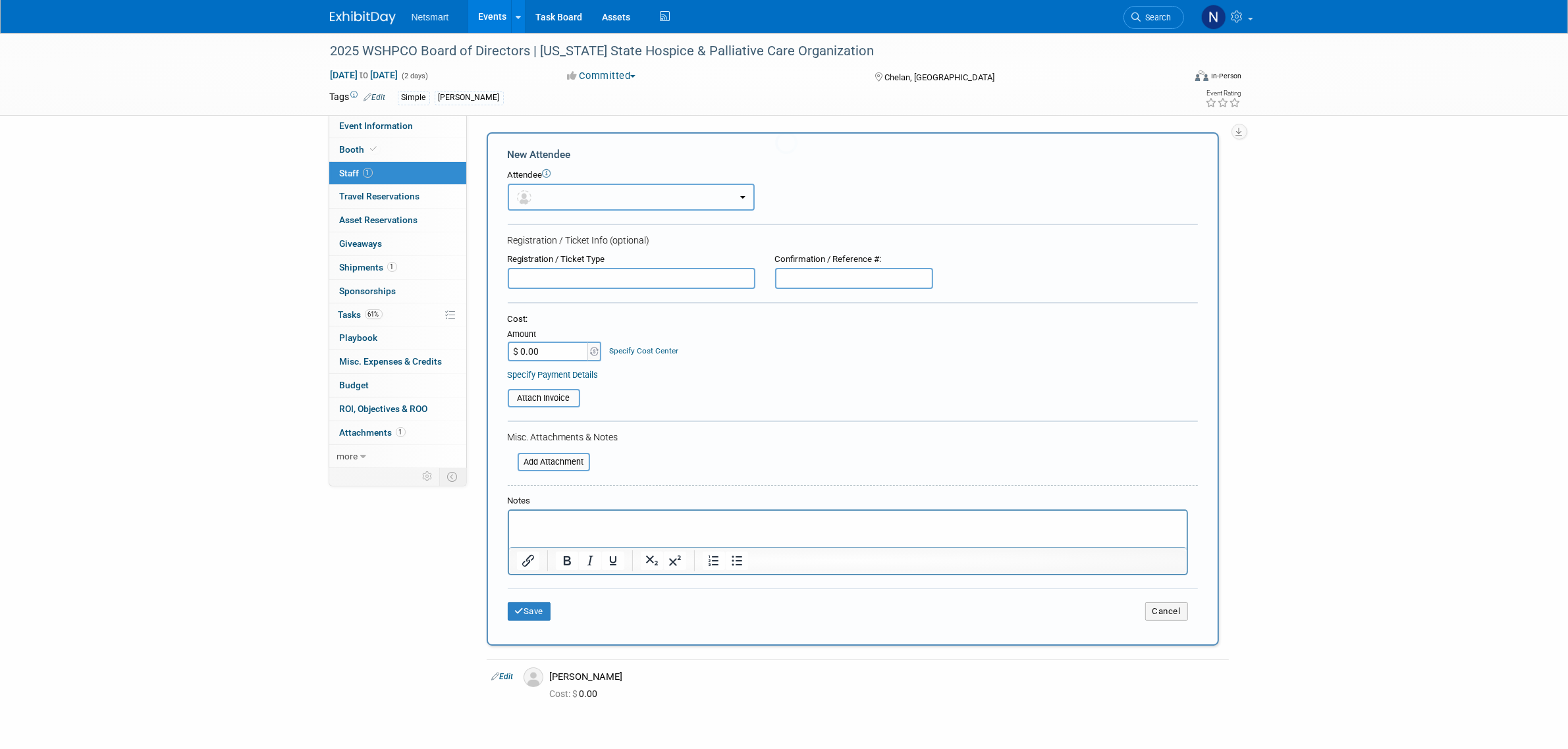
click at [554, 199] on button "button" at bounding box center [632, 197] width 247 height 27
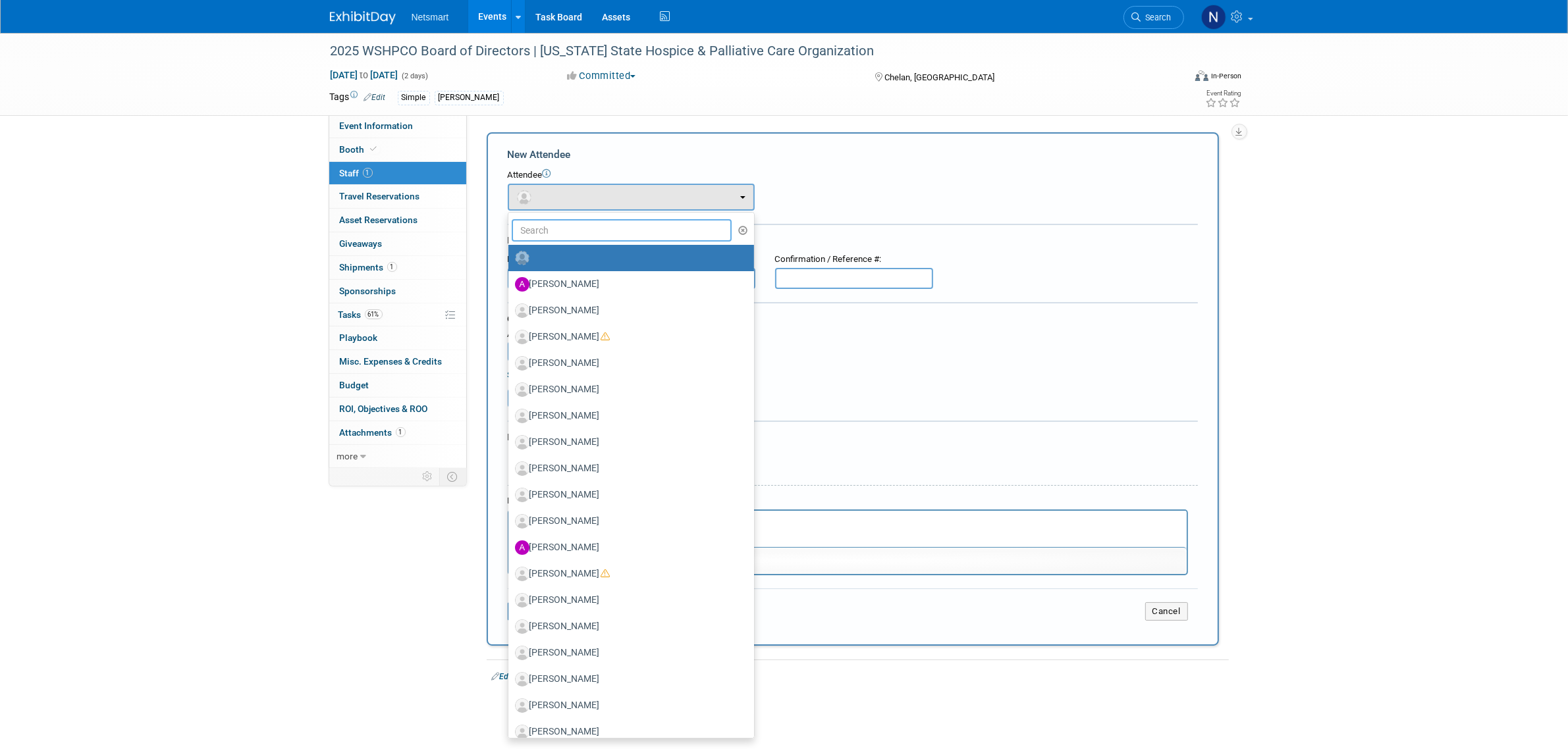
click at [572, 225] on input "text" at bounding box center [621, 230] width 221 height 23
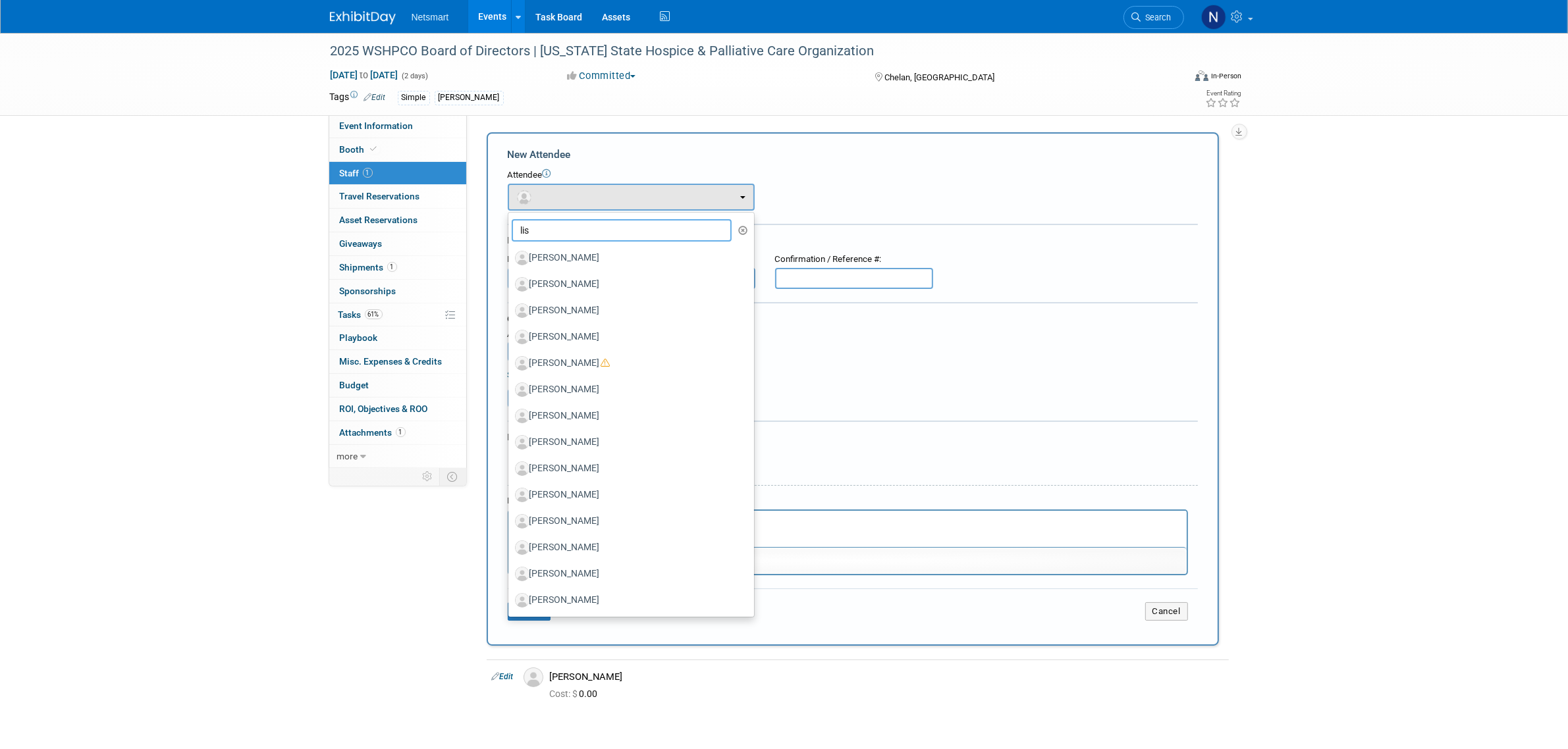
type input "lisa"
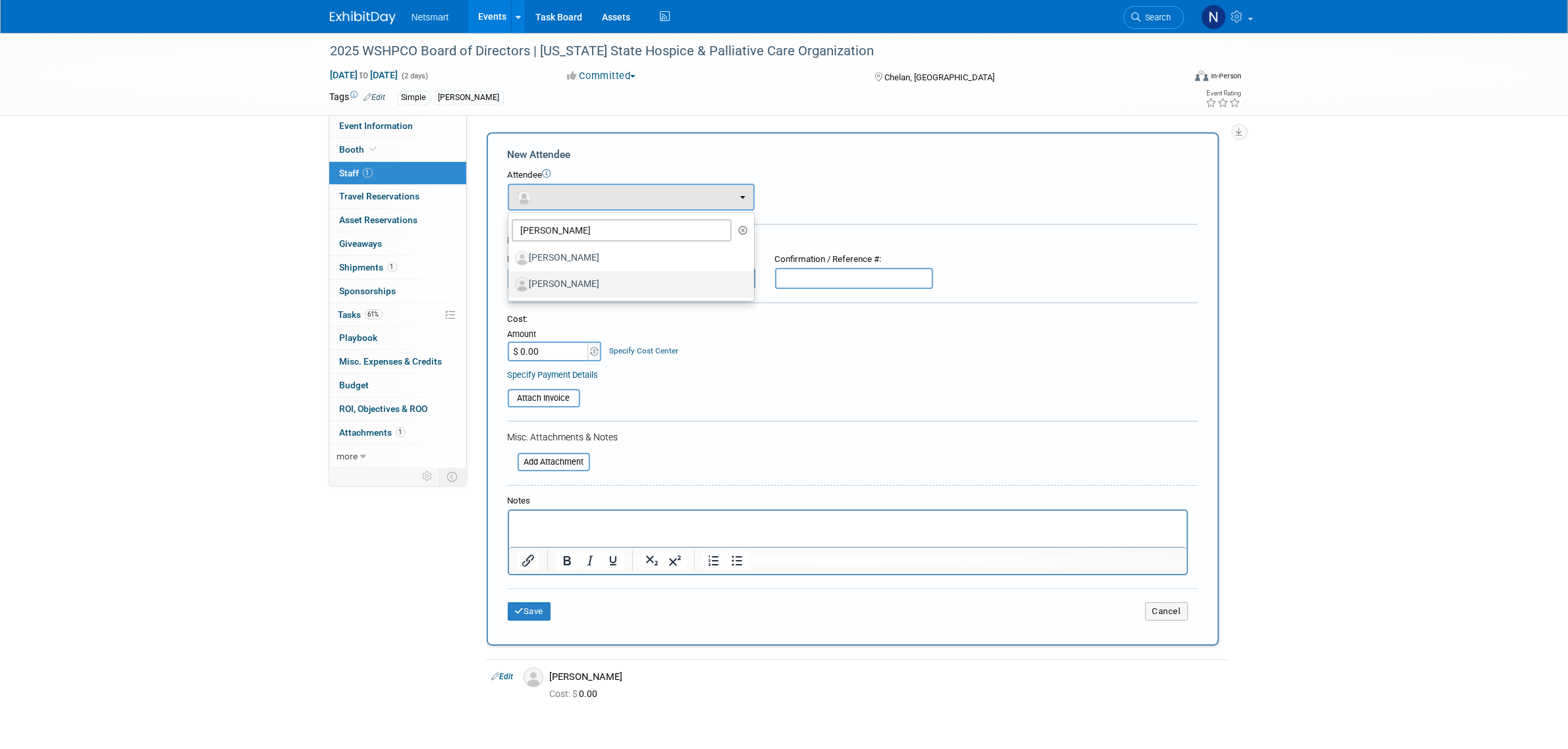
click at [588, 280] on label "[PERSON_NAME]" at bounding box center [628, 284] width 226 height 21
click at [510, 280] on input "[PERSON_NAME]" at bounding box center [506, 283] width 9 height 9
select select "8386452f-2f7b-4813-b45e-b22b843148b7"
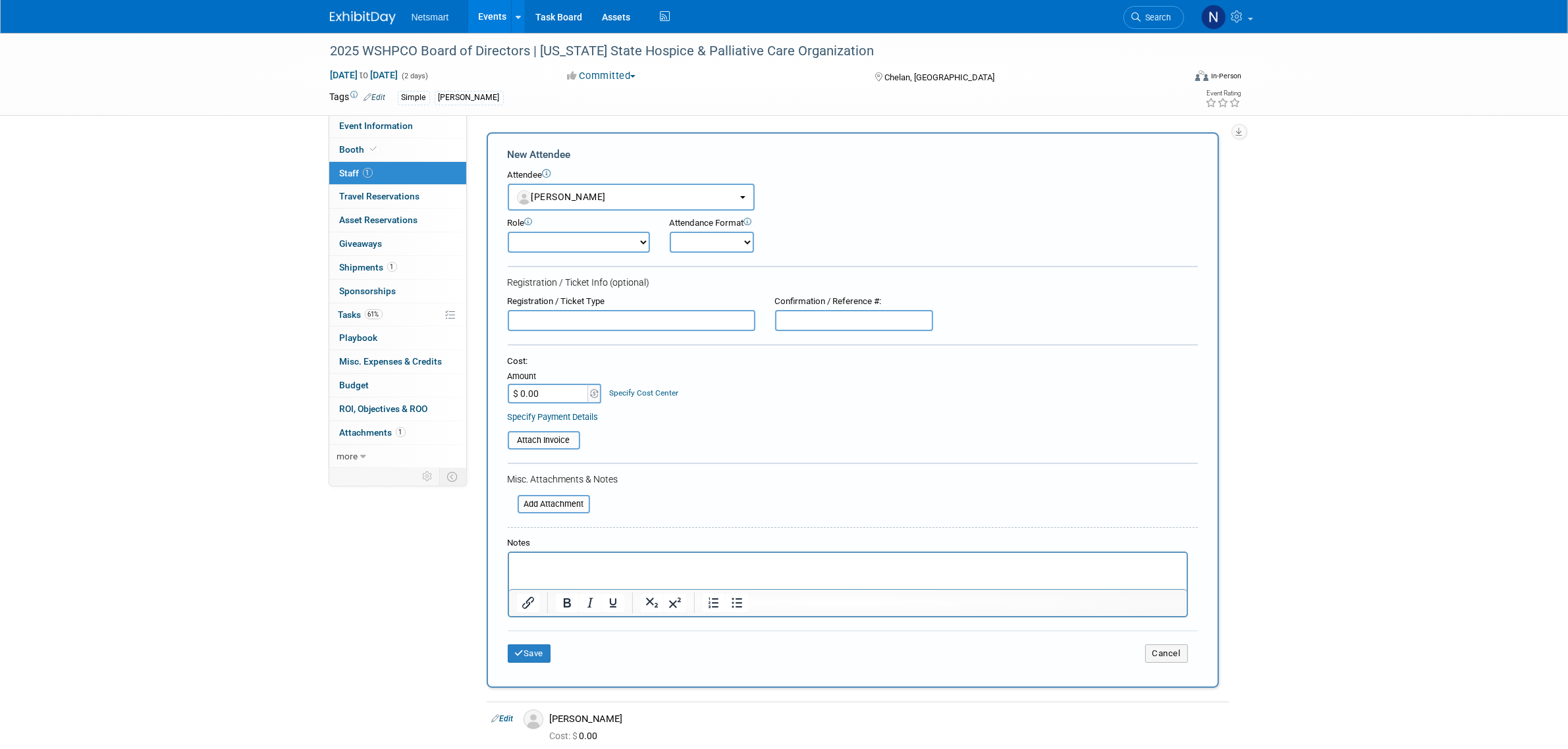
click at [547, 384] on input "$ 0.00" at bounding box center [549, 393] width 83 height 20
type input "$ 250.00"
click at [545, 433] on input "file" at bounding box center [501, 440] width 157 height 16
click at [531, 653] on button "Save" at bounding box center [530, 662] width 44 height 18
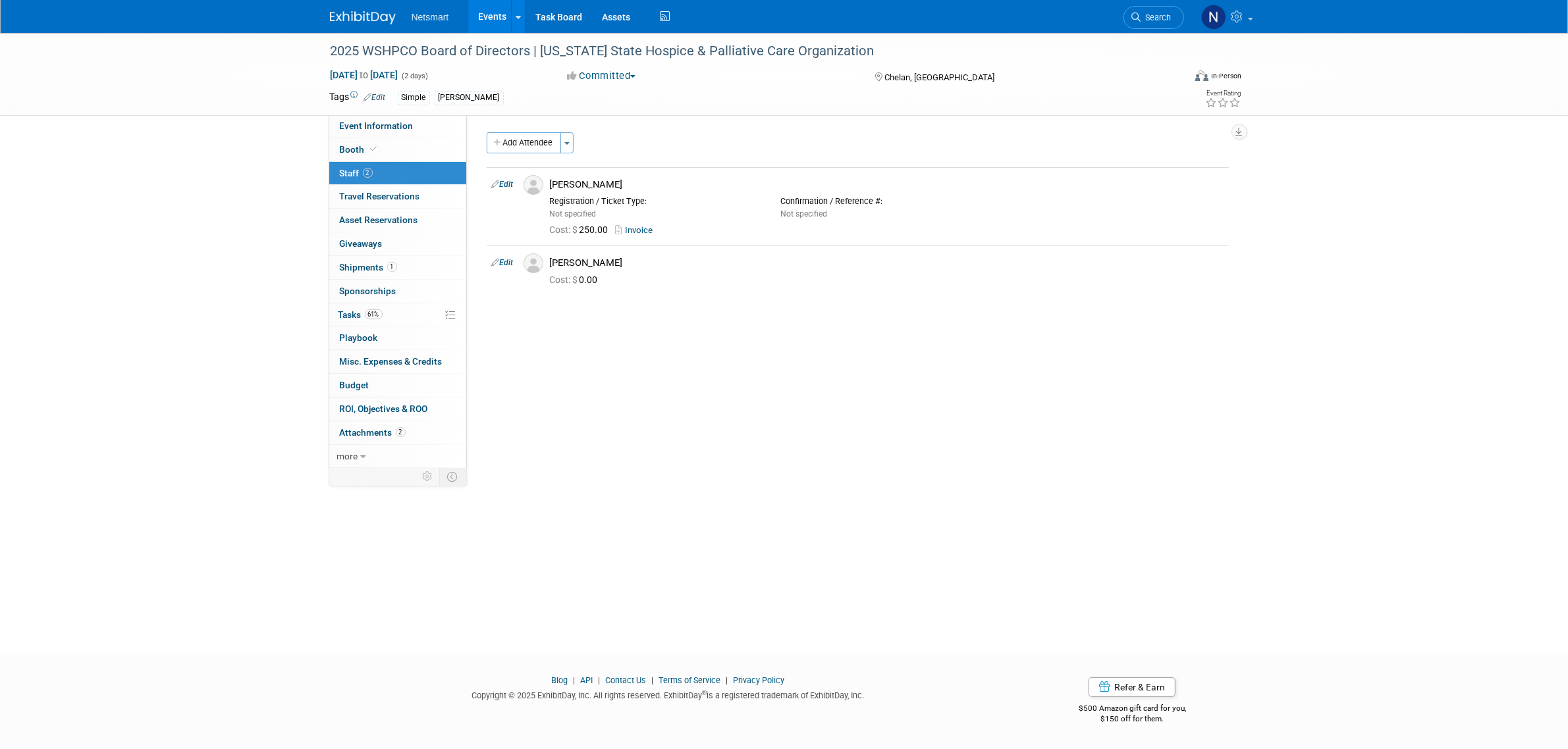
click at [897, 563] on div "2025 WSHPCO Board of Directors | Washington State Hospice & Palliative Care Org…" at bounding box center [784, 332] width 1568 height 599
click at [975, 497] on div "2025 WSHPCO Board of Directors | Washington State Hospice & Palliative Care Org…" at bounding box center [784, 332] width 1568 height 599
click at [393, 314] on link "61% Tasks 61%" at bounding box center [397, 315] width 137 height 23
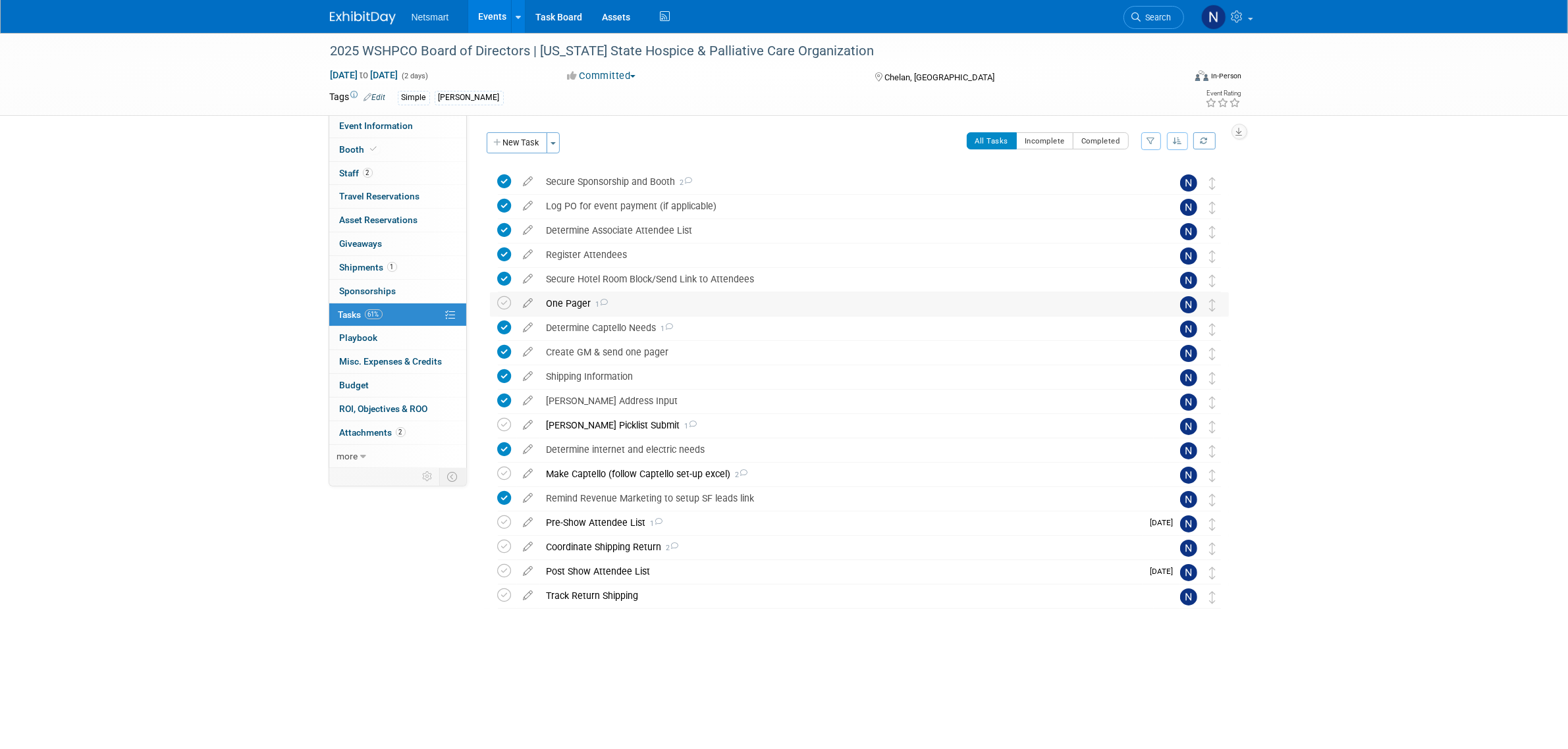
click at [576, 304] on div "One Pager 1" at bounding box center [847, 303] width 614 height 23
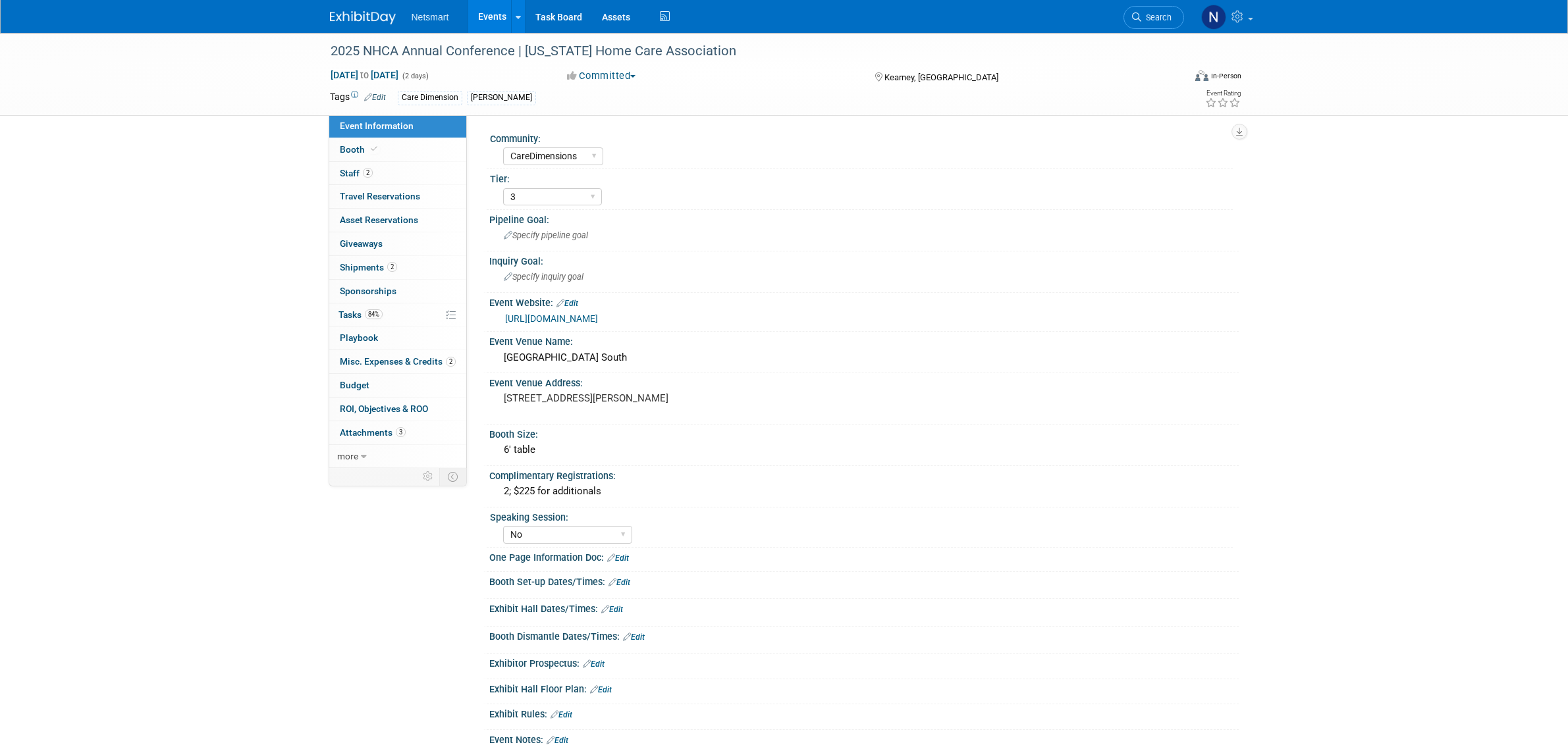
select select "CareDimensions"
select select "3"
select select "No"
click at [389, 265] on span "2" at bounding box center [392, 267] width 10 height 10
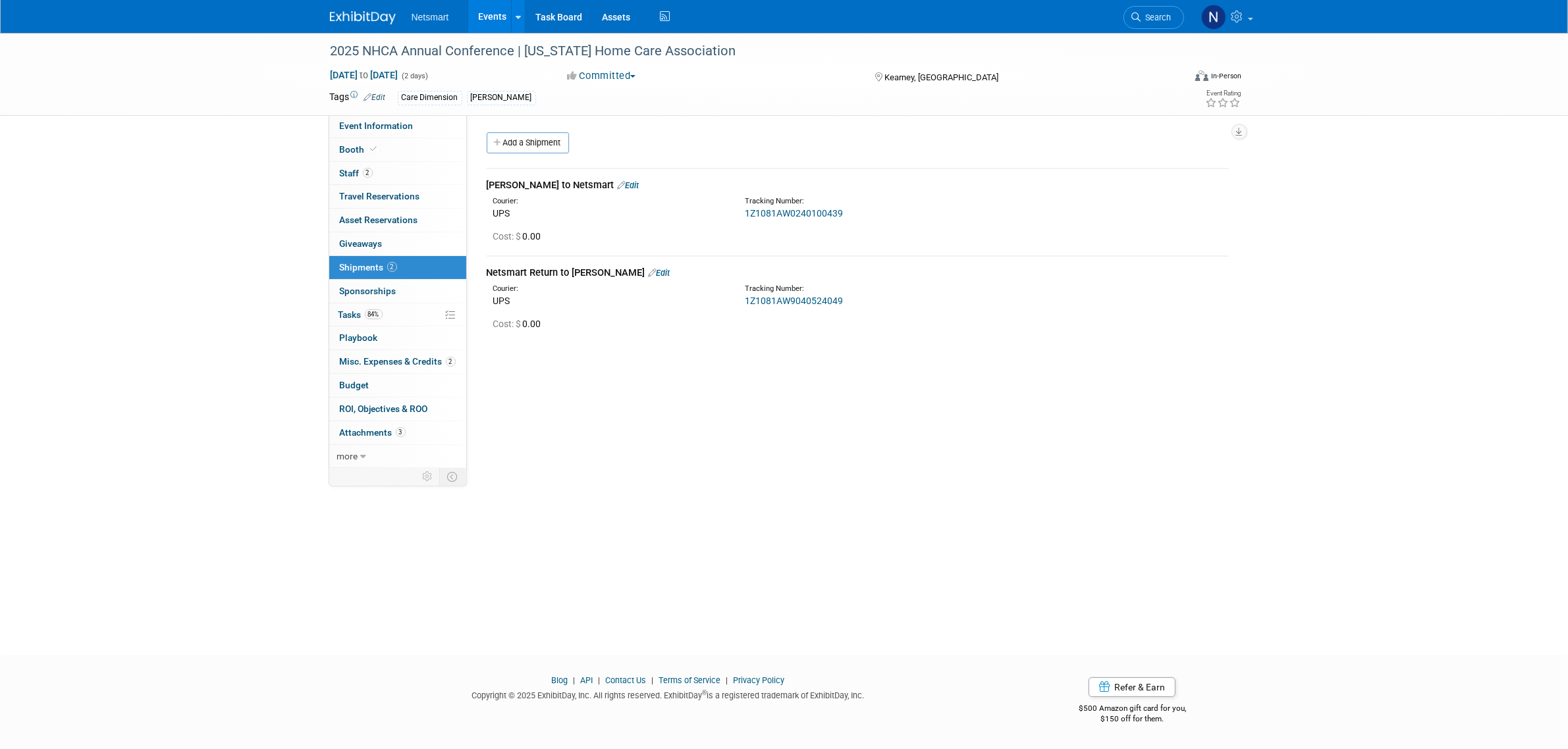
click at [759, 212] on link "1Z1081AW0240100439" at bounding box center [794, 213] width 98 height 10
click at [392, 363] on span "Misc. Expenses & Credits 2" at bounding box center [398, 361] width 116 height 10
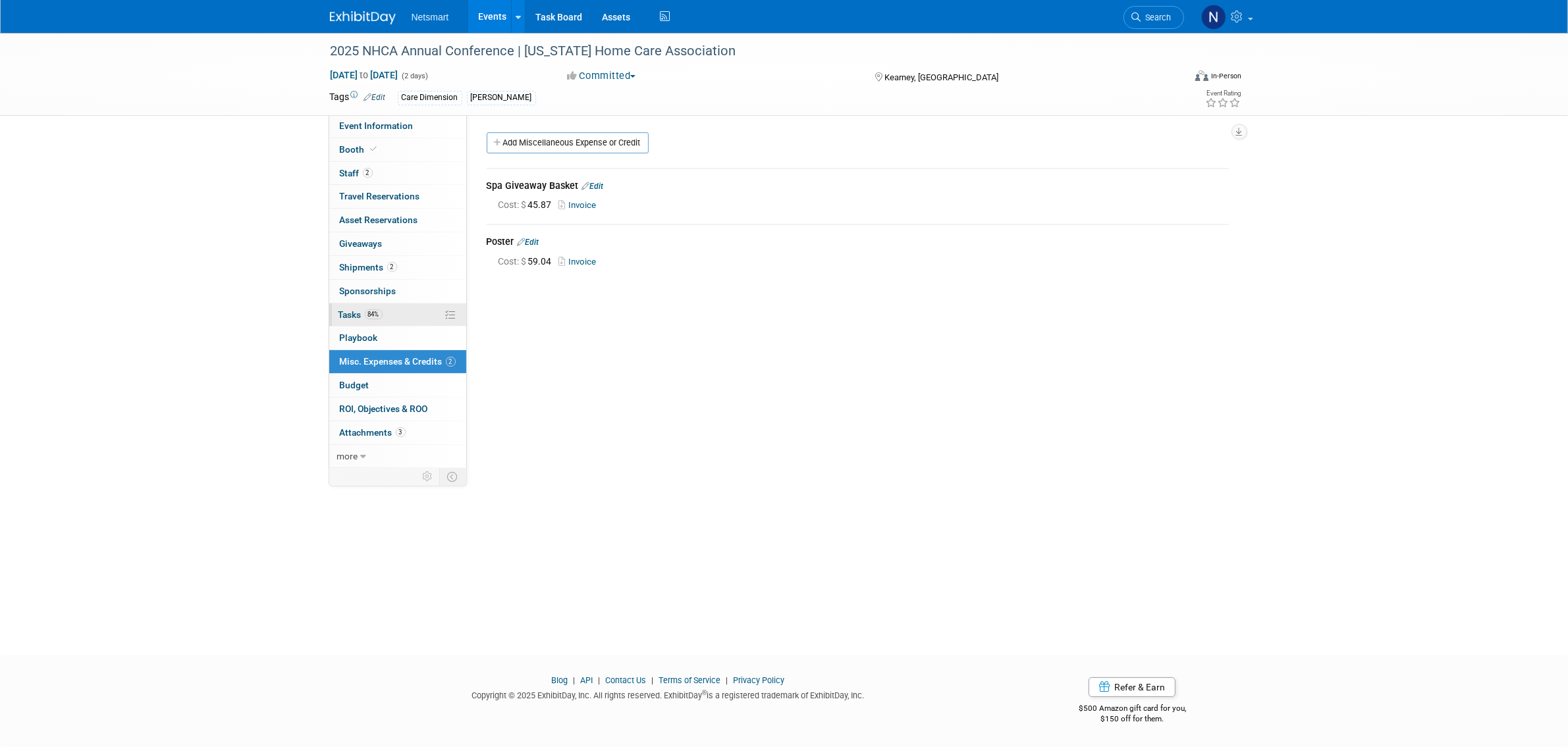
click at [387, 310] on link "84% Tasks 84%" at bounding box center [397, 315] width 137 height 23
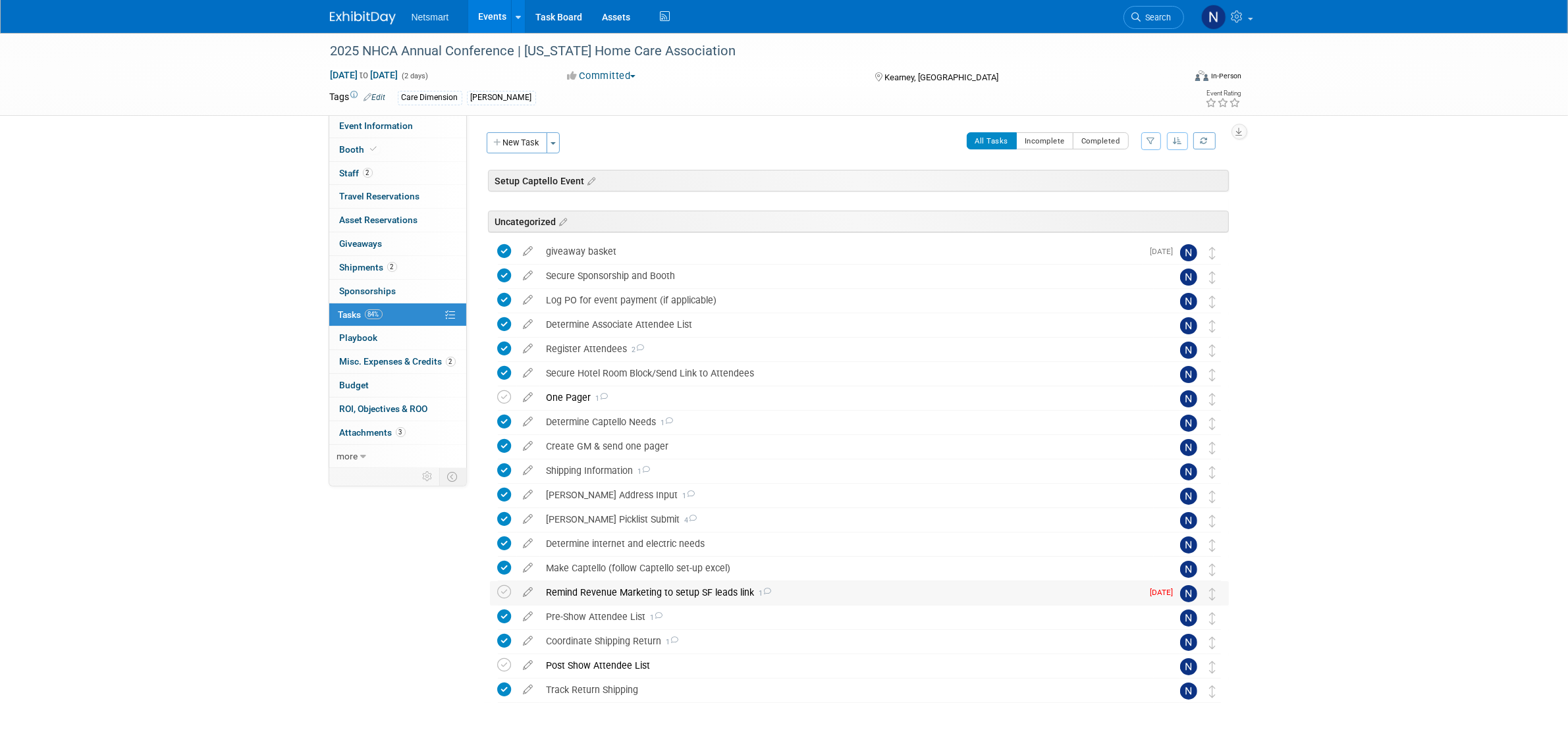
click at [639, 591] on div "Remind Revenue Marketing to setup SF leads link 1" at bounding box center [841, 593] width 602 height 23
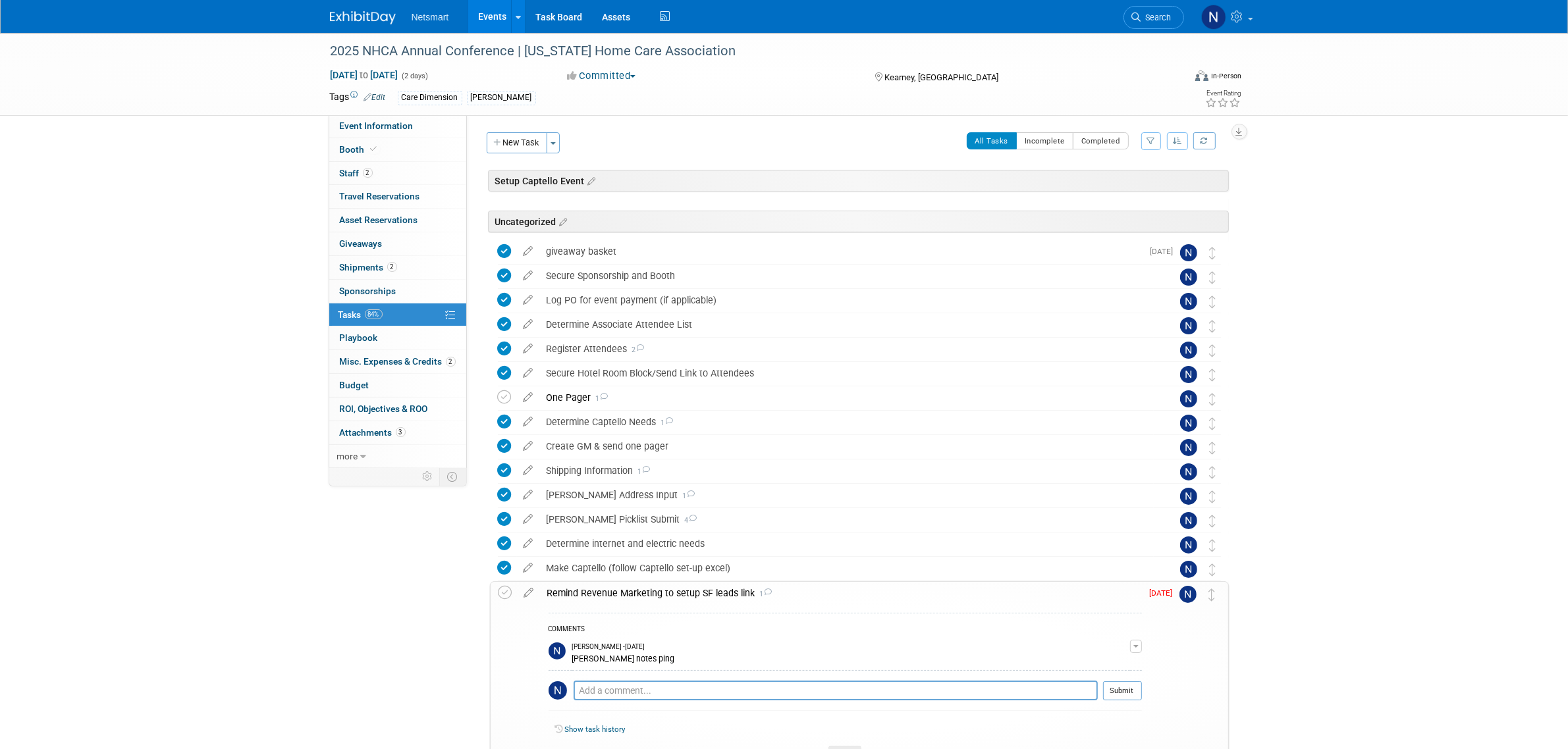
click at [638, 591] on div "Remind Revenue Marketing to setup SF leads link 1" at bounding box center [841, 593] width 601 height 23
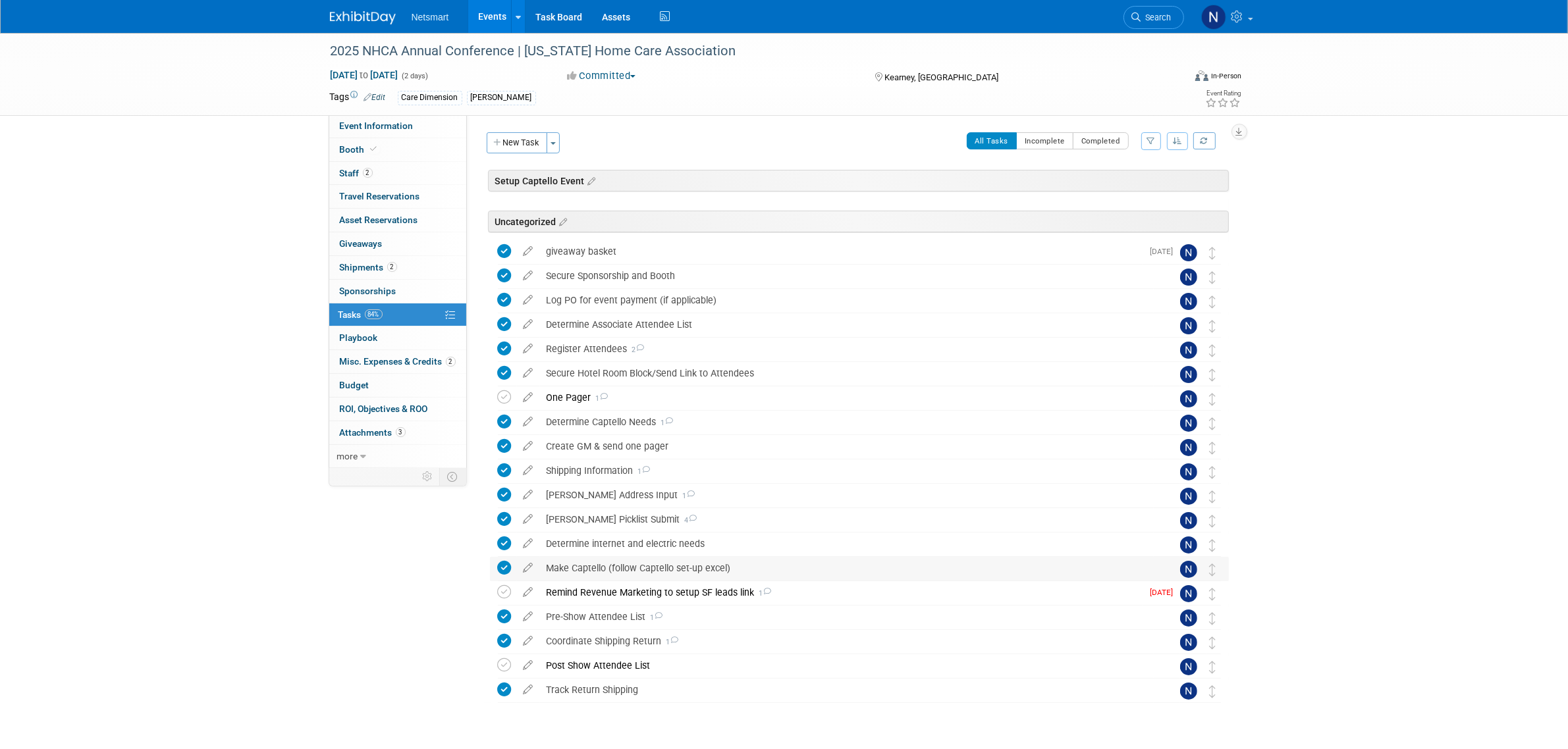
click at [608, 570] on div "Make Captello (follow Captello set-up excel)" at bounding box center [847, 568] width 614 height 23
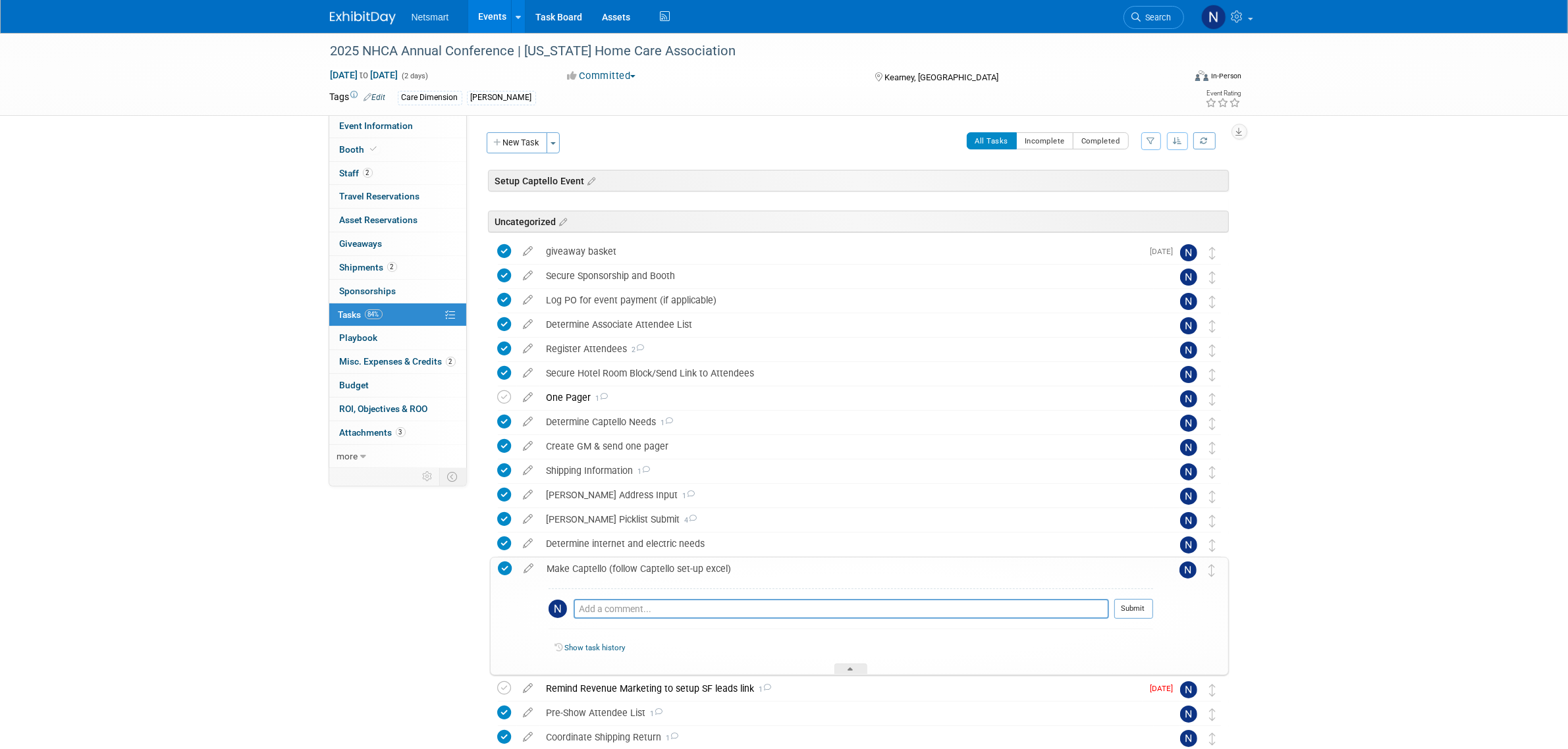
click at [610, 568] on div "Make Captello (follow Captello set-up excel)" at bounding box center [847, 569] width 613 height 23
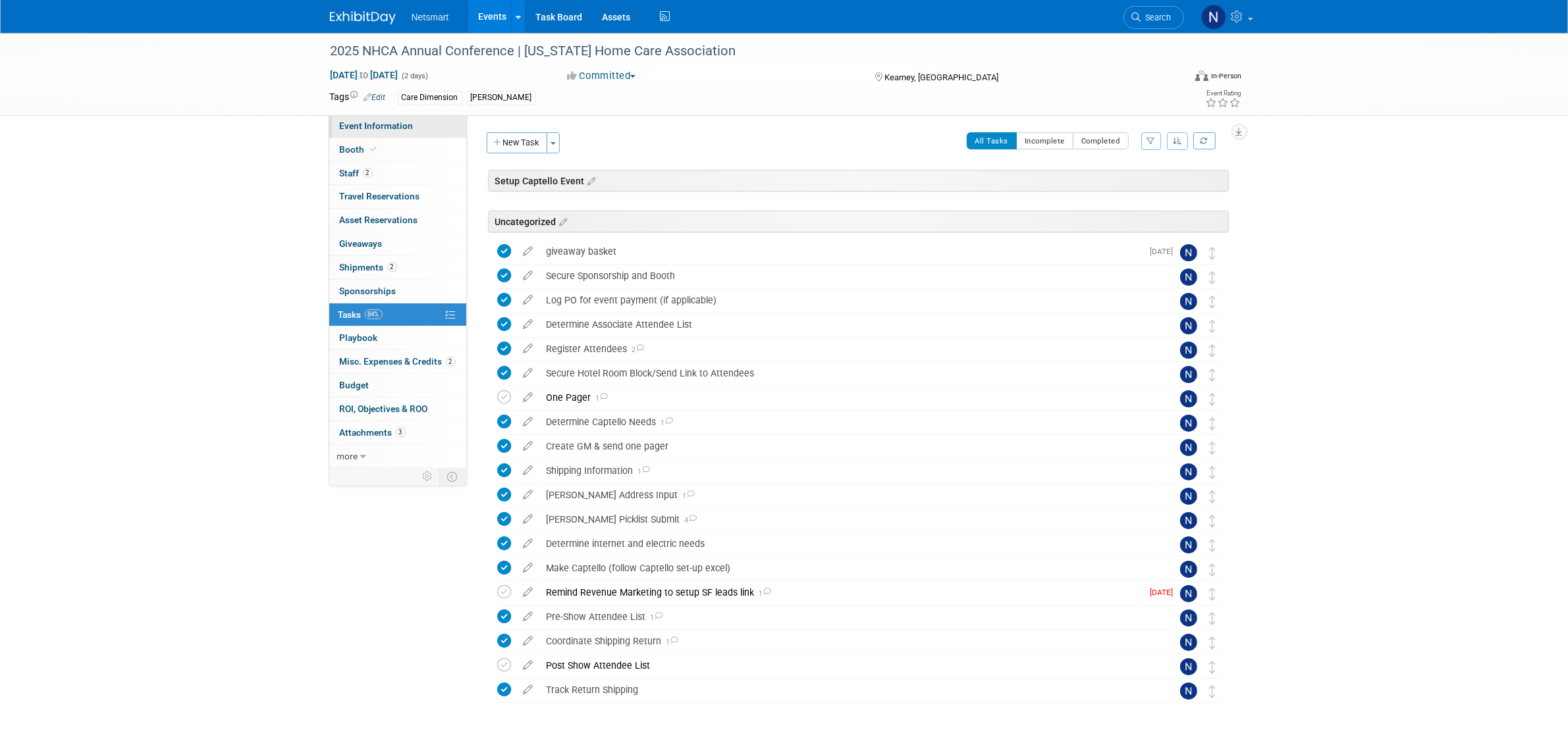
click at [410, 128] on span "Event Information" at bounding box center [377, 125] width 74 height 10
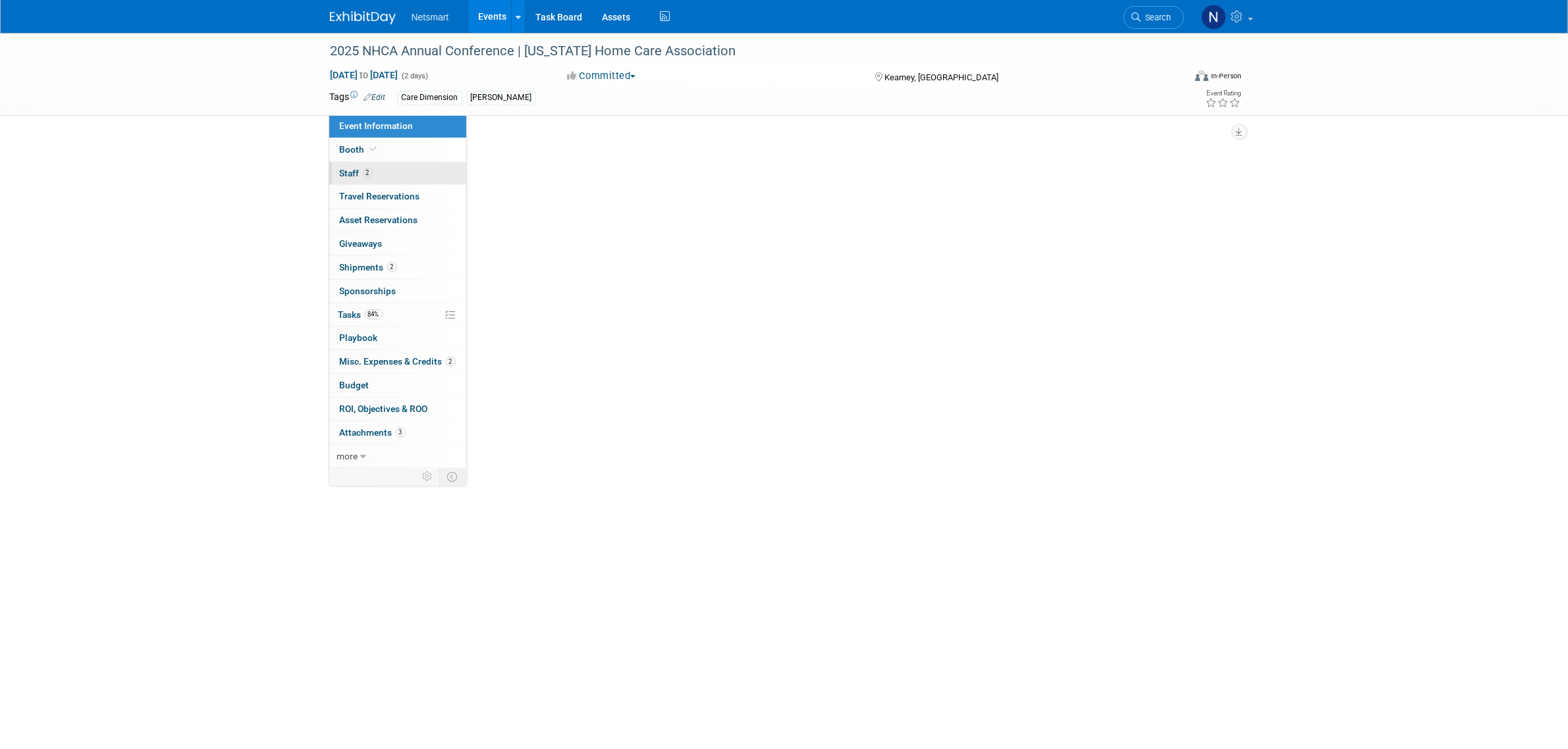
select select "CareDimensions"
select select "3"
select select "No"
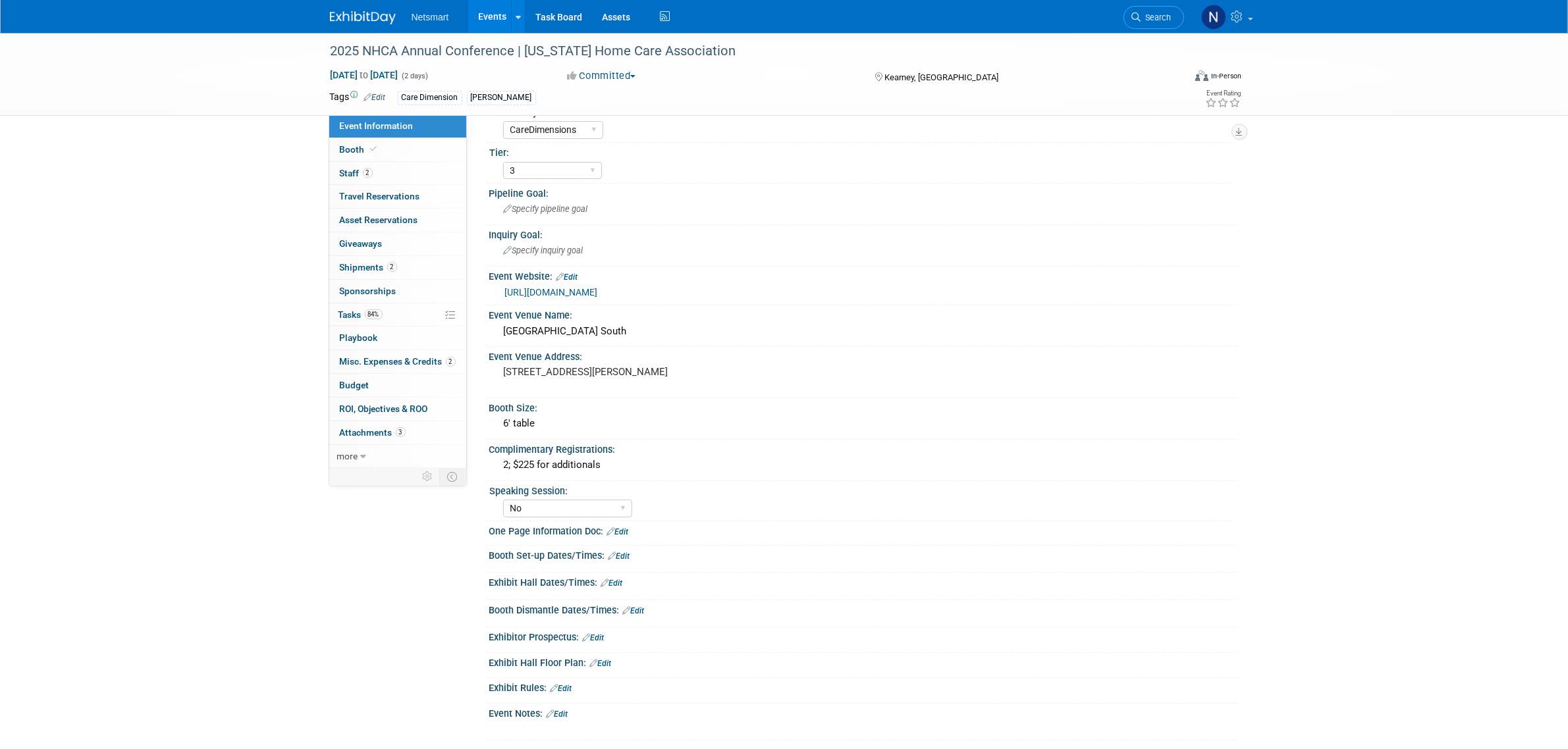
scroll to position [41, 0]
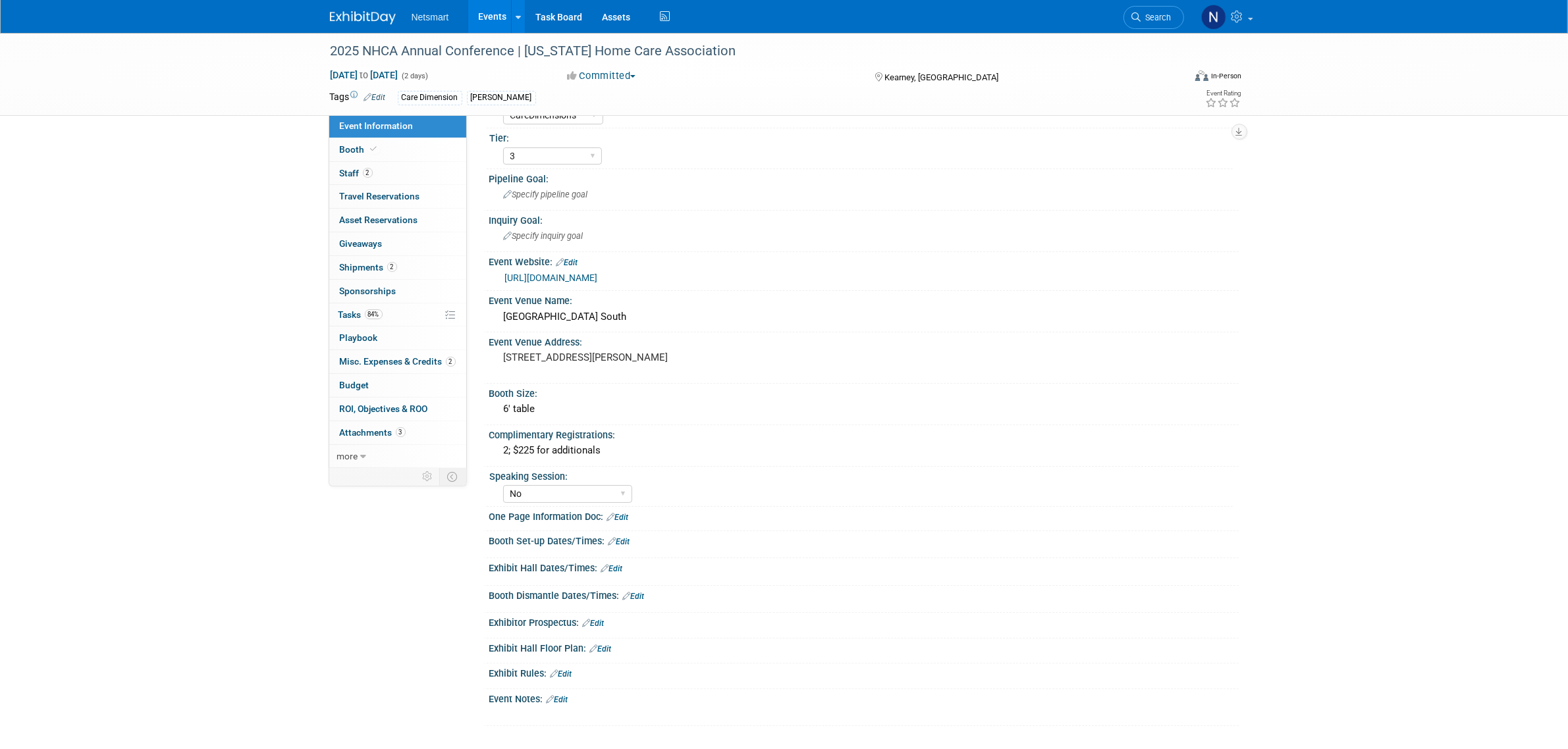
click at [627, 513] on link "Edit" at bounding box center [618, 518] width 22 height 10
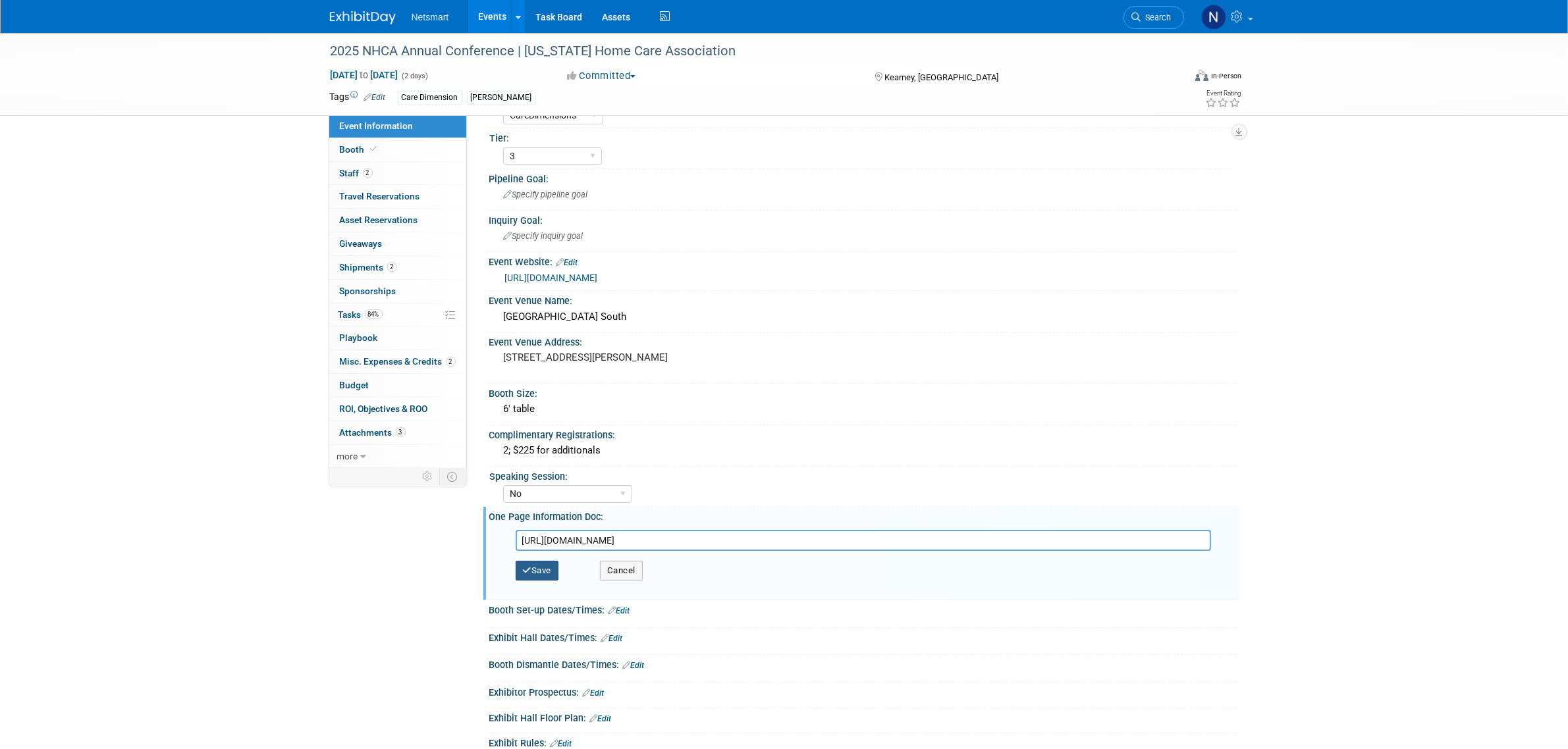
type input "[URL][DOMAIN_NAME]"
click at [531, 567] on icon "button" at bounding box center [528, 570] width 10 height 9
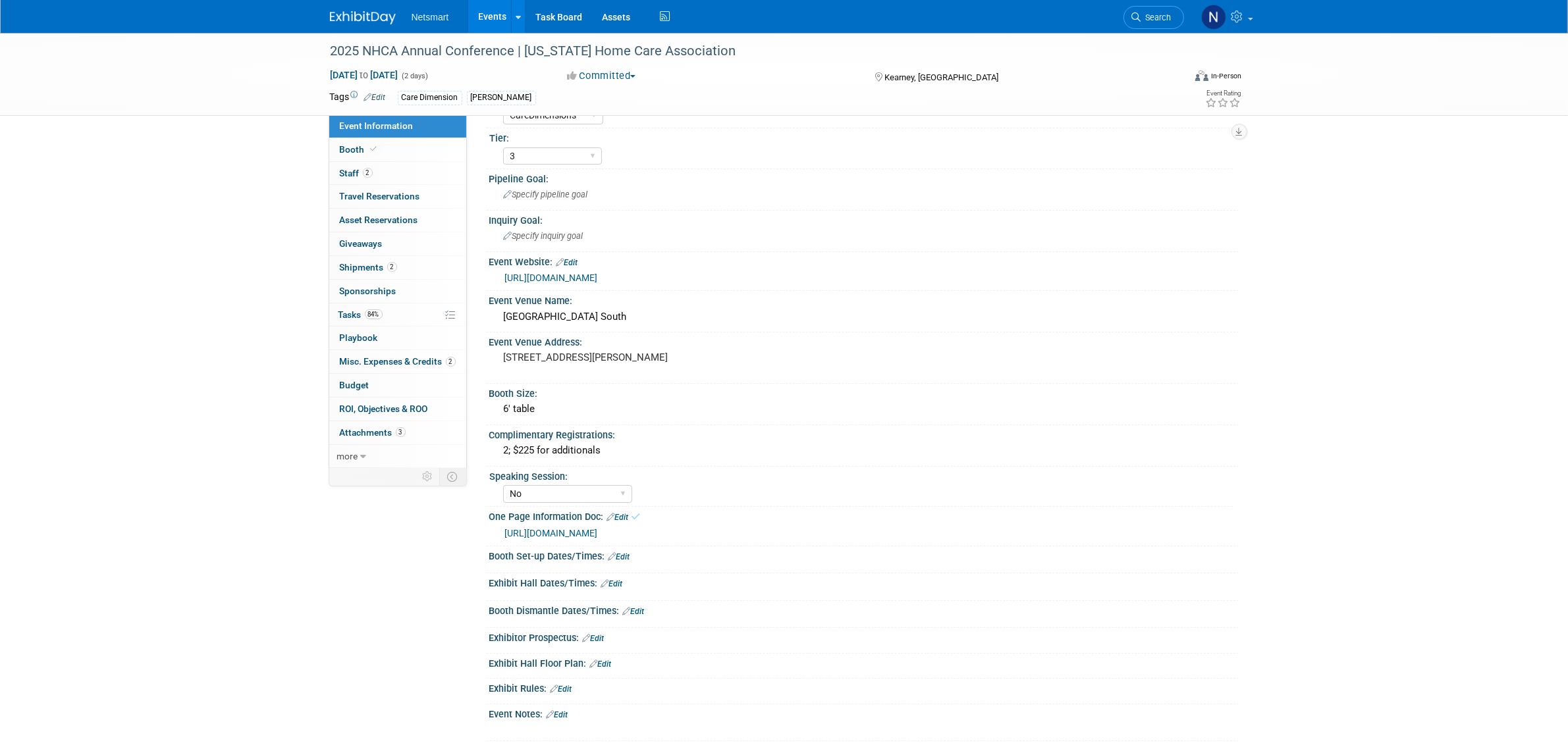
click at [379, 607] on div "Event Information Event Info Booth Booth 2 Staff 2 Staff 0 Travel Reservations …" at bounding box center [785, 366] width 929 height 749
click at [1143, 25] on link "Search" at bounding box center [1153, 18] width 61 height 23
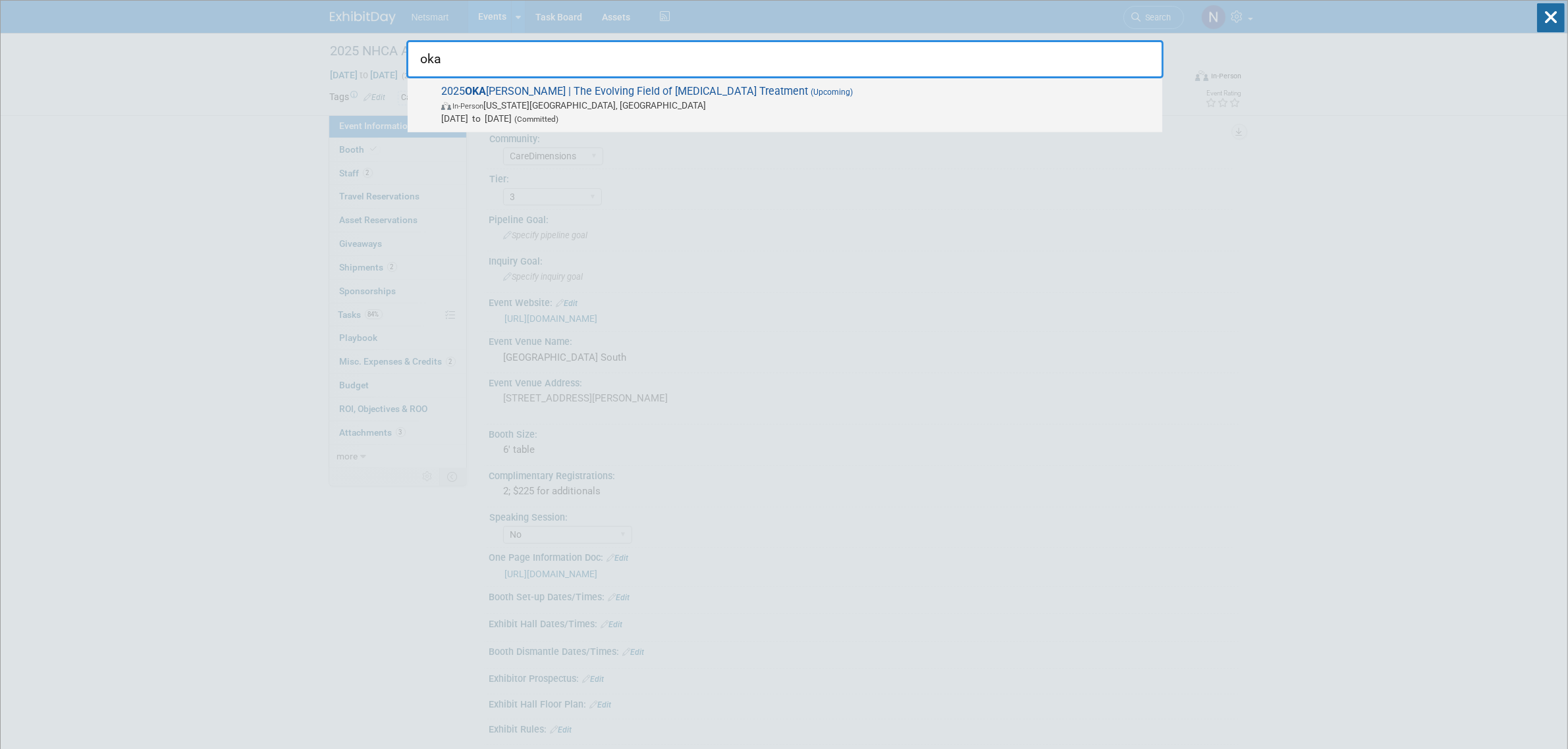
type input "oka"
click at [672, 117] on span "[DATE] to [DATE] (Committed)" at bounding box center [798, 118] width 714 height 13
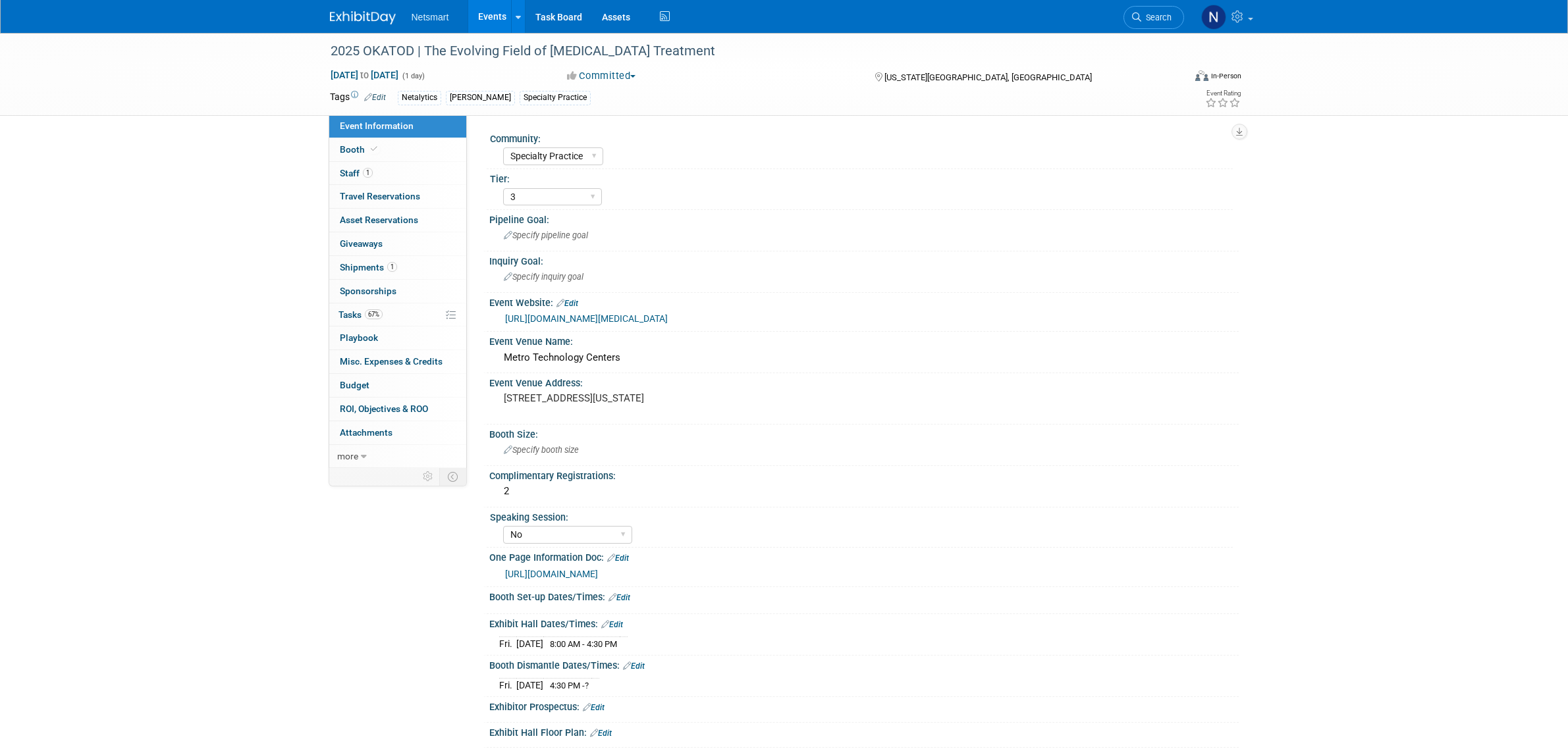
select select "Specialty Practice"
select select "3"
select select "No"
click at [376, 317] on span "67%" at bounding box center [374, 314] width 18 height 10
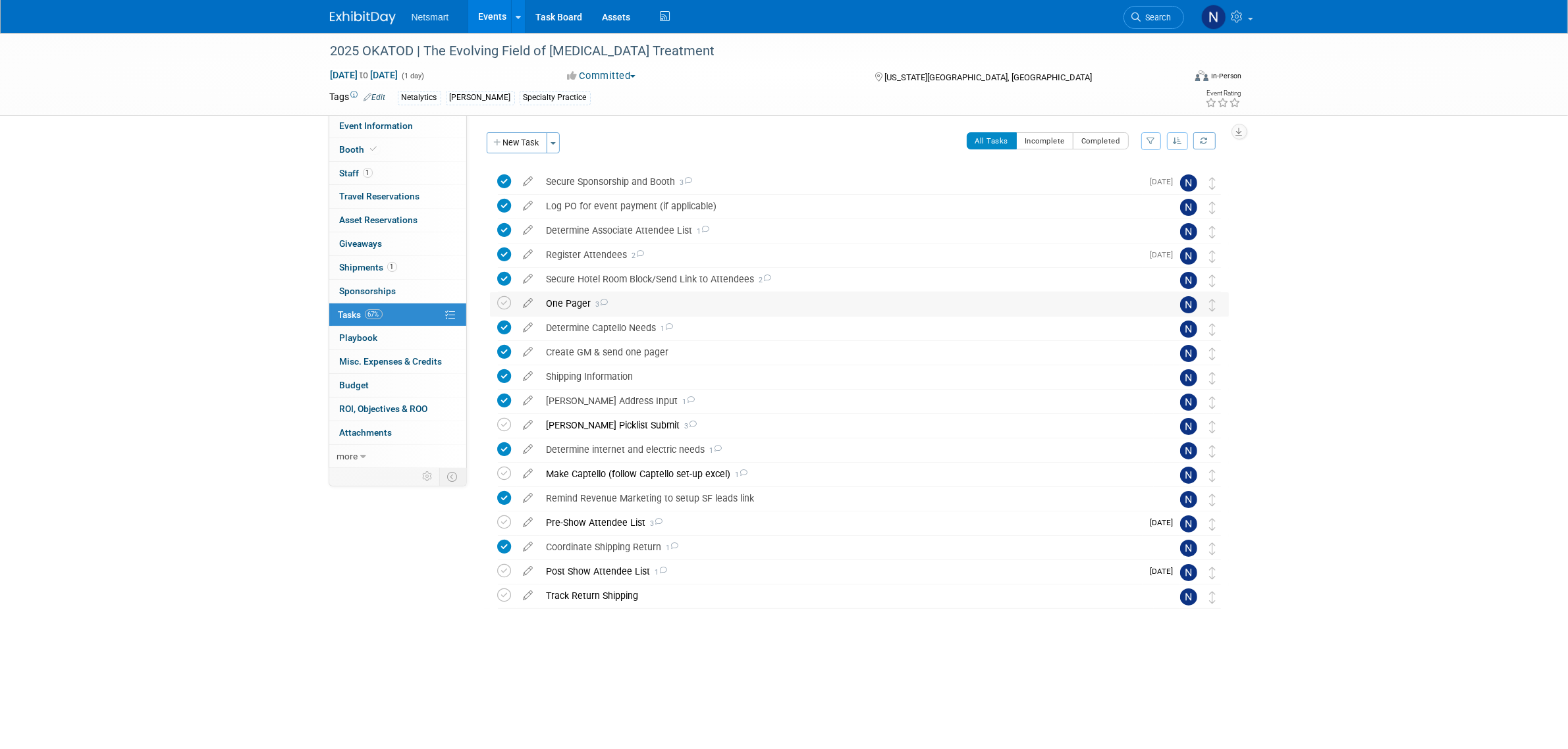
click at [561, 300] on div "One Pager 3" at bounding box center [847, 303] width 614 height 23
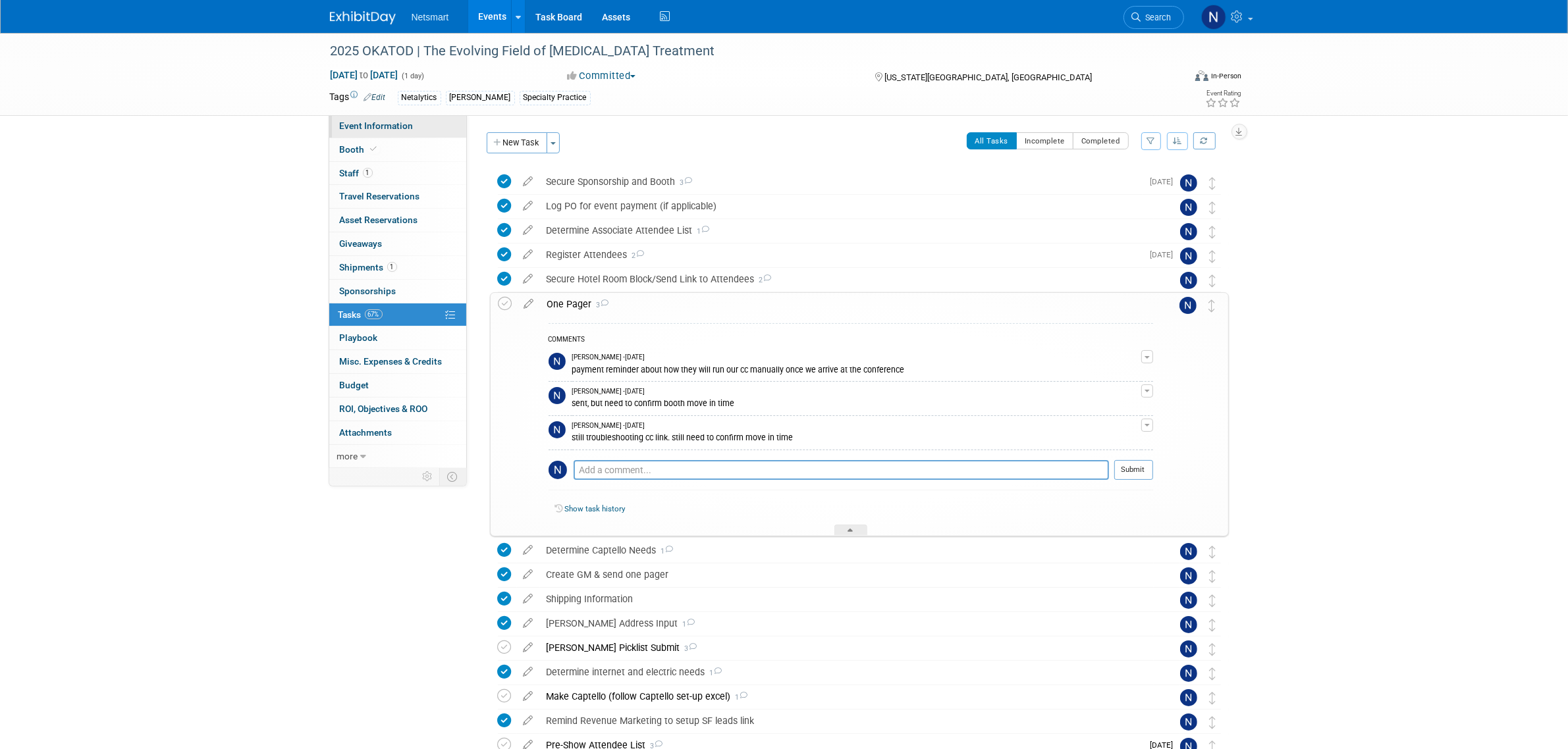
click at [395, 130] on span "Event Information" at bounding box center [377, 125] width 74 height 10
select select "Specialty Practice"
select select "3"
select select "No"
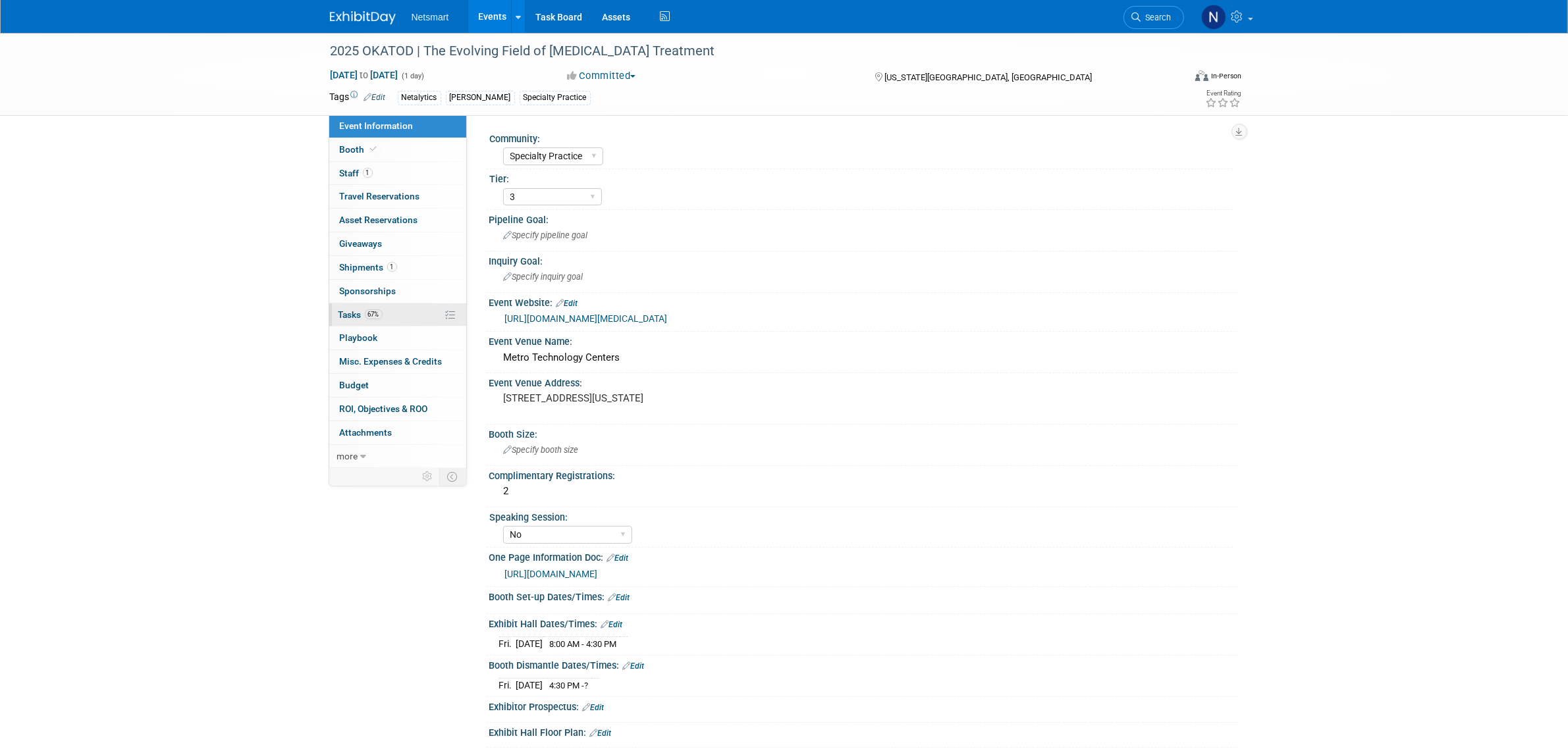
click at [402, 307] on link "67% Tasks 67%" at bounding box center [397, 315] width 137 height 23
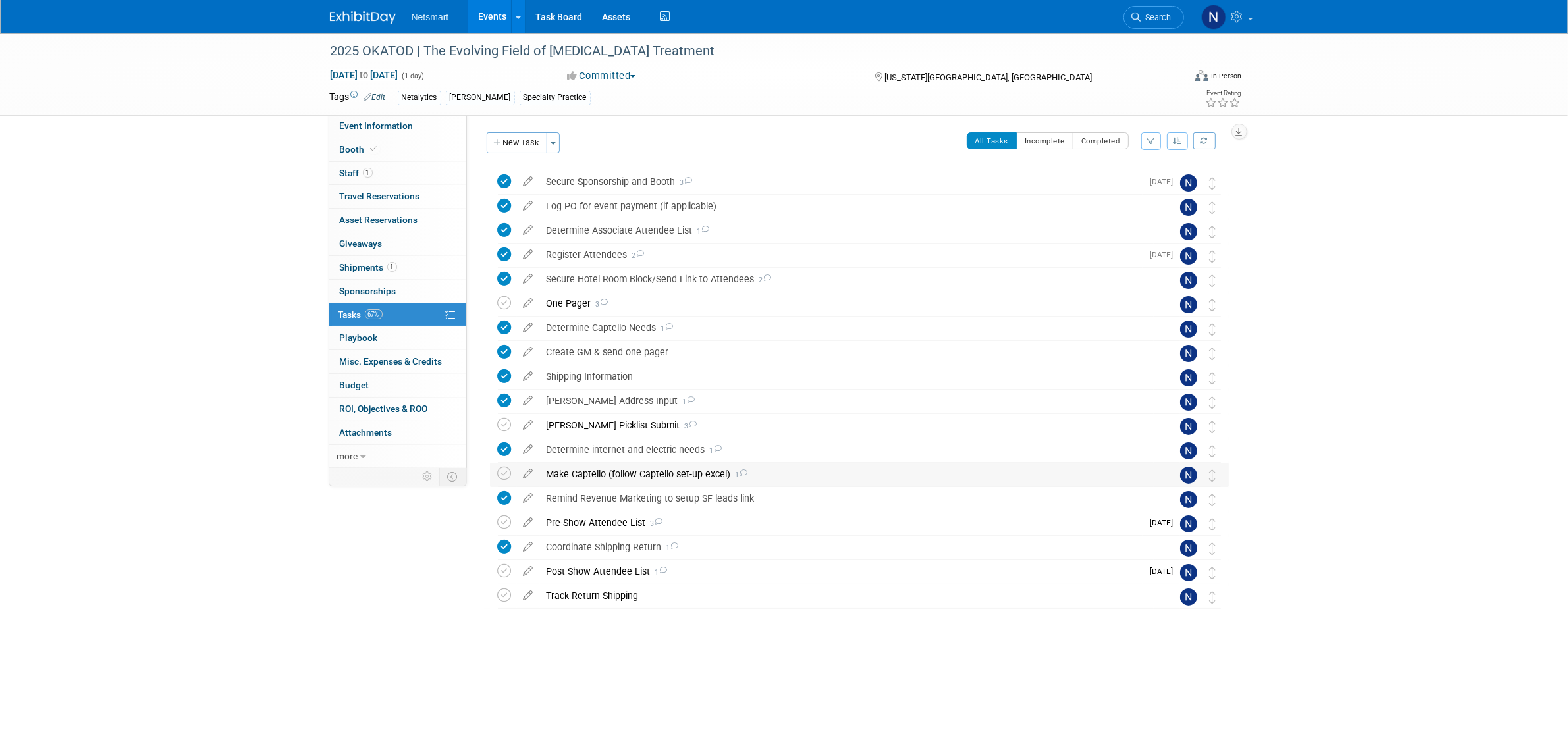
click at [596, 468] on div "Make Captello (follow Captello set-up excel) 1" at bounding box center [847, 474] width 614 height 23
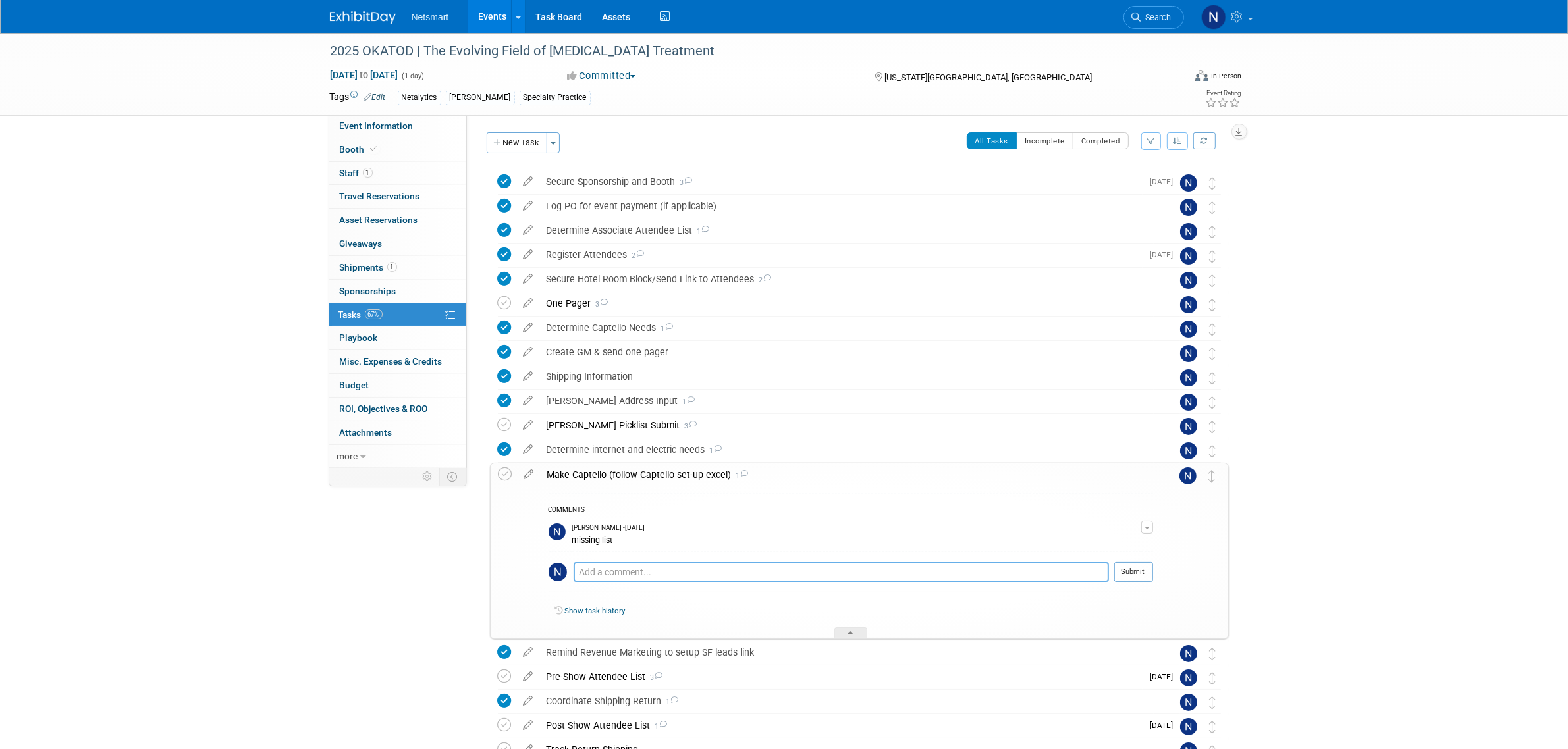
click at [614, 571] on textarea at bounding box center [841, 572] width 535 height 20
type textarea "going to actually do giveaway"
click at [1139, 575] on button "Submit" at bounding box center [1134, 572] width 39 height 20
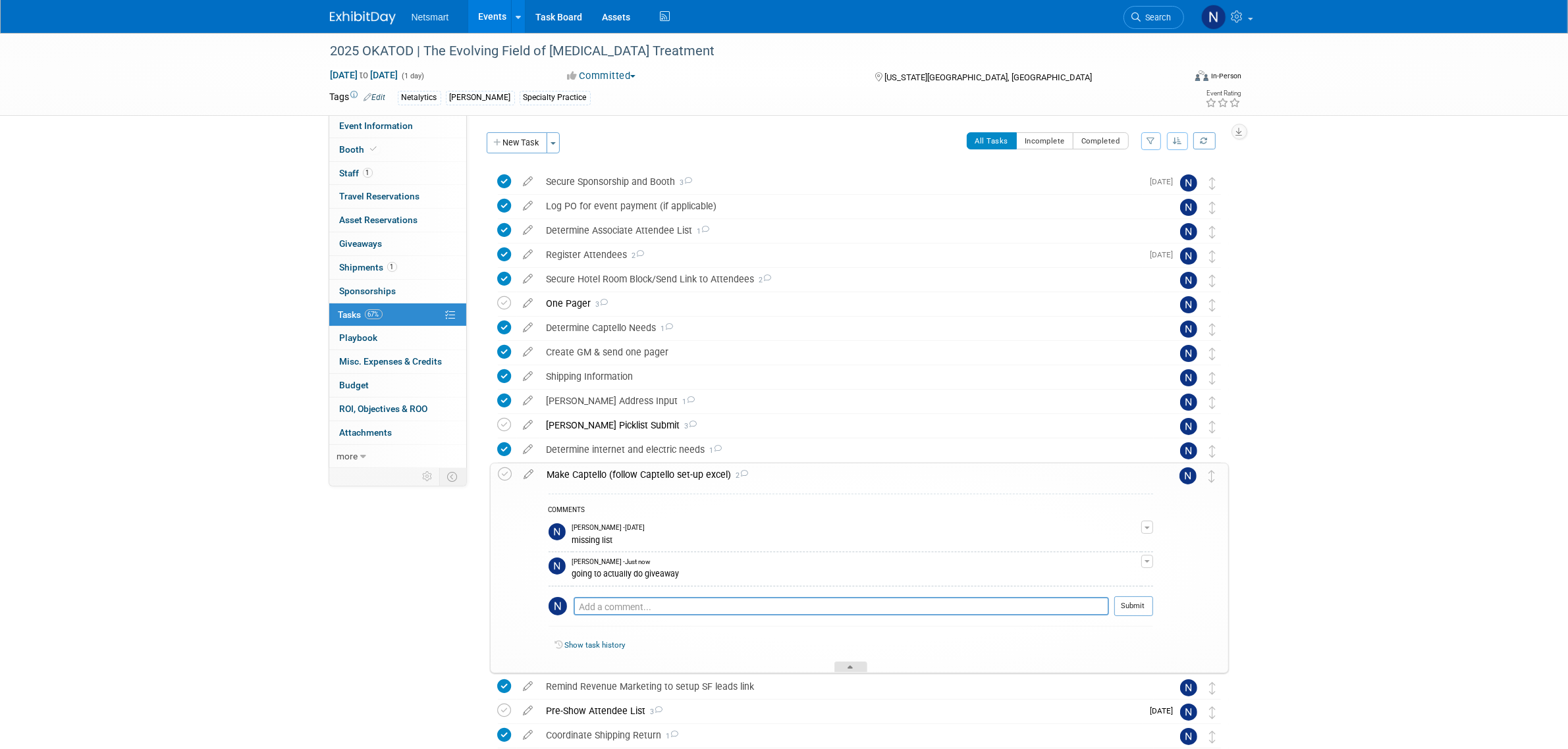
click at [845, 666] on div at bounding box center [851, 667] width 33 height 11
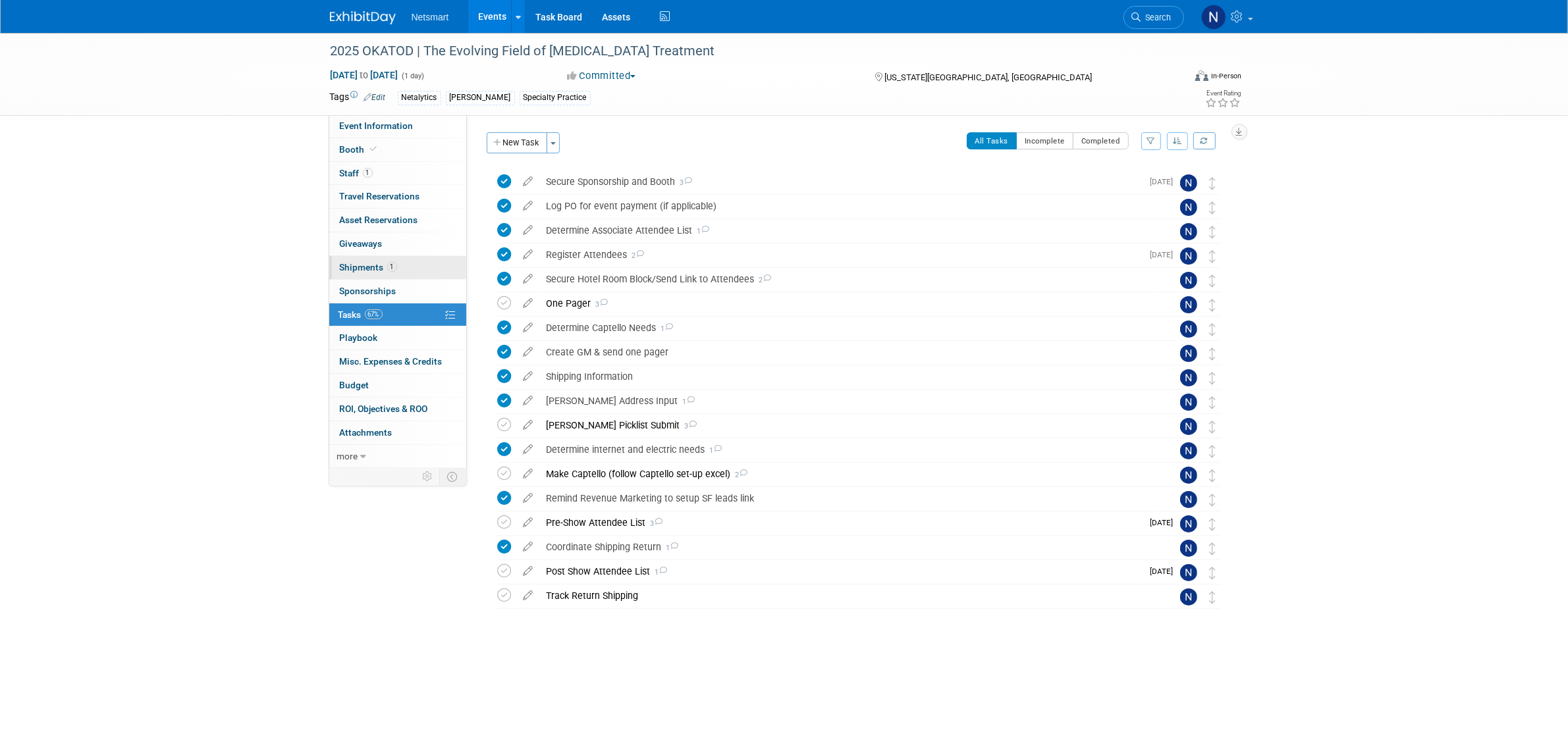
click at [430, 268] on link "1 Shipments 1" at bounding box center [397, 268] width 137 height 23
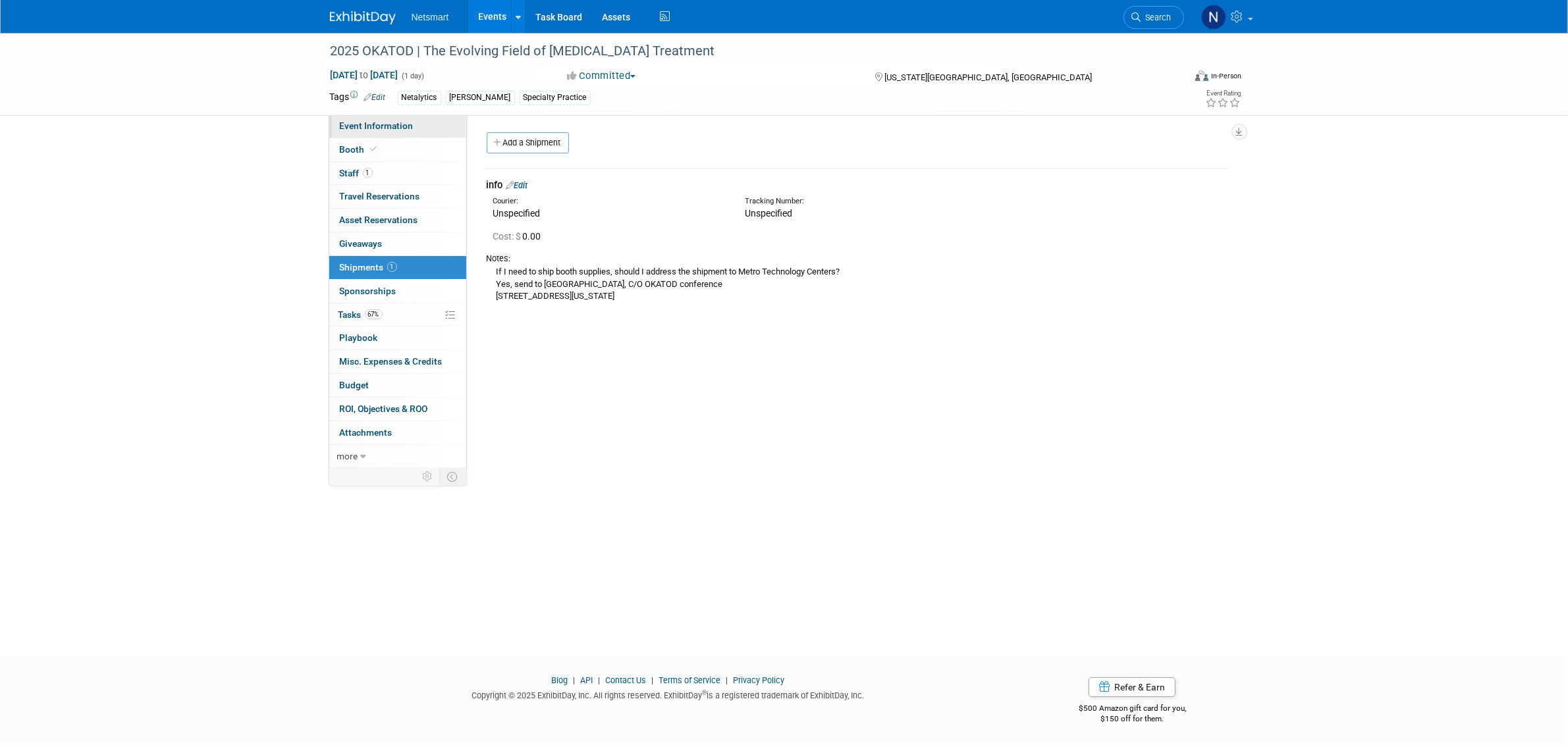
click at [402, 122] on span "Event Information" at bounding box center [377, 125] width 74 height 10
select select "Specialty Practice"
select select "3"
select select "No"
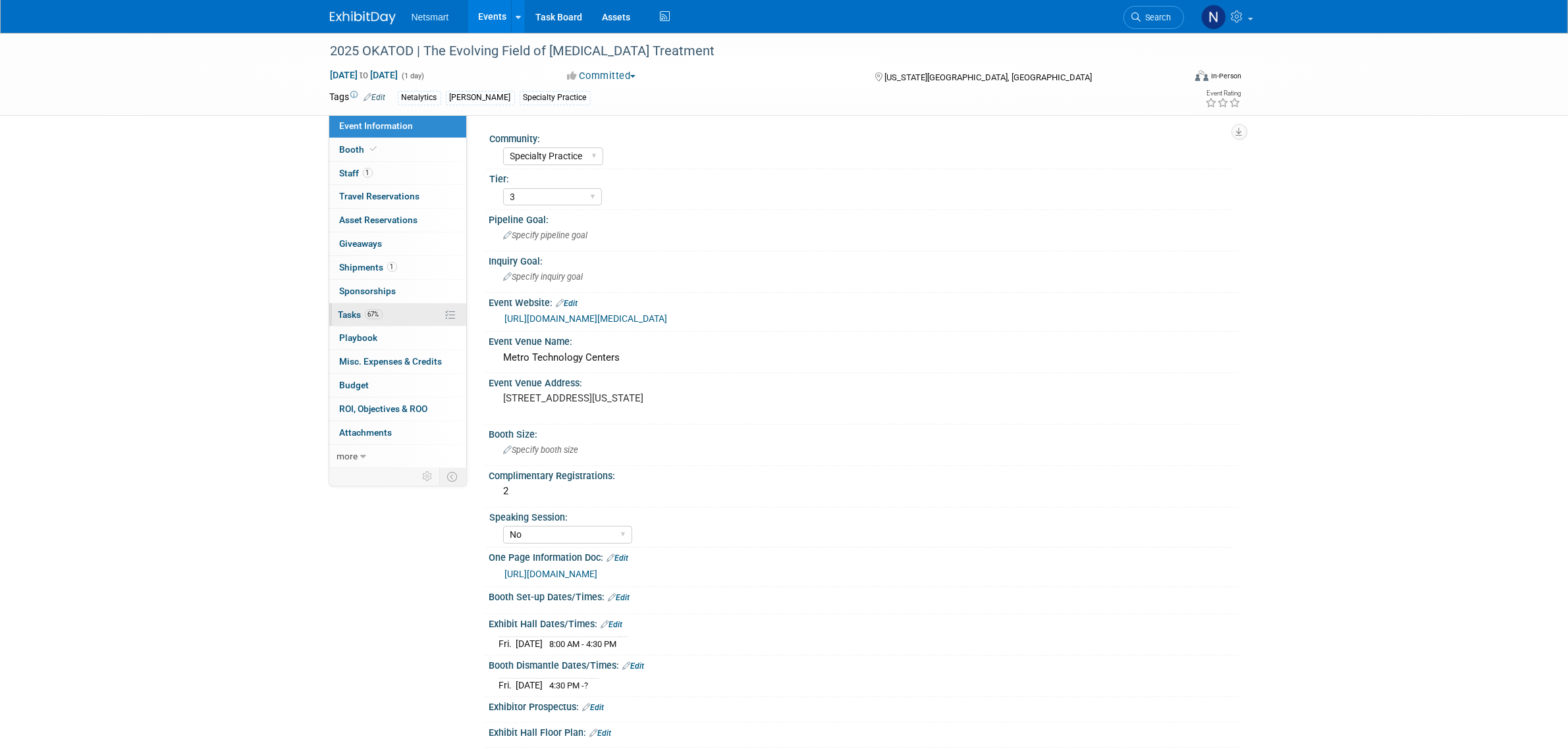
drag, startPoint x: 413, startPoint y: 311, endPoint x: 429, endPoint y: 322, distance: 19.4
click at [413, 311] on link "67% Tasks 67%" at bounding box center [397, 315] width 137 height 23
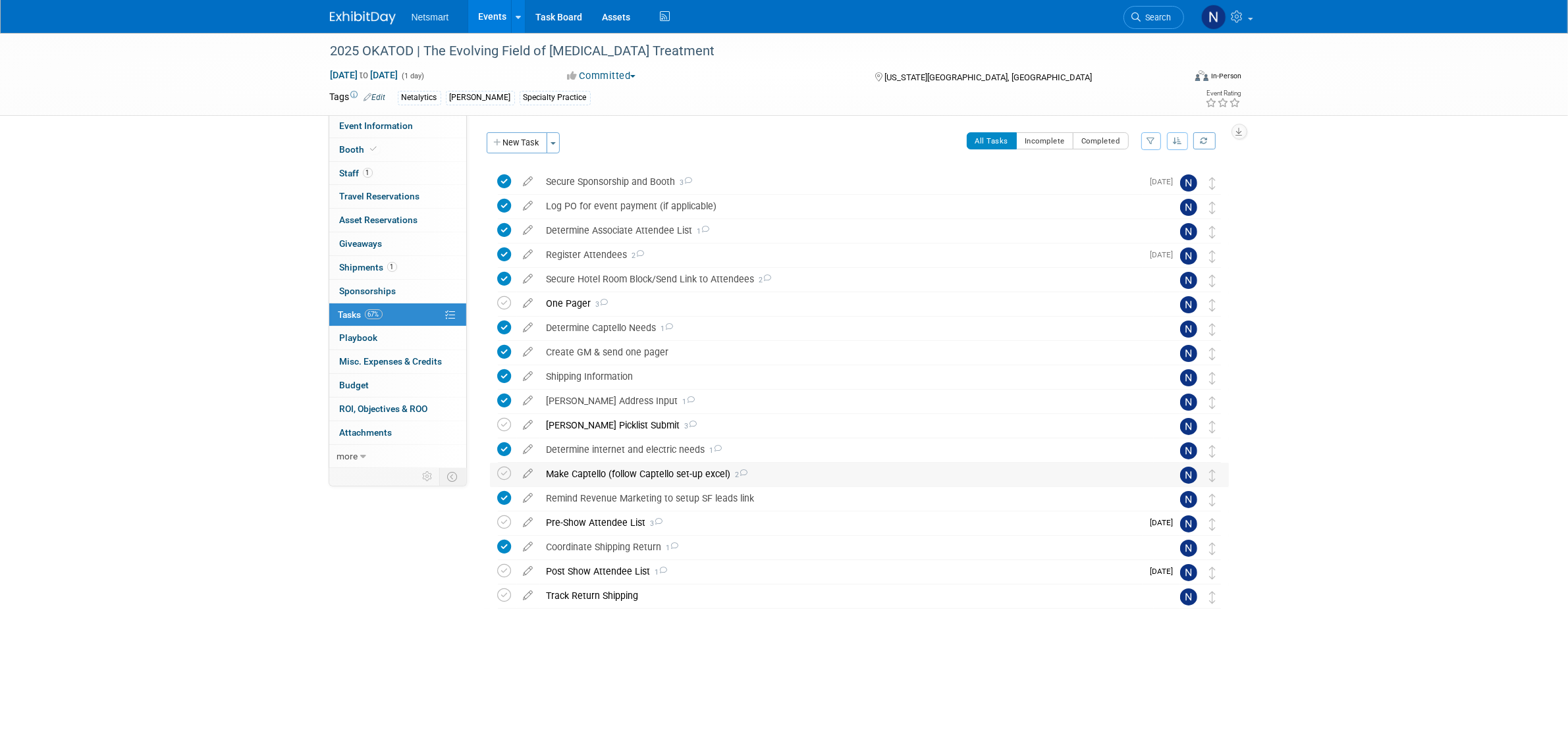
click at [603, 475] on div "Make Captello (follow Captello set-up excel) 2" at bounding box center [847, 474] width 614 height 23
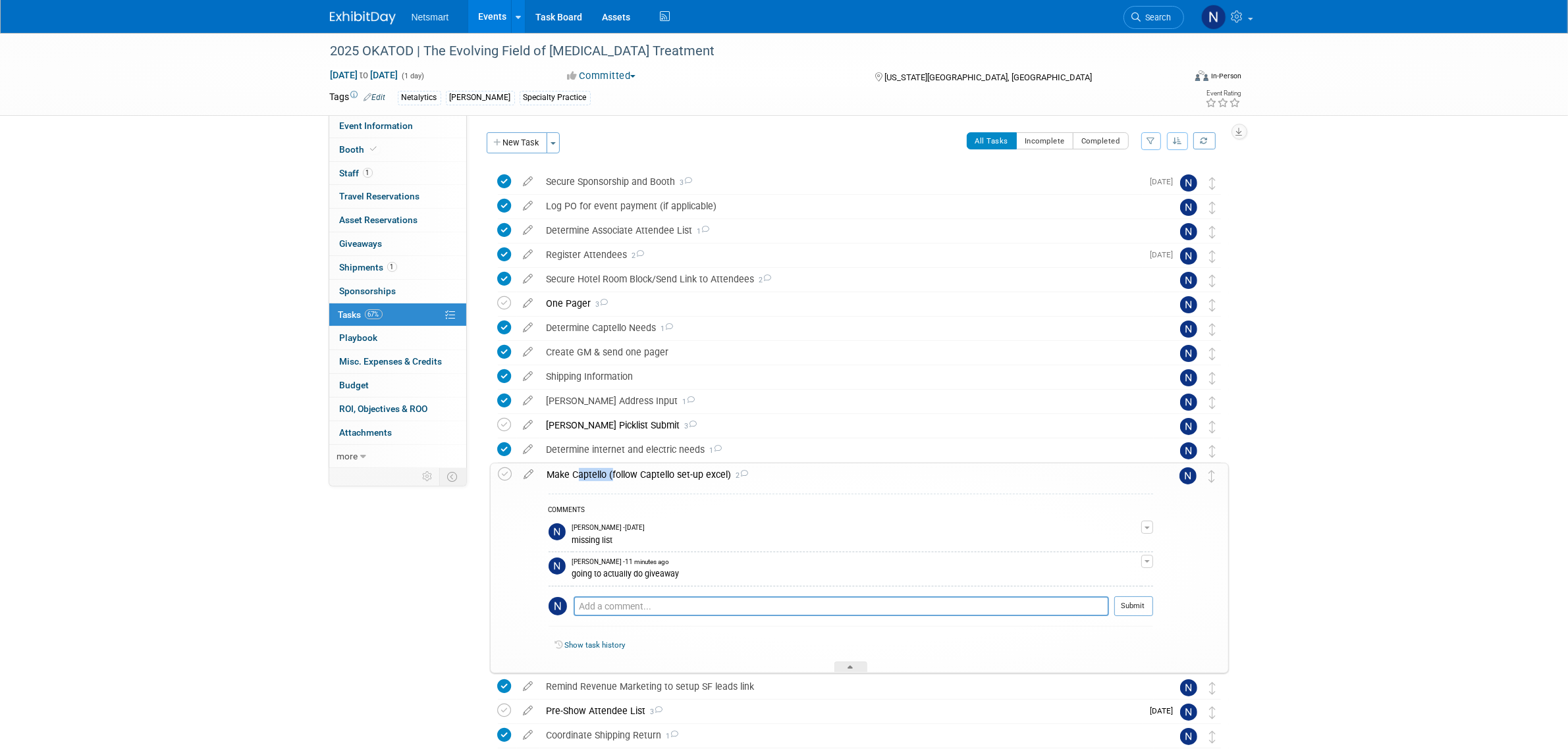
click at [603, 474] on div "Make Captello (follow Captello set-up excel) 2" at bounding box center [847, 475] width 613 height 23
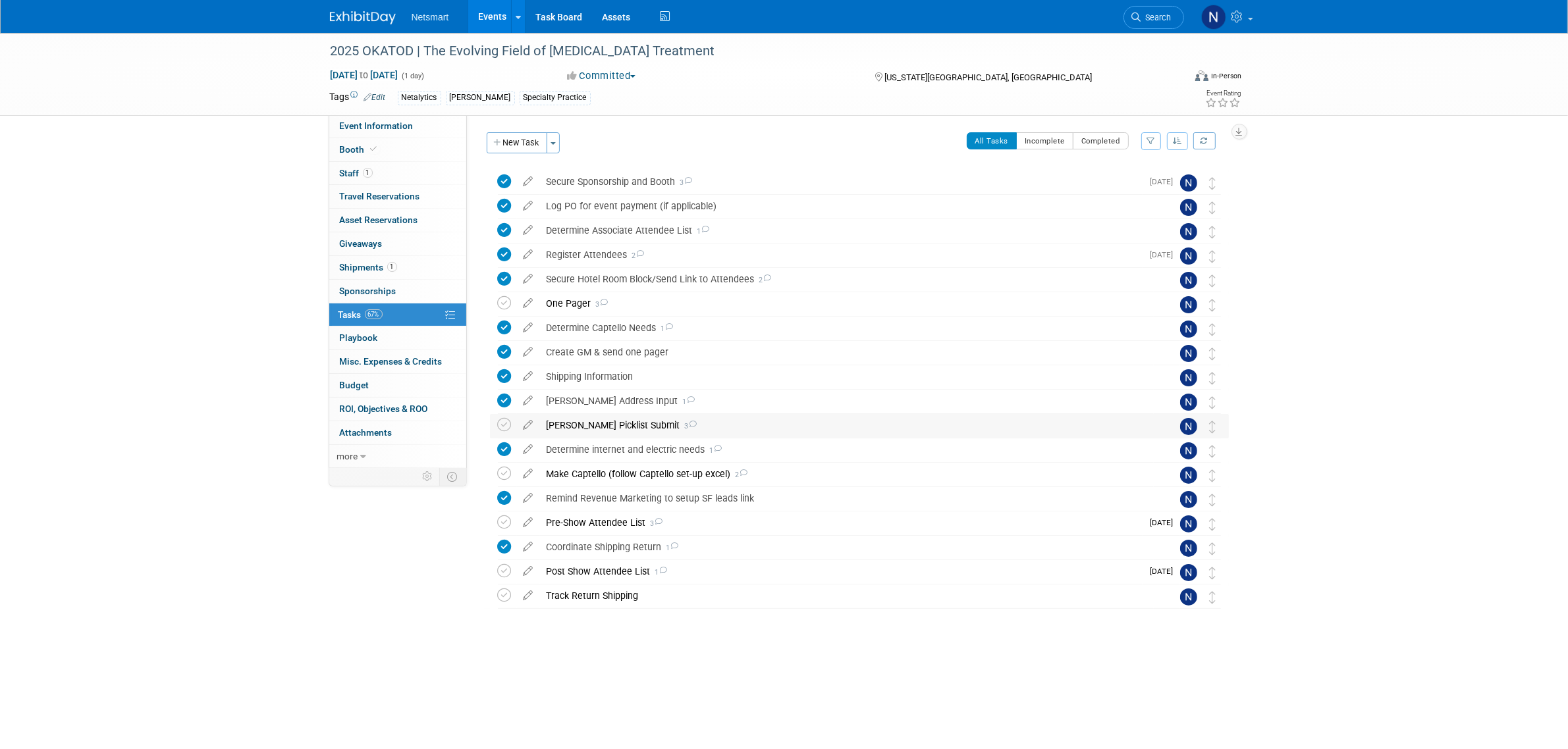
click at [585, 423] on div "Derse Picklist Submit 3" at bounding box center [847, 425] width 614 height 23
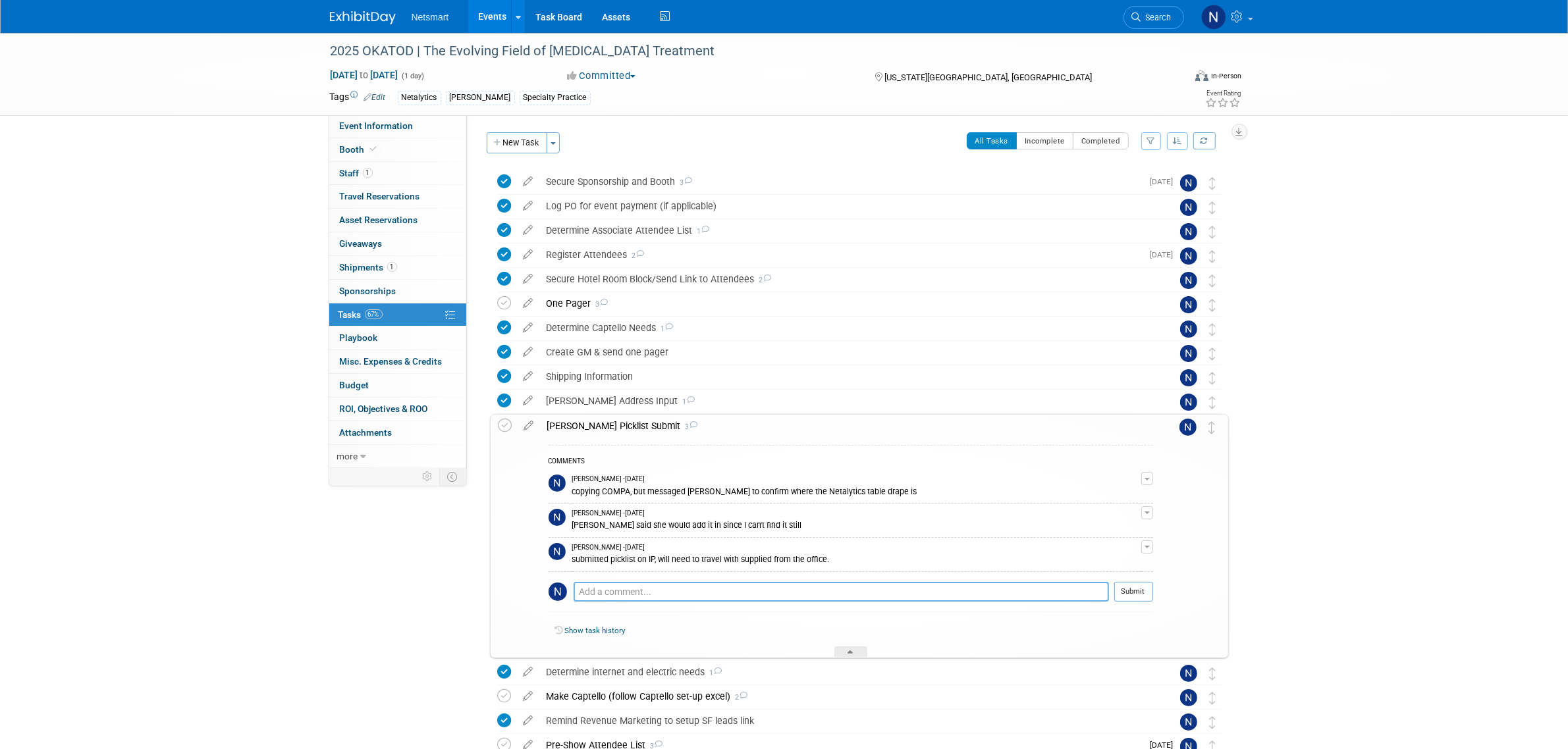
click at [656, 588] on textarea at bounding box center [841, 591] width 535 height 20
type textarea "Asked kim to add picture frame or plexi holder. will ask Rob to print giveaway …"
click at [1120, 597] on button "Submit" at bounding box center [1134, 591] width 39 height 20
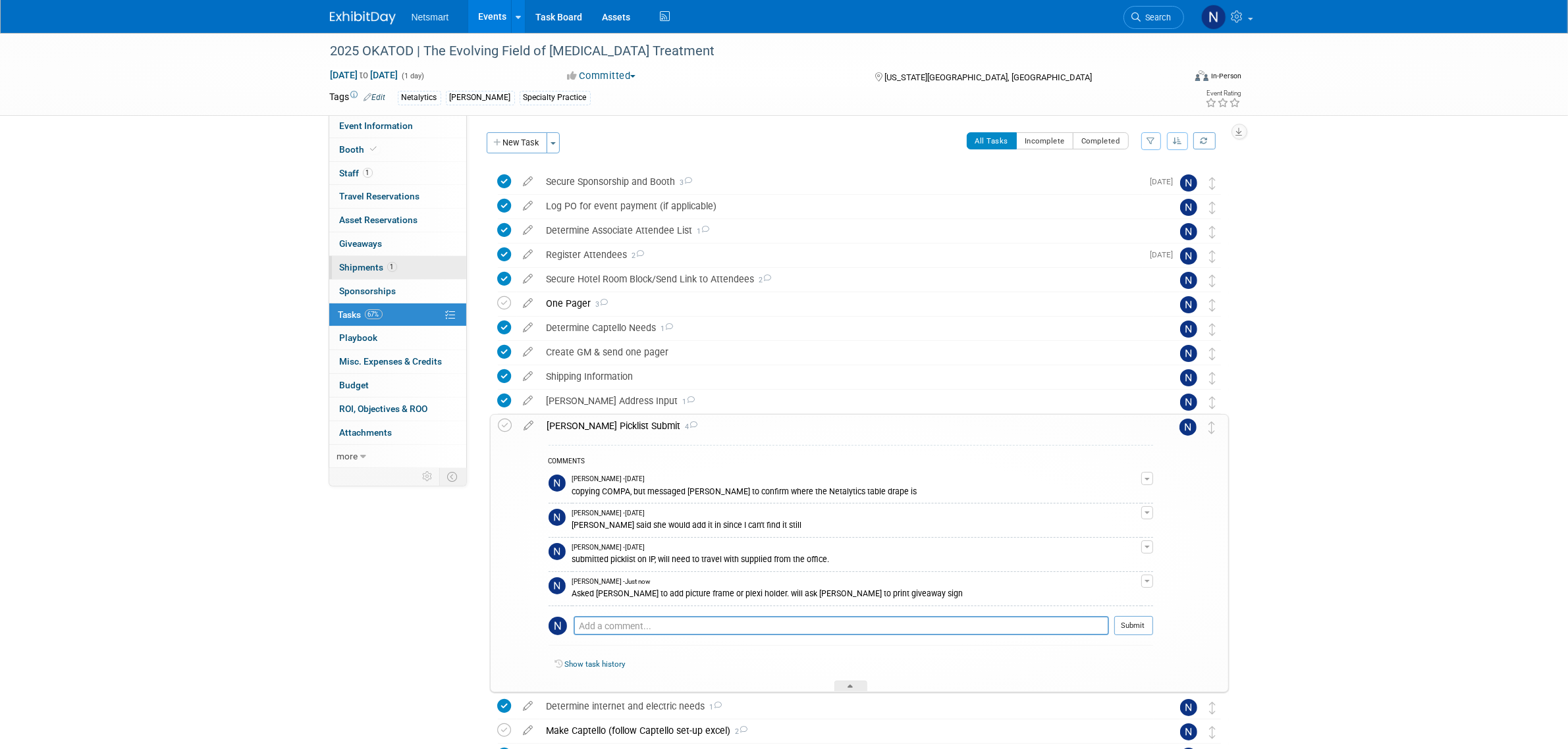
click at [387, 270] on span "1" at bounding box center [392, 267] width 10 height 10
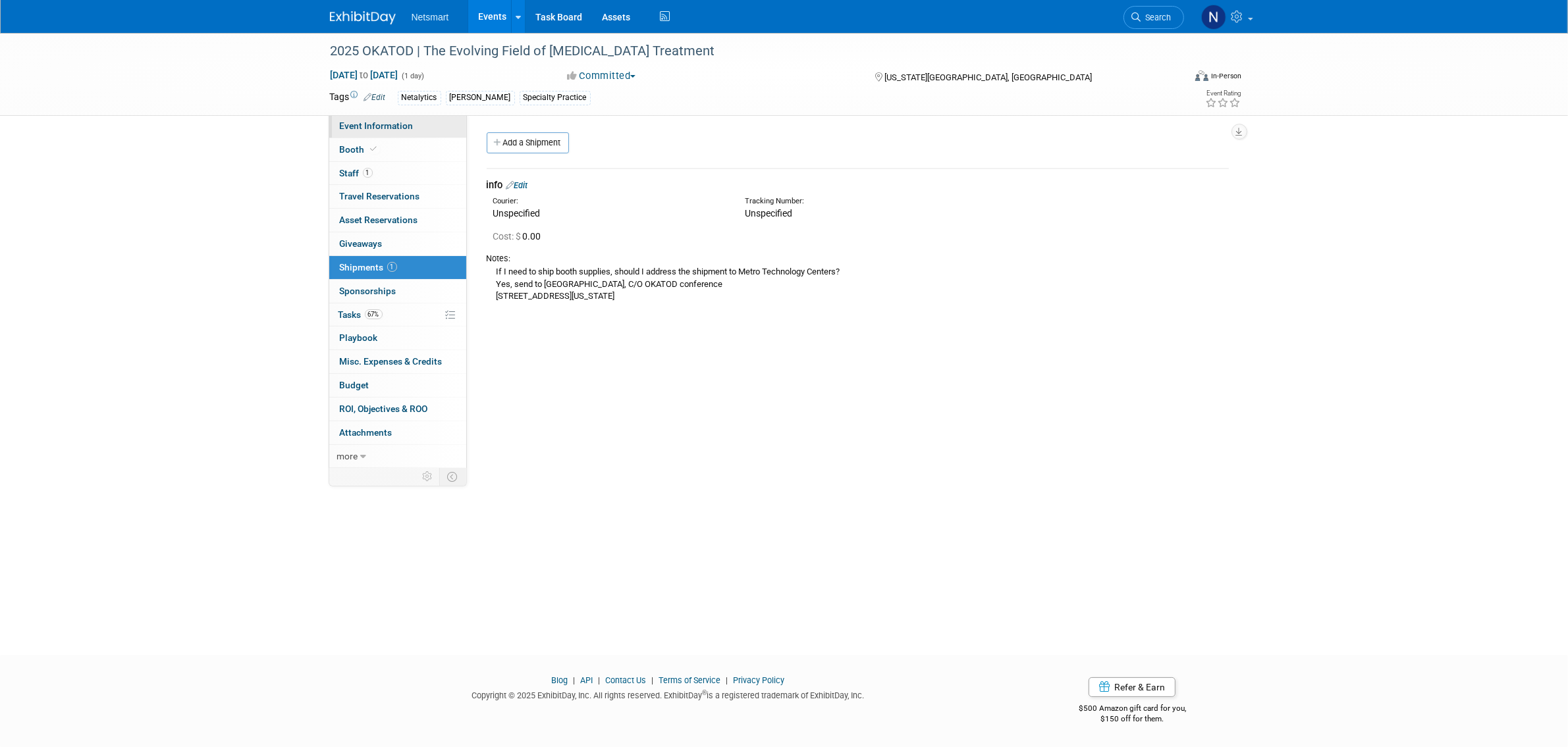
click at [425, 126] on link "Event Information" at bounding box center [397, 126] width 137 height 23
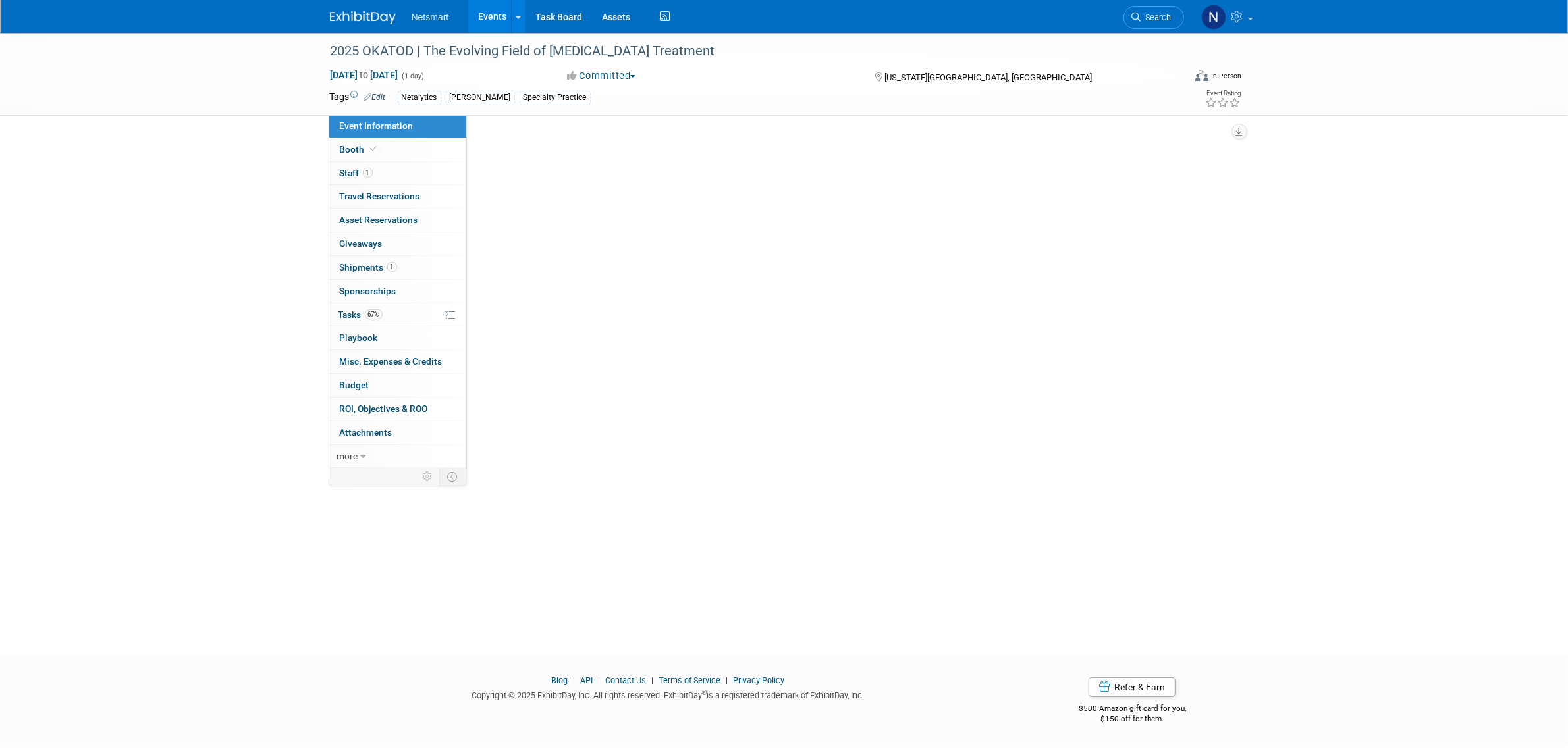
select select "Specialty Practice"
select select "3"
select select "No"
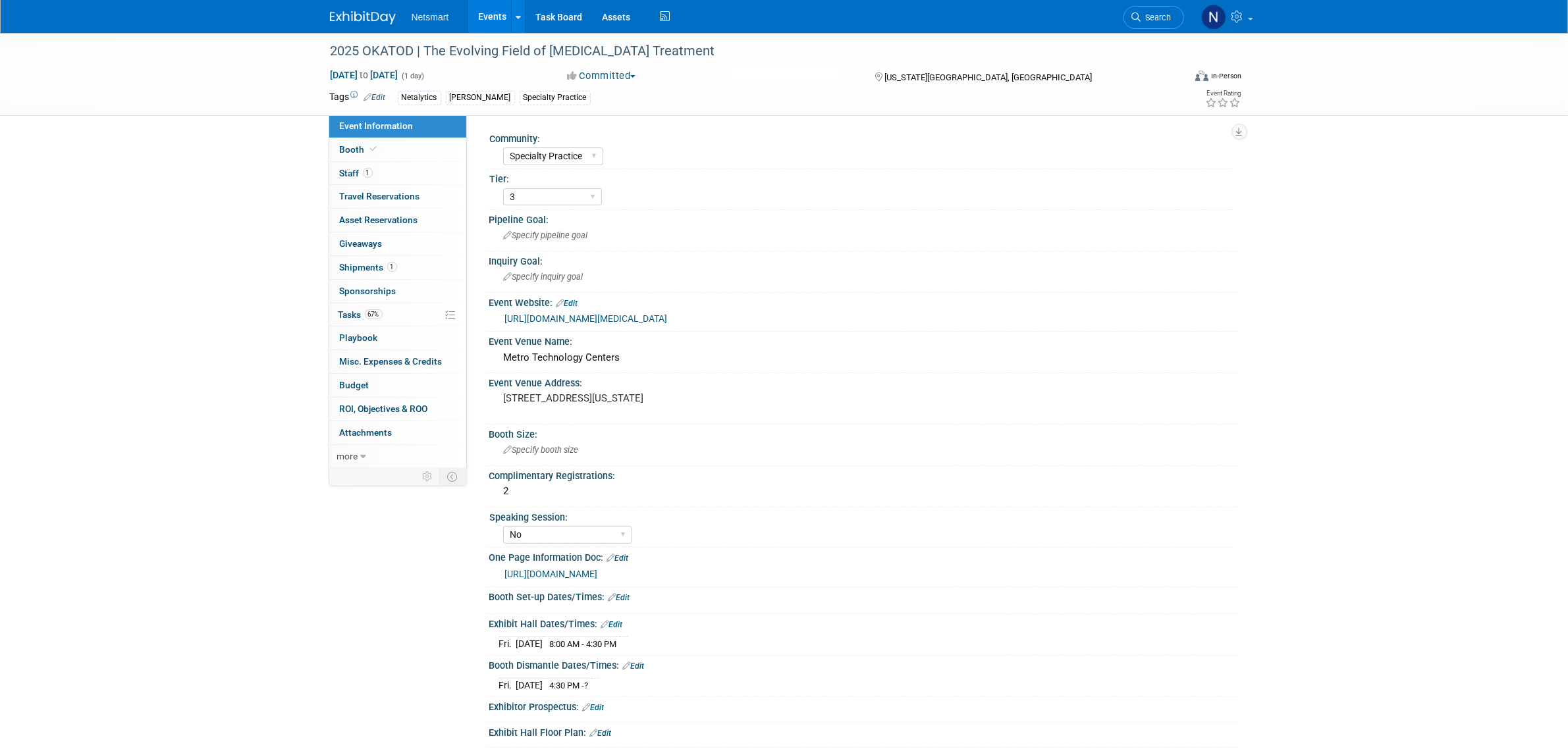
click at [598, 569] on link "https://ntst.sharepoint.com/:w:/s/HSTradeshowsEvents/ESRiGNSZ145CnwgV16b_ZTQBUy…" at bounding box center [552, 574] width 93 height 10
click at [395, 315] on link "67% Tasks 67%" at bounding box center [397, 315] width 137 height 23
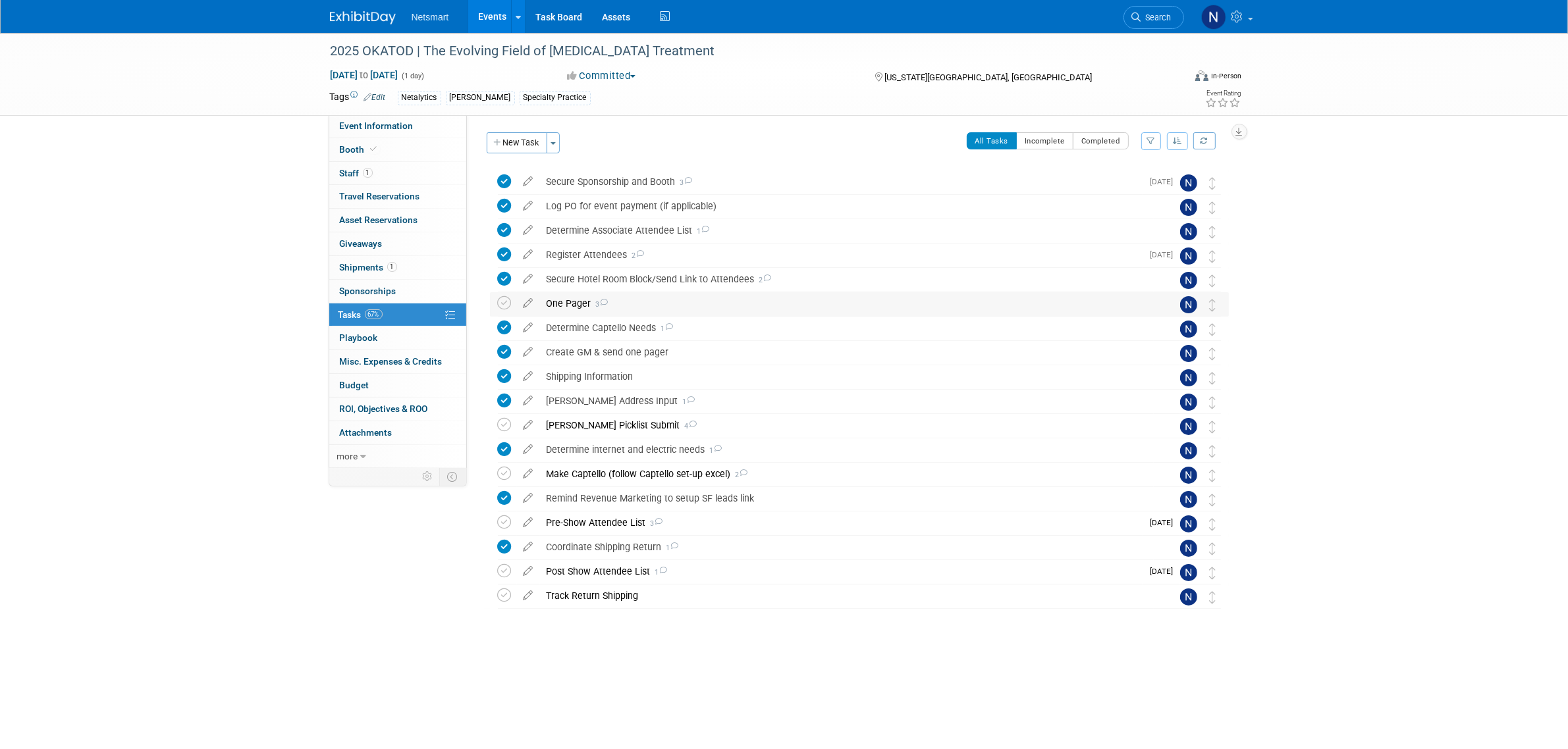
click at [570, 305] on div "One Pager 3" at bounding box center [847, 303] width 614 height 23
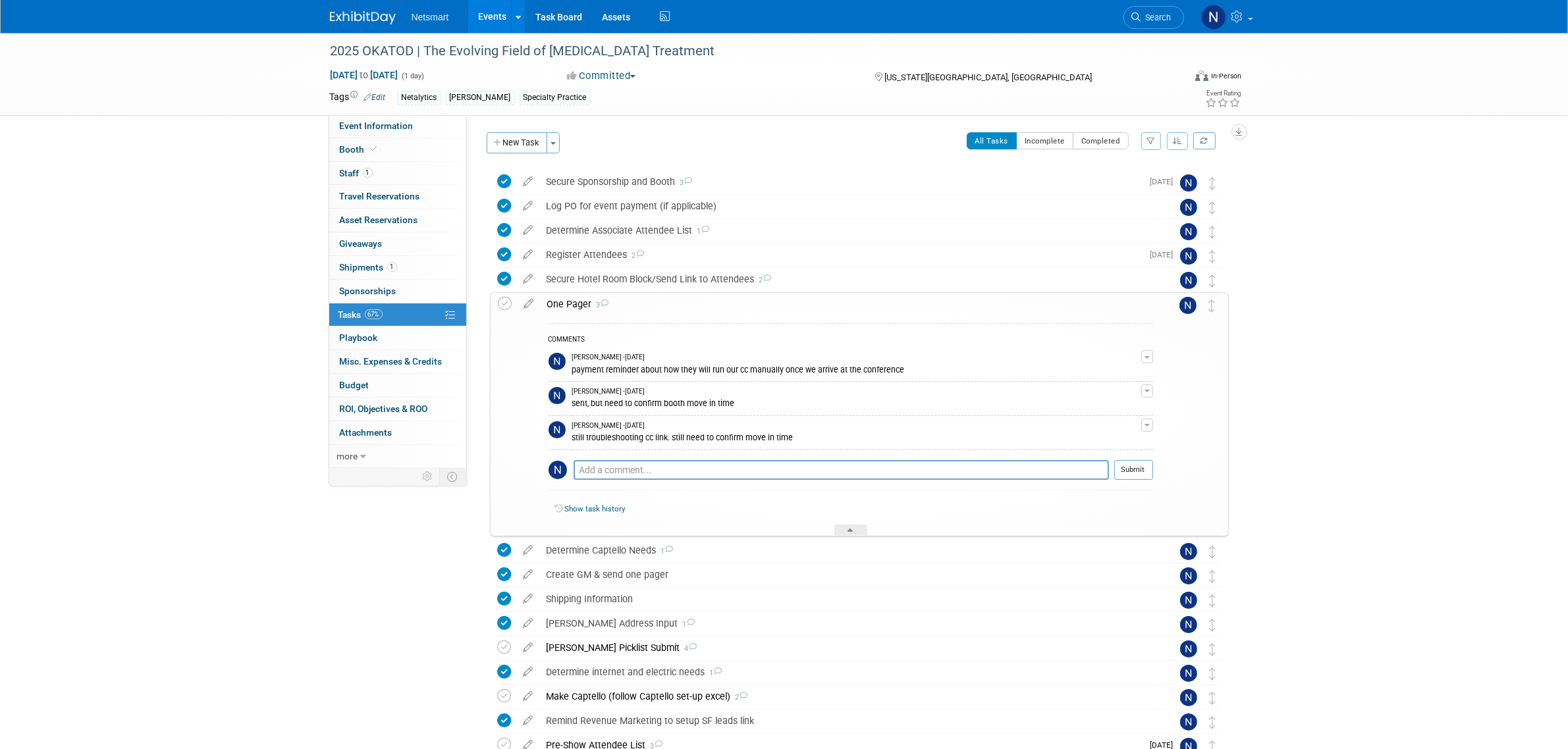
click at [570, 305] on div "One Pager 3" at bounding box center [847, 304] width 613 height 23
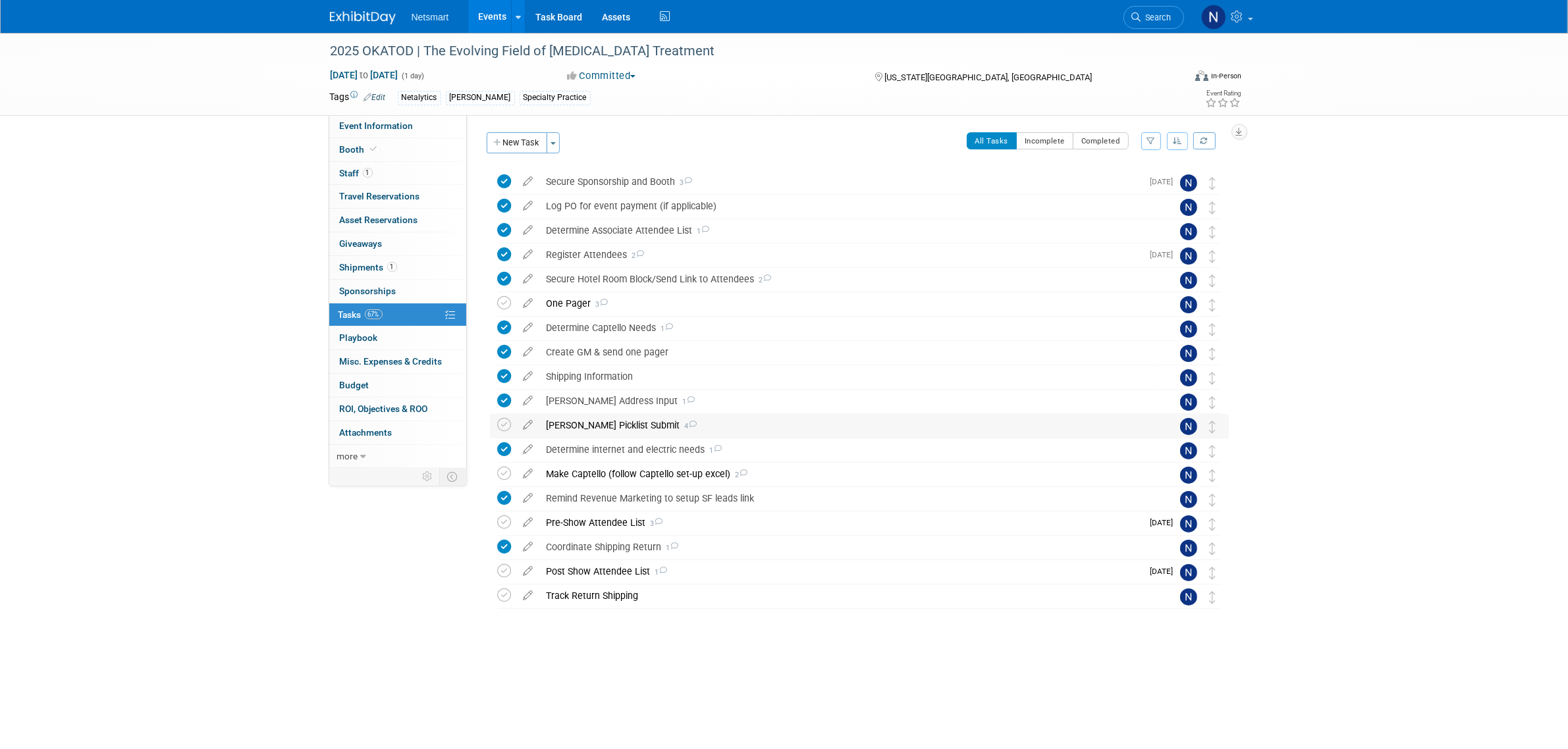
click at [606, 420] on div "Derse Picklist Submit 4" at bounding box center [847, 425] width 614 height 23
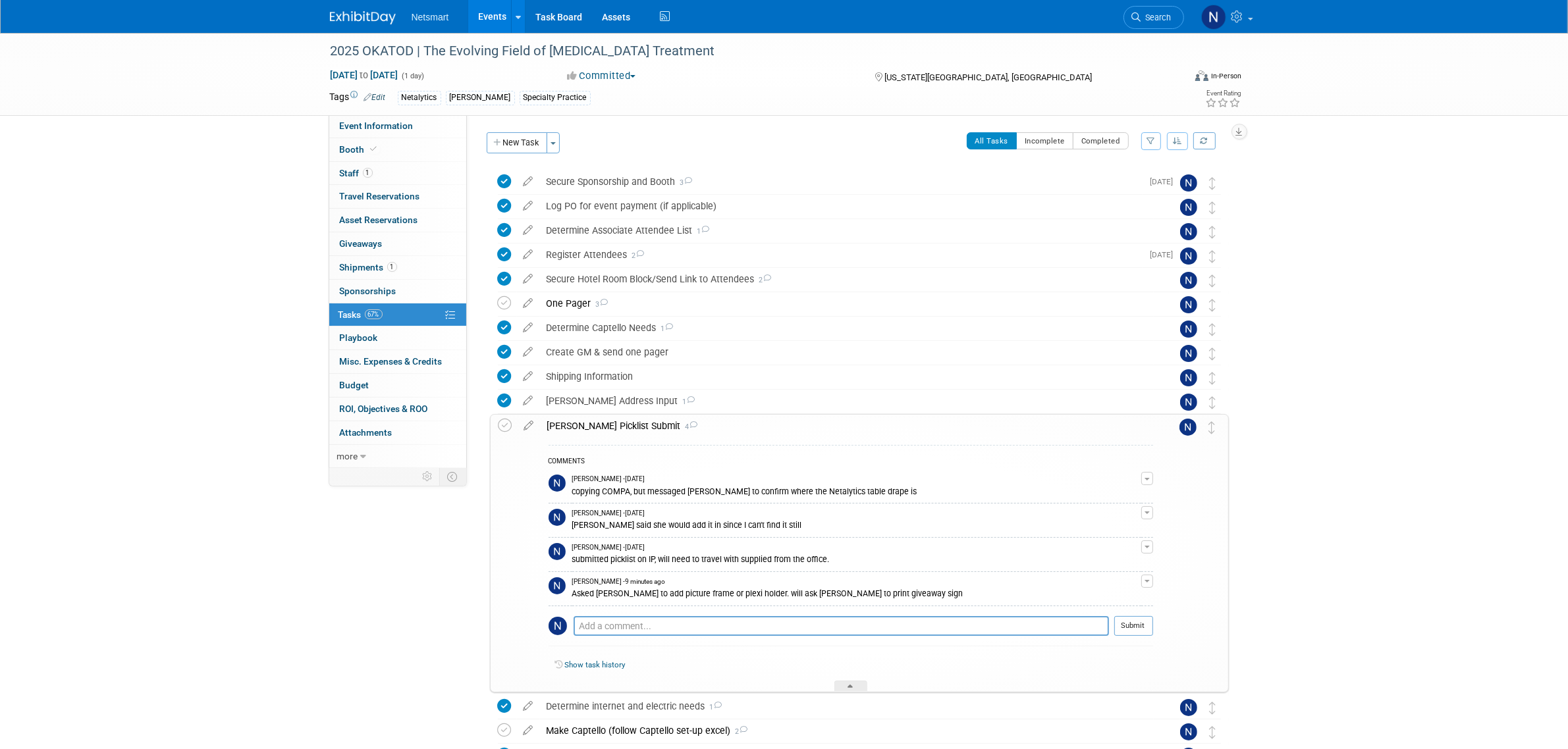
click at [606, 422] on div "Derse Picklist Submit 4" at bounding box center [847, 426] width 613 height 23
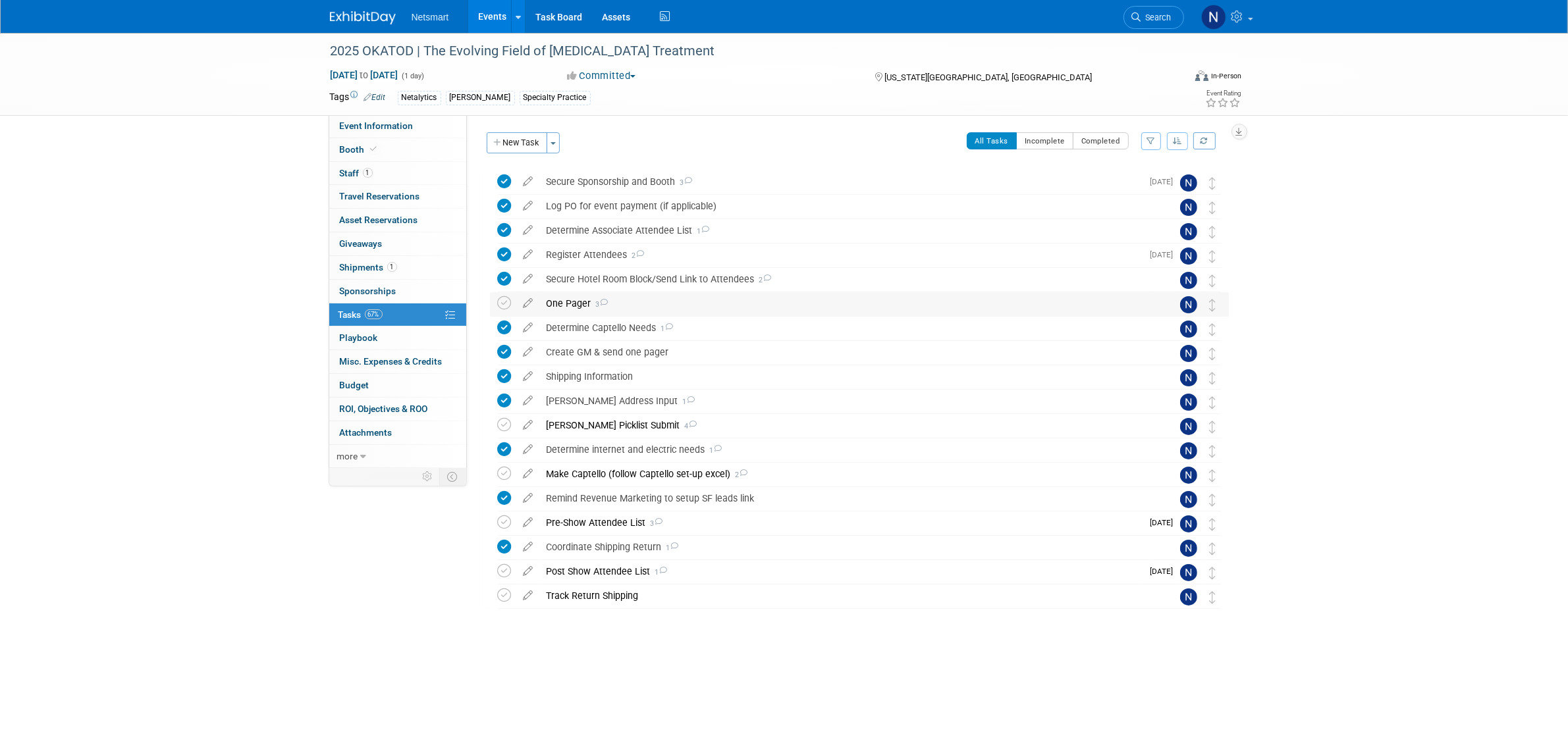
click at [570, 300] on div "One Pager 3" at bounding box center [847, 303] width 614 height 23
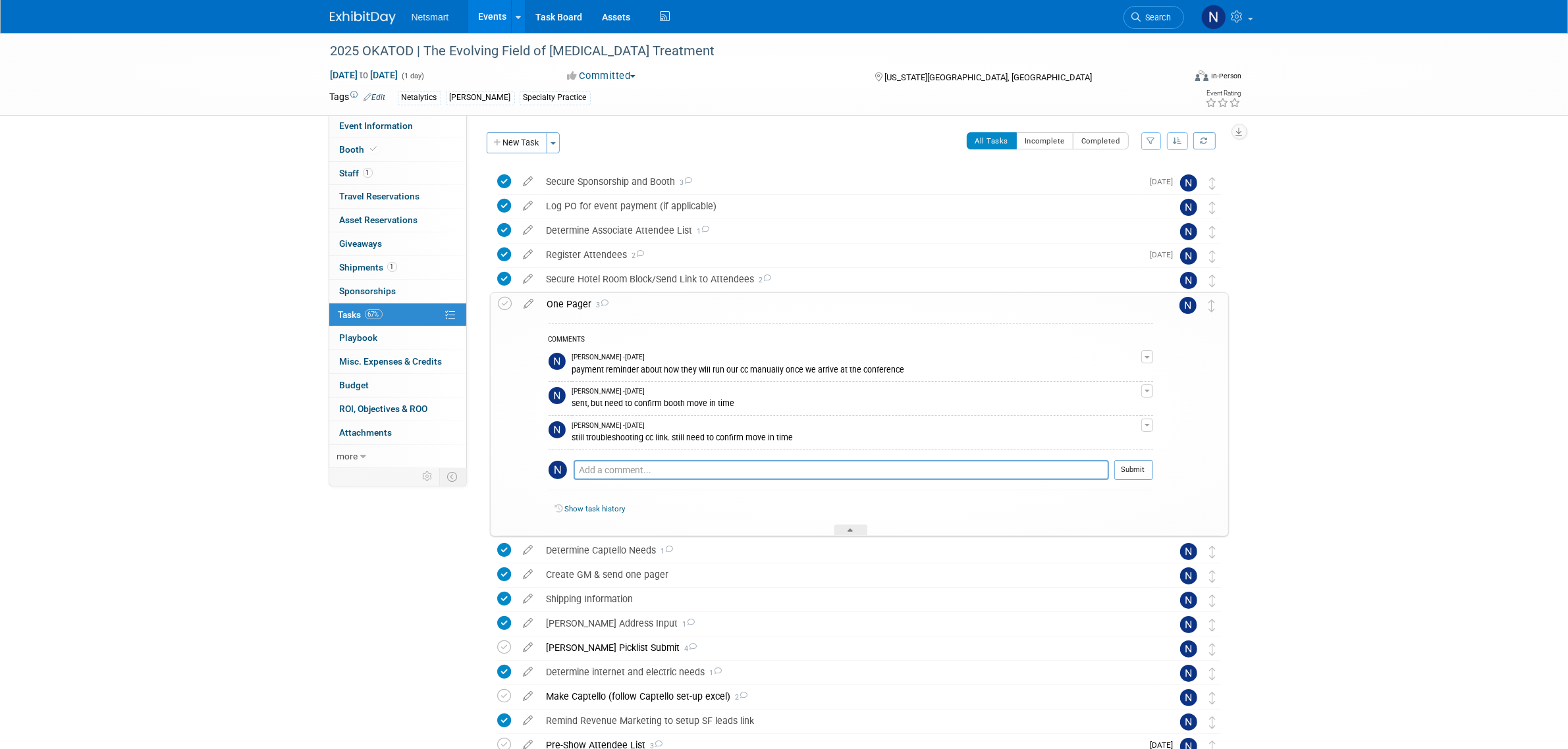
click at [570, 300] on div "One Pager 3" at bounding box center [847, 304] width 613 height 23
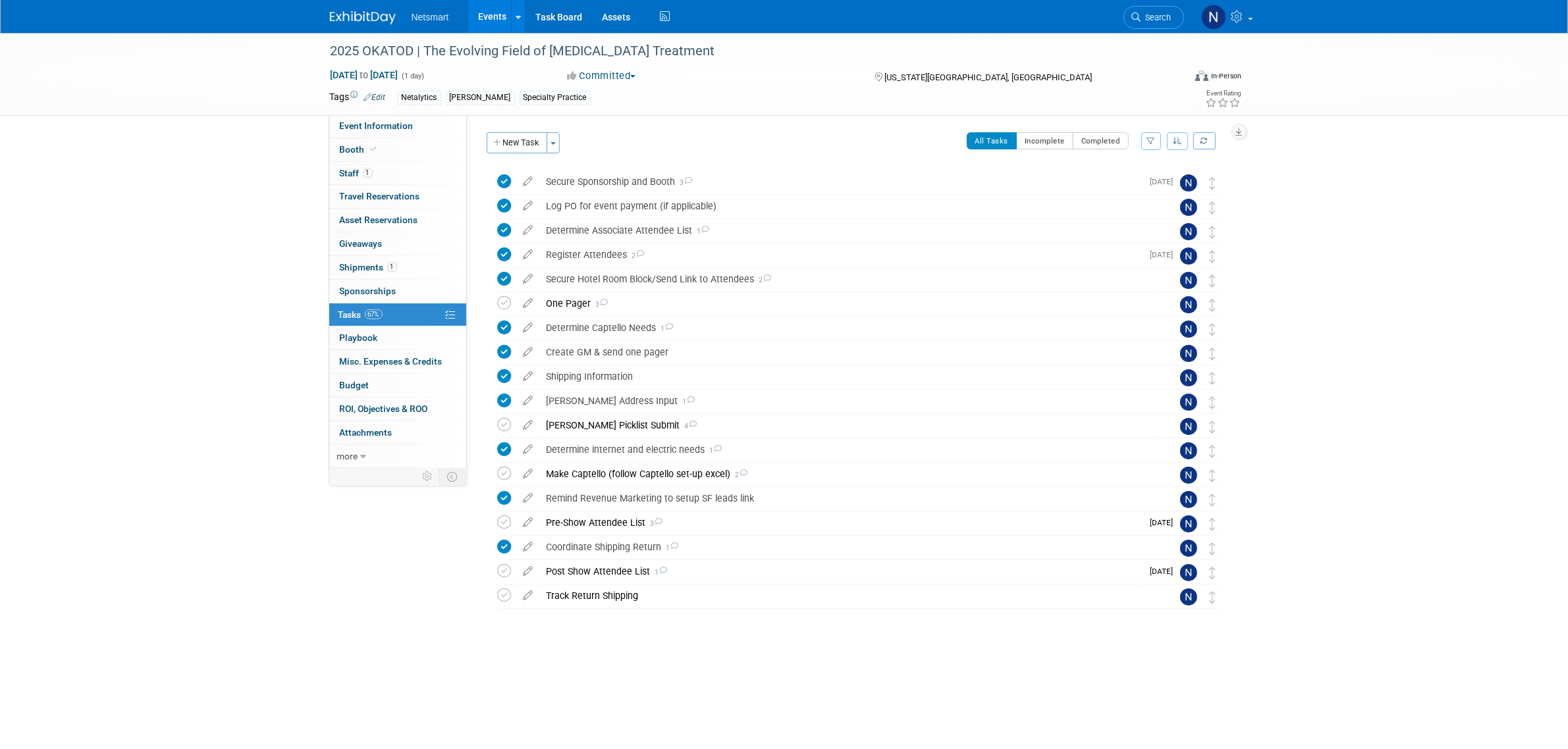
click at [234, 606] on div "2025 OKATOD | The Evolving Field of Opioid Treatment Oct 17, 2025 to Oct 17, 20…" at bounding box center [784, 361] width 1568 height 656
click at [333, 589] on div "Event Information Event Info Booth Booth 1 Staff 1 Staff 0 Travel Reservations …" at bounding box center [785, 348] width 929 height 630
click at [731, 699] on body "Netsmart Events Add Event Bulk Upload Events Shareable Event Boards Recently Vi…" at bounding box center [784, 374] width 1568 height 749
click at [214, 443] on div "2025 OKATOD | The Evolving Field of Opioid Treatment Oct 17, 2025 to Oct 17, 20…" at bounding box center [784, 361] width 1568 height 656
click at [1143, 25] on link "Search" at bounding box center [1153, 18] width 61 height 23
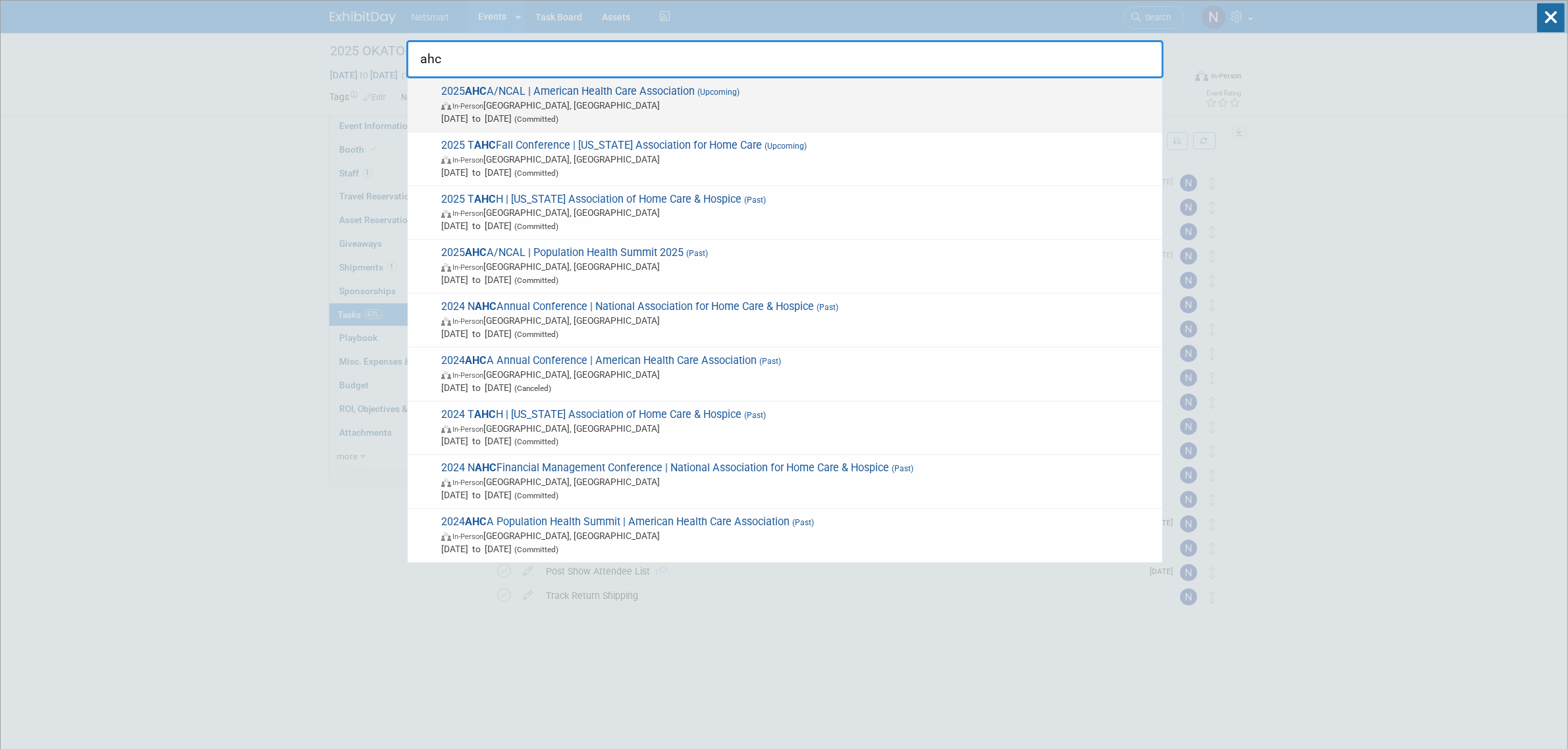
type input "ahc"
click at [702, 101] on span "In-Person Las Vegas, NV" at bounding box center [798, 105] width 714 height 13
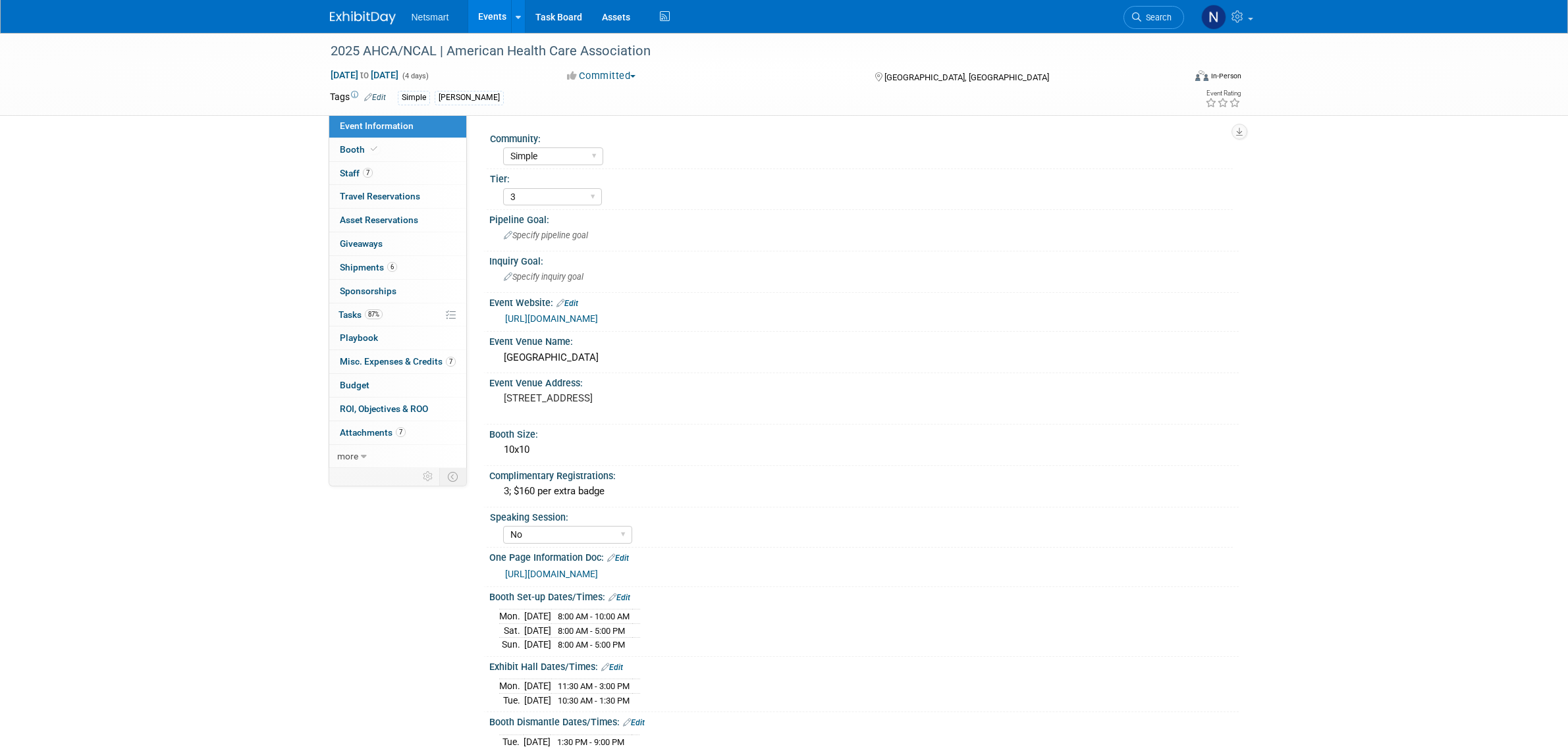
select select "Simple"
select select "3"
select select "No"
click at [404, 318] on link "87% Tasks 87%" at bounding box center [397, 315] width 137 height 23
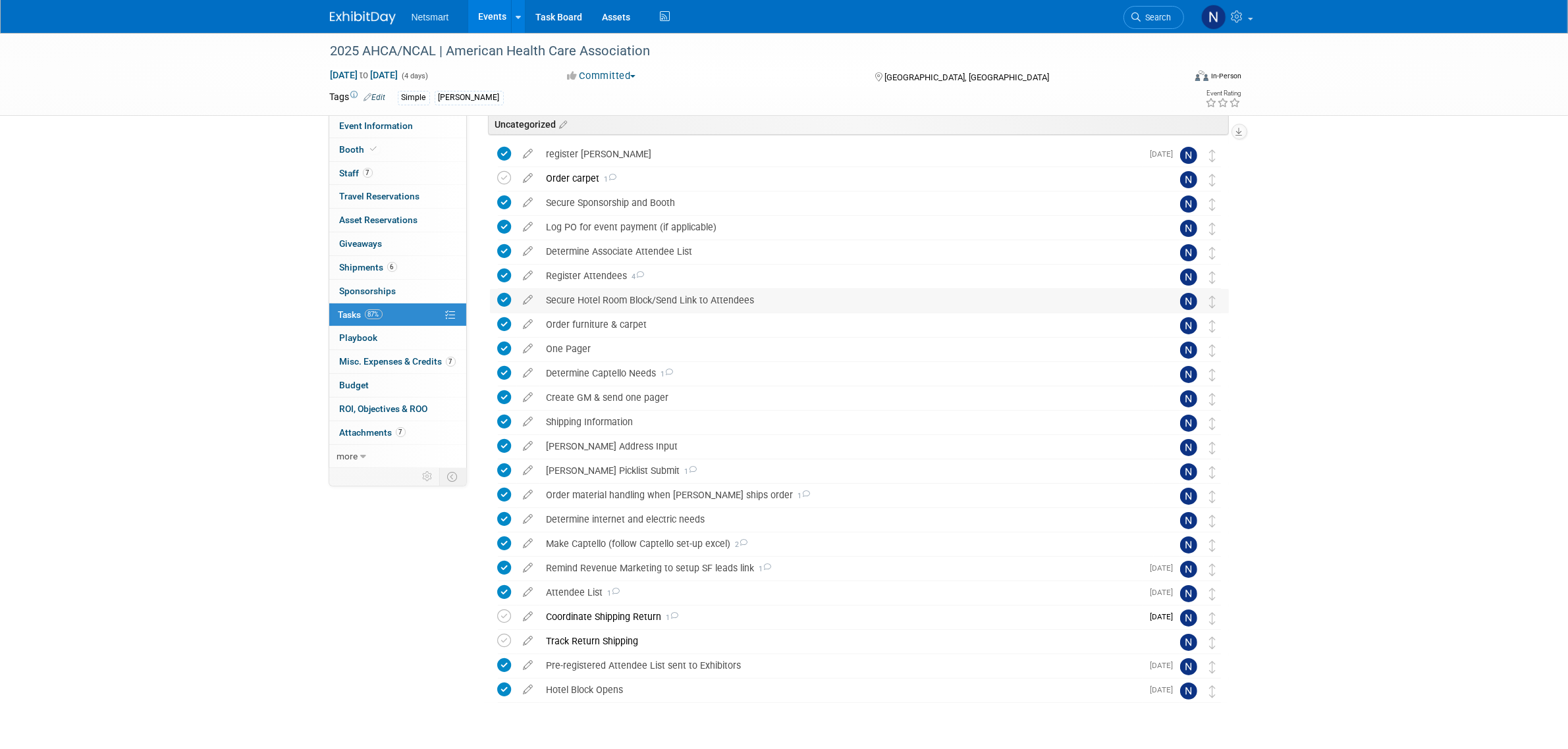
scroll to position [132, 0]
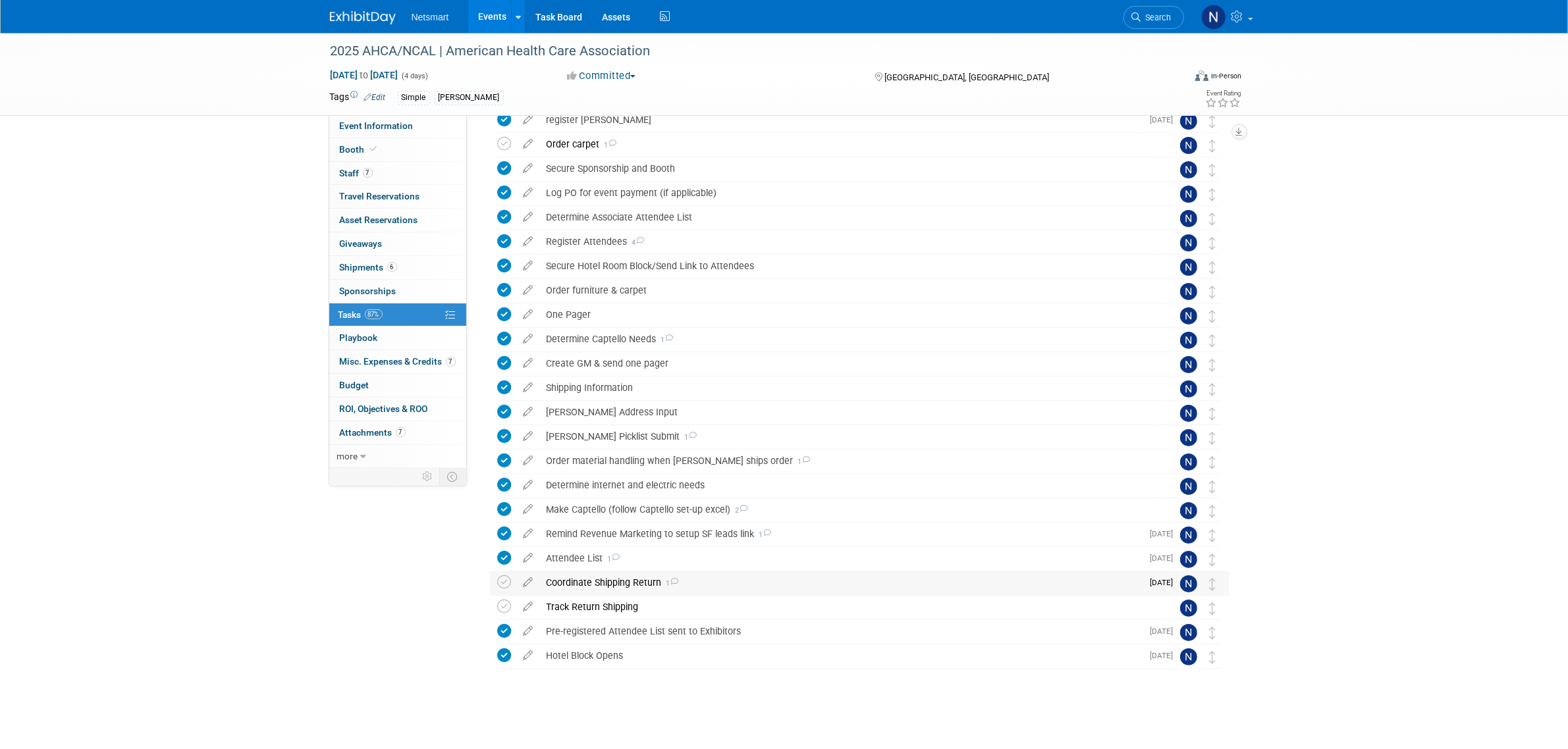
click at [591, 584] on div "Coordinate Shipping Return 1" at bounding box center [841, 582] width 602 height 23
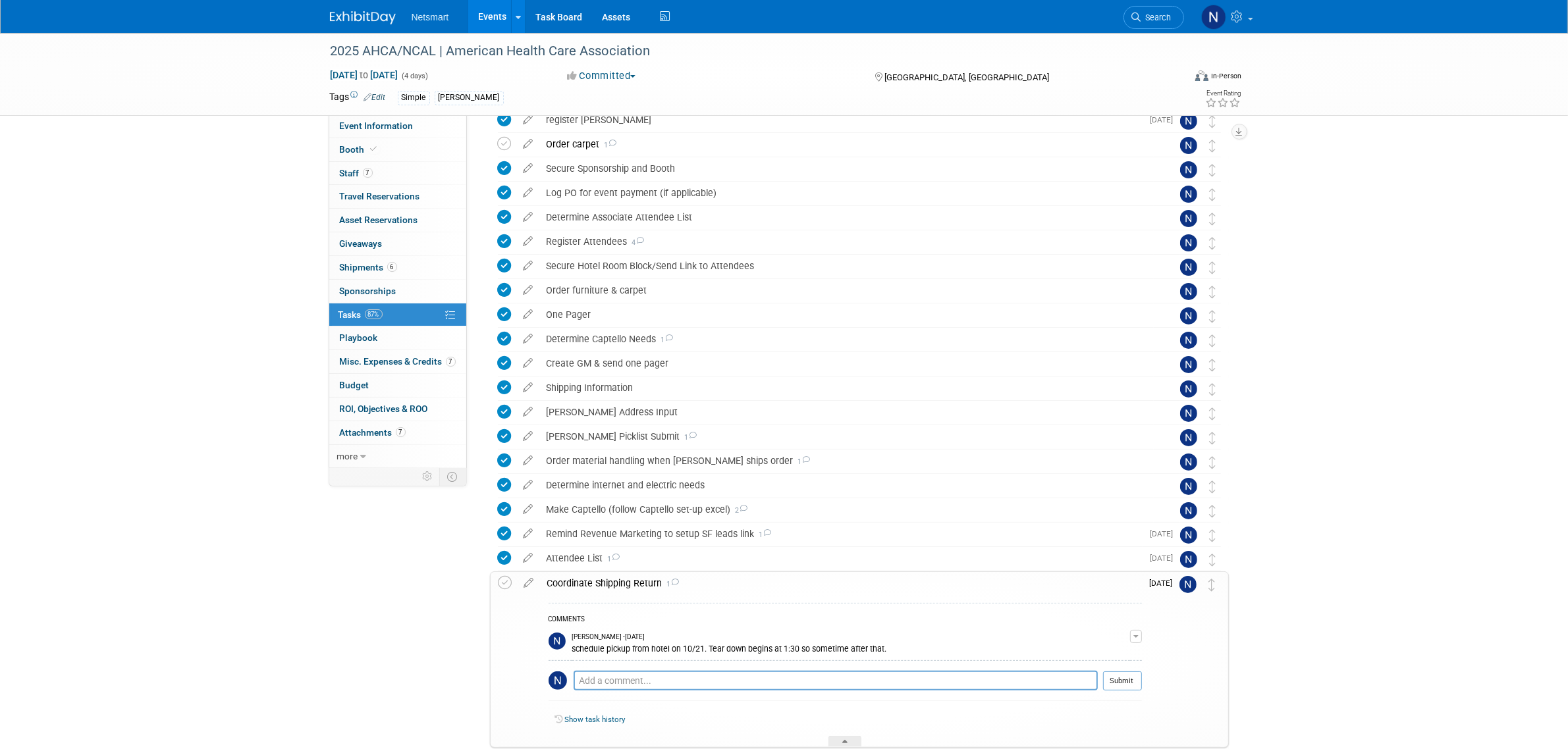
click at [589, 587] on div "Coordinate Shipping Return 1" at bounding box center [841, 583] width 601 height 23
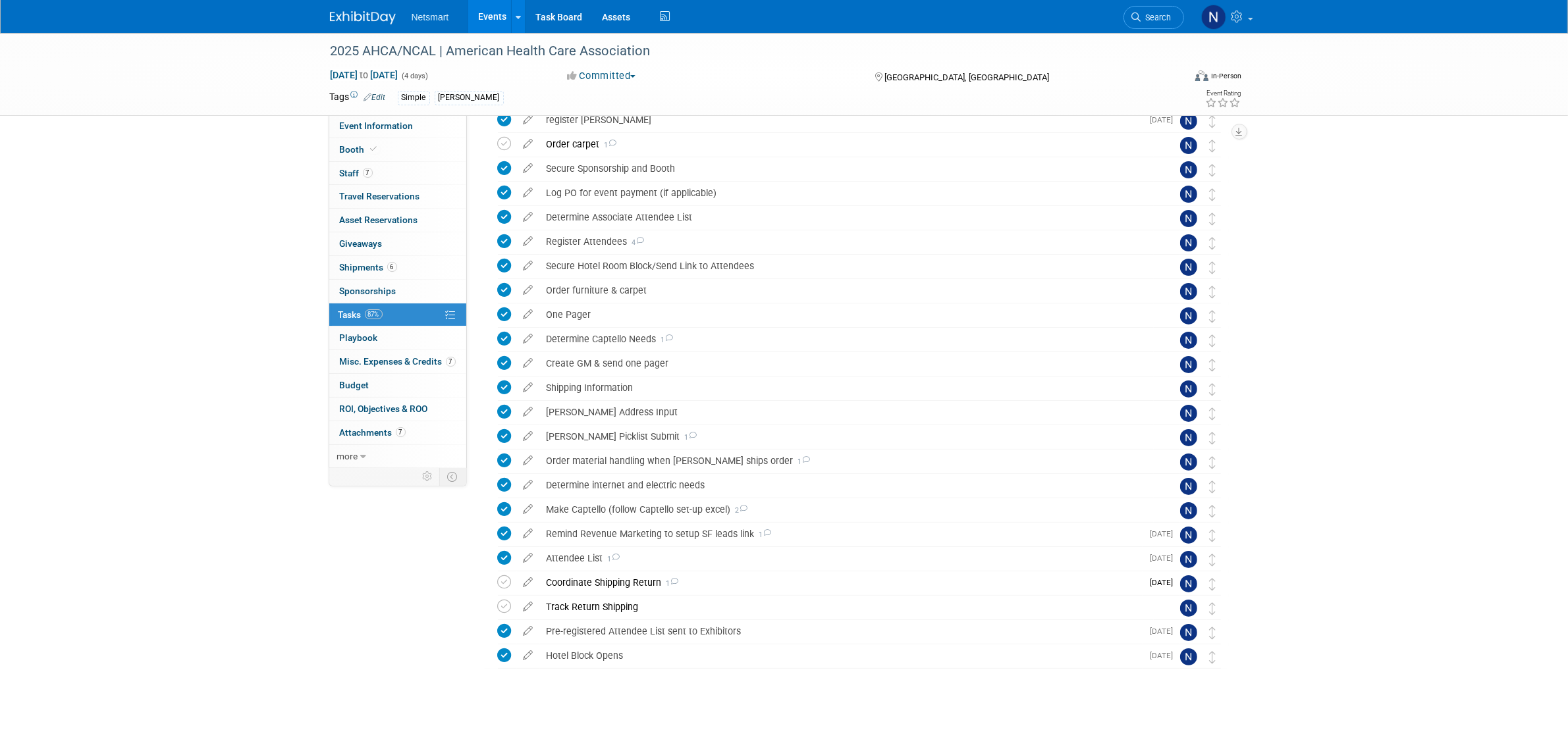
click at [1158, 15] on span "Search" at bounding box center [1156, 17] width 30 height 10
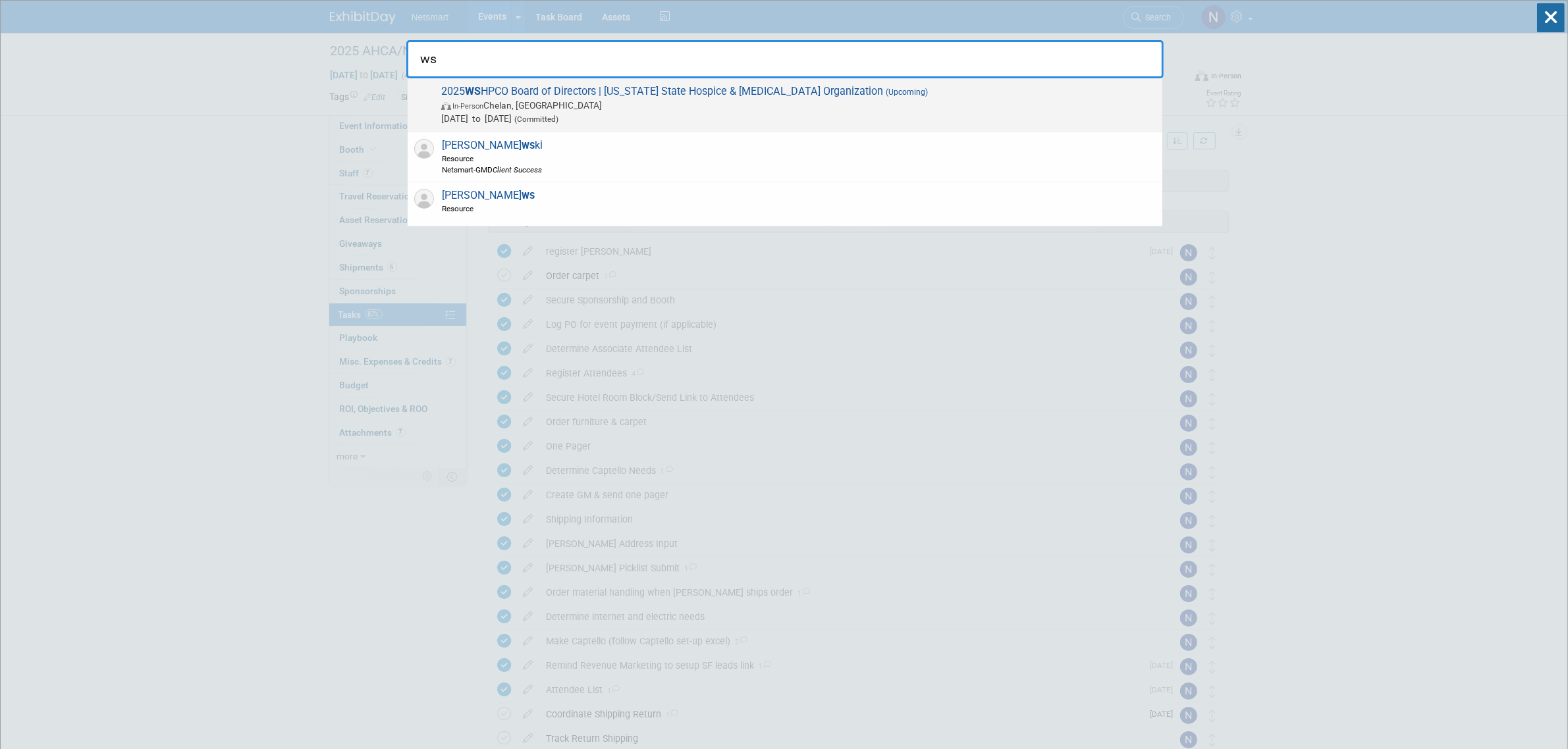
type input "ws"
click at [657, 98] on span "2025 WS HPCO Board of Directors | Washington State Hospice & Palliative Care Or…" at bounding box center [796, 104] width 718 height 40
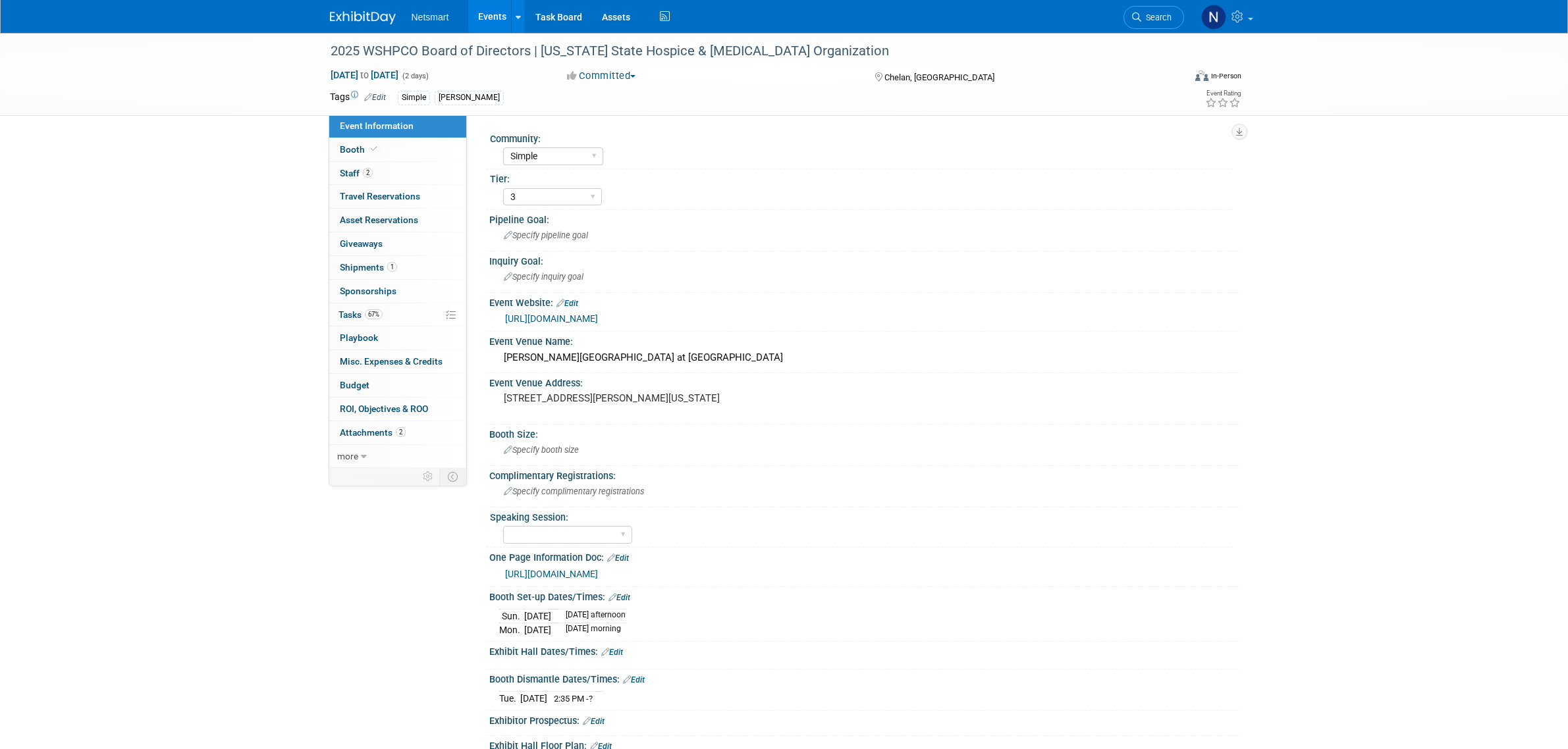
select select "Simple"
select select "3"
click at [426, 305] on link "67% Tasks 67%" at bounding box center [397, 315] width 137 height 23
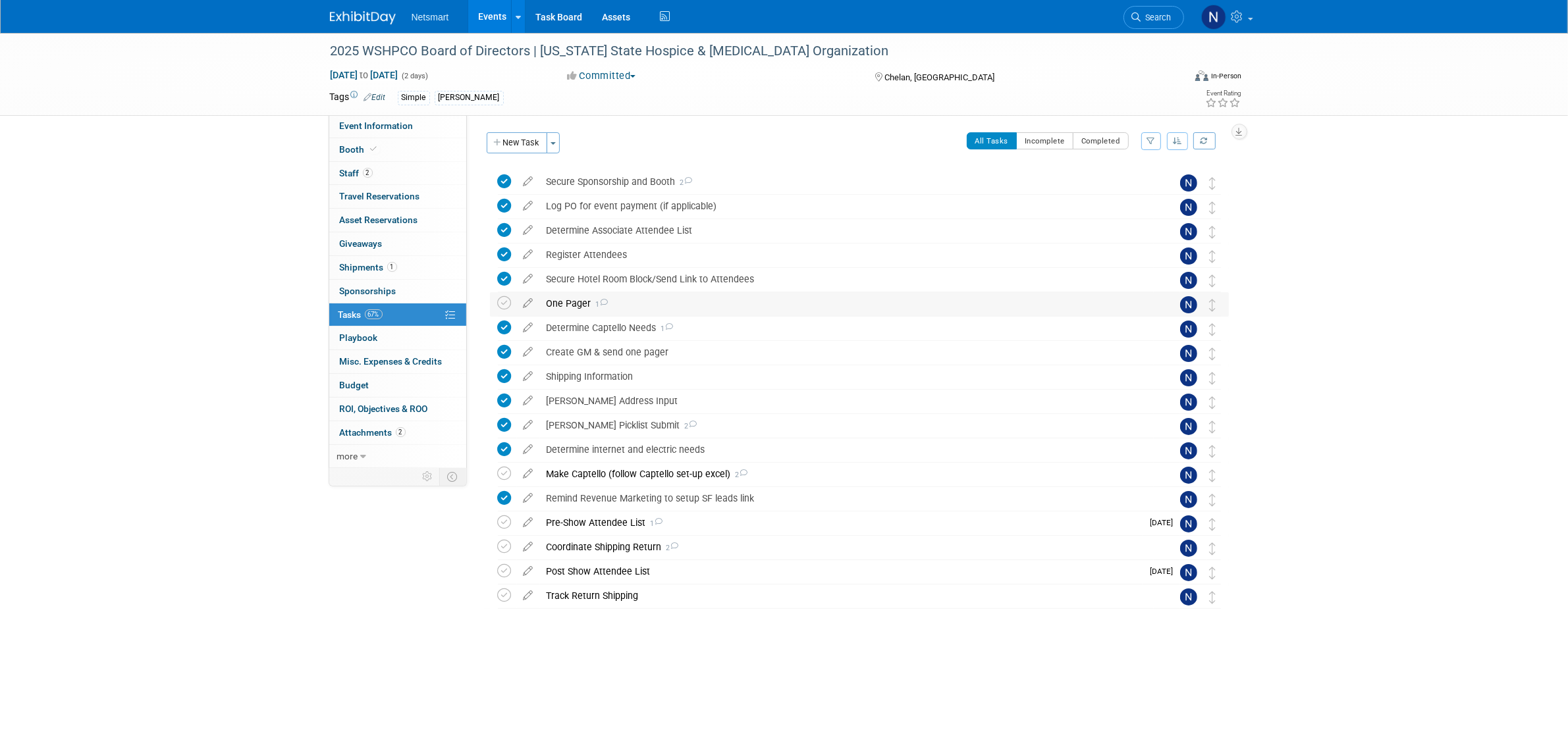
click at [542, 304] on div "One Pager 1" at bounding box center [847, 303] width 614 height 23
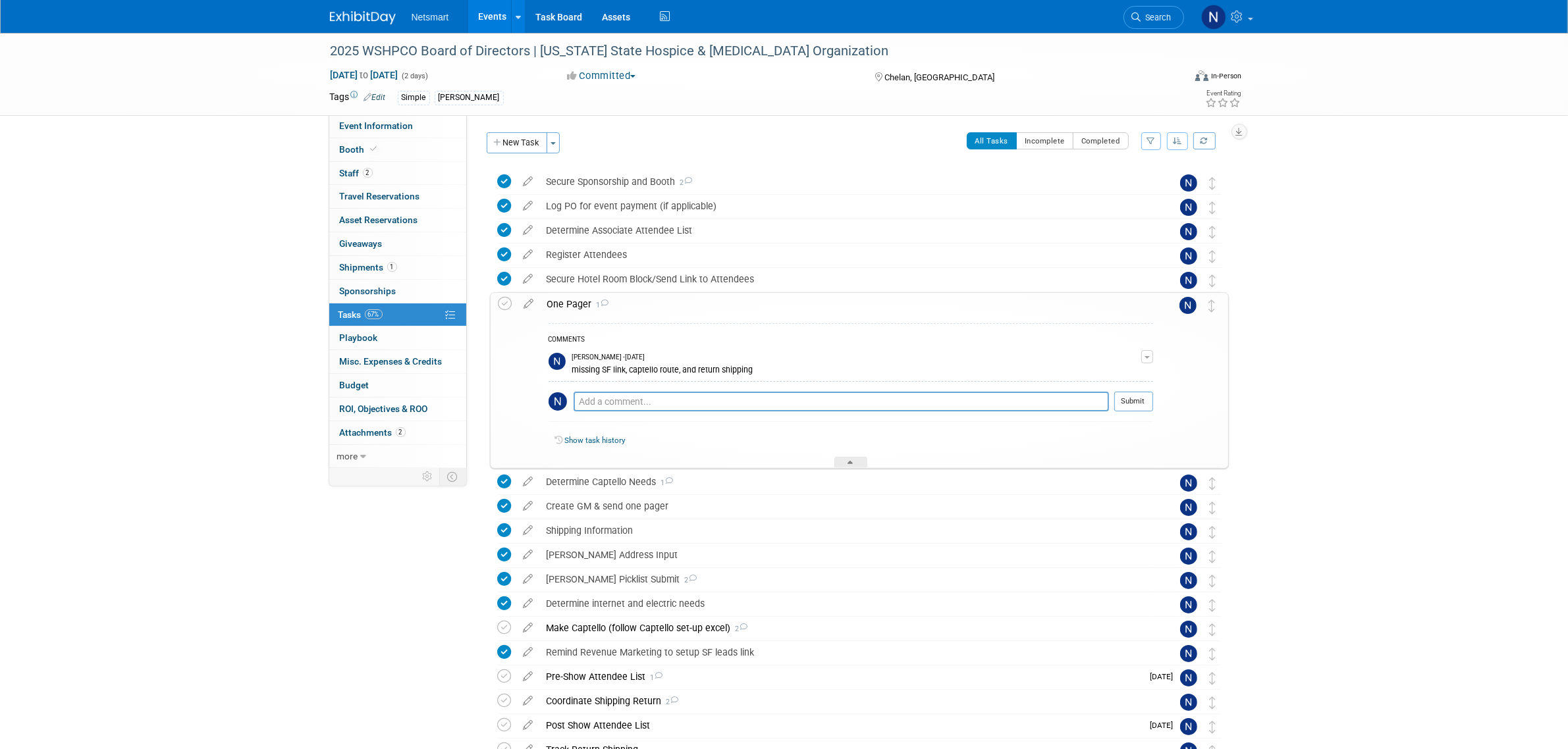
click at [550, 303] on div "One Pager 1" at bounding box center [847, 304] width 613 height 23
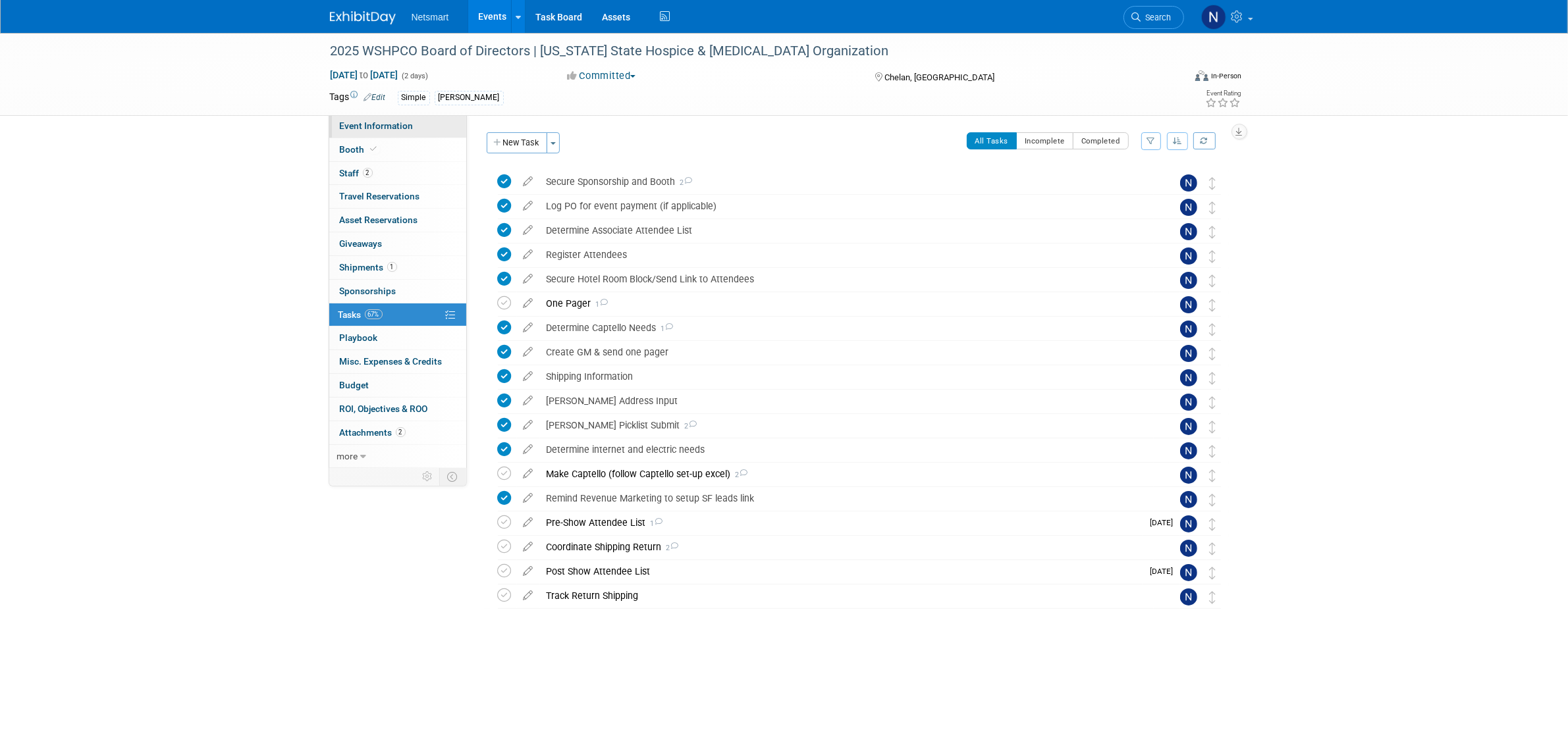
click at [438, 130] on link "Event Information" at bounding box center [397, 126] width 137 height 23
select select "Simple"
select select "3"
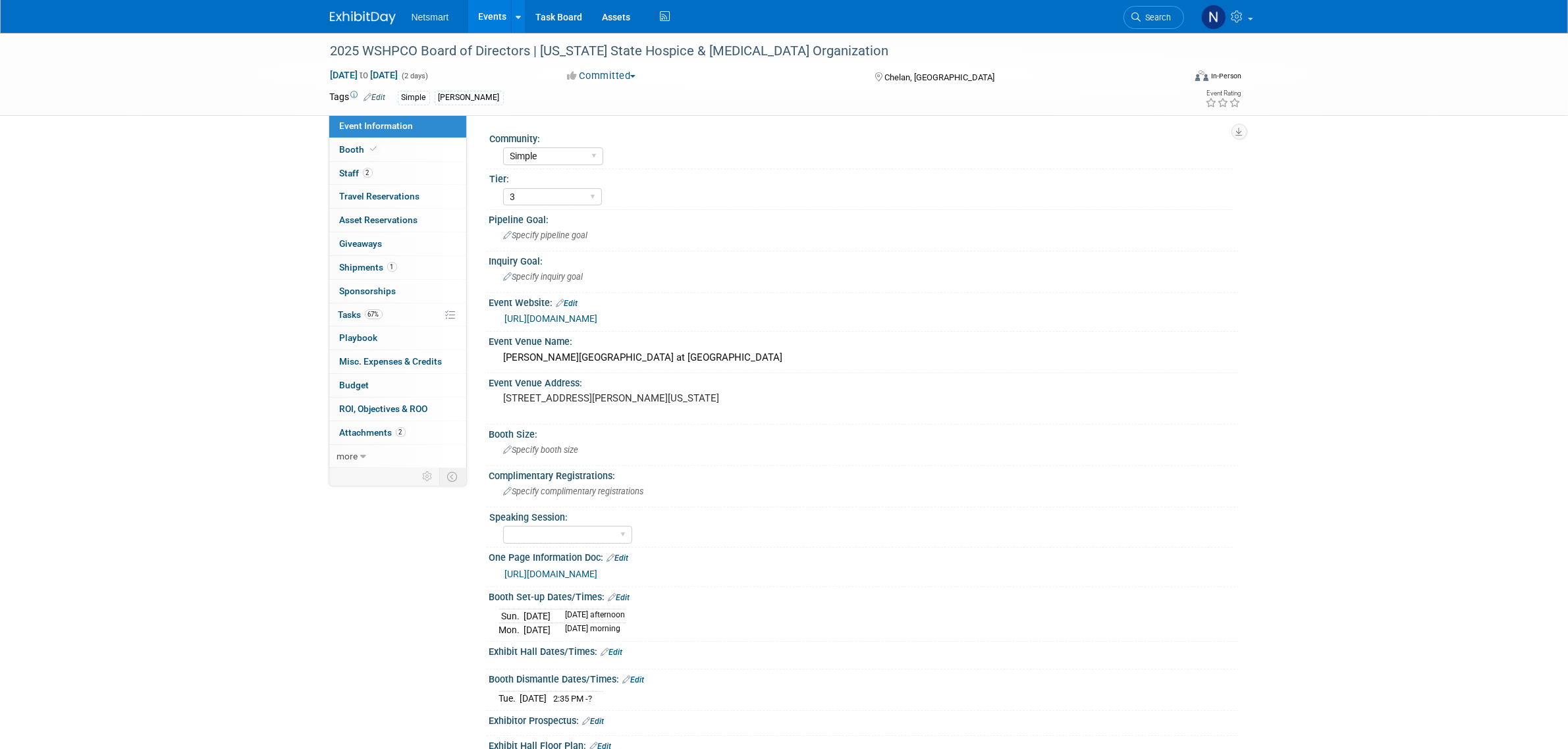
click at [598, 575] on link "[URL][DOMAIN_NAME]" at bounding box center [552, 574] width 93 height 10
